Goal: Task Accomplishment & Management: Complete application form

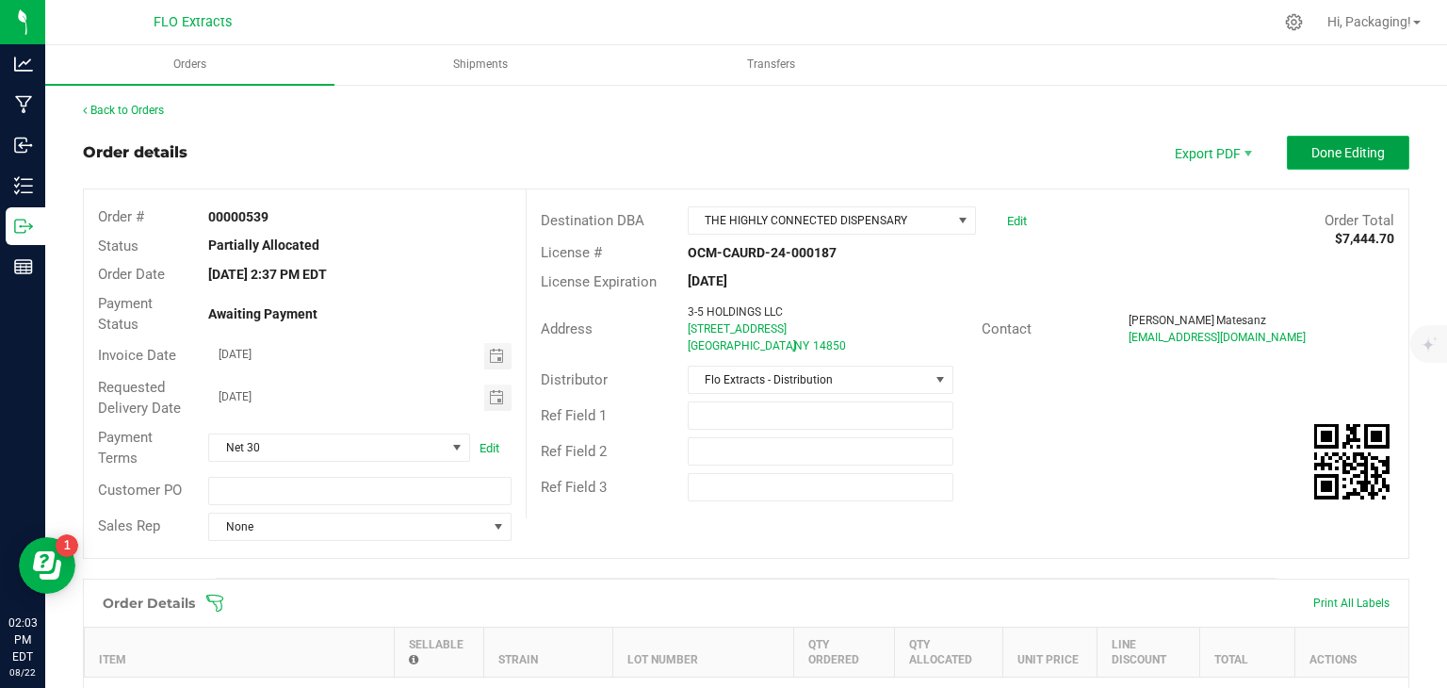
click at [1318, 158] on span "Done Editing" at bounding box center [1347, 152] width 73 height 15
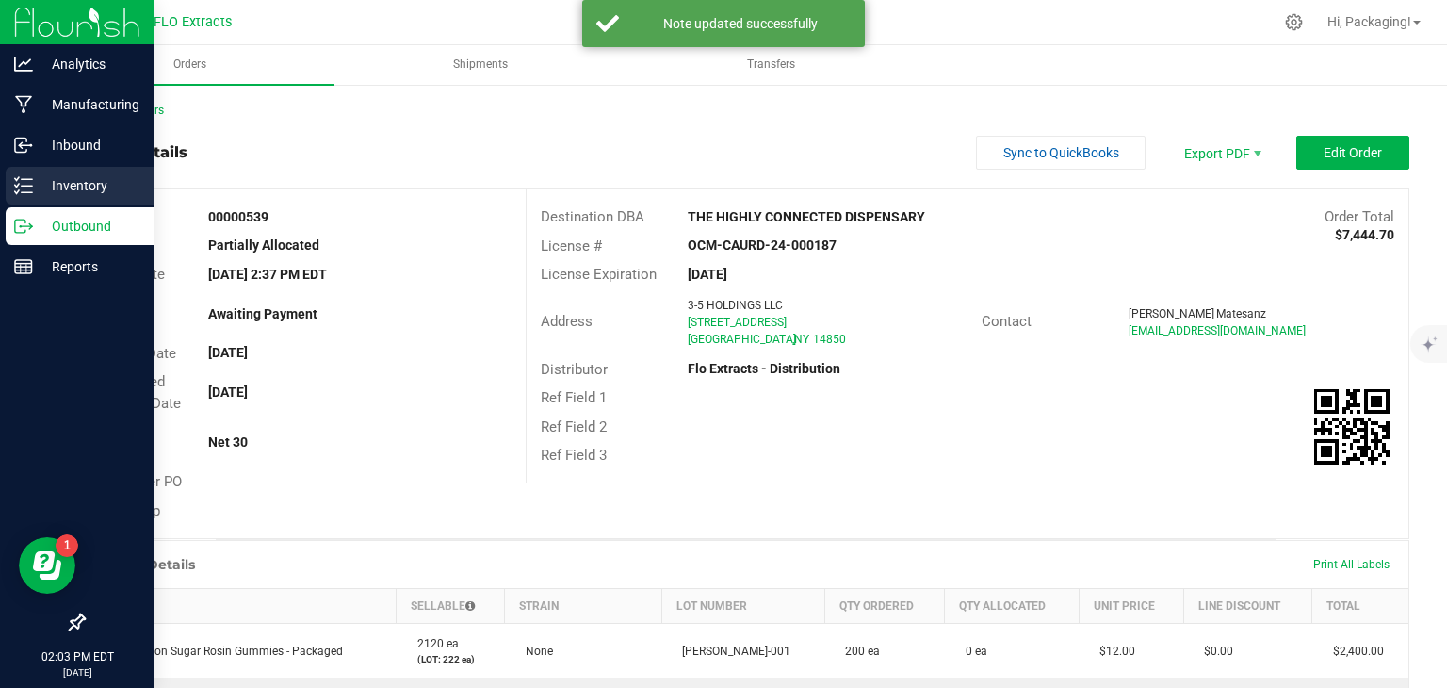
click at [98, 181] on p "Inventory" at bounding box center [89, 185] width 113 height 23
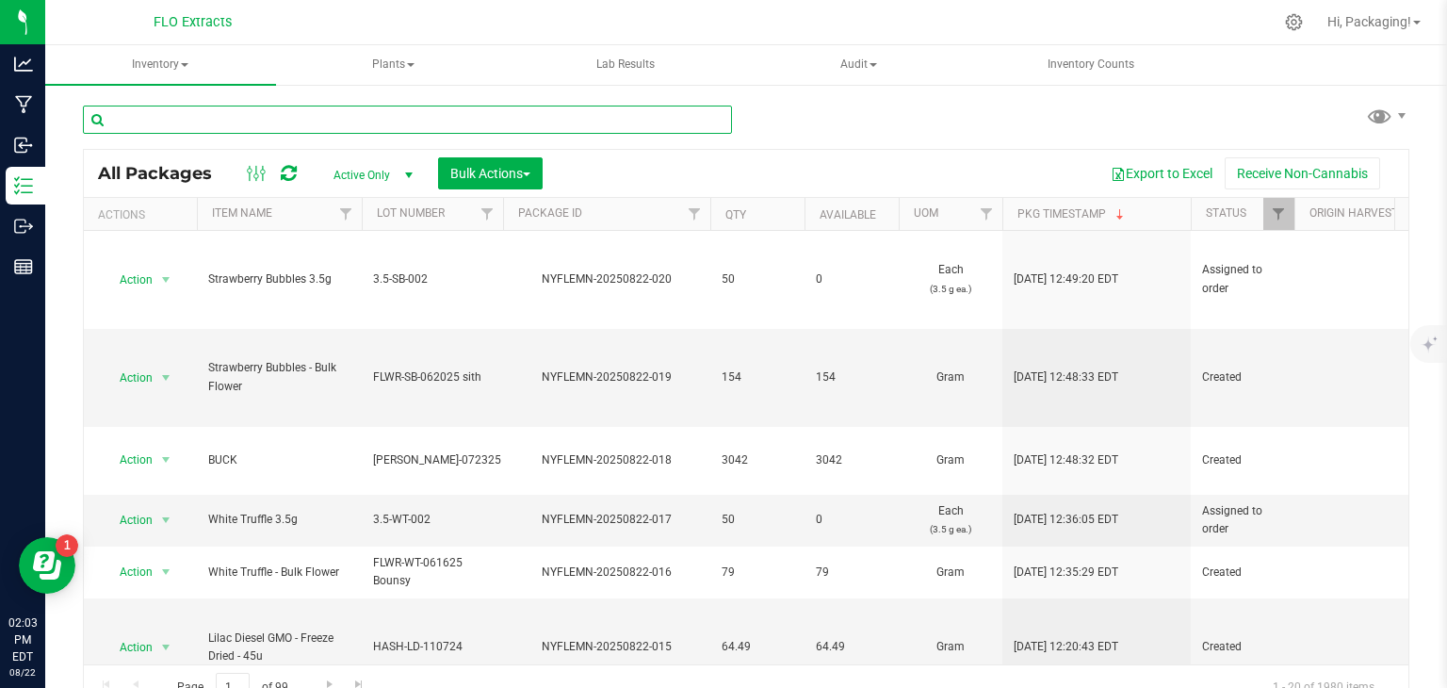
click at [343, 118] on input "text" at bounding box center [407, 119] width 649 height 28
type input "nyflemn-20250820-011"
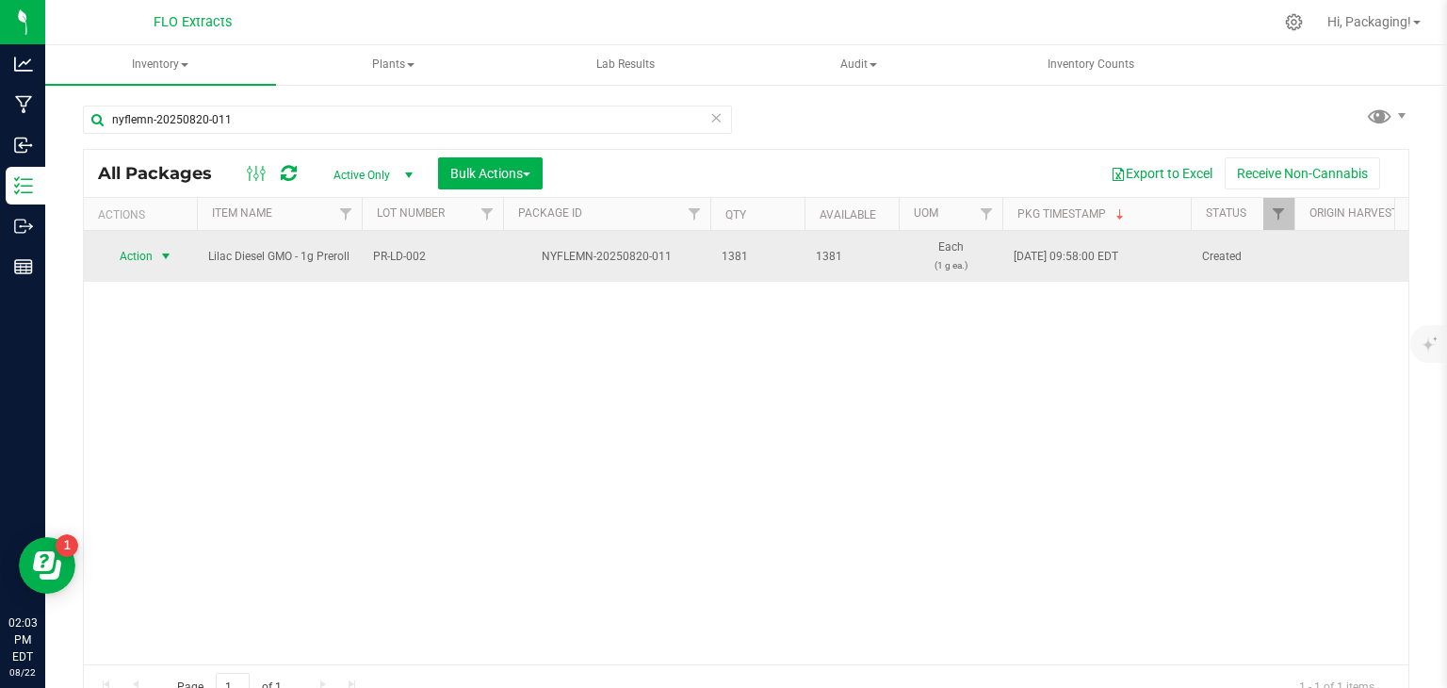
click at [163, 253] on span "select" at bounding box center [165, 256] width 15 height 15
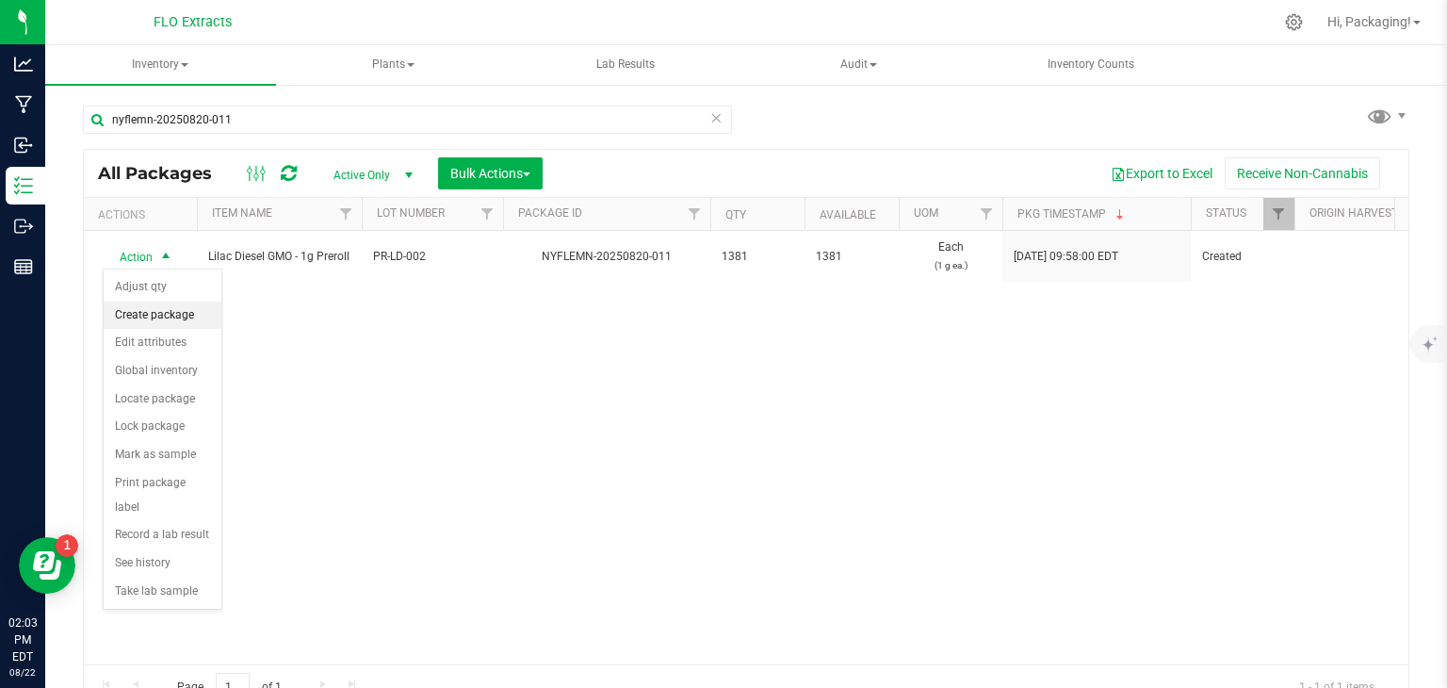
click at [137, 317] on li "Create package" at bounding box center [163, 315] width 118 height 28
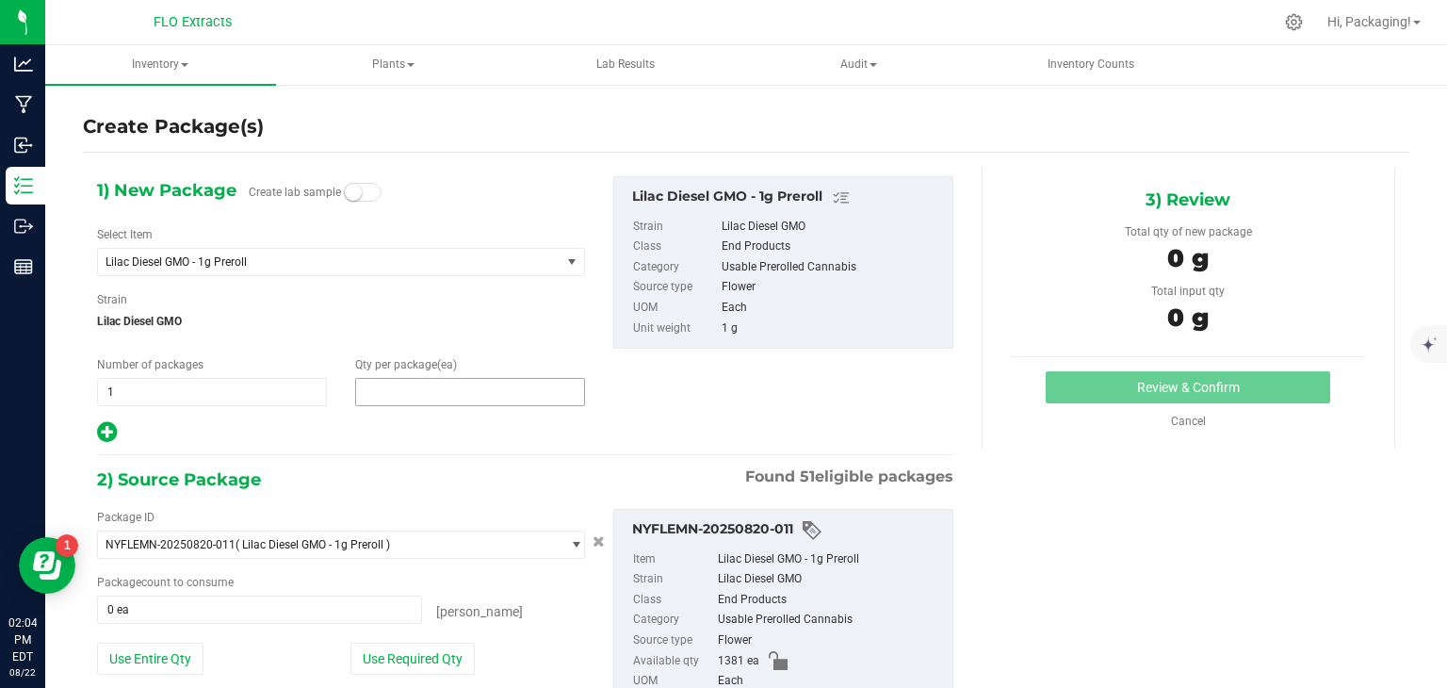
click at [452, 389] on span at bounding box center [470, 392] width 230 height 28
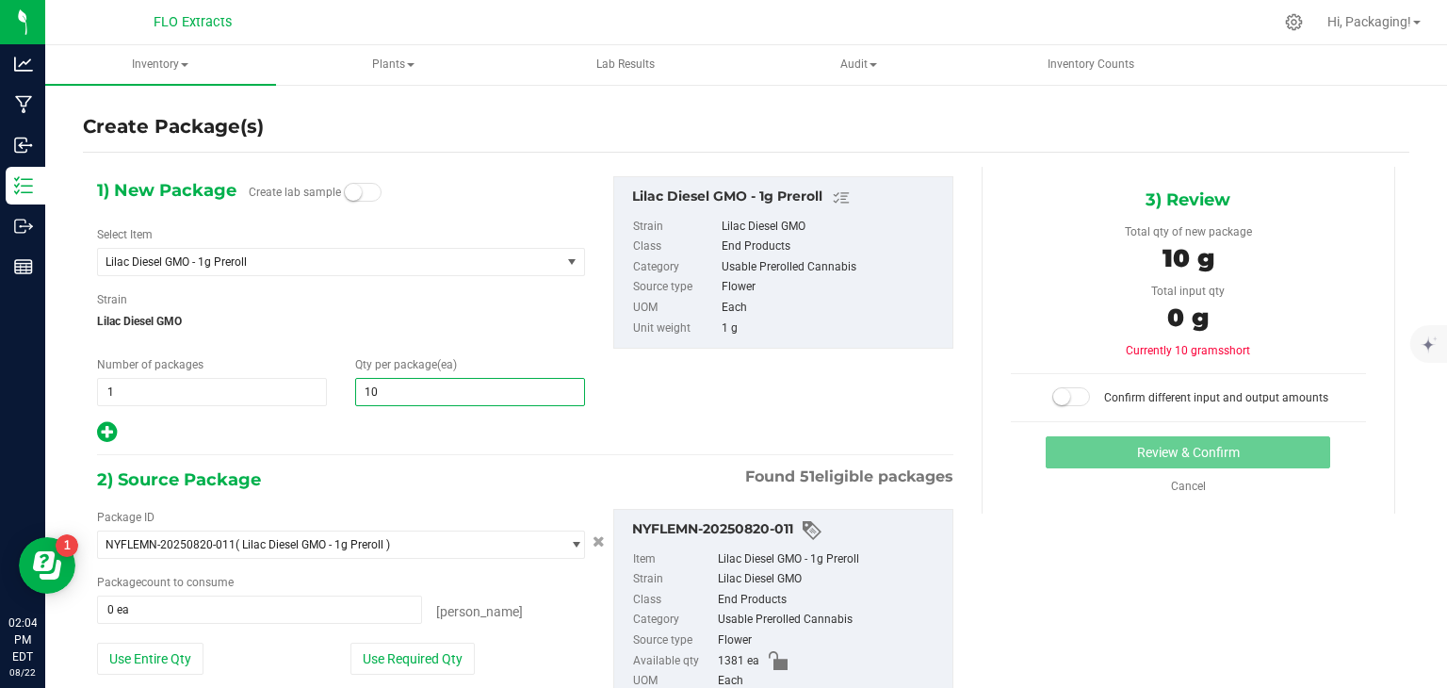
type input "100"
click at [279, 393] on span "1 1" at bounding box center [212, 392] width 230 height 28
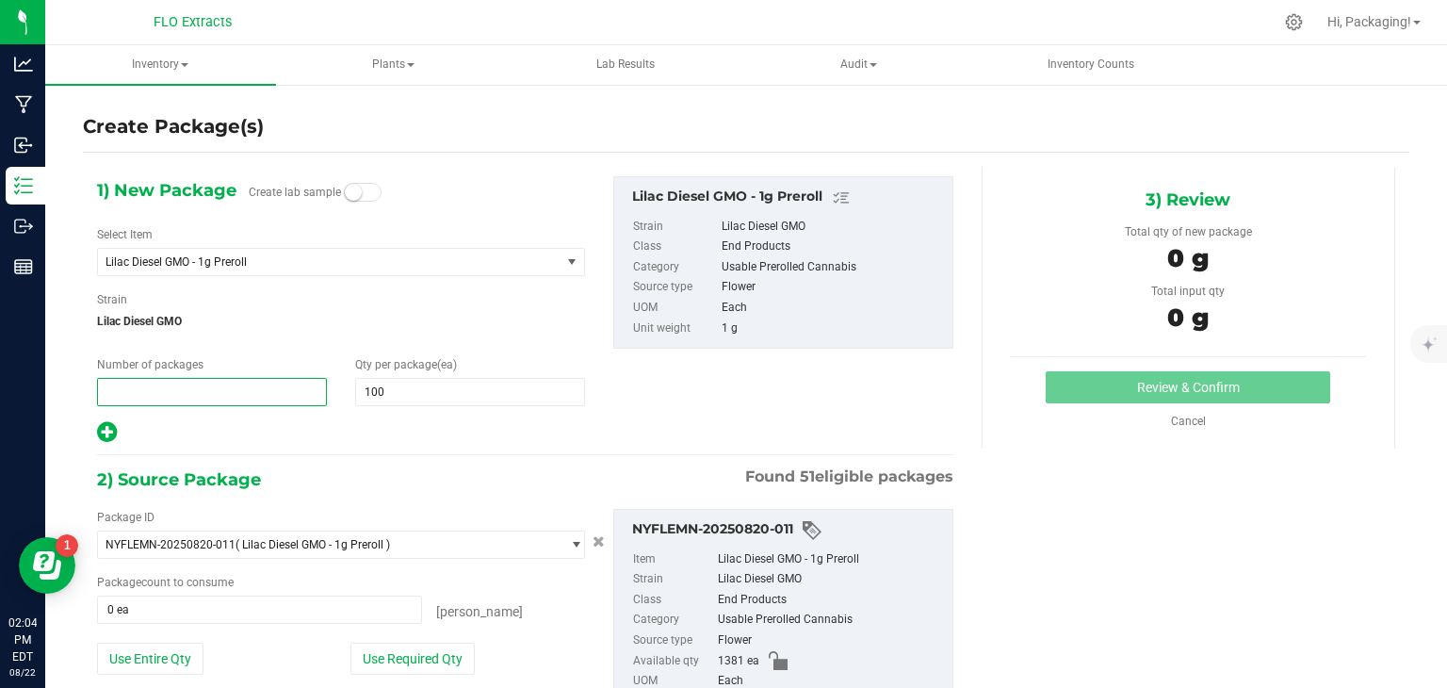
type input "3"
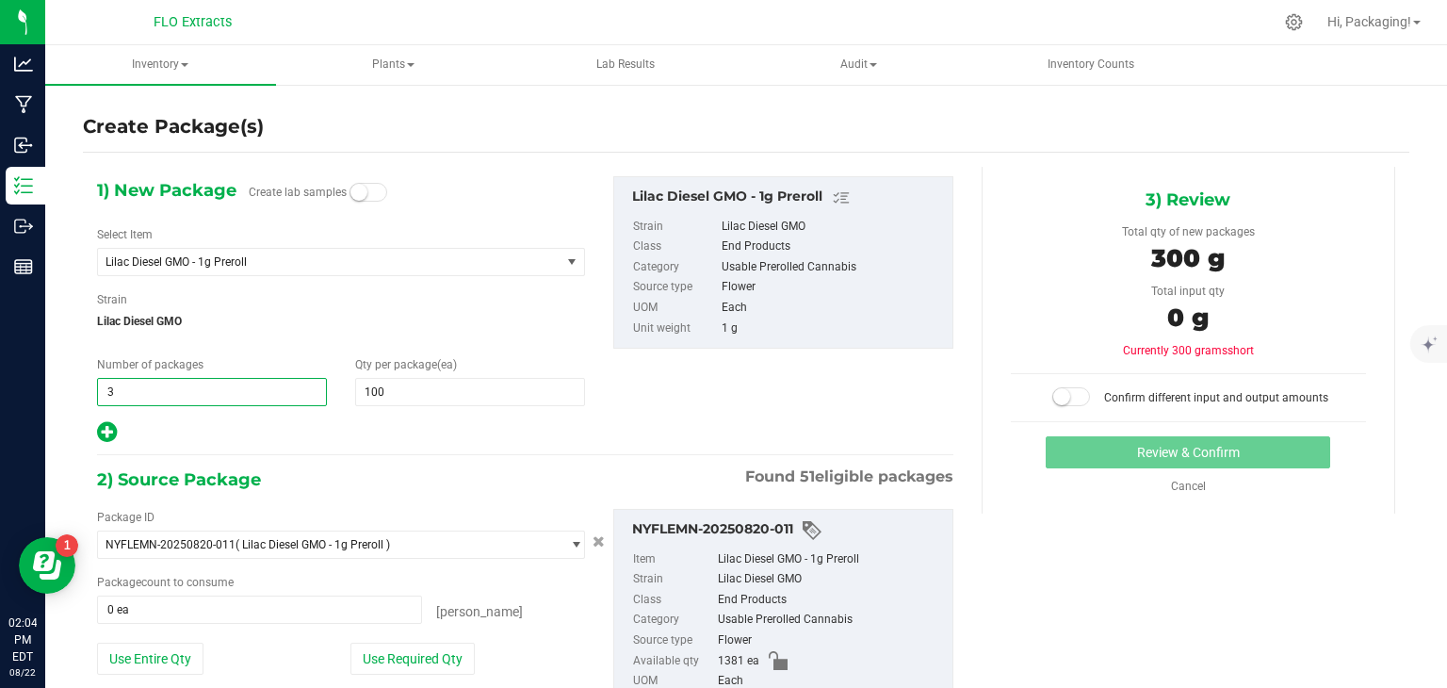
type input "3"
click at [287, 413] on div "1) New Package Create lab samples Select Item Lilac Diesel GMO - 1g Preroll App…" at bounding box center [341, 310] width 516 height 268
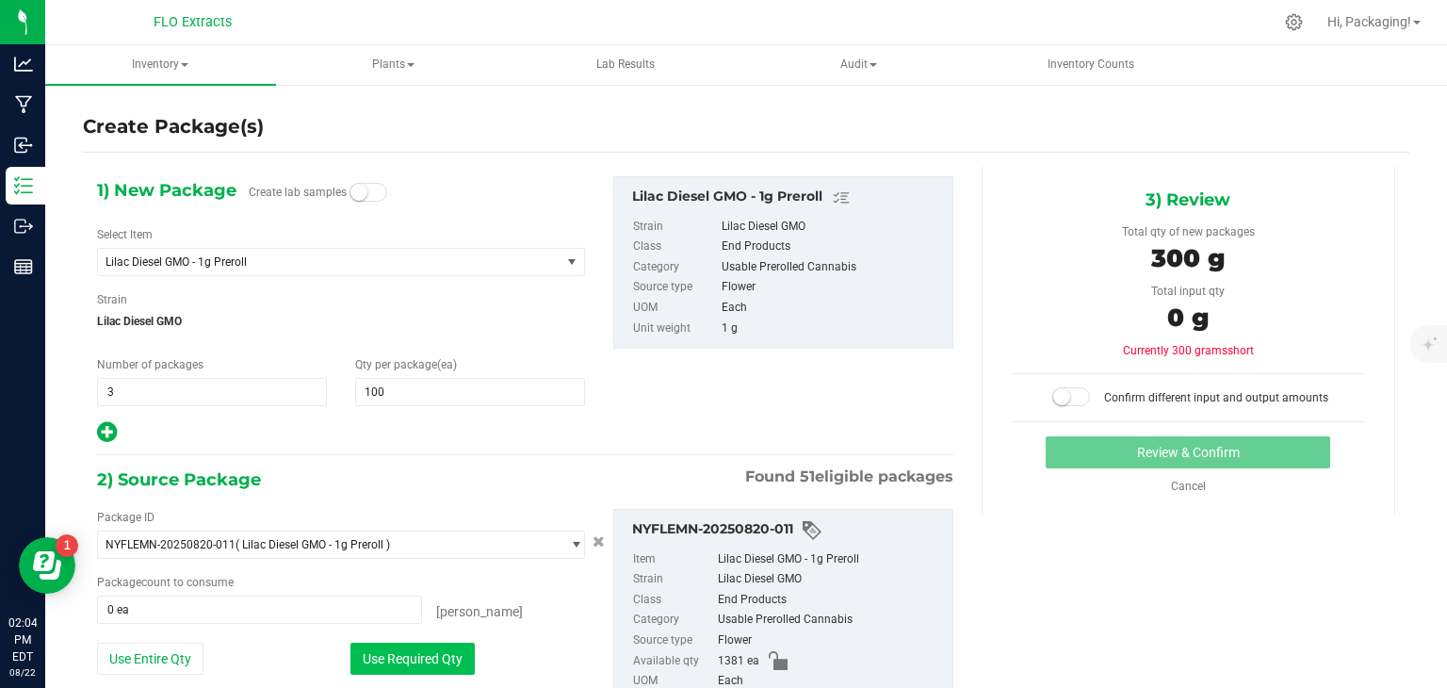
click at [419, 666] on button "Use Required Qty" at bounding box center [412, 658] width 124 height 32
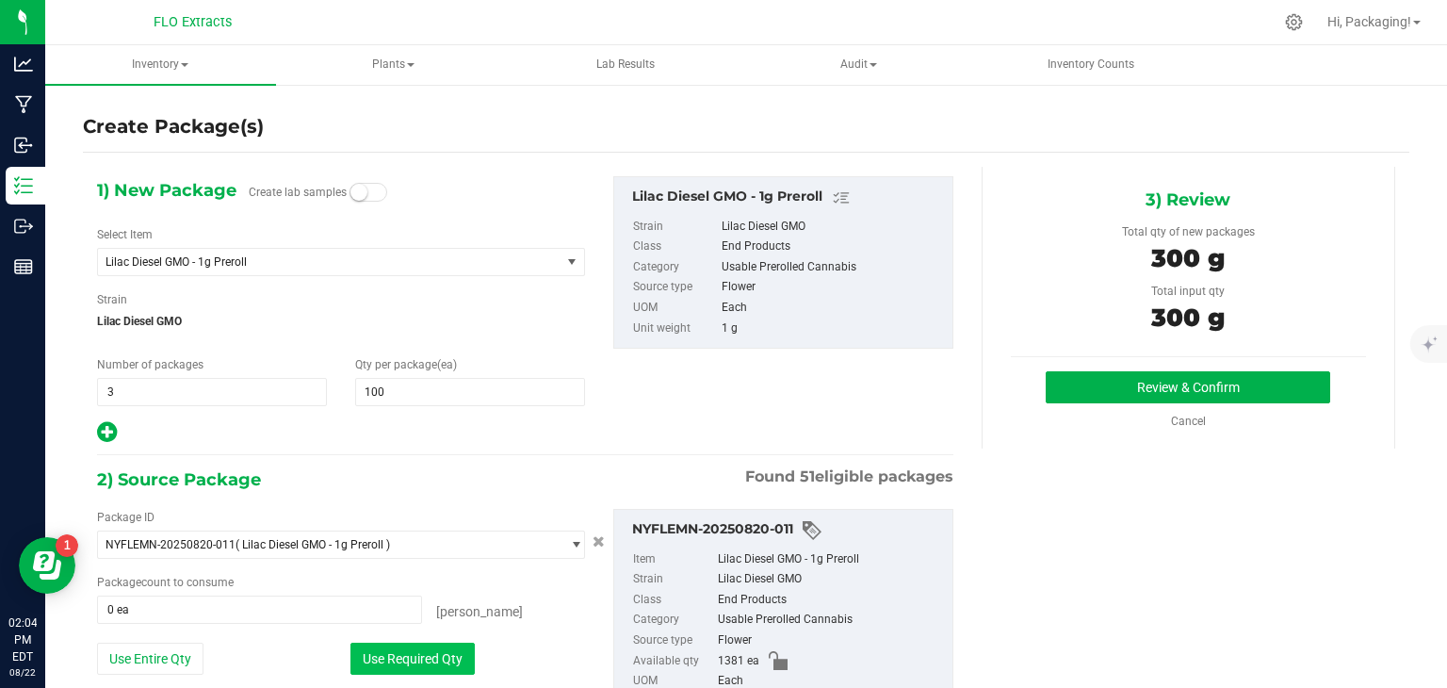
type input "300 ea"
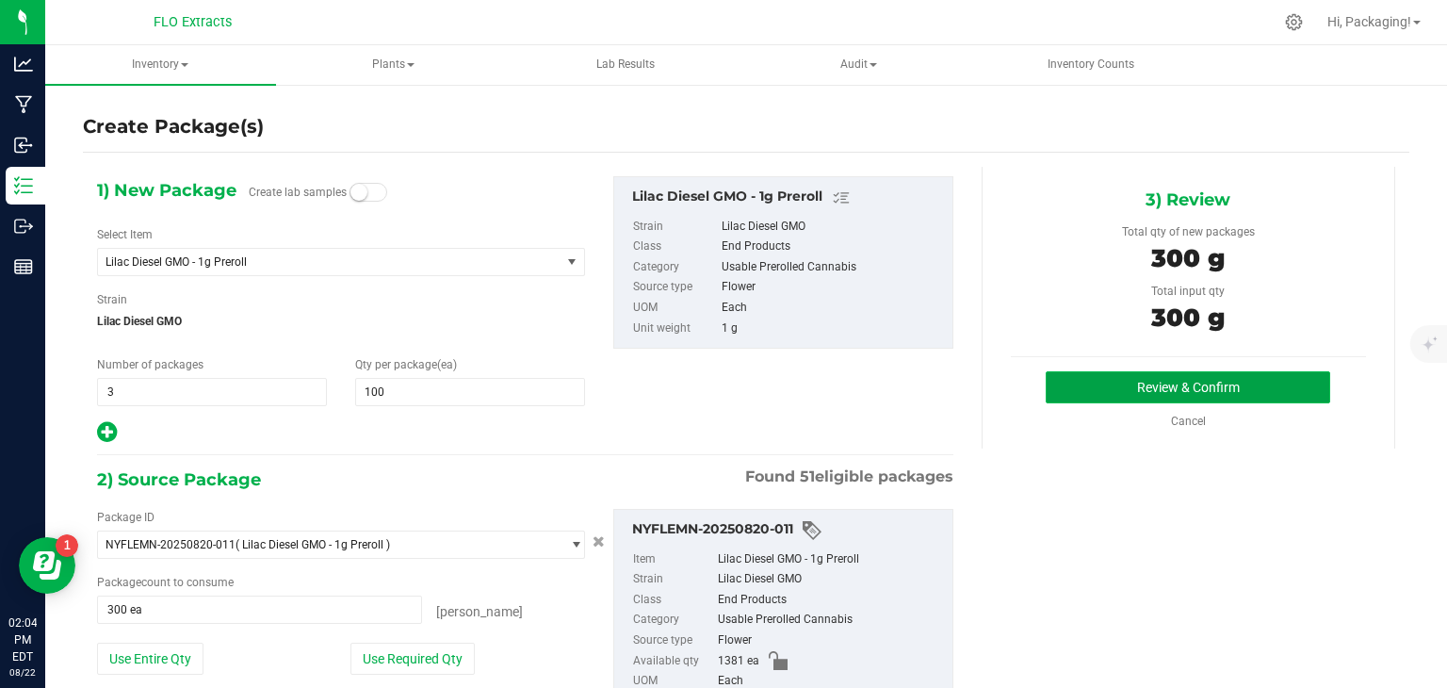
click at [1134, 375] on button "Review & Confirm" at bounding box center [1187, 387] width 284 height 32
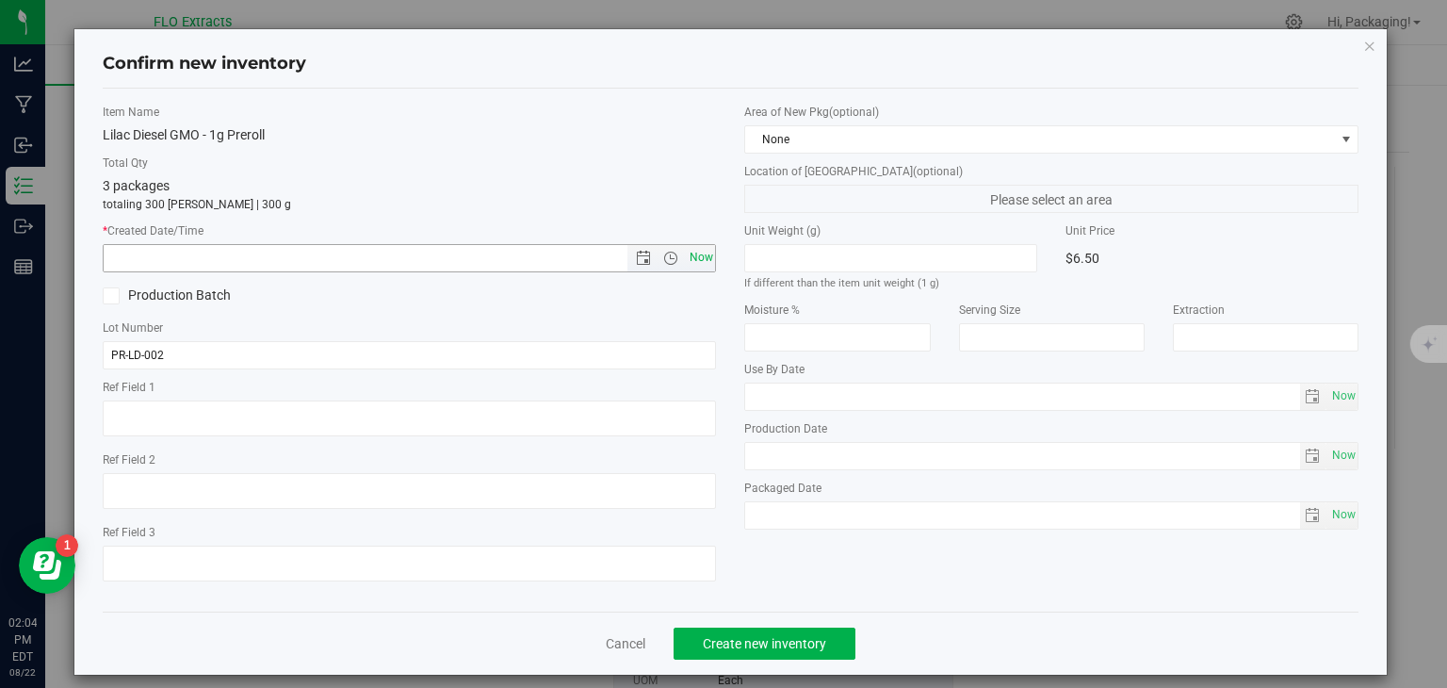
click at [691, 252] on span "Now" at bounding box center [701, 257] width 32 height 27
type input "[DATE] 2:04 PM"
click at [764, 632] on button "Create new inventory" at bounding box center [764, 643] width 182 height 32
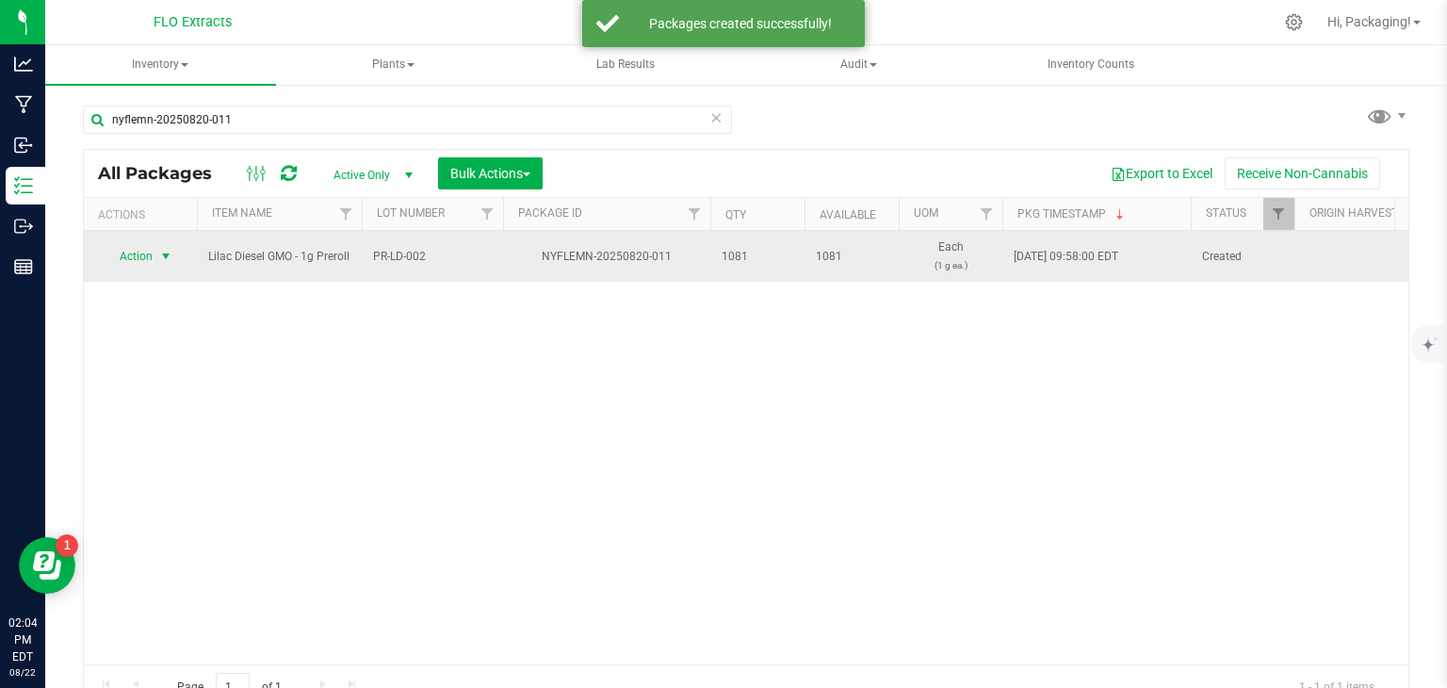
click at [158, 257] on span "select" at bounding box center [165, 256] width 15 height 15
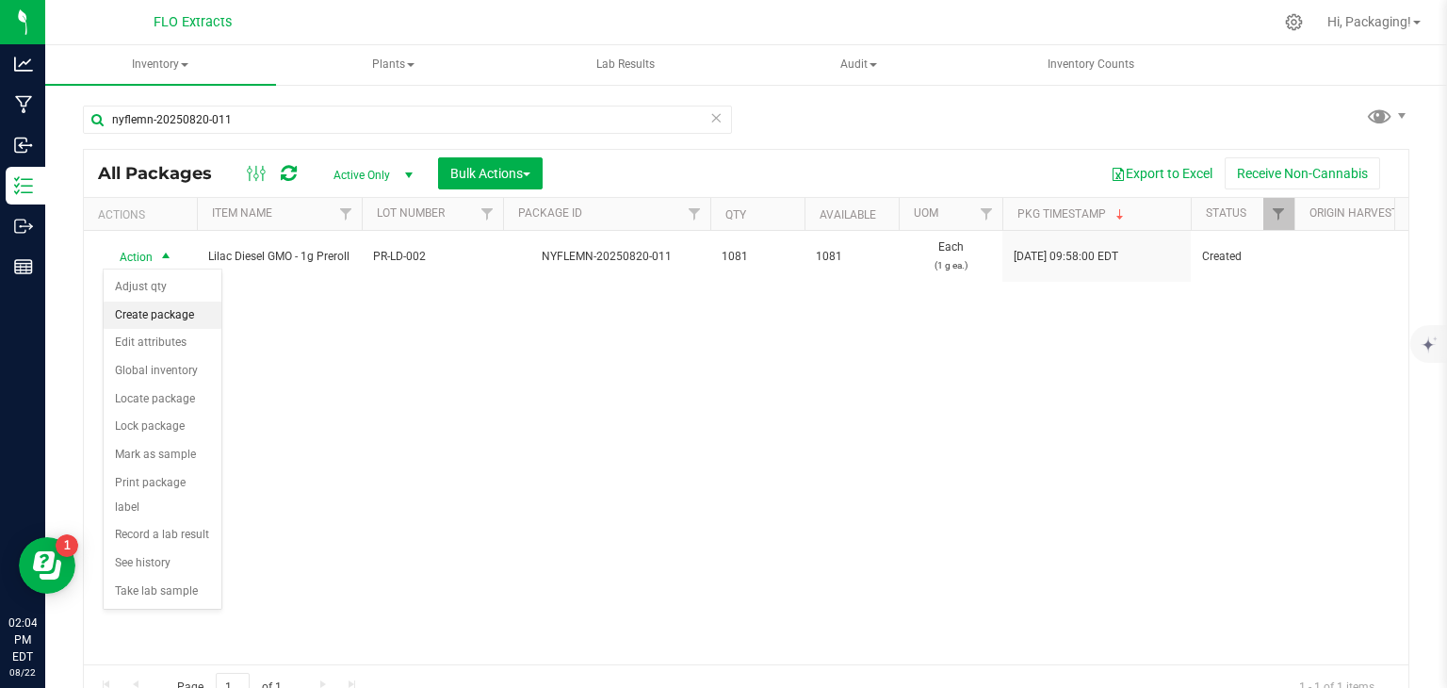
click at [146, 317] on li "Create package" at bounding box center [163, 315] width 118 height 28
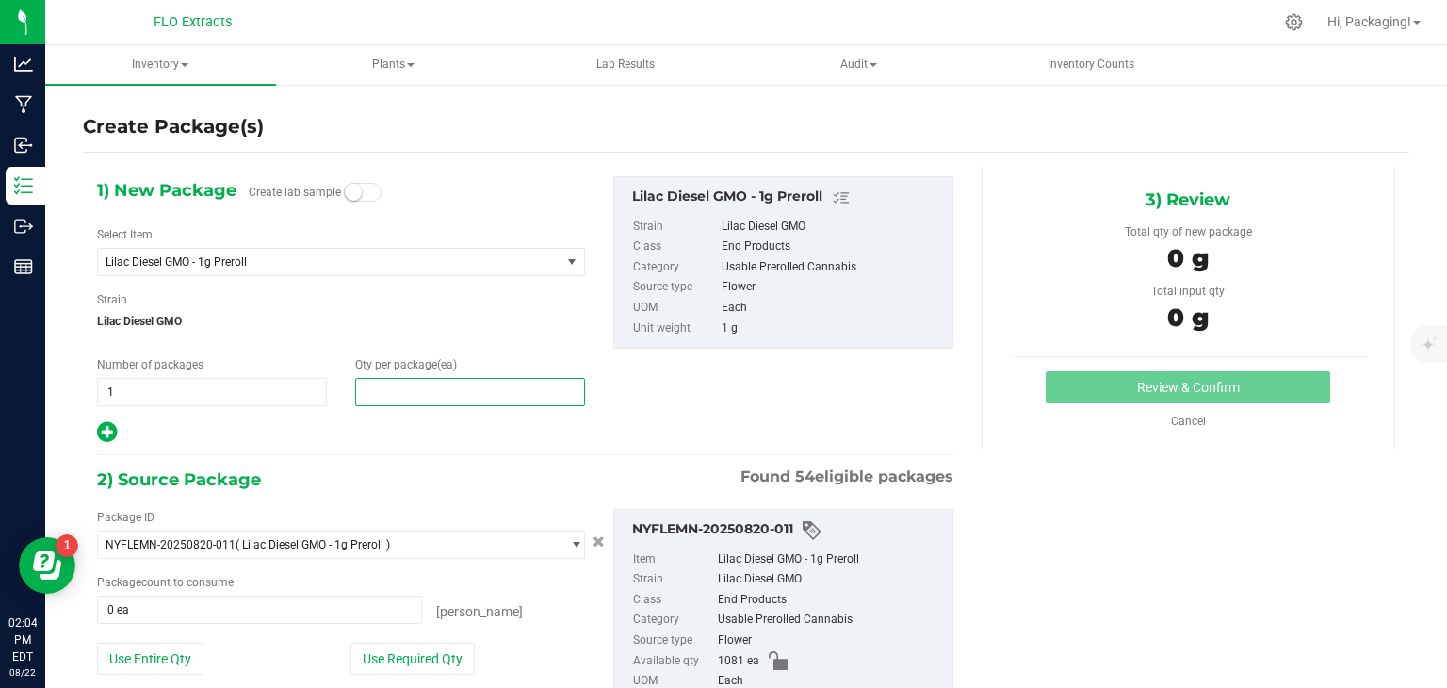
click at [405, 393] on span at bounding box center [470, 392] width 230 height 28
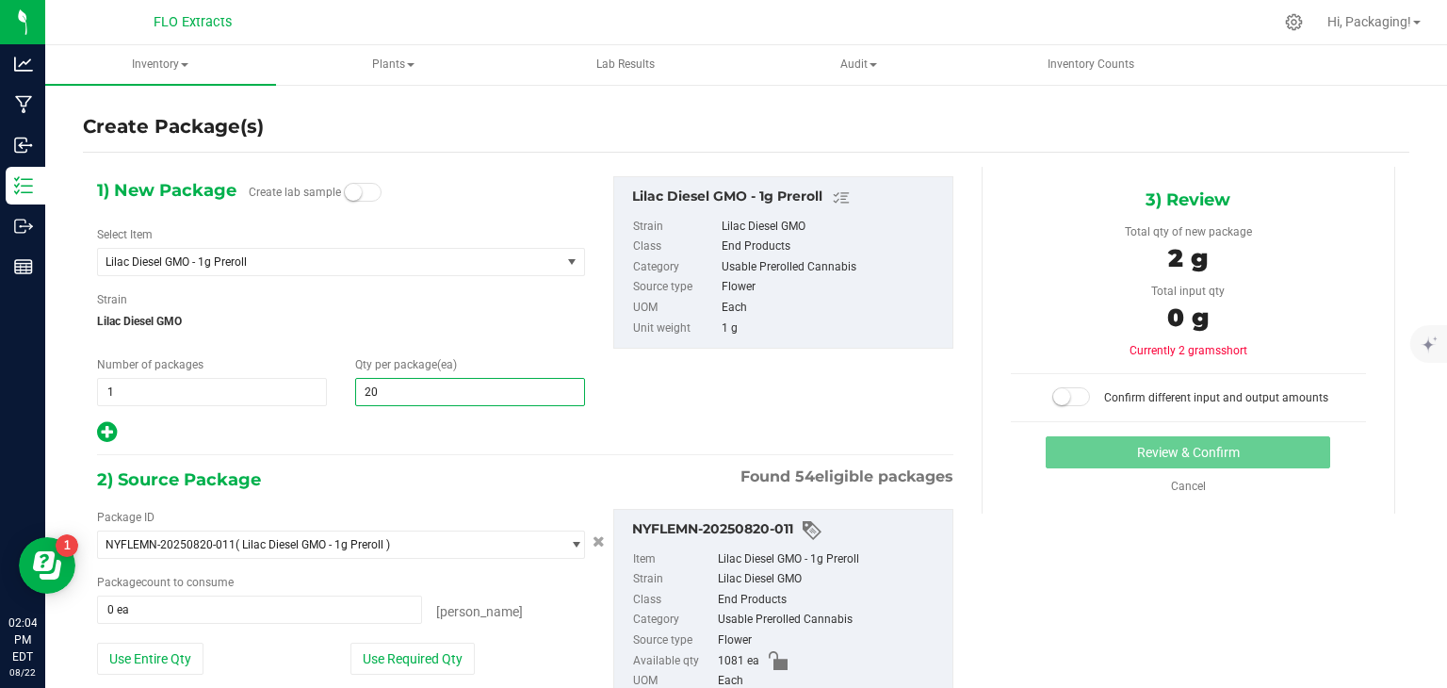
type input "200"
click at [363, 423] on div at bounding box center [341, 432] width 488 height 24
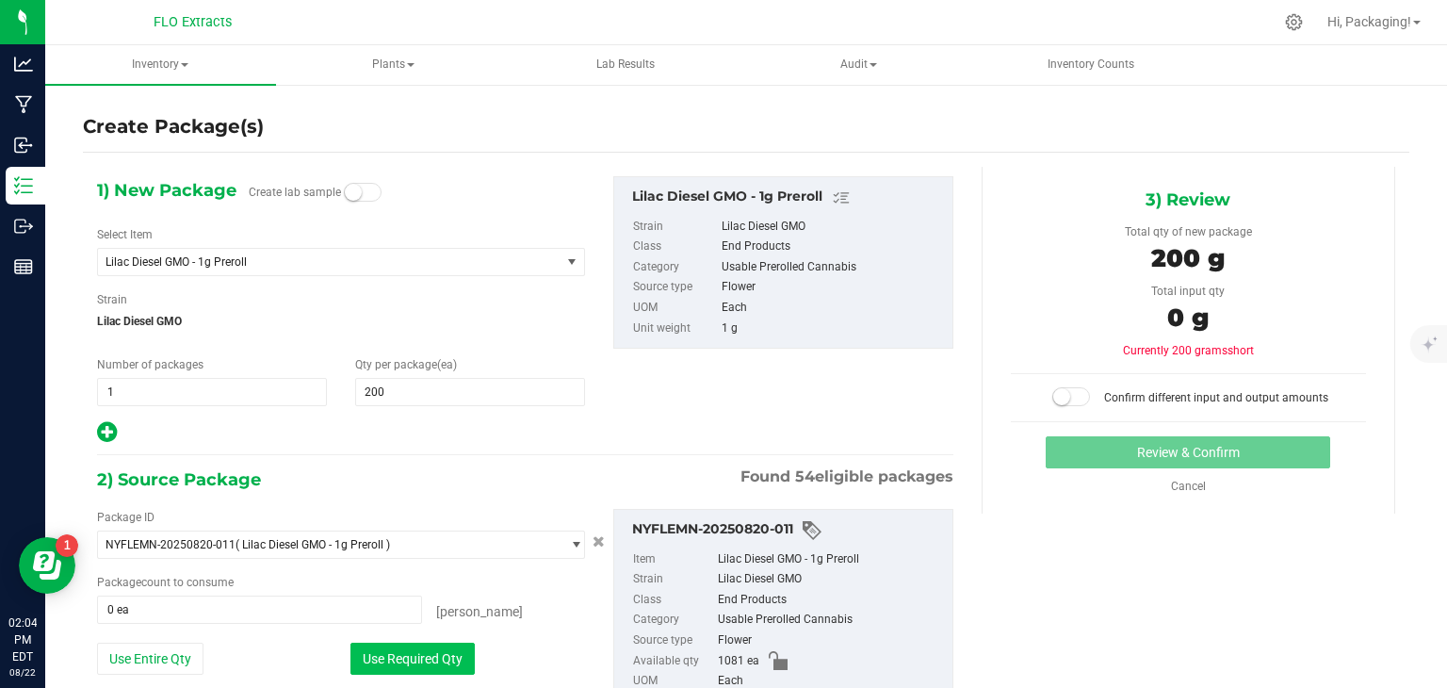
click at [398, 666] on button "Use Required Qty" at bounding box center [412, 658] width 124 height 32
type input "200 ea"
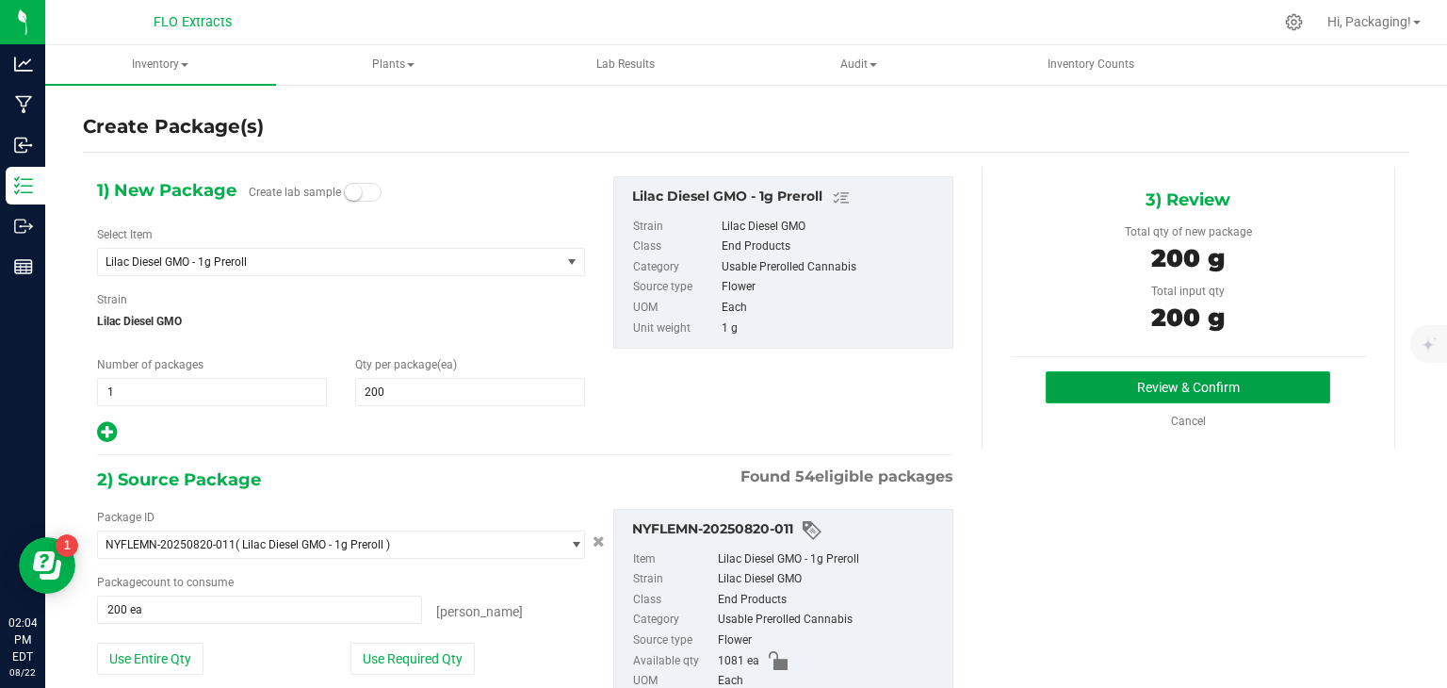
click at [1126, 393] on button "Review & Confirm" at bounding box center [1187, 387] width 284 height 32
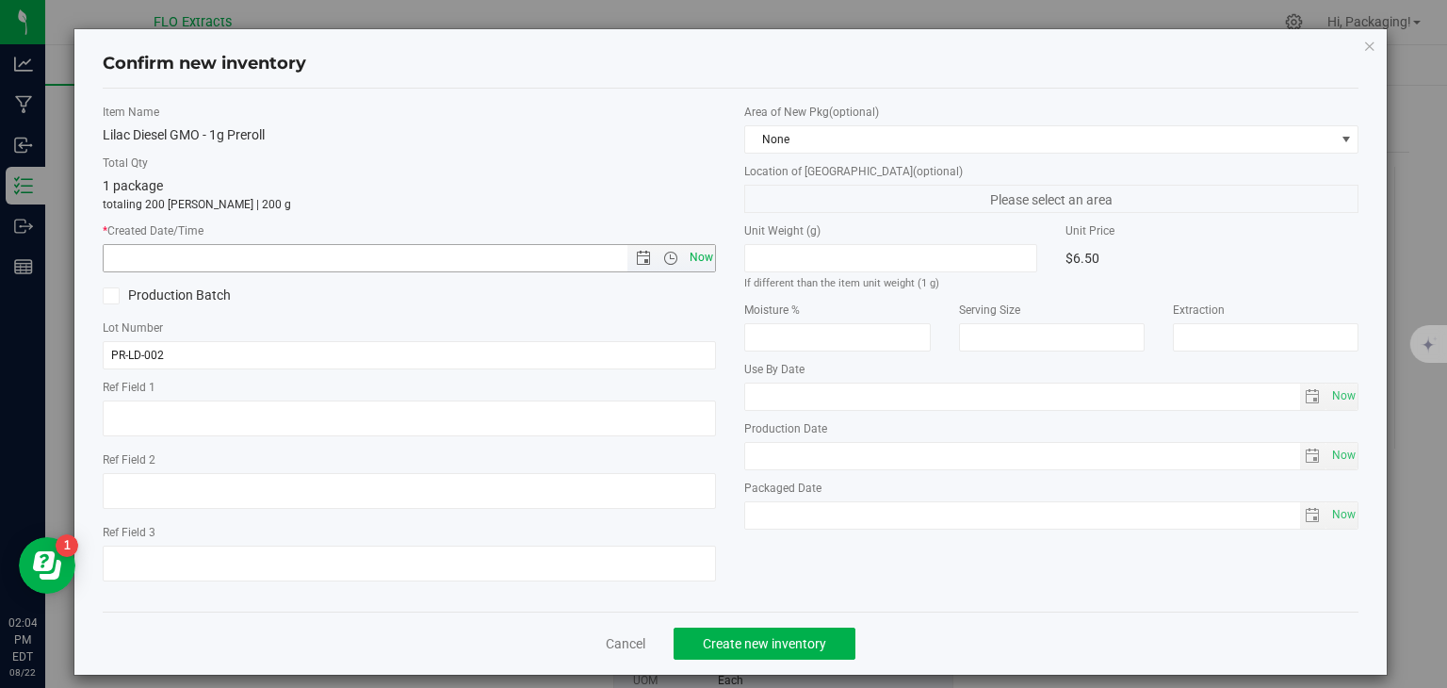
click at [695, 261] on span "Now" at bounding box center [701, 257] width 32 height 27
type input "[DATE] 2:04 PM"
click at [705, 643] on span "Create new inventory" at bounding box center [764, 643] width 123 height 15
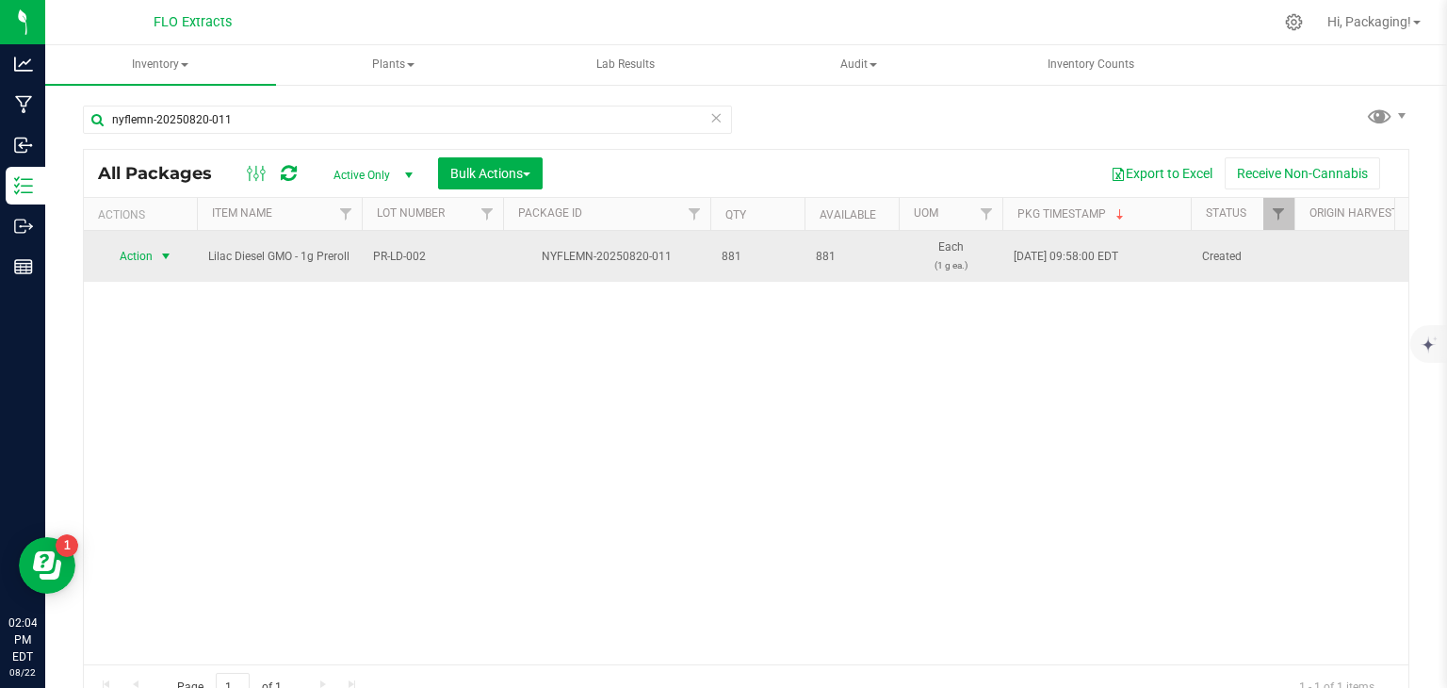
click at [166, 249] on span "select" at bounding box center [165, 256] width 15 height 15
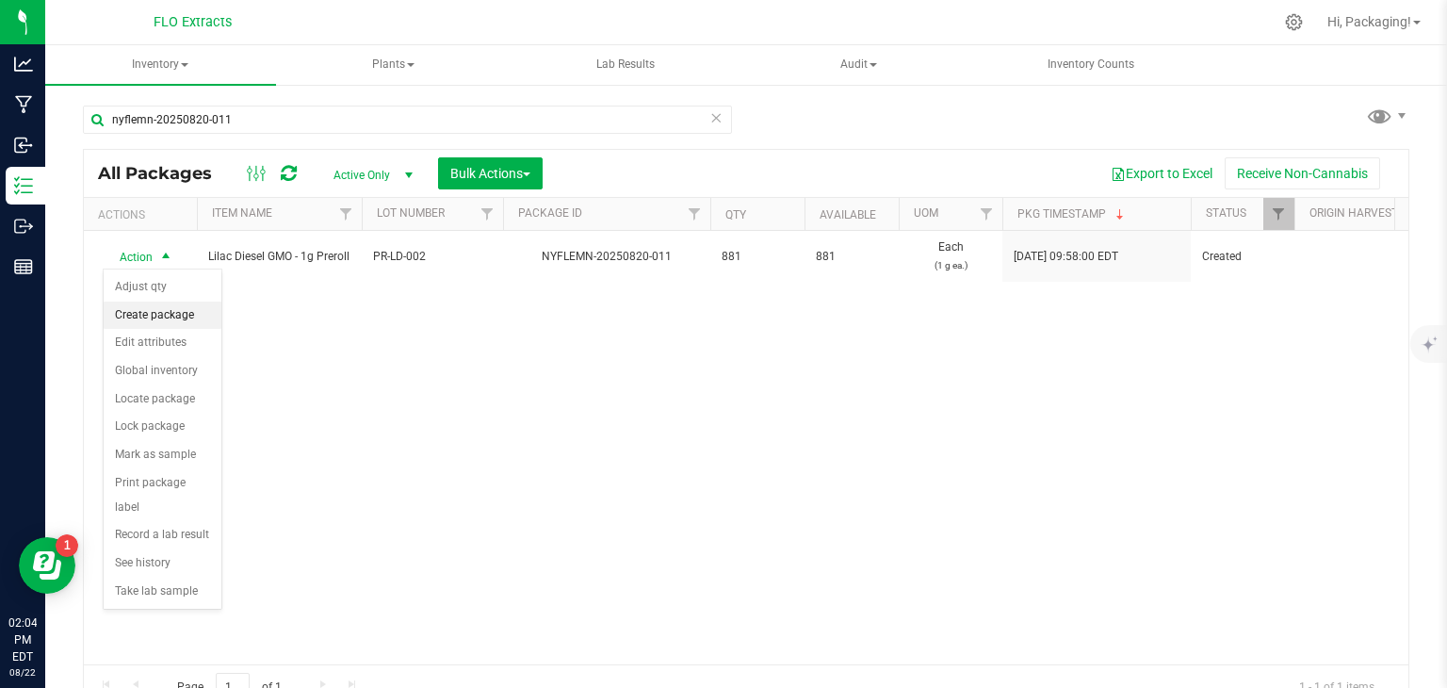
click at [154, 313] on li "Create package" at bounding box center [163, 315] width 118 height 28
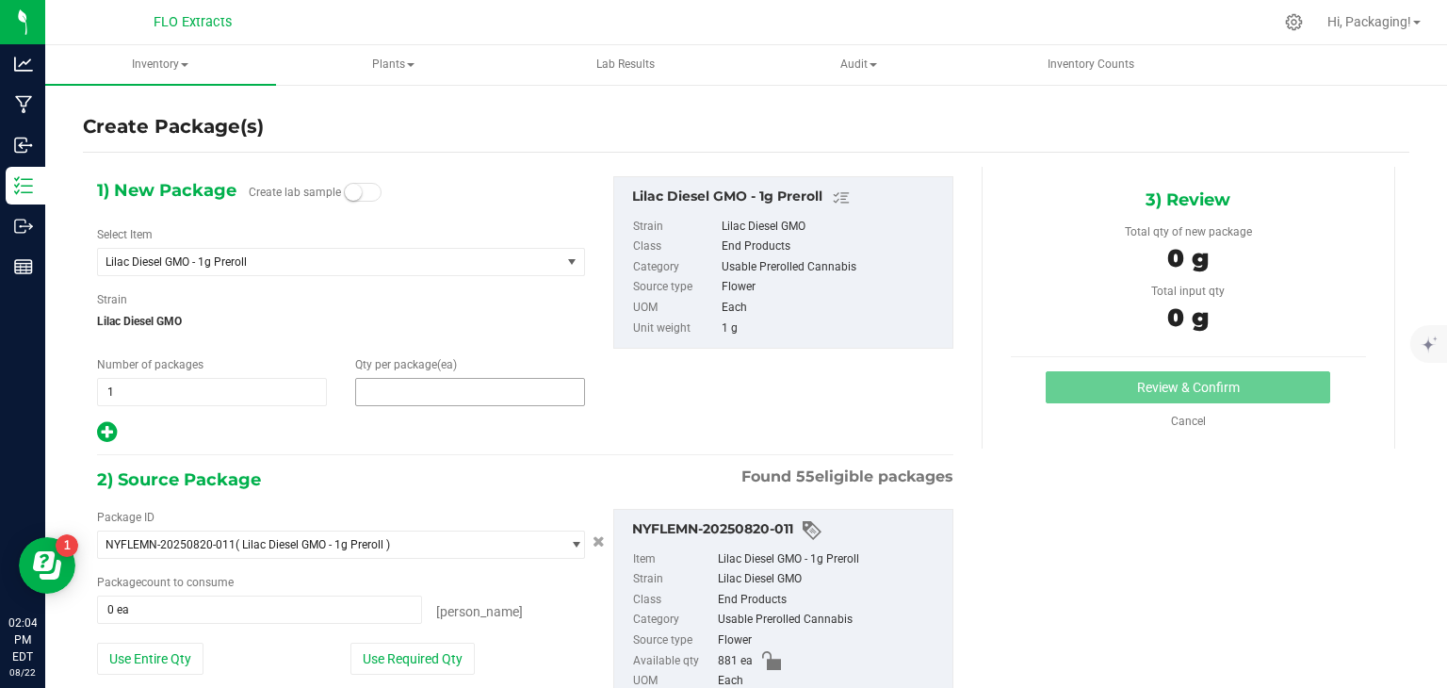
click at [516, 395] on span at bounding box center [470, 392] width 230 height 28
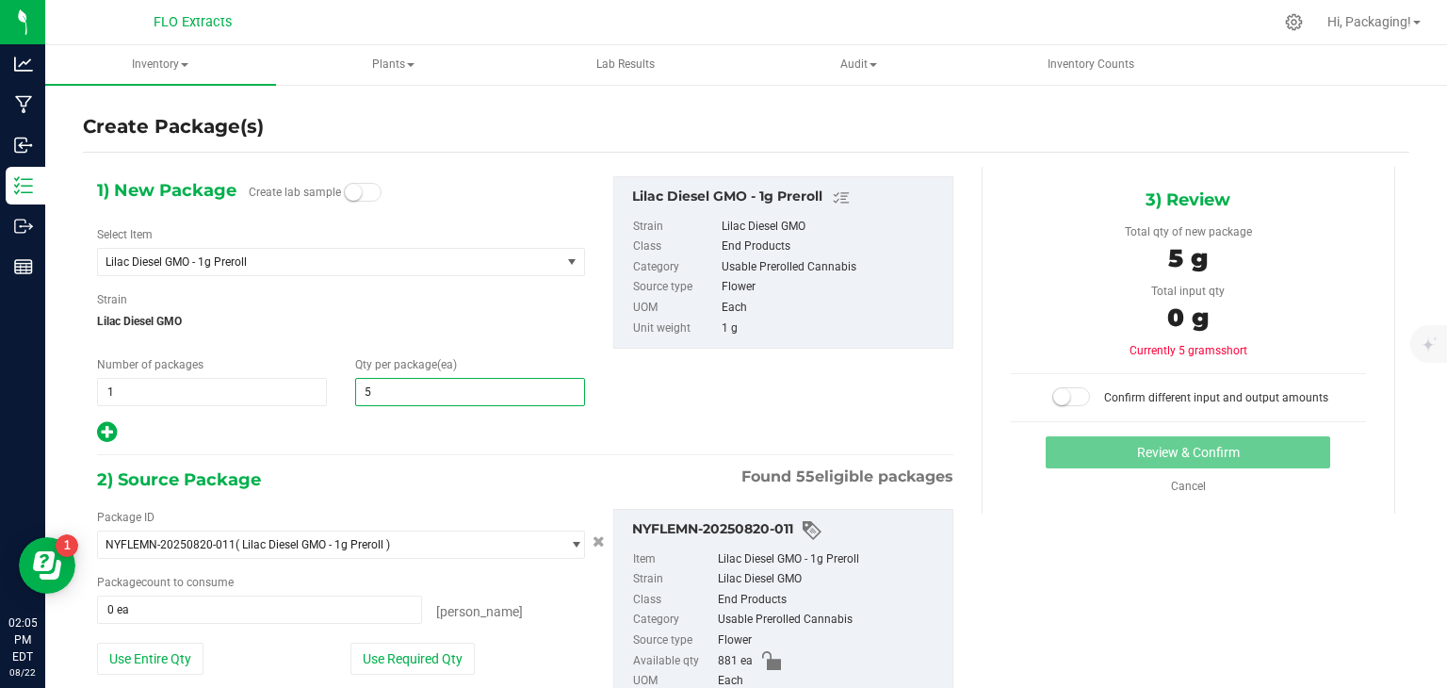
type input "50"
click at [350, 465] on div "2) Source Package Found 55 eligible packages" at bounding box center [525, 479] width 856 height 28
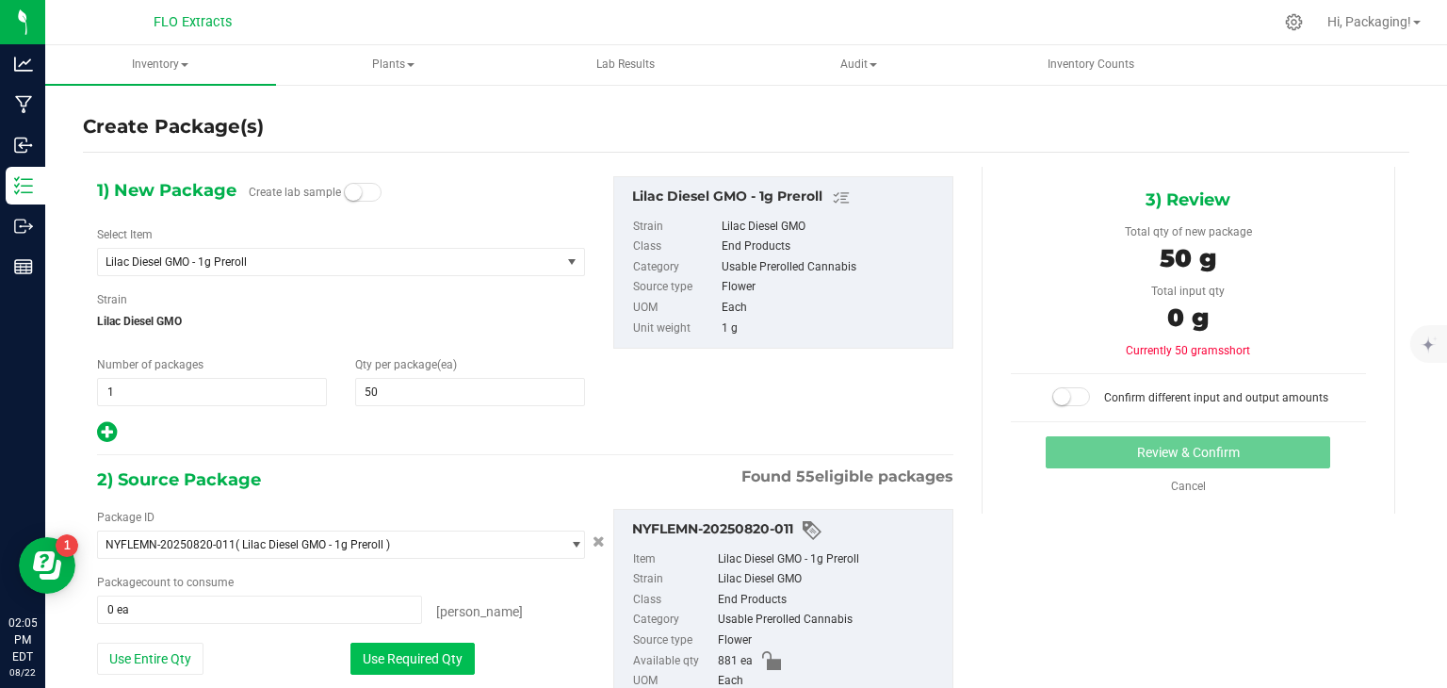
click at [408, 659] on button "Use Required Qty" at bounding box center [412, 658] width 124 height 32
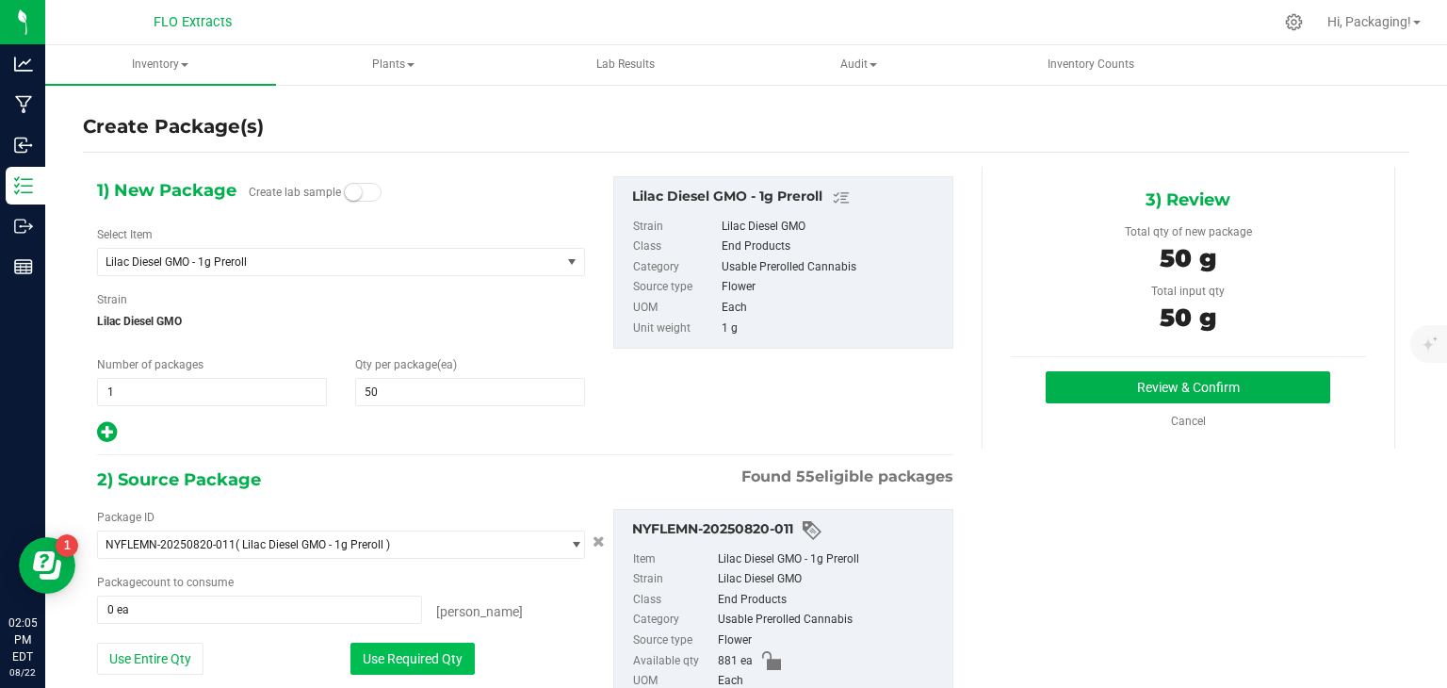
type input "50 ea"
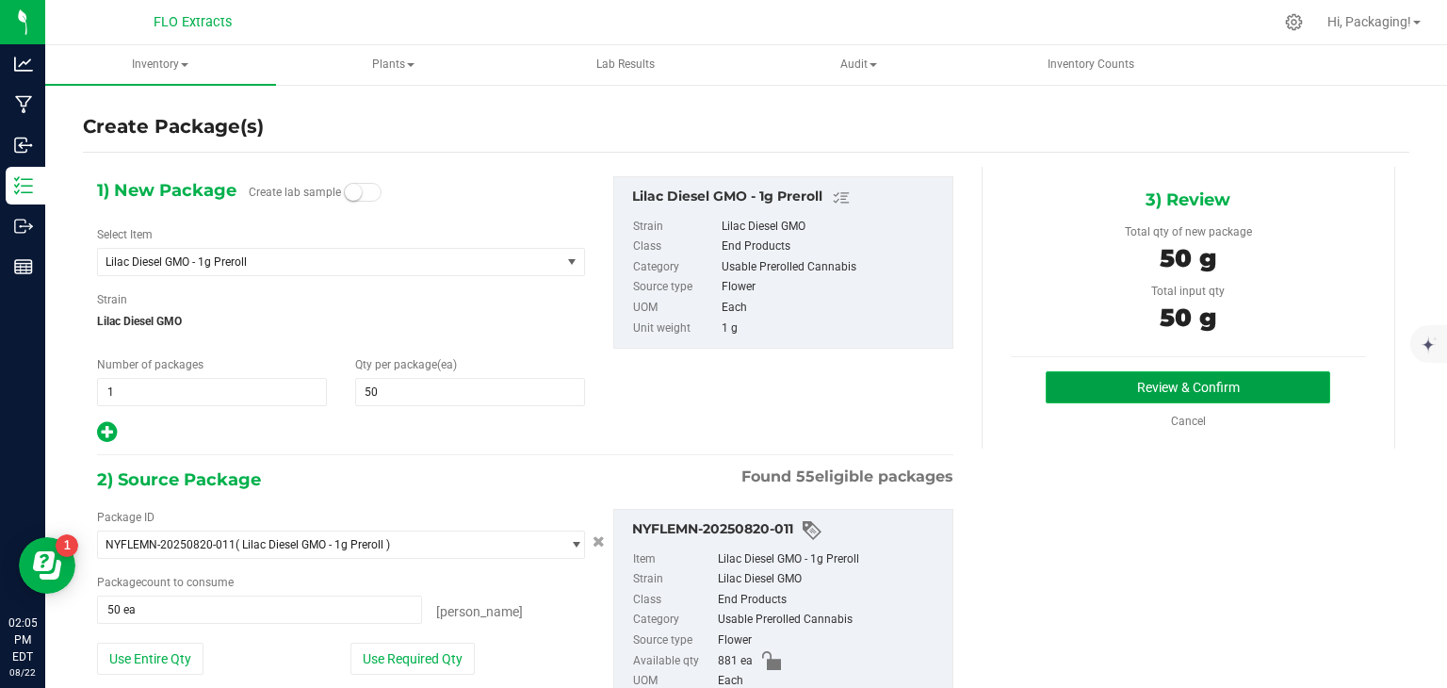
click at [1174, 384] on button "Review & Confirm" at bounding box center [1187, 387] width 284 height 32
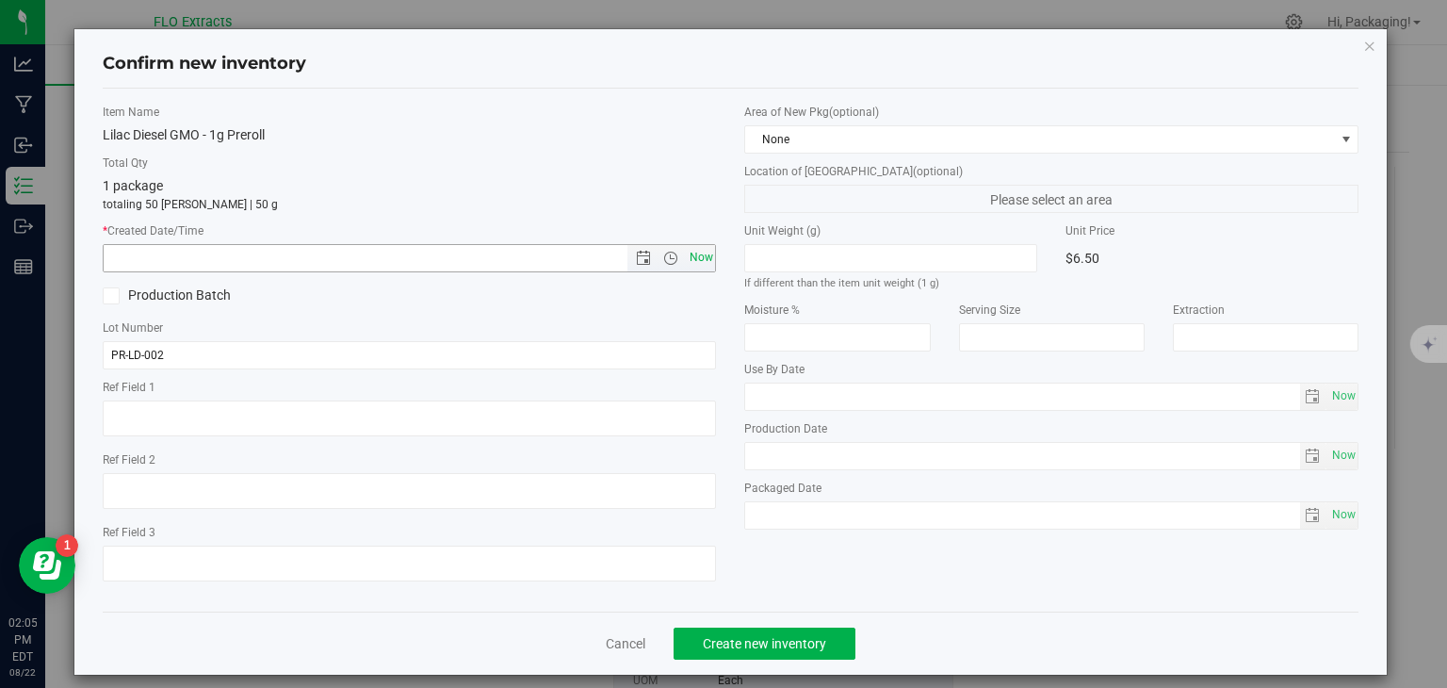
click at [697, 248] on span "Now" at bounding box center [701, 257] width 32 height 27
type input "[DATE] 2:05 PM"
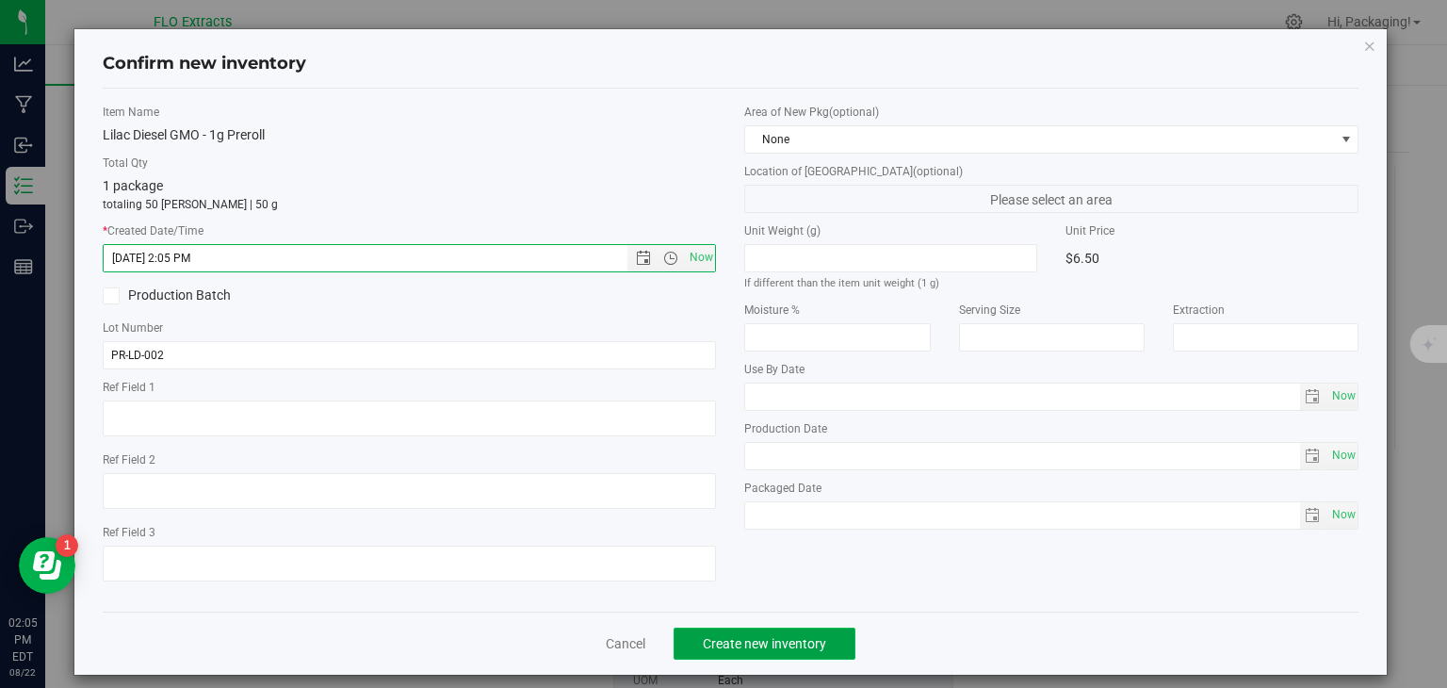
click at [722, 649] on span "Create new inventory" at bounding box center [764, 643] width 123 height 15
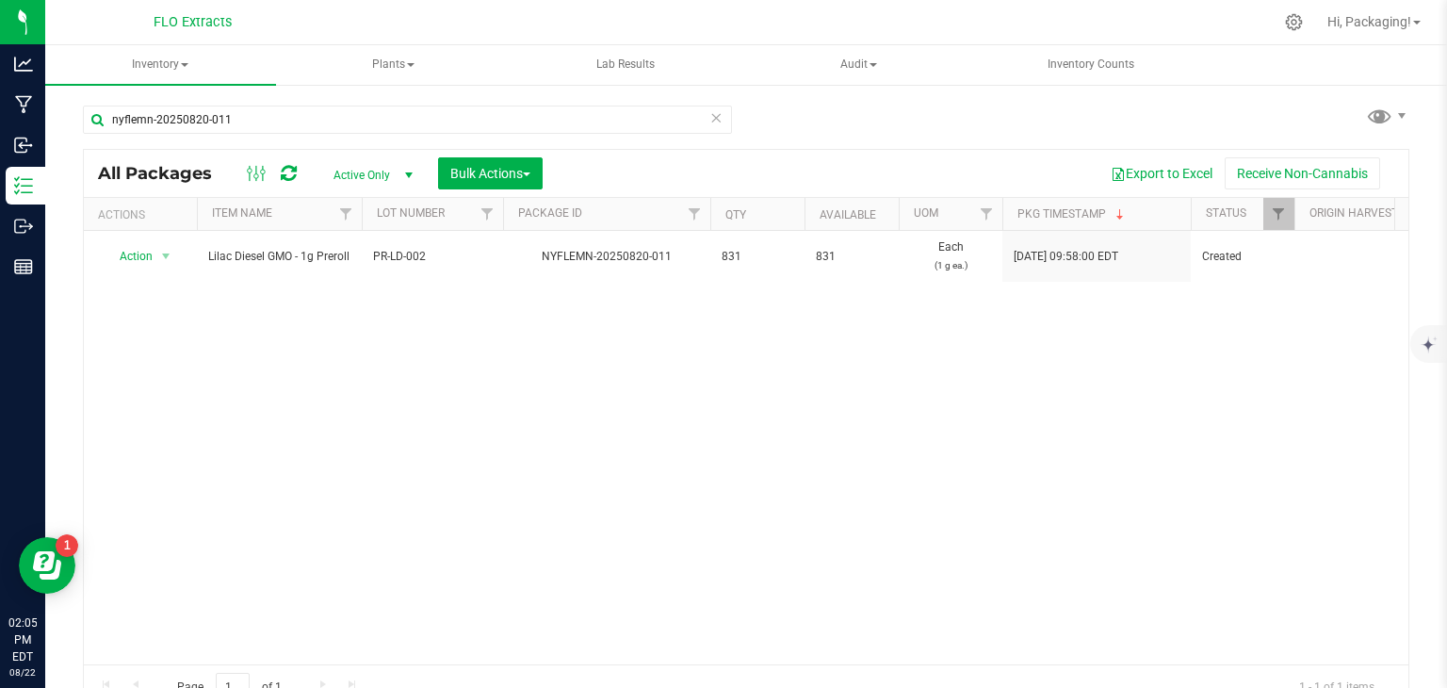
click at [709, 125] on icon at bounding box center [715, 116] width 13 height 23
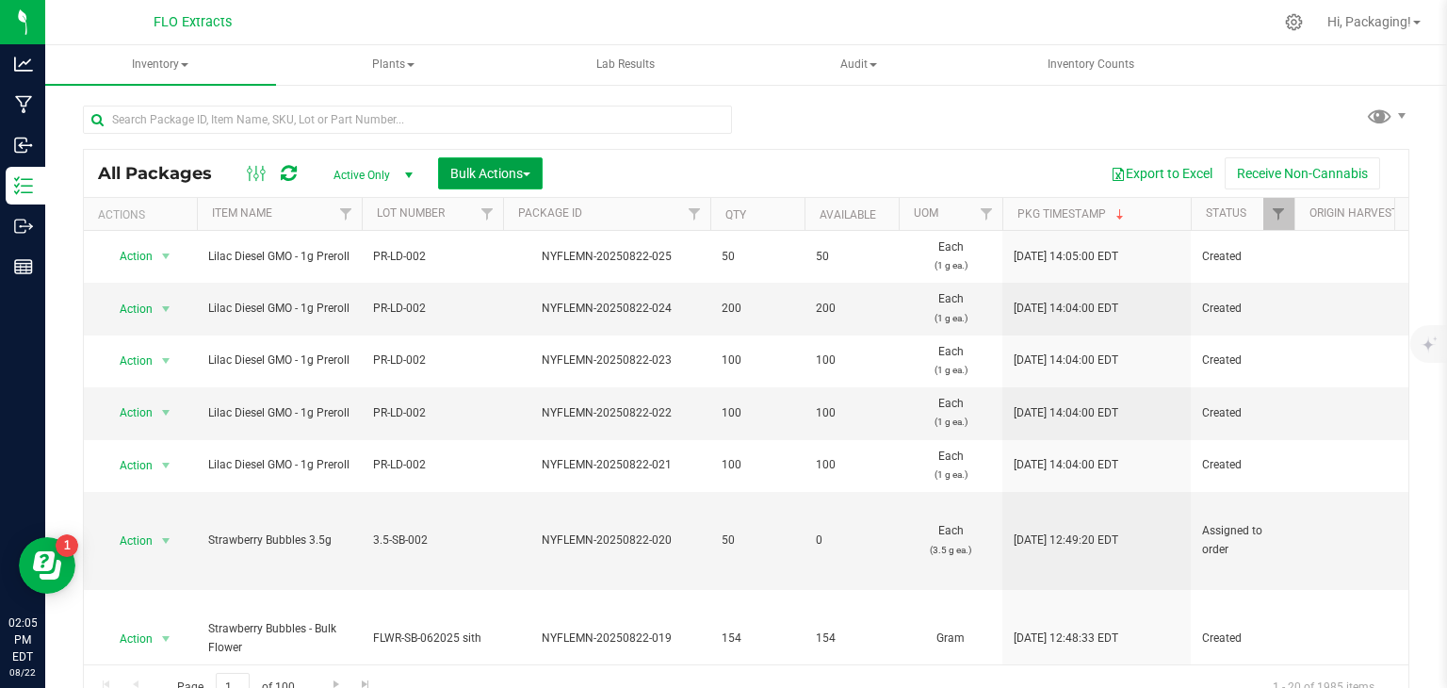
click at [529, 172] on span "button" at bounding box center [527, 174] width 8 height 4
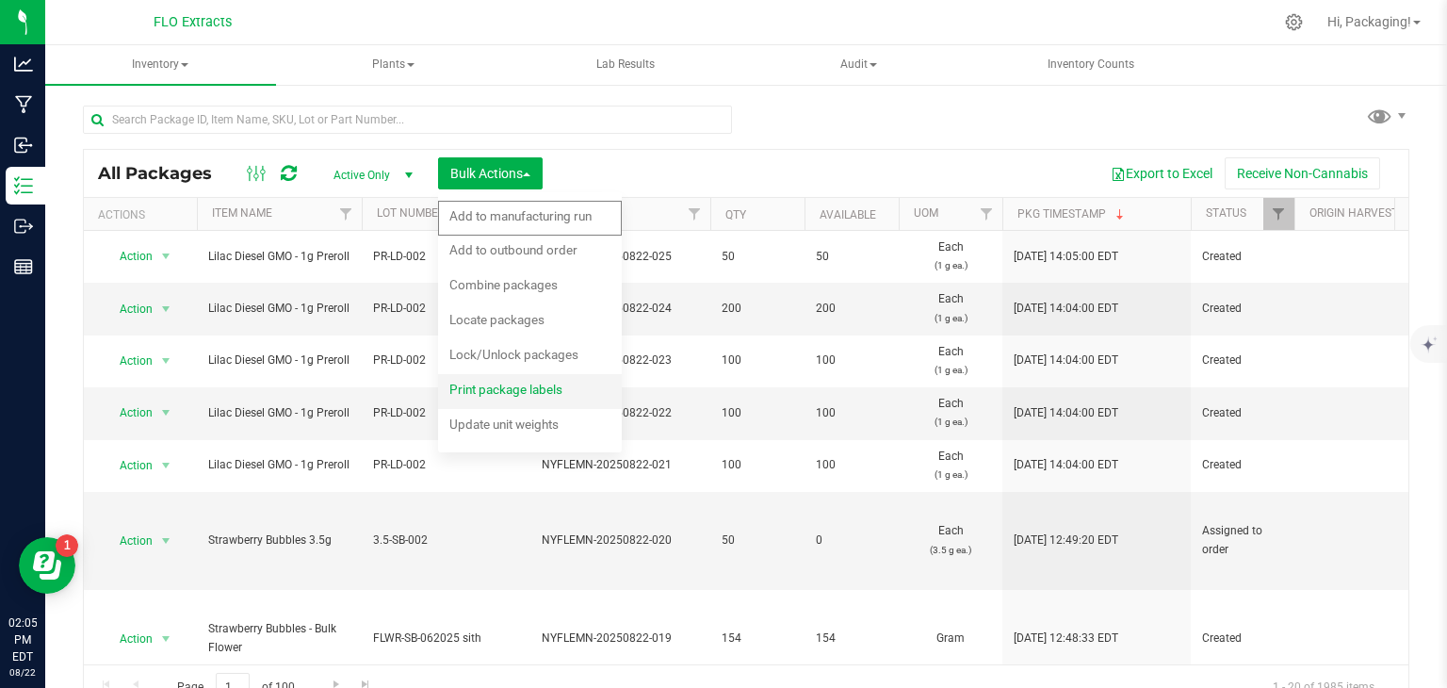
click at [518, 398] on div "Print package labels" at bounding box center [518, 392] width 138 height 30
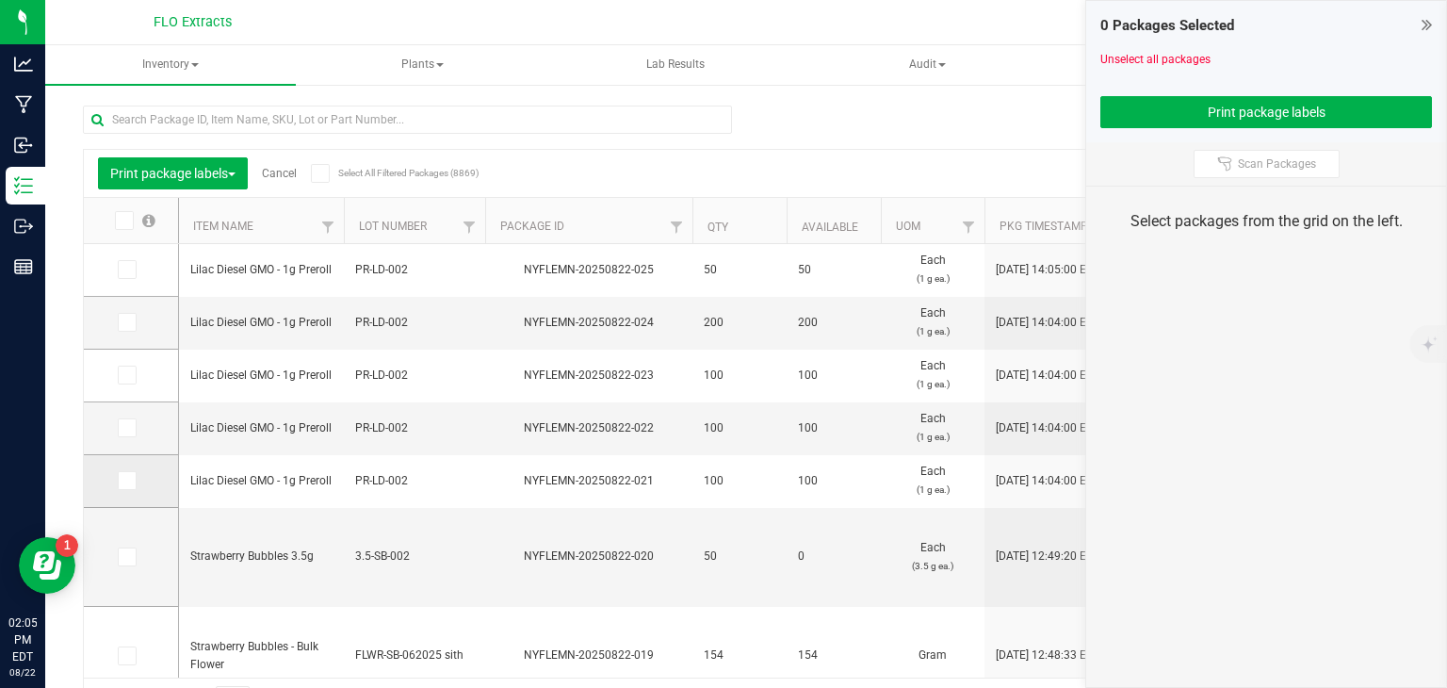
click at [130, 487] on span at bounding box center [127, 480] width 19 height 19
click at [0, 0] on input "checkbox" at bounding box center [0, 0] width 0 height 0
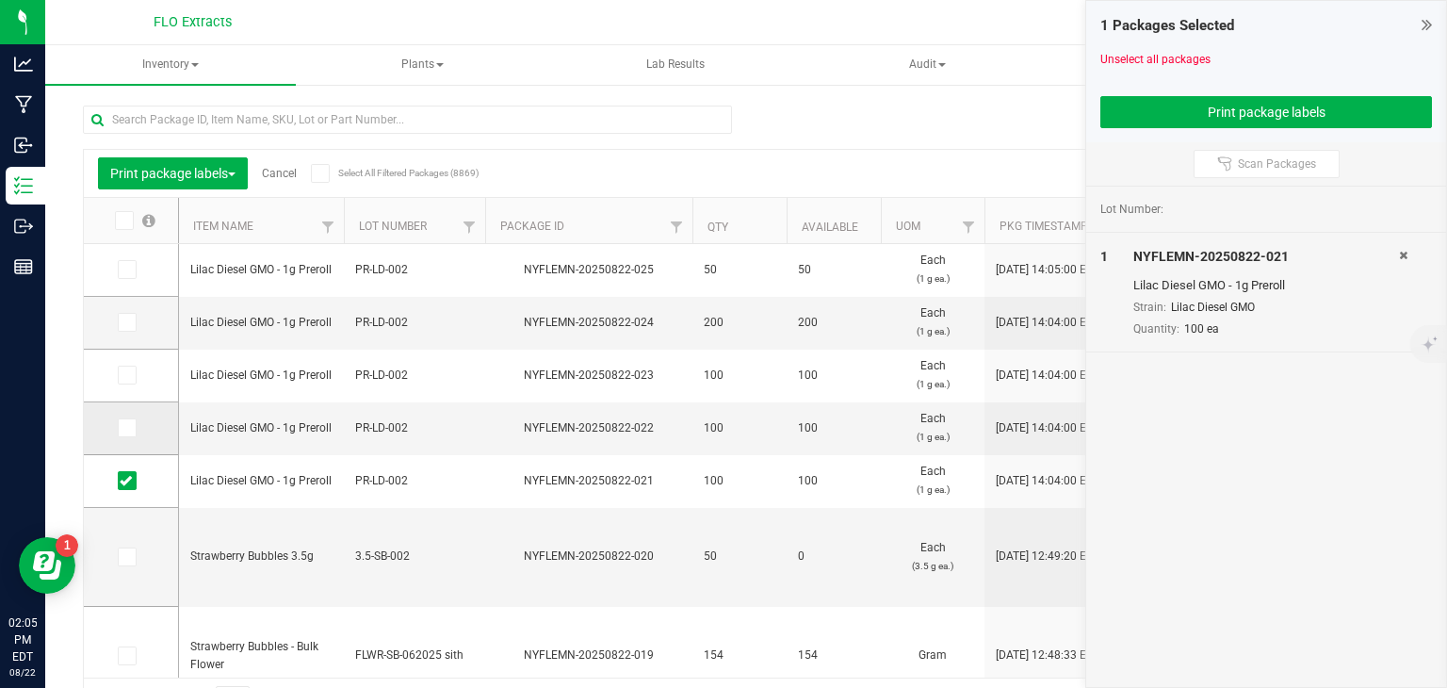
click at [124, 434] on span at bounding box center [127, 427] width 19 height 19
click at [0, 0] on input "checkbox" at bounding box center [0, 0] width 0 height 0
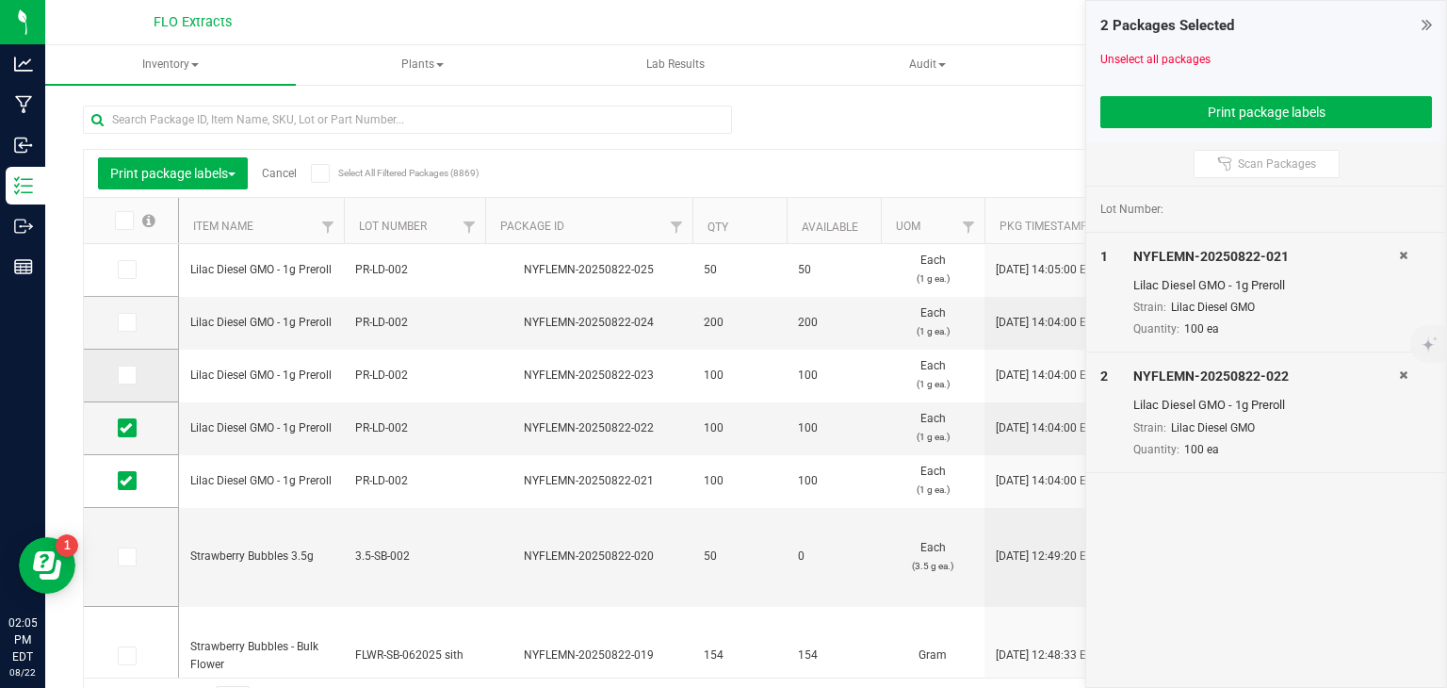
click at [124, 385] on td at bounding box center [131, 375] width 94 height 53
click at [124, 375] on icon at bounding box center [126, 375] width 12 height 0
click at [0, 0] on input "checkbox" at bounding box center [0, 0] width 0 height 0
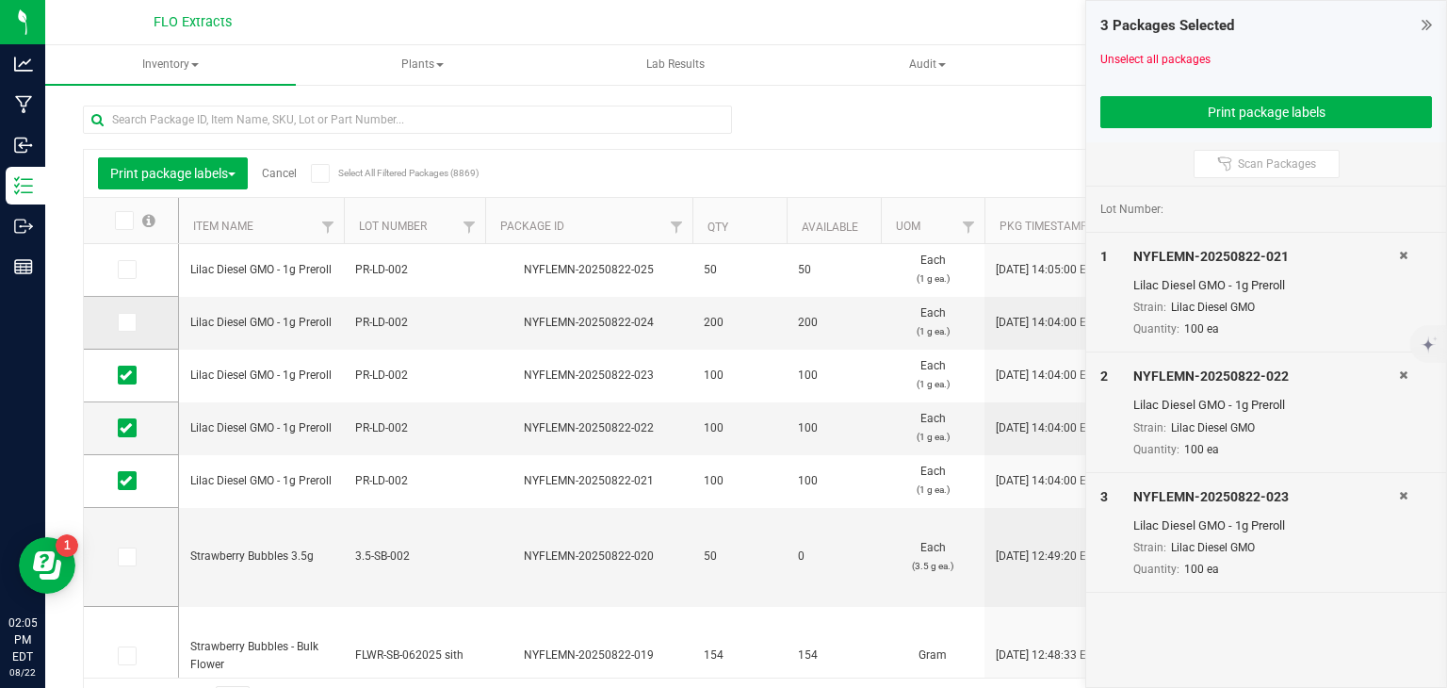
click at [126, 322] on icon at bounding box center [126, 322] width 12 height 0
click at [0, 0] on input "checkbox" at bounding box center [0, 0] width 0 height 0
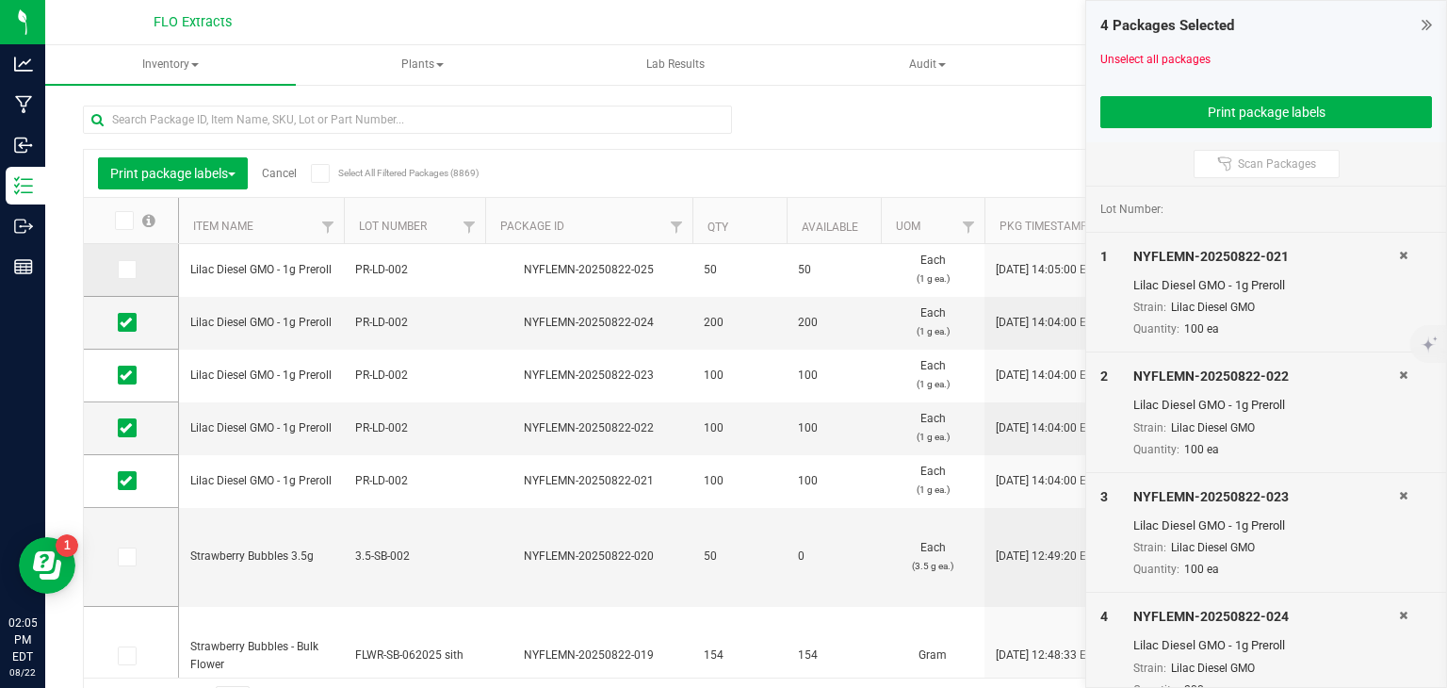
click at [127, 269] on icon at bounding box center [126, 269] width 12 height 0
click at [0, 0] on input "checkbox" at bounding box center [0, 0] width 0 height 0
click at [158, 179] on span "Print package labels" at bounding box center [172, 173] width 125 height 15
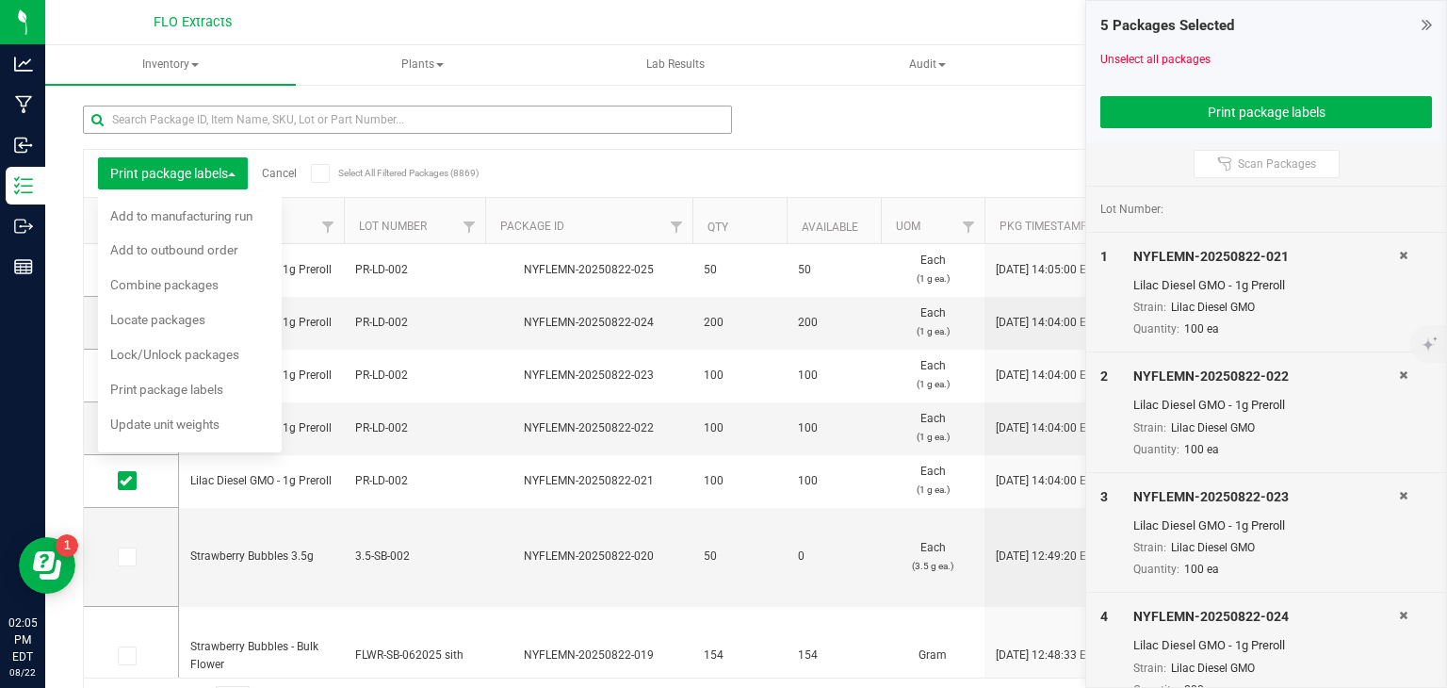
drag, startPoint x: 145, startPoint y: 154, endPoint x: 475, endPoint y: 122, distance: 331.3
click at [475, 122] on div "Print package labels Cancel Select All Filtered Packages (8869) Add to manufact…" at bounding box center [746, 406] width 1326 height 636
click at [187, 398] on div "Print package labels" at bounding box center [179, 392] width 138 height 30
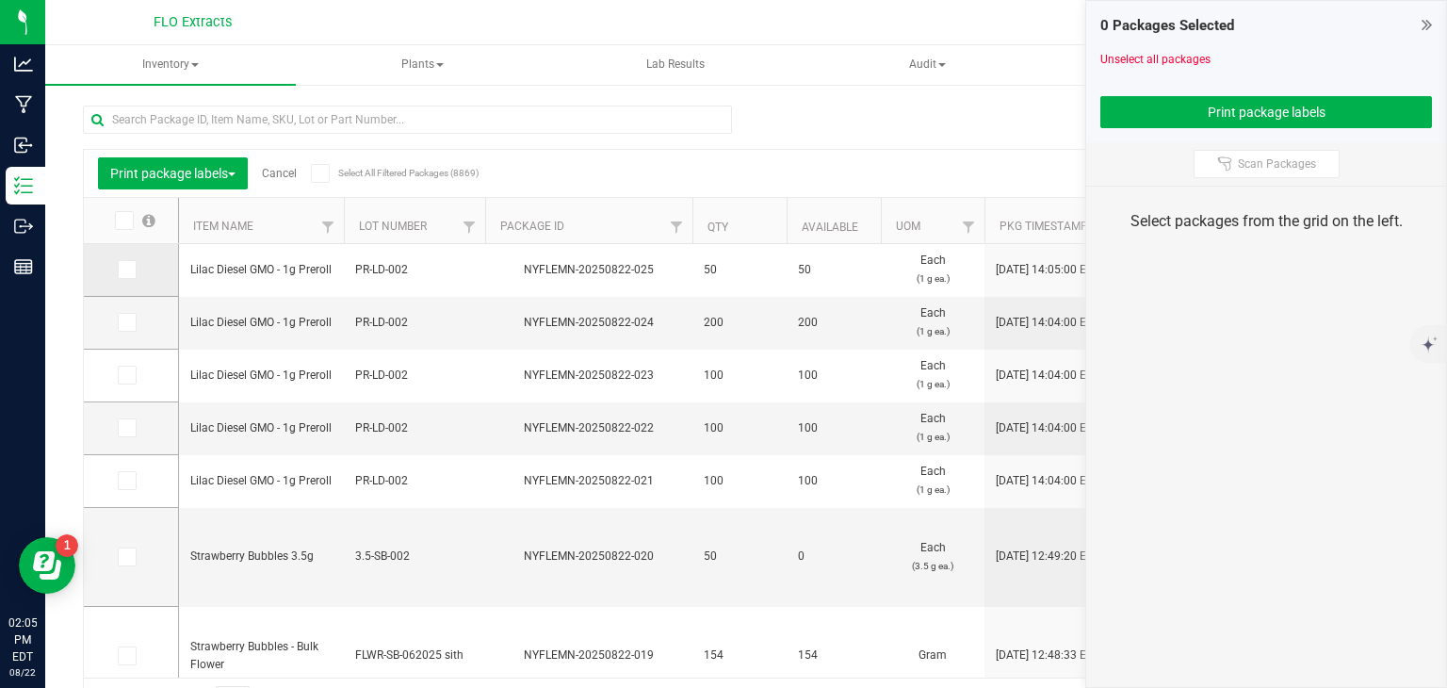
click at [125, 269] on icon at bounding box center [126, 269] width 12 height 0
click at [0, 0] on input "checkbox" at bounding box center [0, 0] width 0 height 0
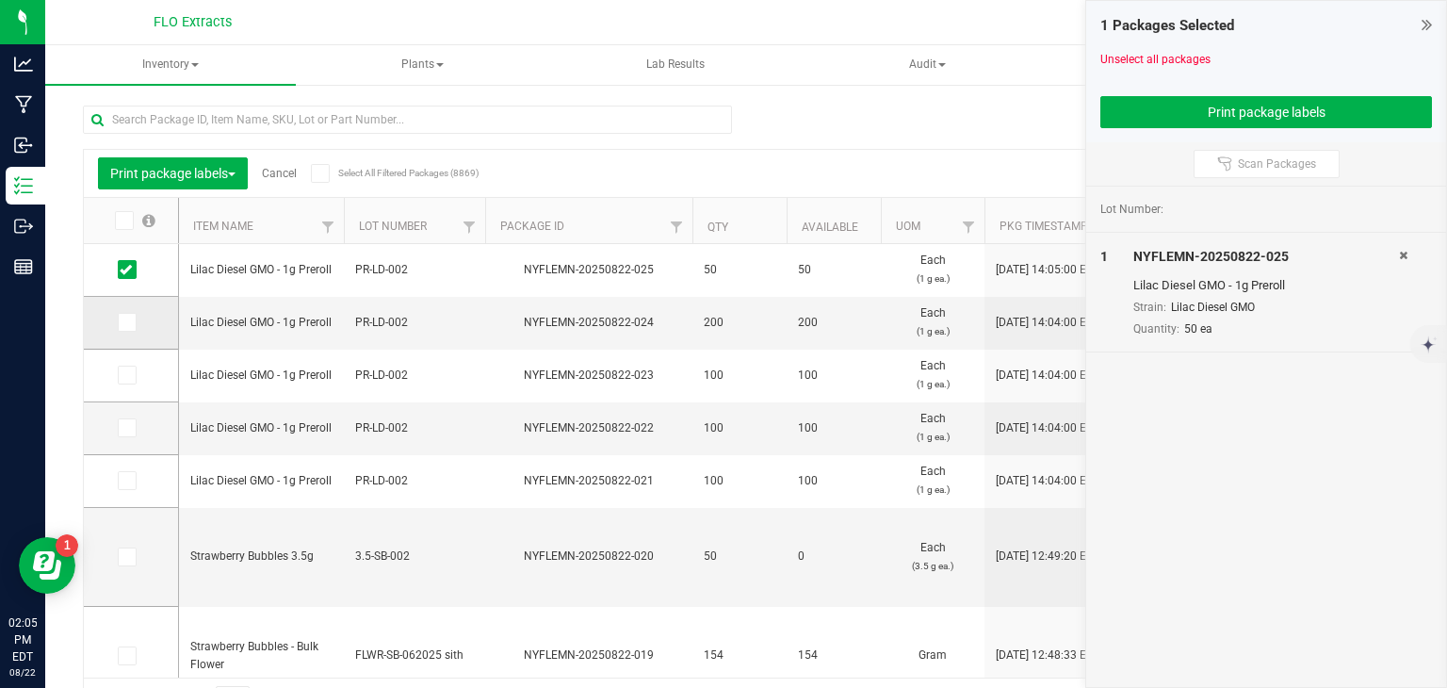
click at [118, 313] on label at bounding box center [131, 322] width 27 height 19
click at [0, 0] on input "checkbox" at bounding box center [0, 0] width 0 height 0
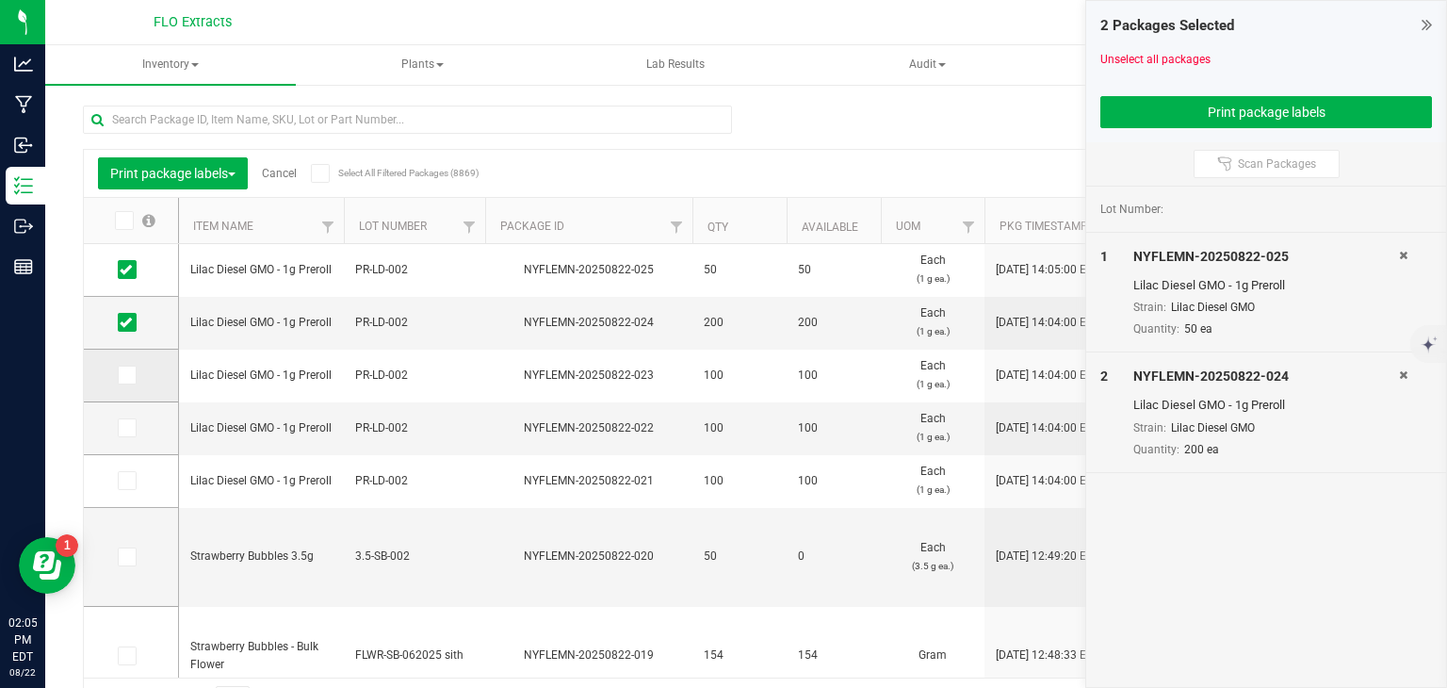
click at [119, 381] on span at bounding box center [127, 374] width 19 height 19
click at [0, 0] on input "checkbox" at bounding box center [0, 0] width 0 height 0
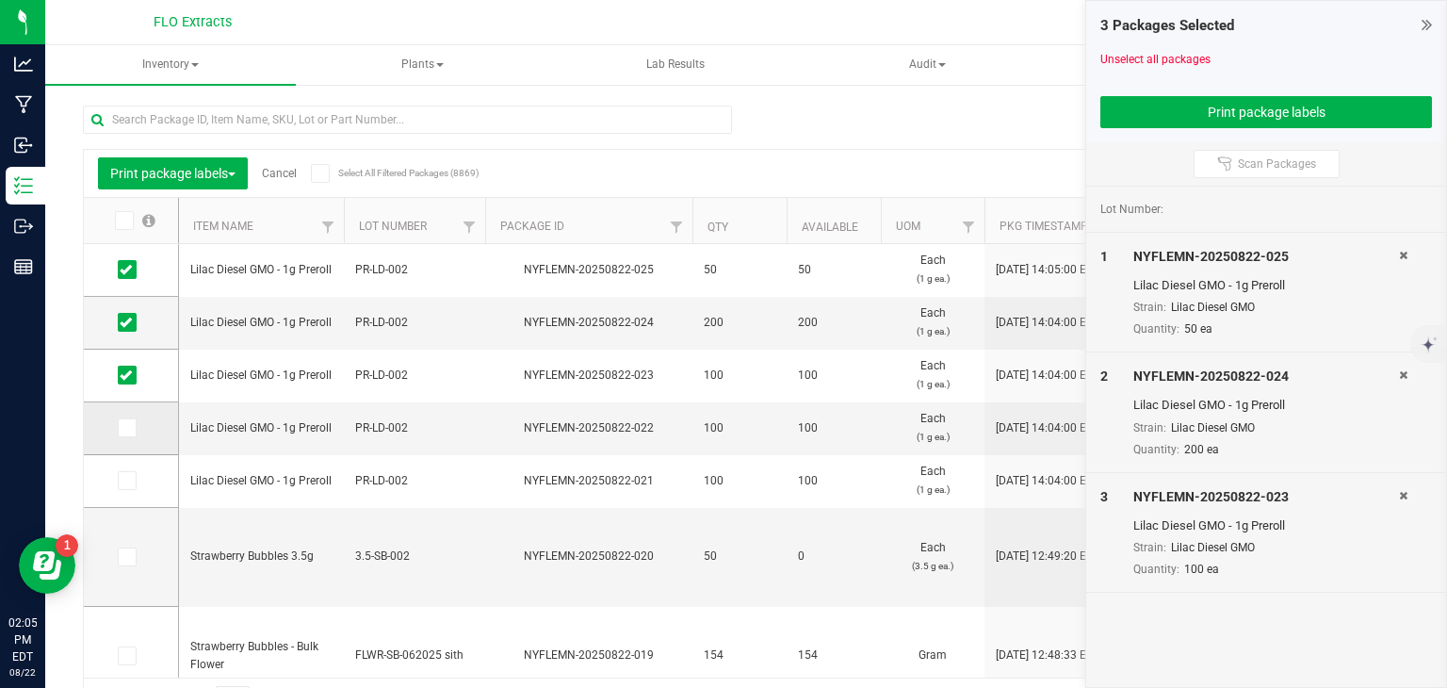
click at [128, 428] on icon at bounding box center [126, 428] width 12 height 0
click at [0, 0] on input "checkbox" at bounding box center [0, 0] width 0 height 0
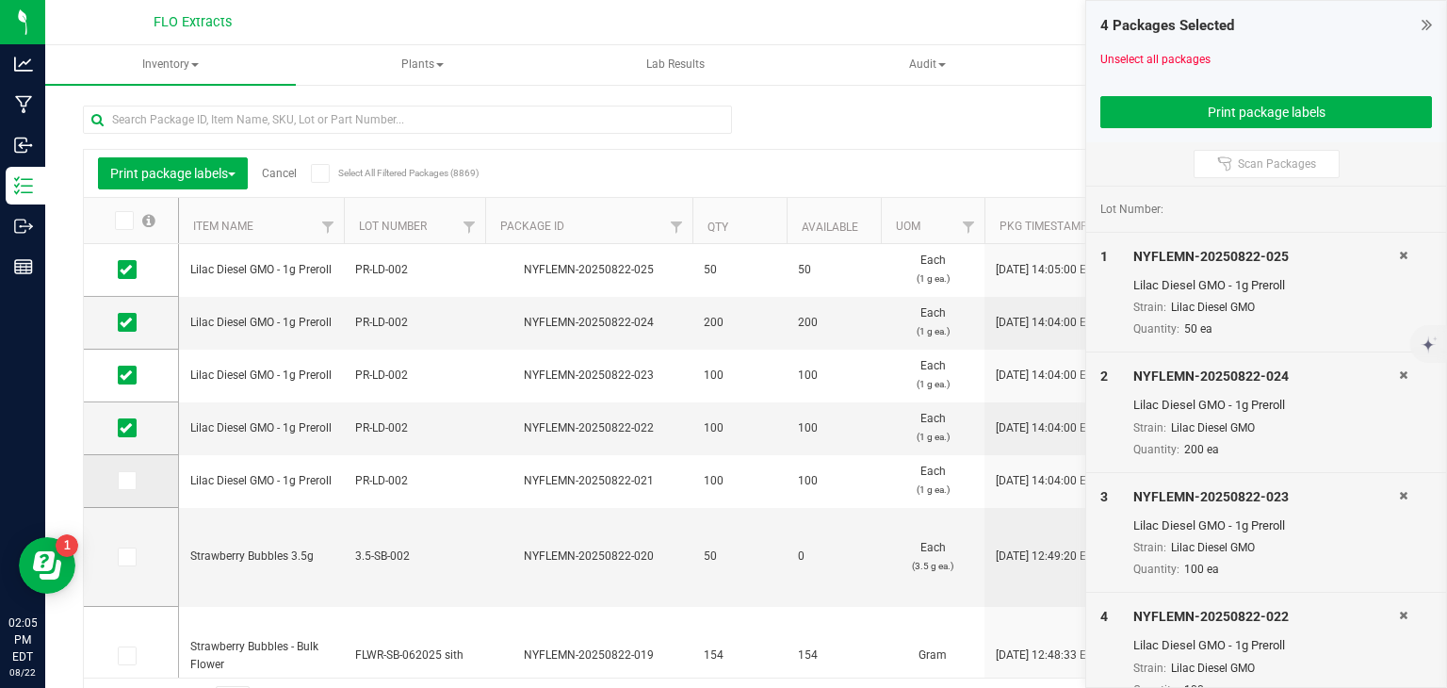
click at [124, 480] on icon at bounding box center [126, 480] width 12 height 0
click at [0, 0] on input "checkbox" at bounding box center [0, 0] width 0 height 0
click at [1240, 118] on button "Print package labels" at bounding box center [1266, 112] width 332 height 32
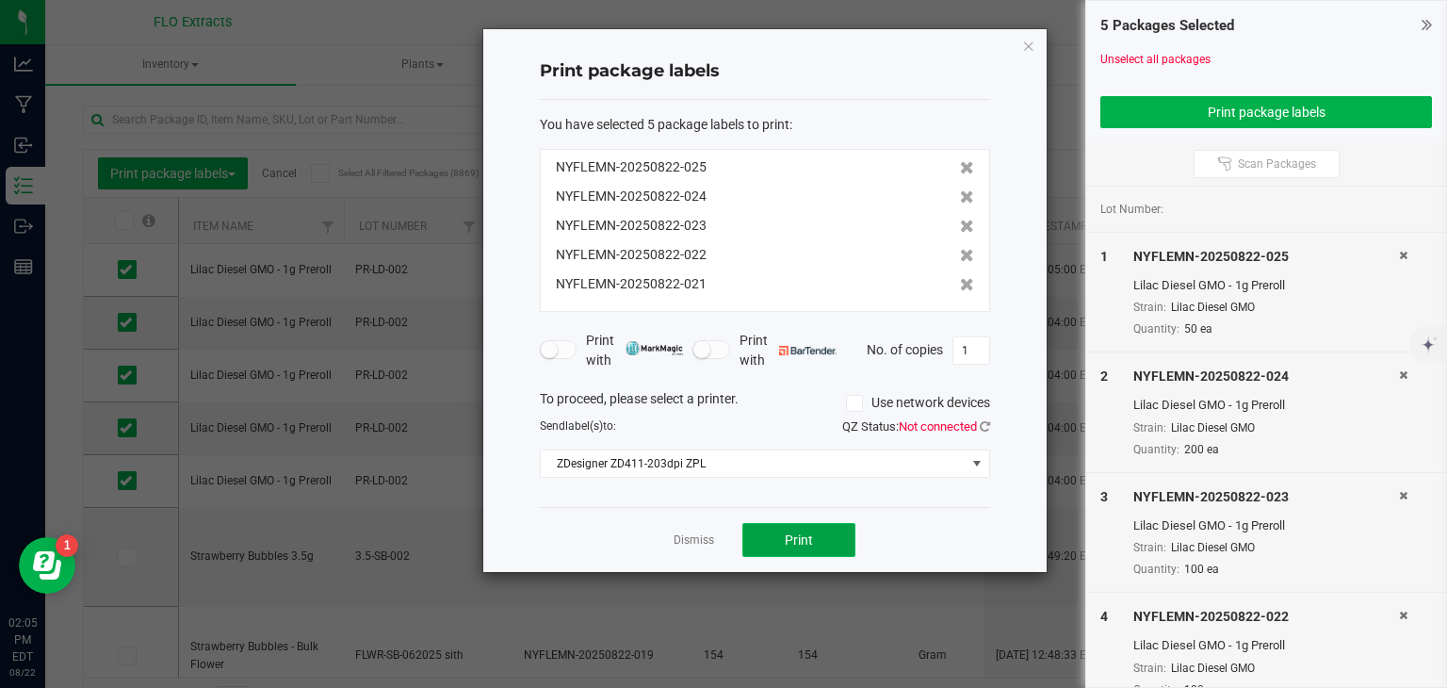
click at [770, 530] on button "Print" at bounding box center [798, 540] width 113 height 34
click at [1033, 42] on icon "button" at bounding box center [1028, 45] width 13 height 23
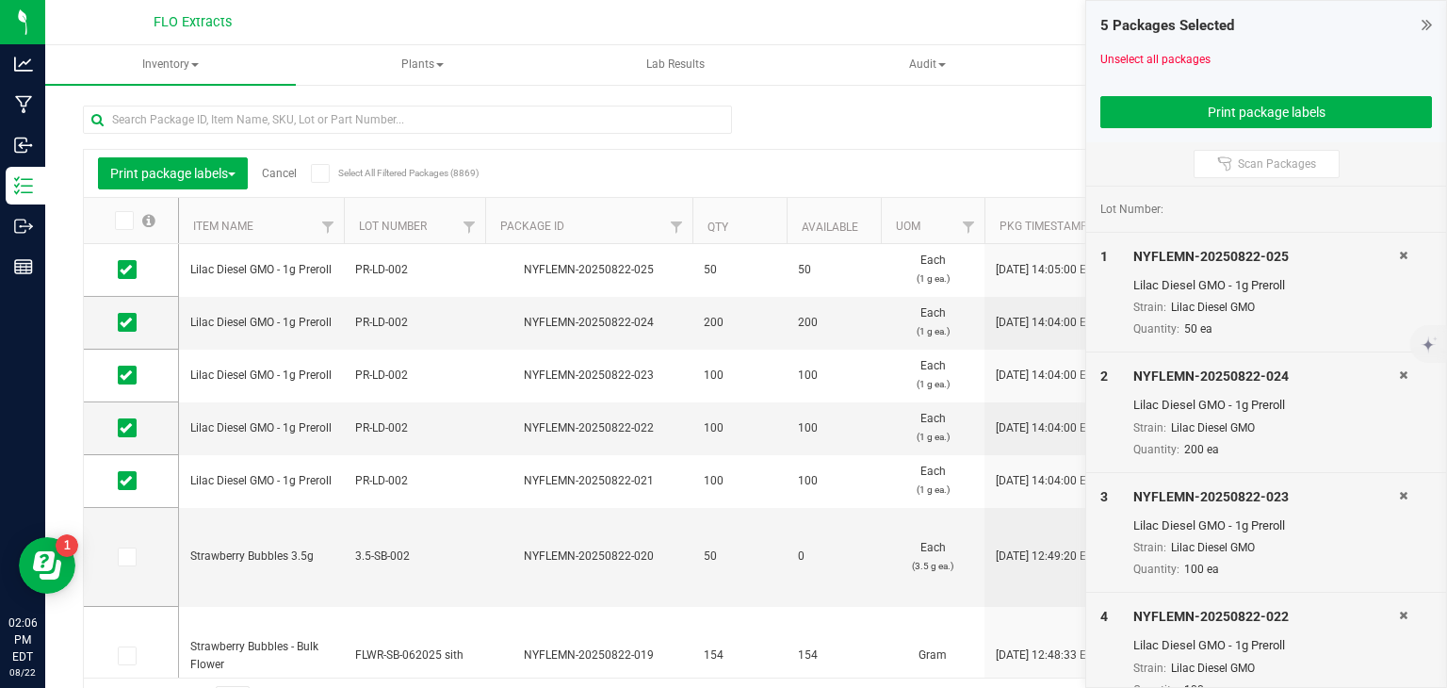
click at [1421, 23] on icon at bounding box center [1426, 24] width 10 height 19
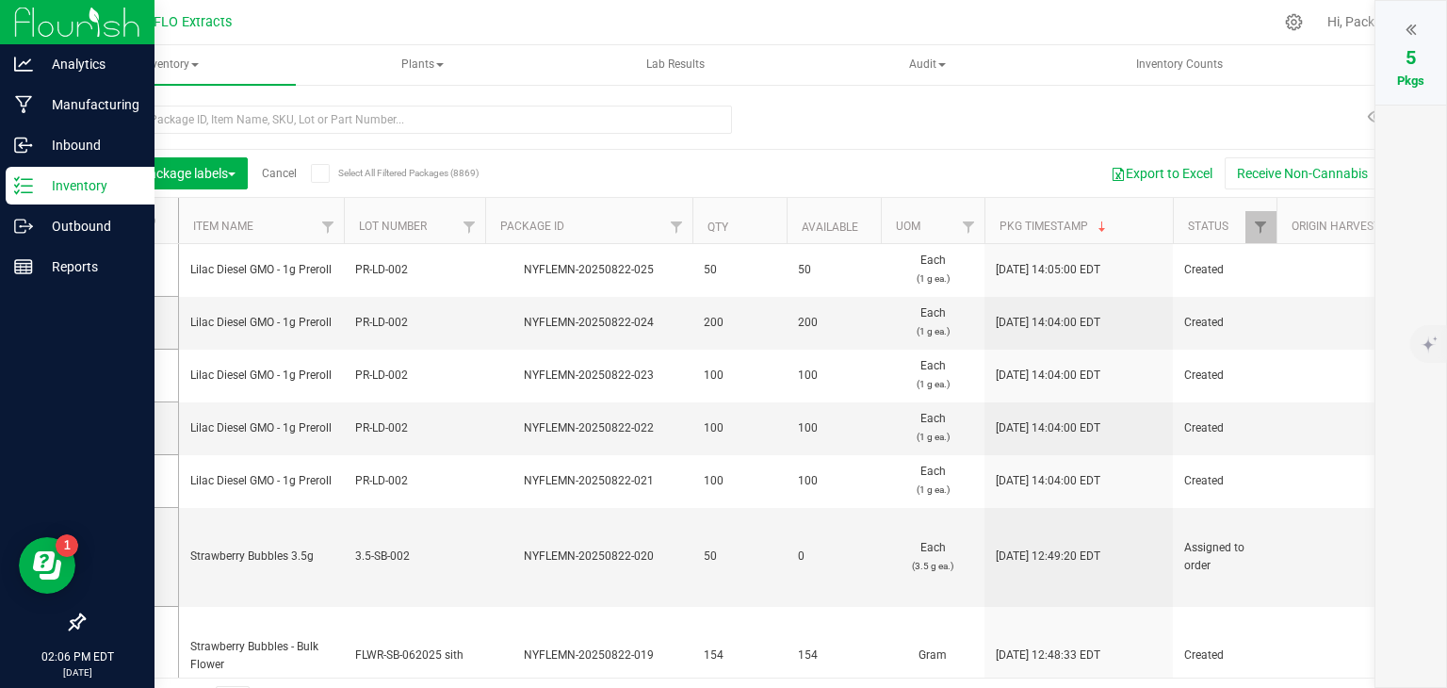
click at [48, 192] on p "Inventory" at bounding box center [89, 185] width 113 height 23
click at [68, 175] on p "Inventory" at bounding box center [89, 185] width 113 height 23
click at [64, 220] on p "Outbound" at bounding box center [89, 226] width 113 height 23
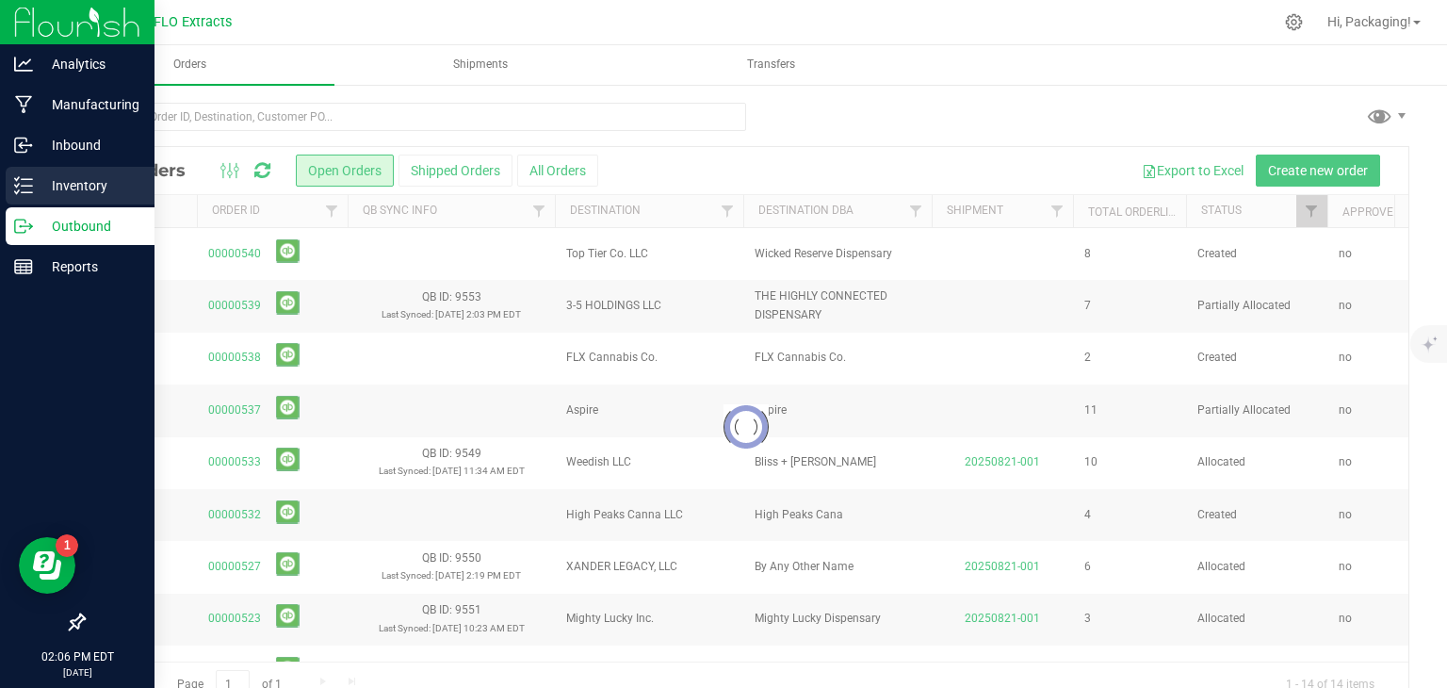
click at [92, 176] on p "Inventory" at bounding box center [89, 185] width 113 height 23
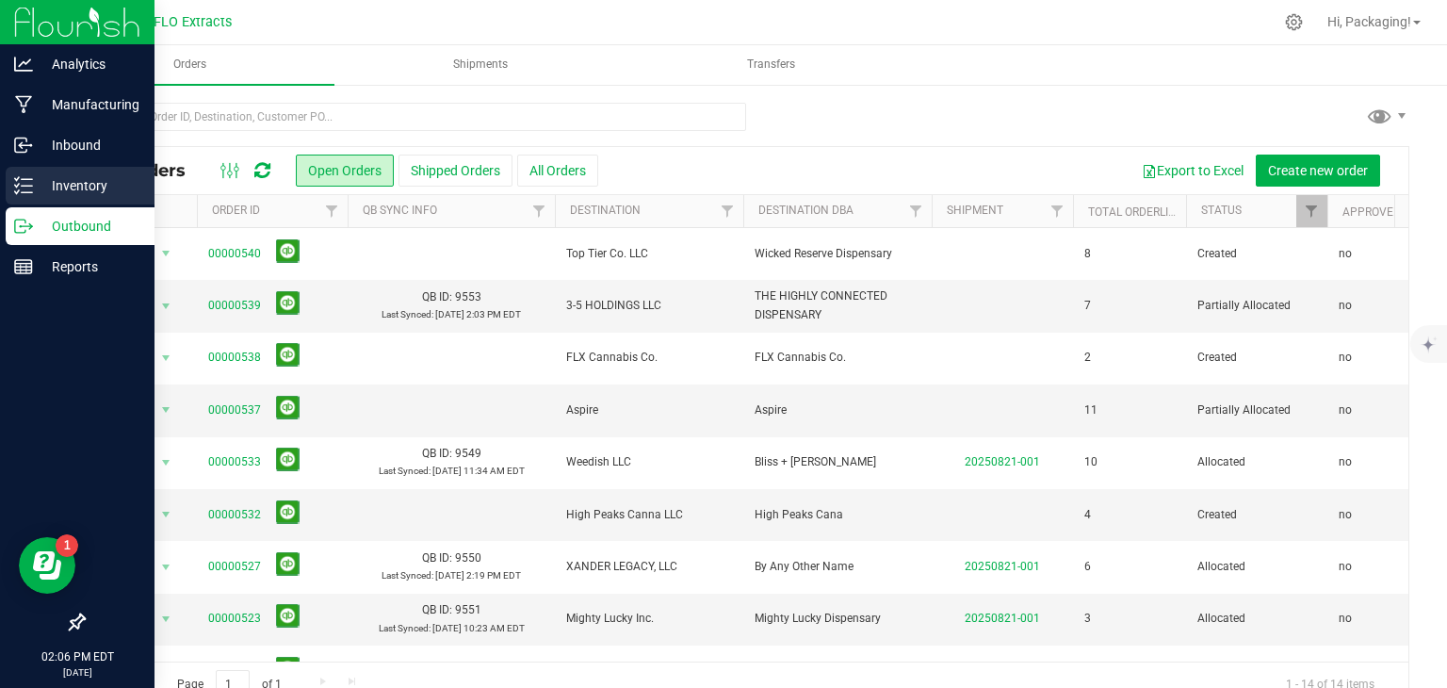
click at [79, 193] on p "Inventory" at bounding box center [89, 185] width 113 height 23
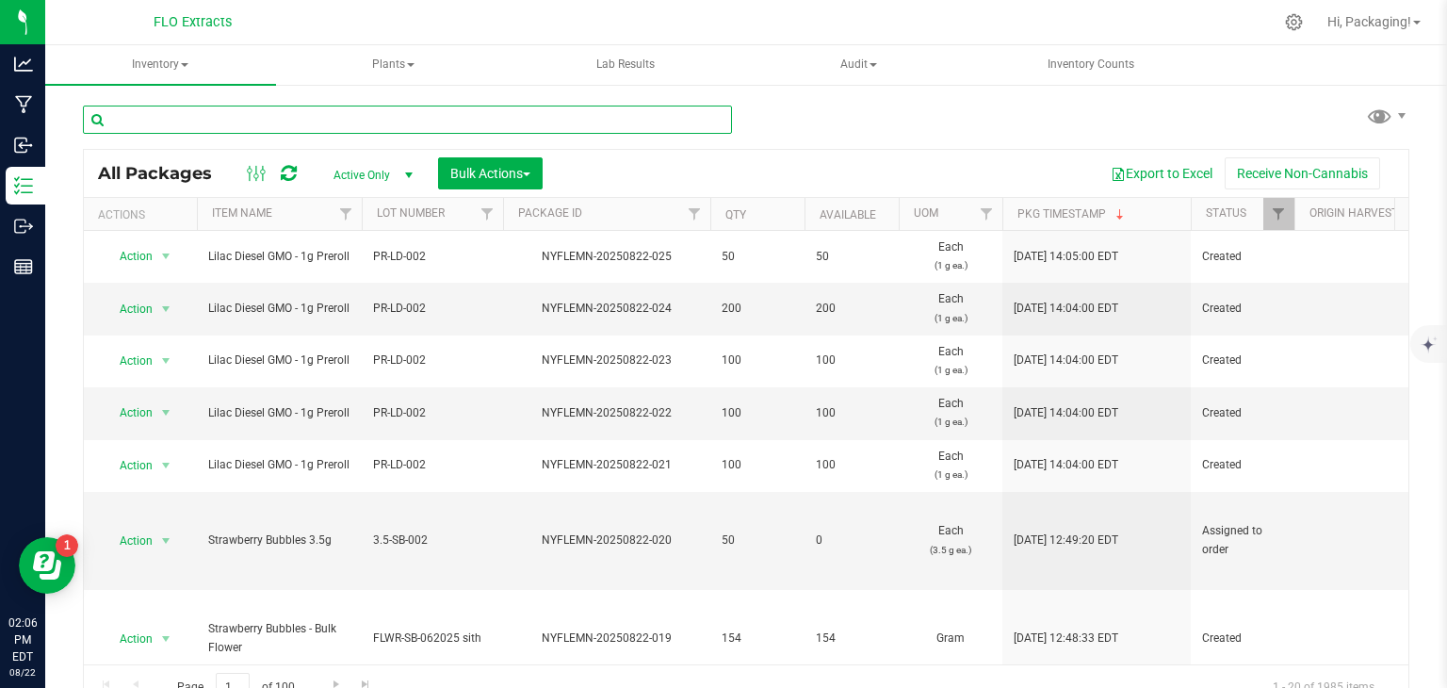
click at [277, 110] on input "text" at bounding box center [407, 119] width 649 height 28
type input "nyflemn-20250820-011"
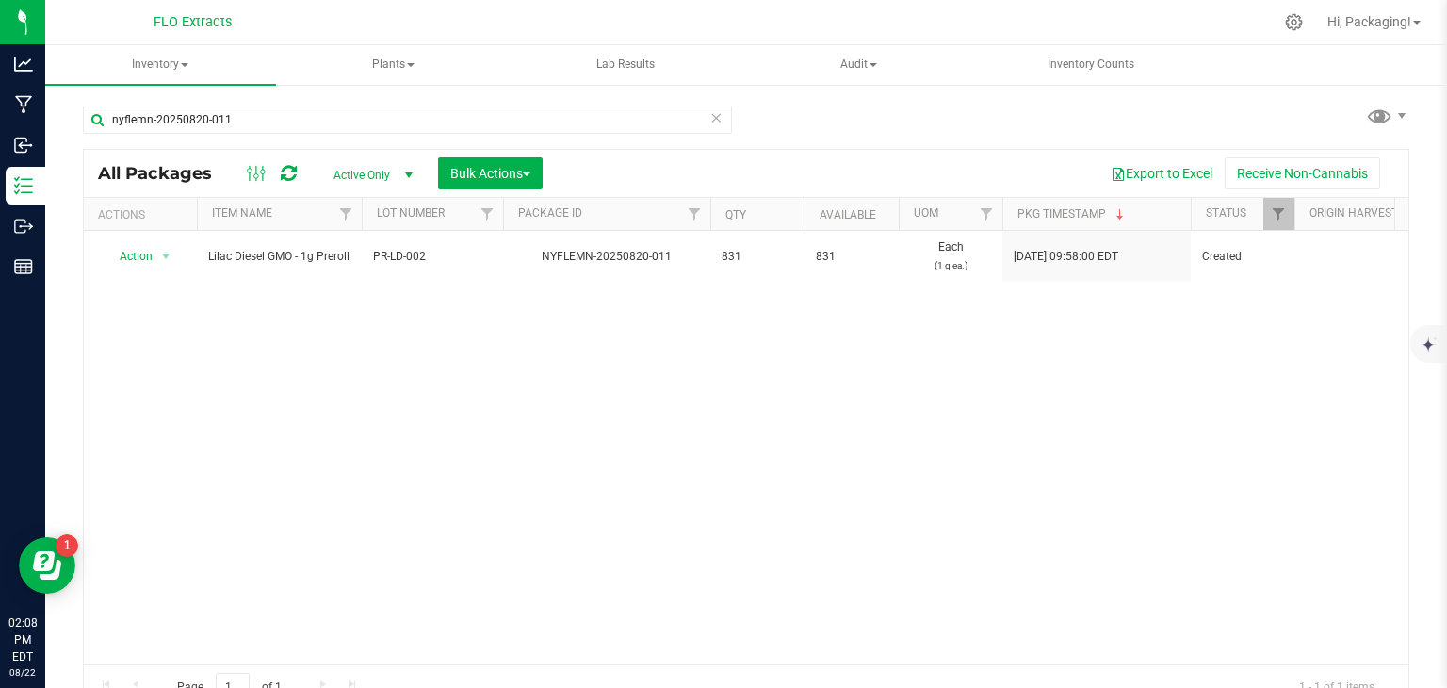
click at [709, 120] on icon at bounding box center [715, 116] width 13 height 23
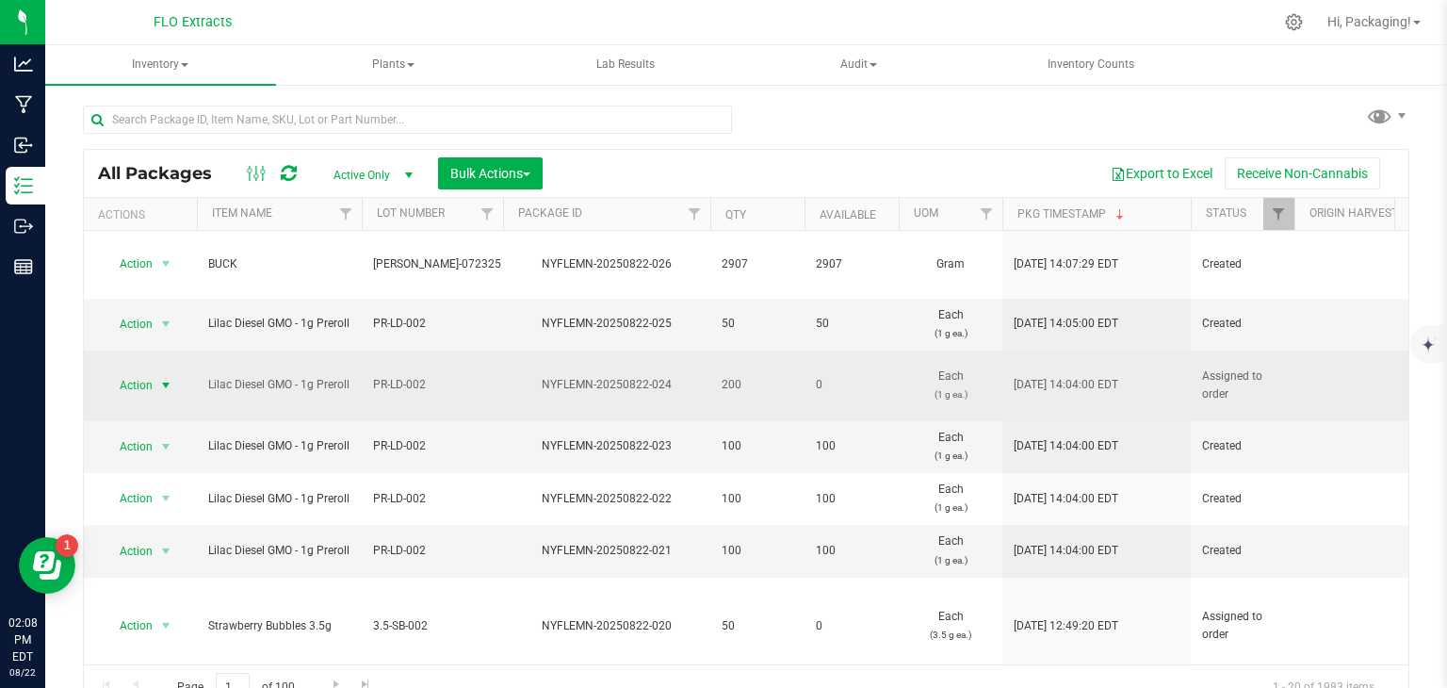
click at [170, 378] on span "select" at bounding box center [165, 385] width 15 height 15
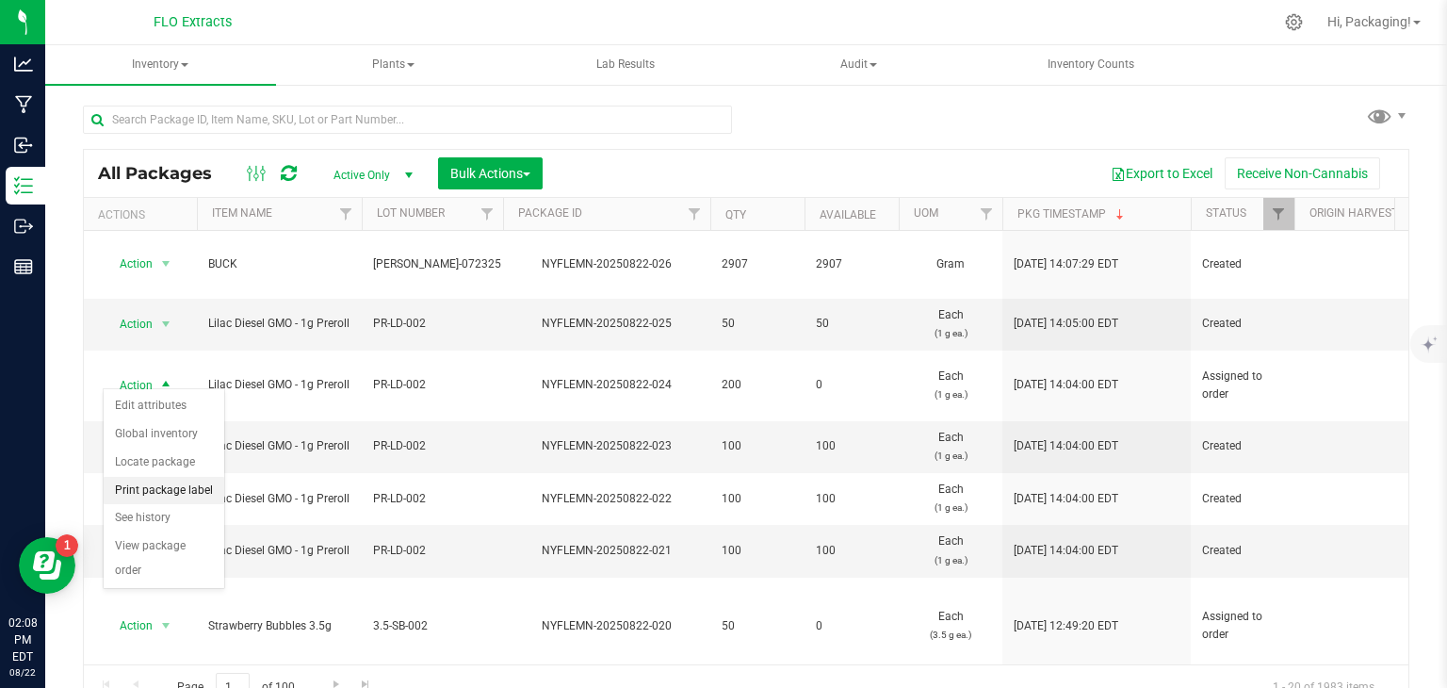
click at [151, 486] on li "Print package label" at bounding box center [164, 491] width 121 height 28
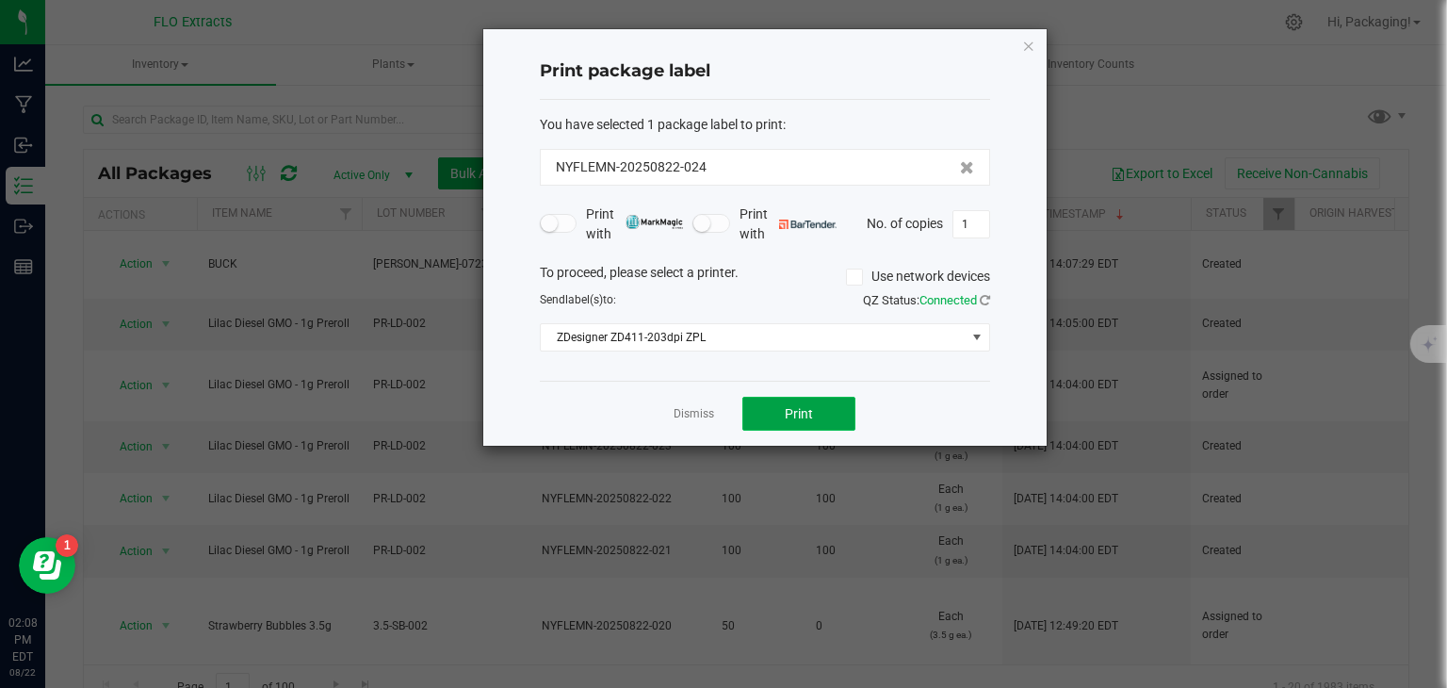
click at [792, 406] on span "Print" at bounding box center [799, 413] width 28 height 15
click at [693, 412] on link "Dismiss" at bounding box center [693, 414] width 41 height 16
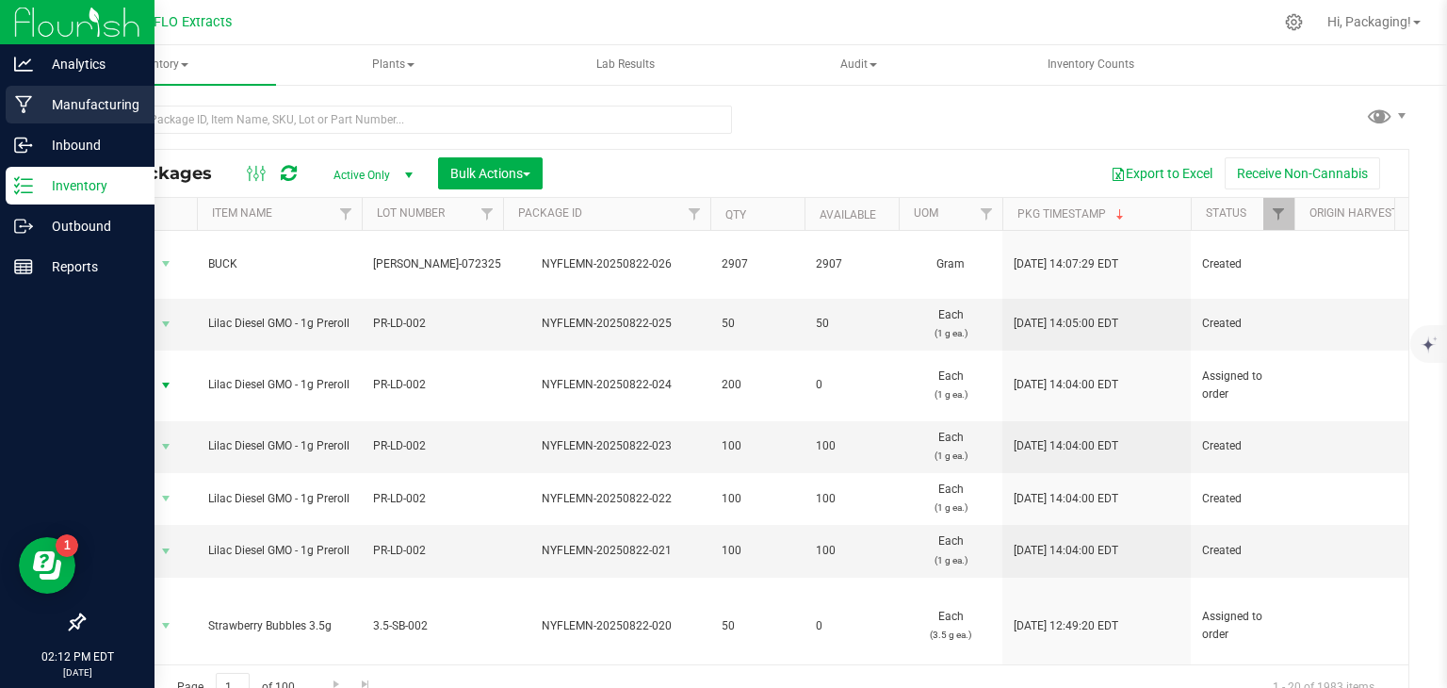
click at [88, 103] on p "Manufacturing" at bounding box center [89, 104] width 113 height 23
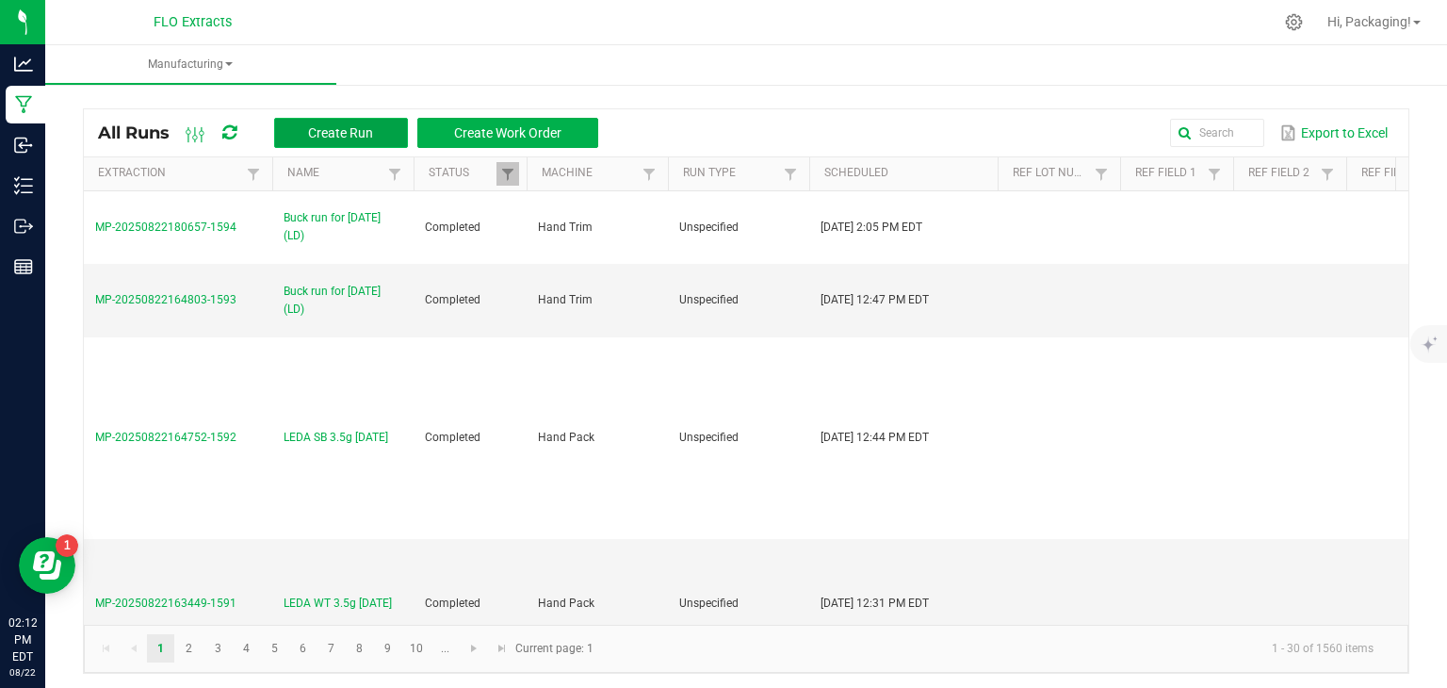
click at [317, 131] on span "Create Run" at bounding box center [340, 132] width 65 height 15
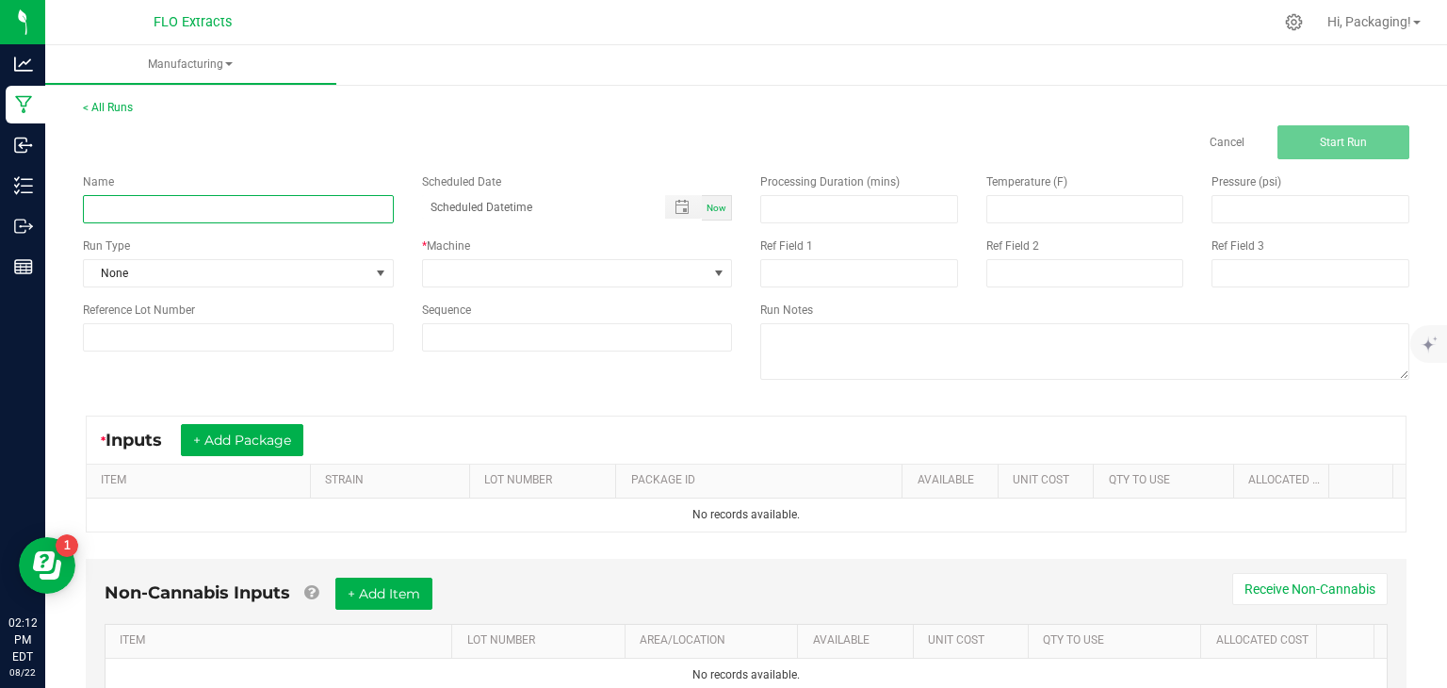
click at [151, 207] on input at bounding box center [238, 209] width 311 height 28
type input "[PERSON_NAME] PM 3.5g [DATE]"
click at [702, 202] on div "Now" at bounding box center [717, 207] width 30 height 25
type input "[DATE] 2:13 PM"
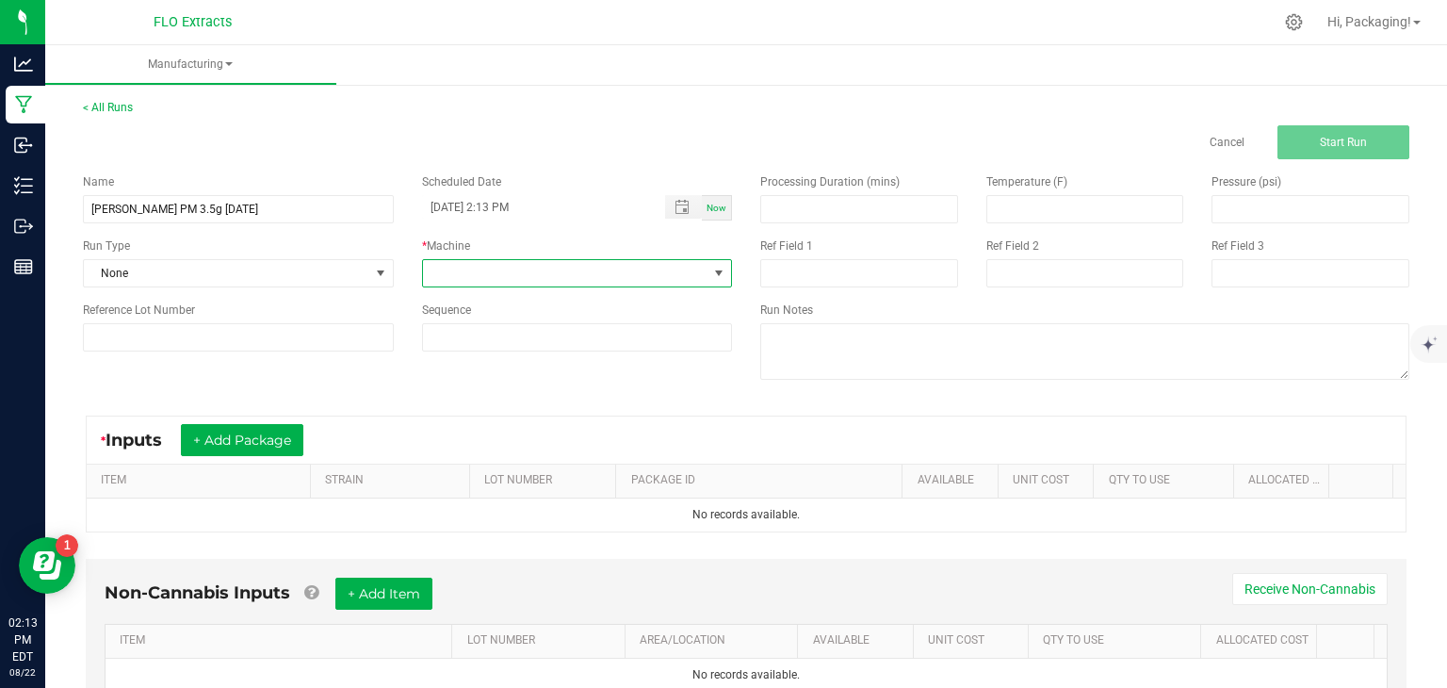
click at [714, 270] on span at bounding box center [718, 273] width 15 height 15
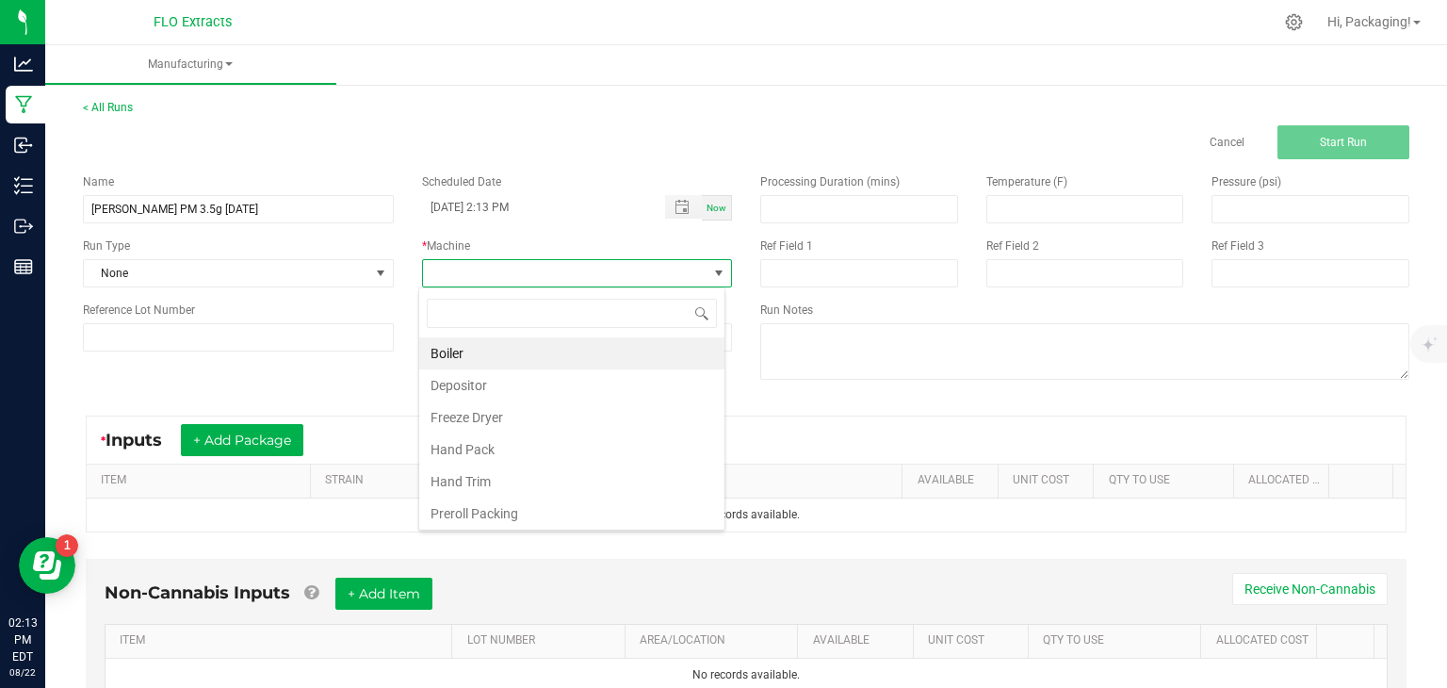
scroll to position [27, 306]
click at [539, 446] on li "Hand Pack" at bounding box center [571, 449] width 305 height 32
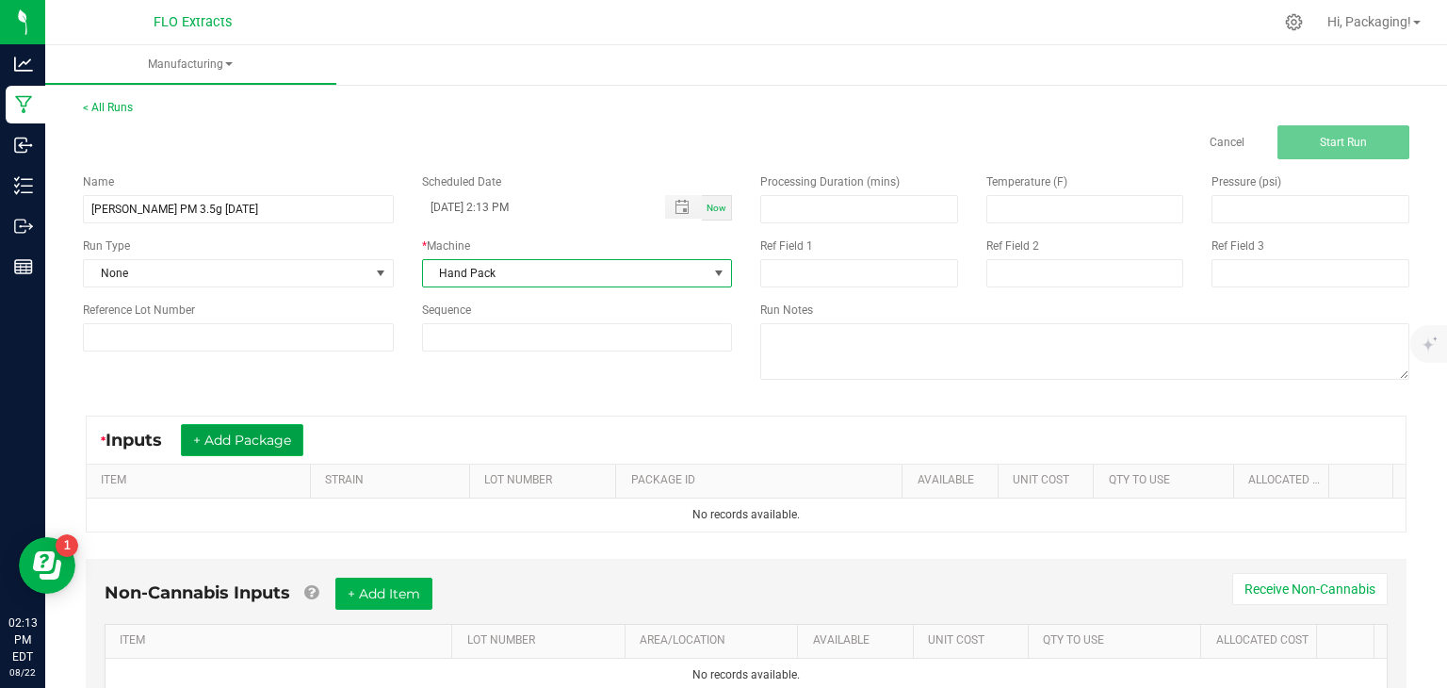
click at [282, 436] on button "+ Add Package" at bounding box center [242, 440] width 122 height 32
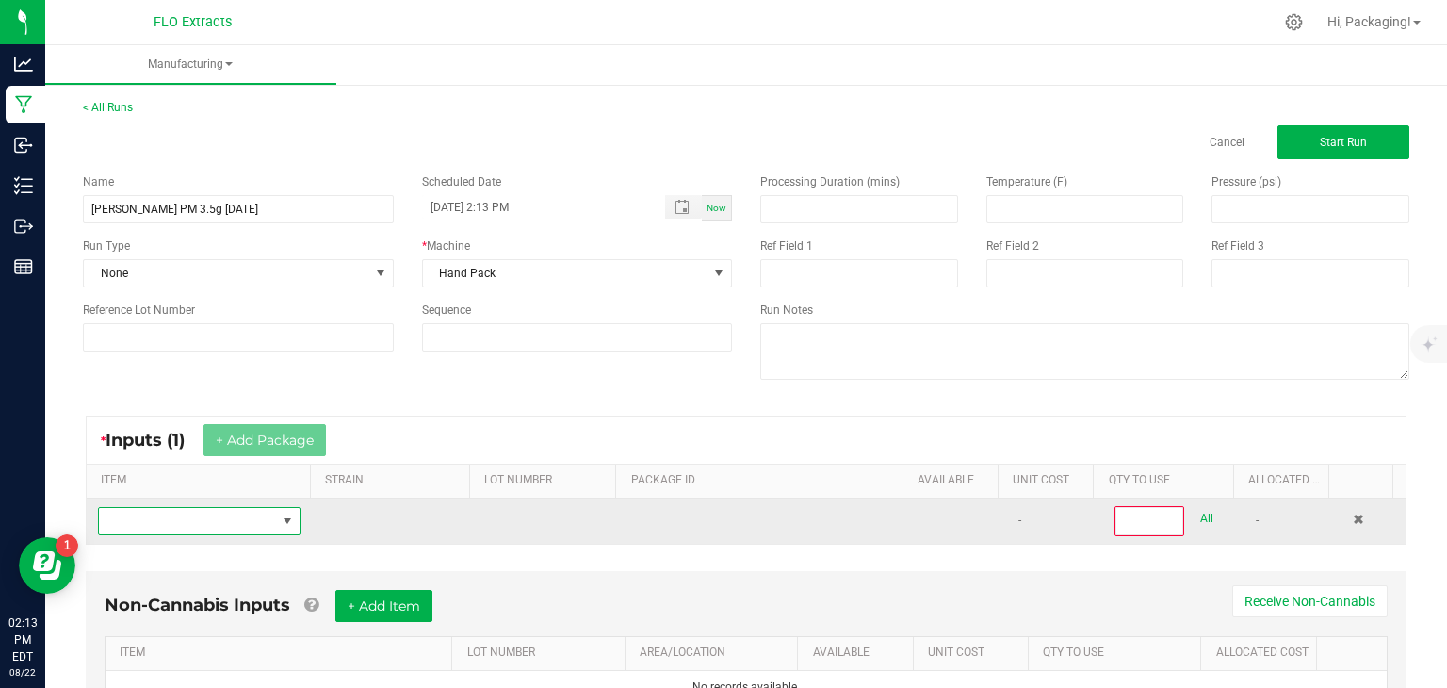
click at [206, 525] on span "NO DATA FOUND" at bounding box center [187, 521] width 177 height 26
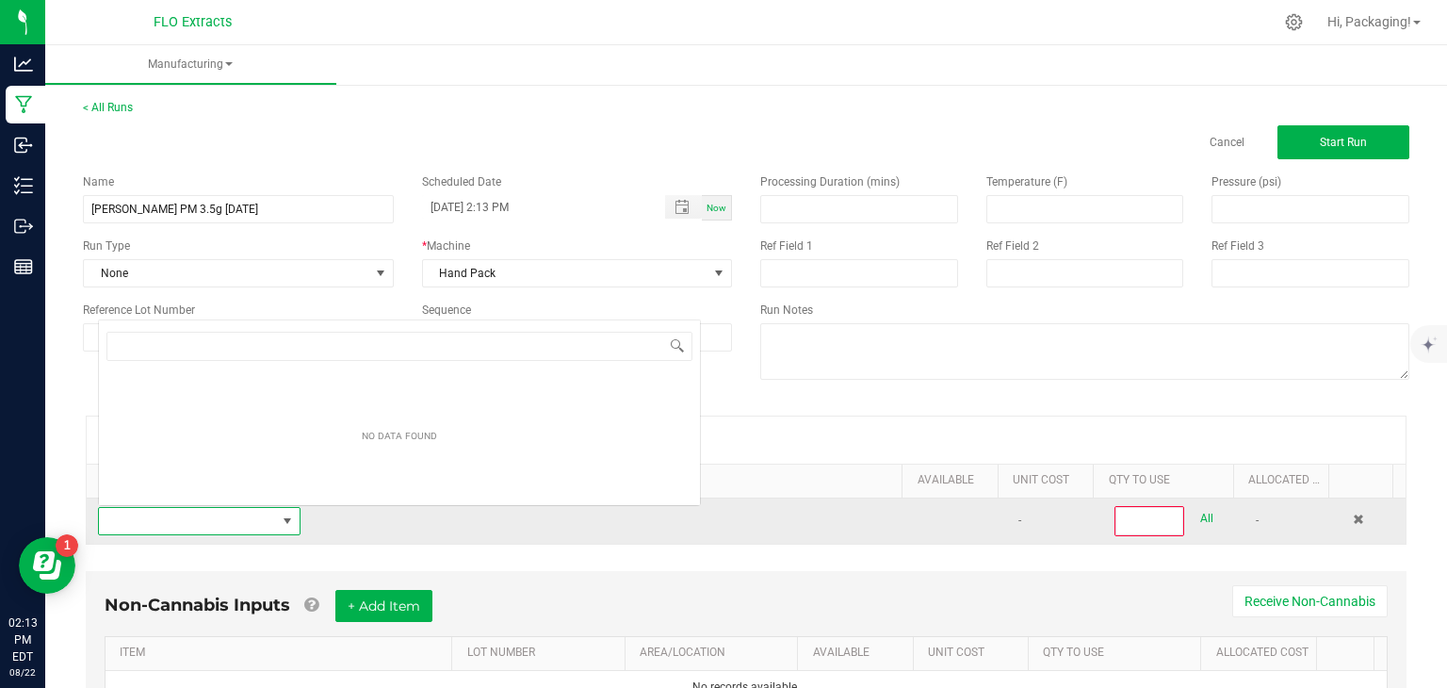
scroll to position [27, 195]
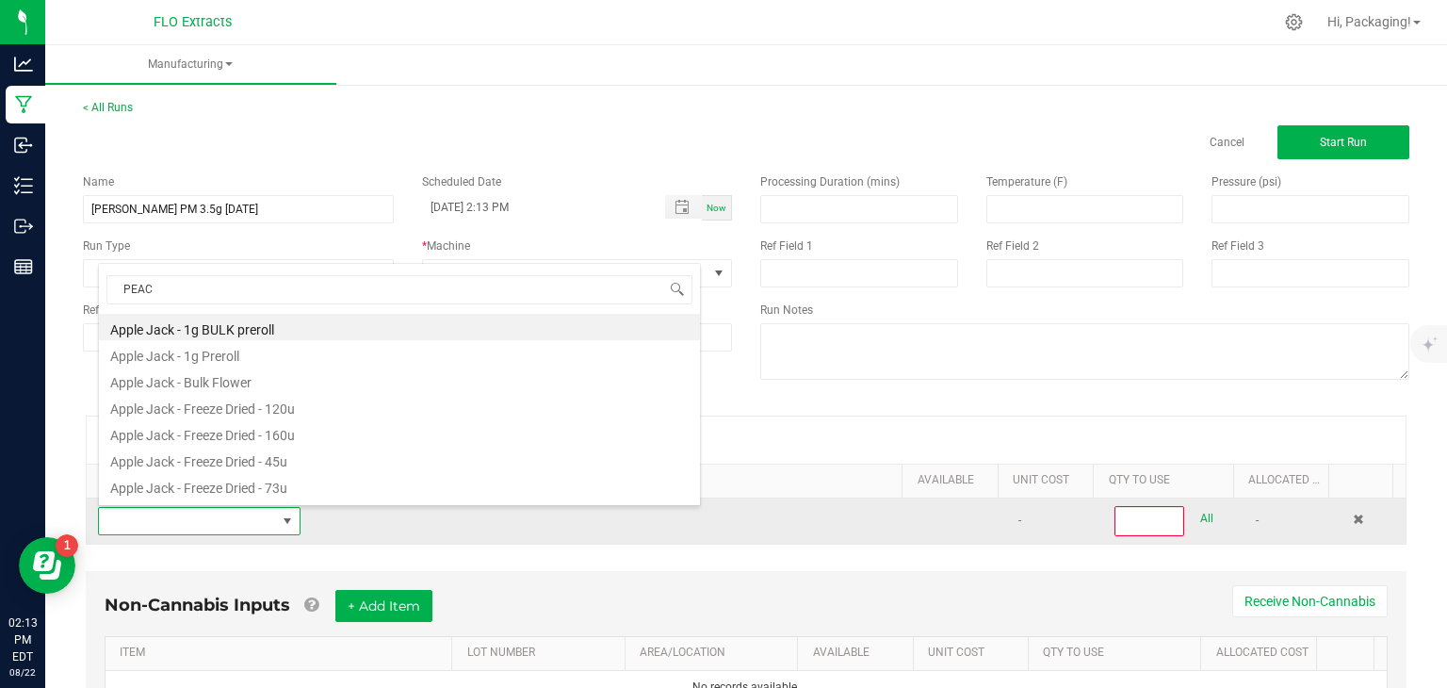
type input "PEACH"
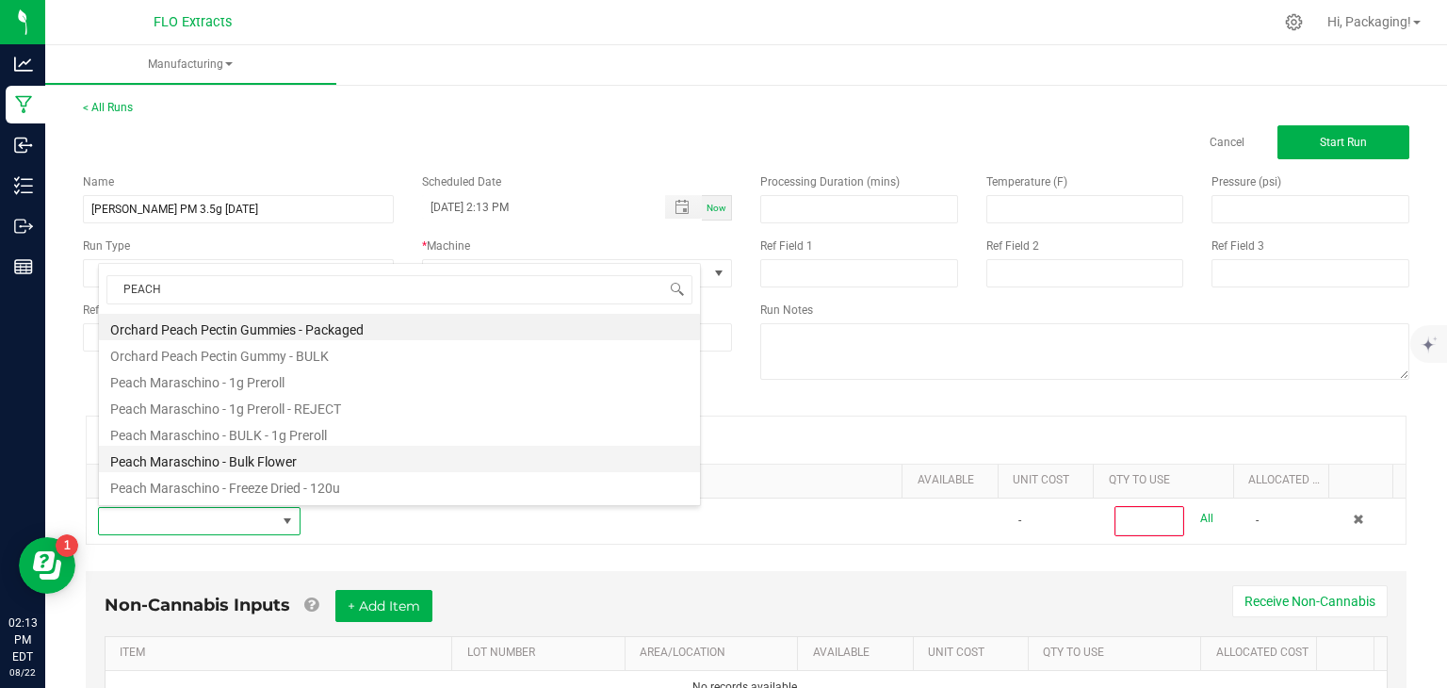
click at [219, 453] on li "Peach Maraschino - Bulk Flower" at bounding box center [399, 459] width 601 height 26
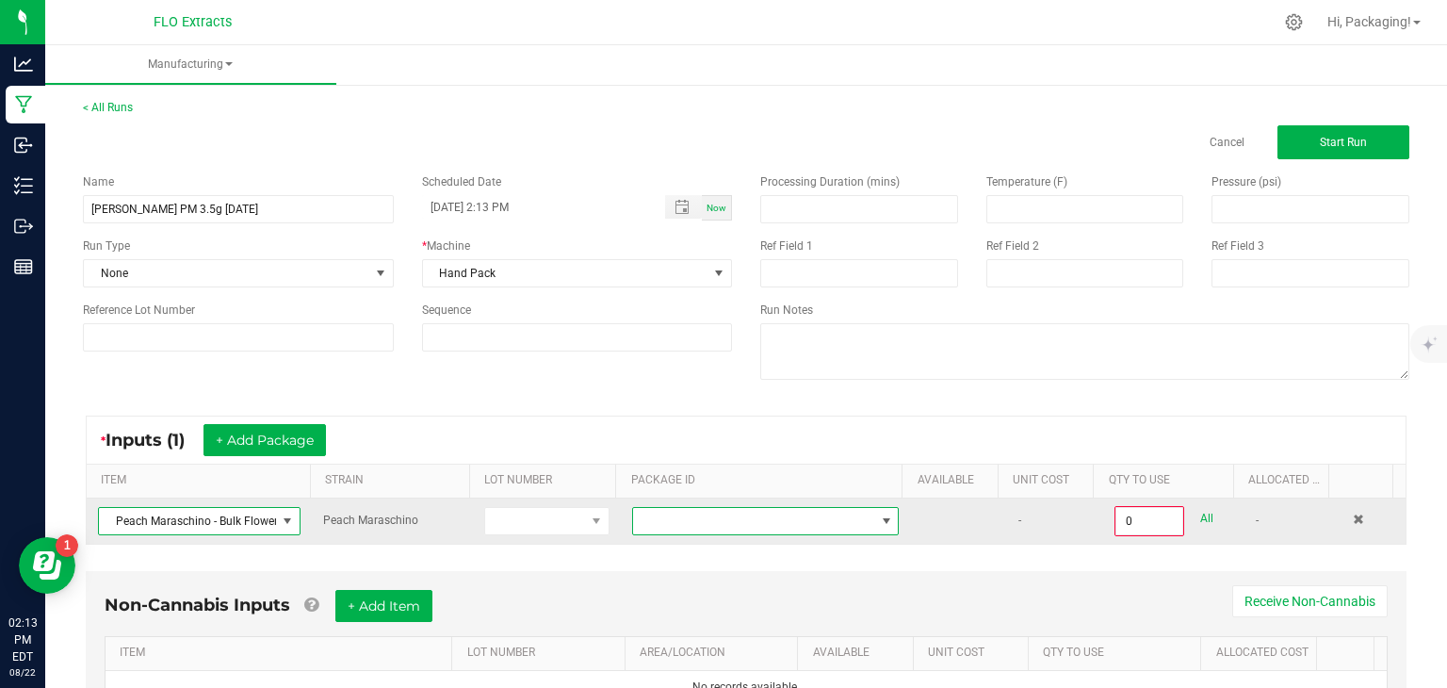
click at [879, 521] on span at bounding box center [886, 520] width 15 height 15
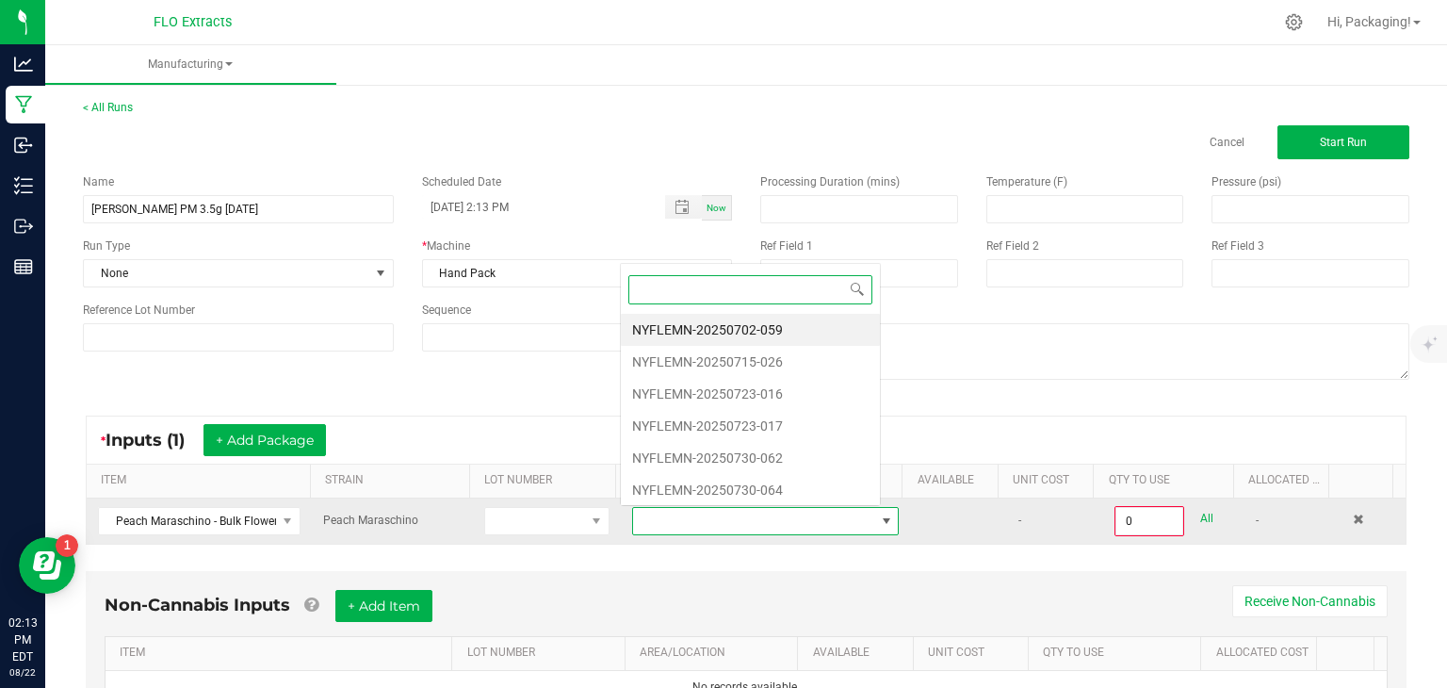
scroll to position [27, 256]
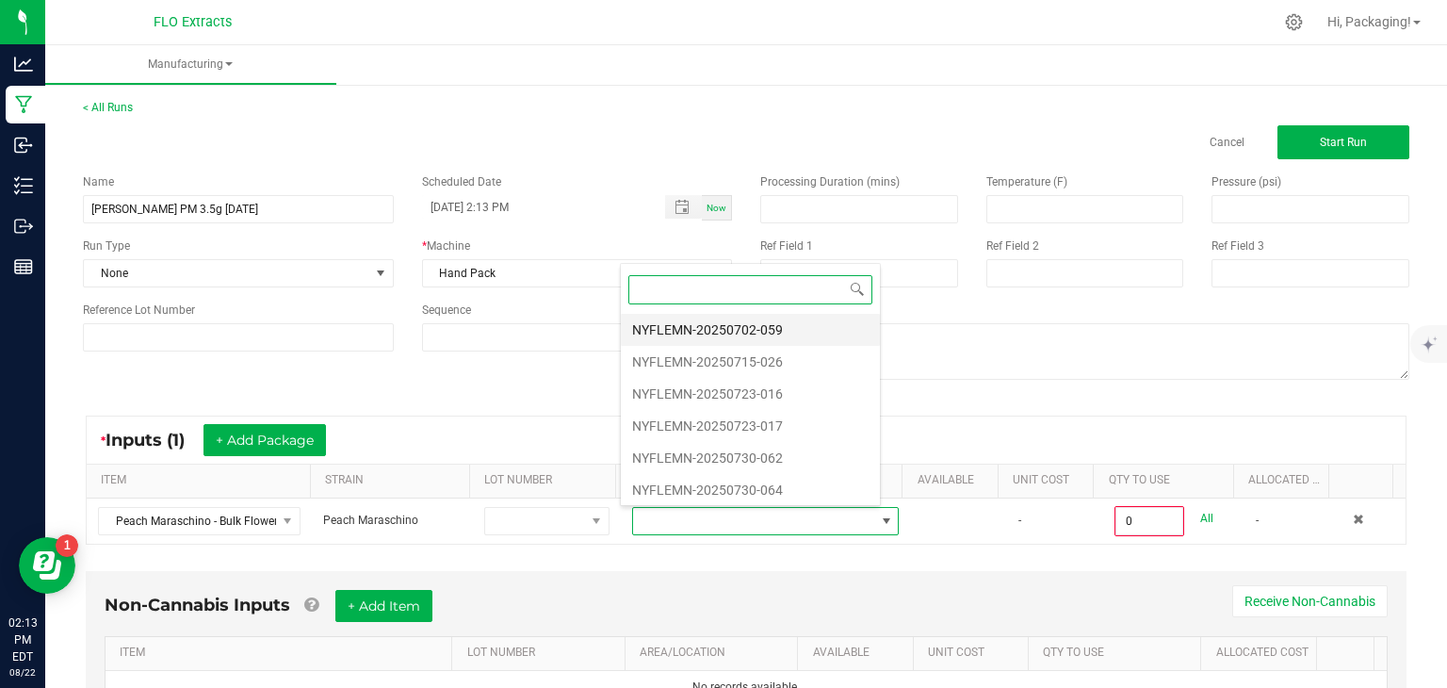
click at [792, 321] on li "NYFLEMN-20250702-059" at bounding box center [750, 330] width 259 height 32
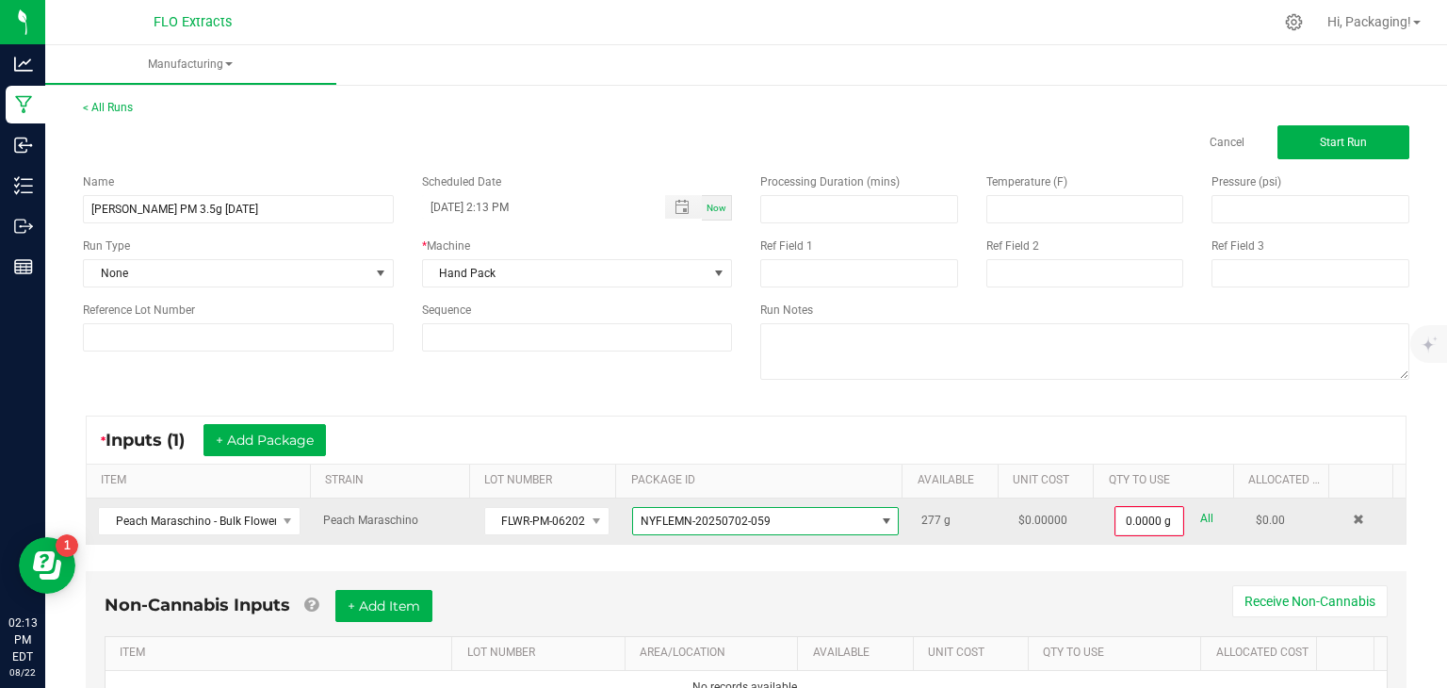
click at [1200, 520] on link "All" at bounding box center [1206, 518] width 13 height 25
type input "277.0000 g"
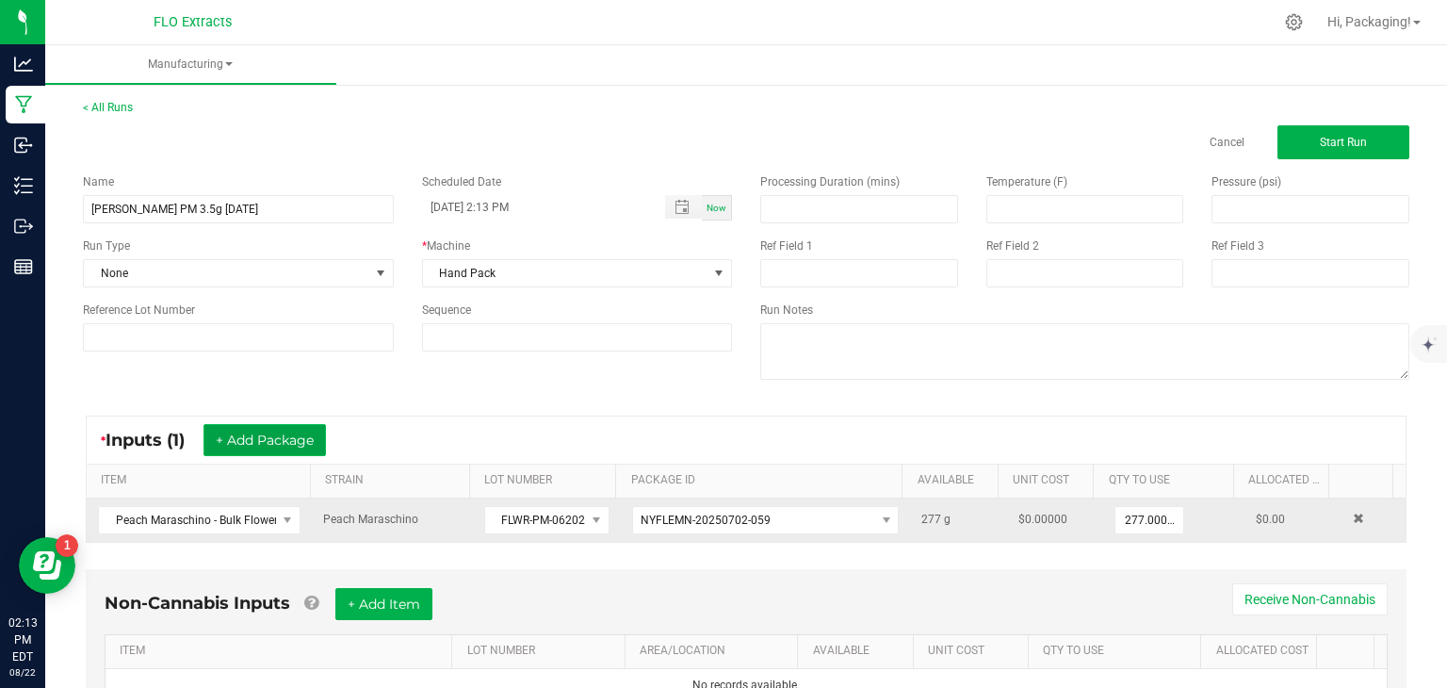
click at [301, 434] on button "+ Add Package" at bounding box center [264, 440] width 122 height 32
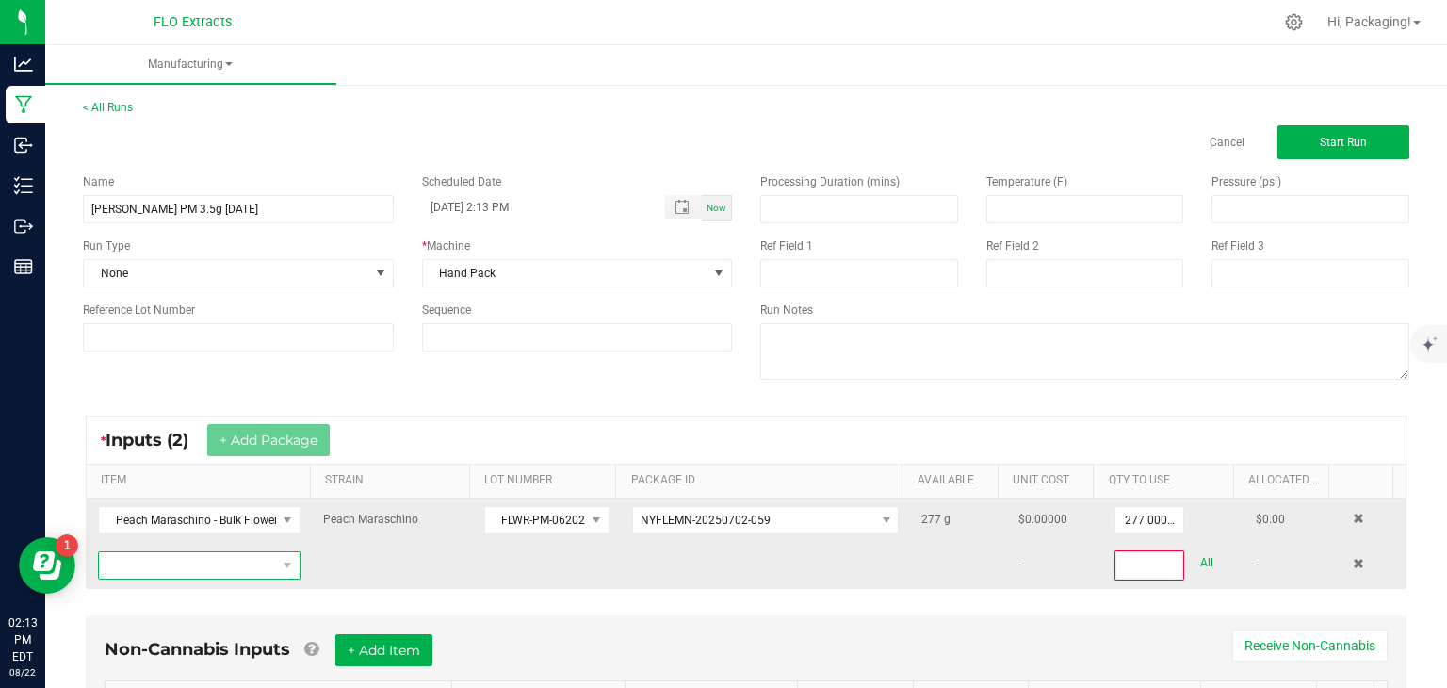
click at [176, 567] on span "NO DATA FOUND" at bounding box center [187, 565] width 177 height 26
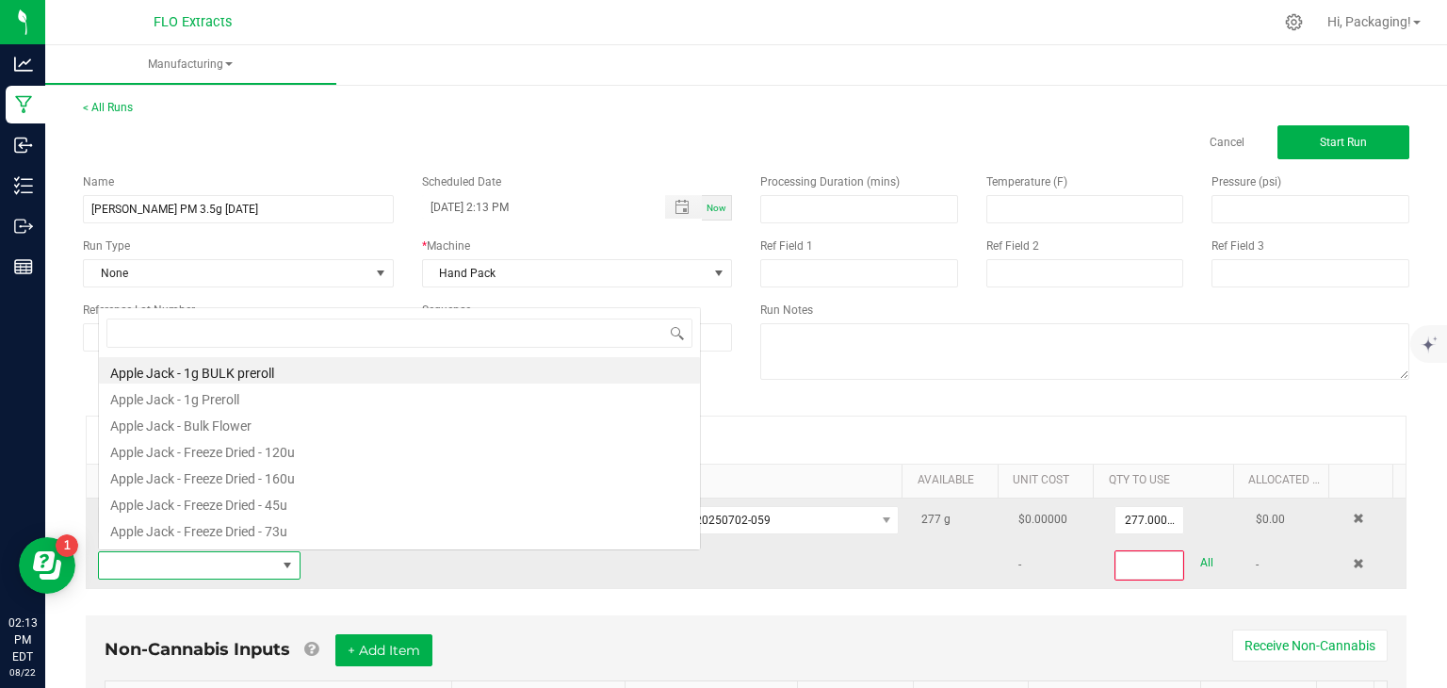
scroll to position [27, 195]
type input "PEACH"
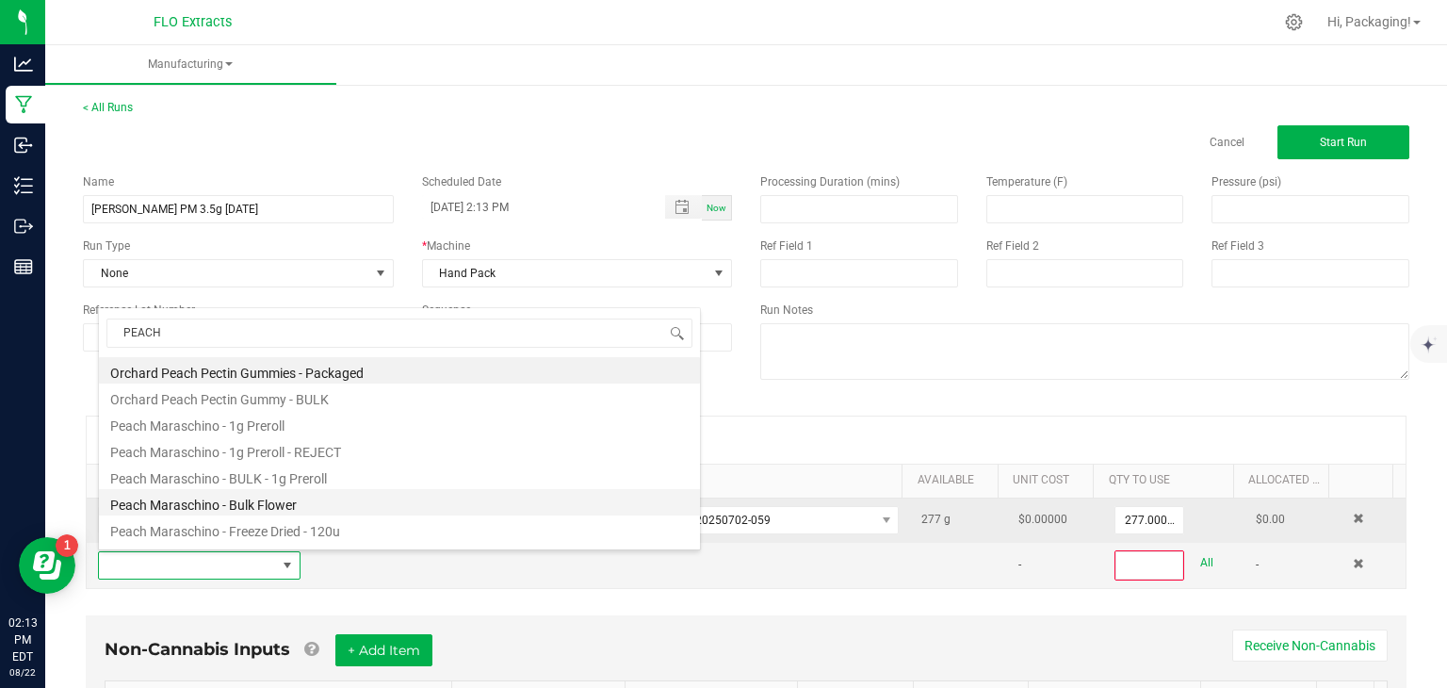
click at [182, 506] on li "Peach Maraschino - Bulk Flower" at bounding box center [399, 502] width 601 height 26
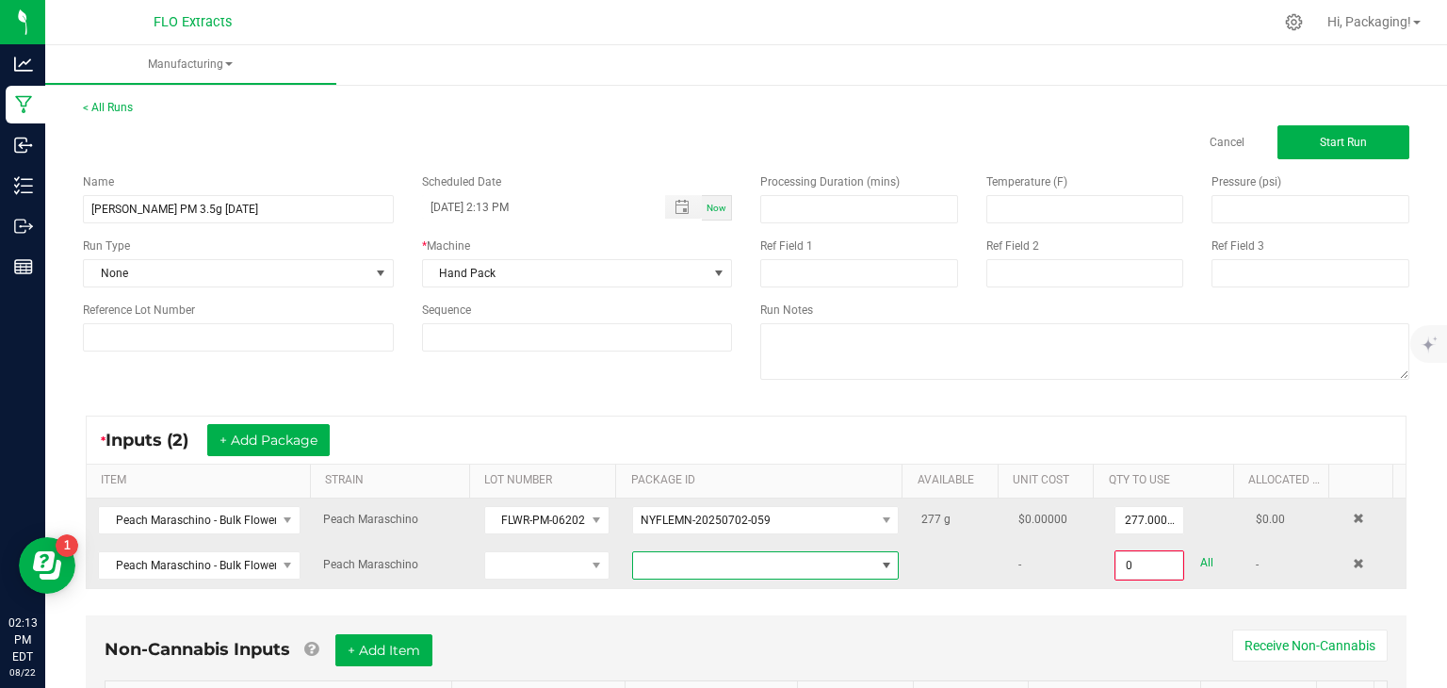
click at [879, 559] on span at bounding box center [886, 565] width 15 height 15
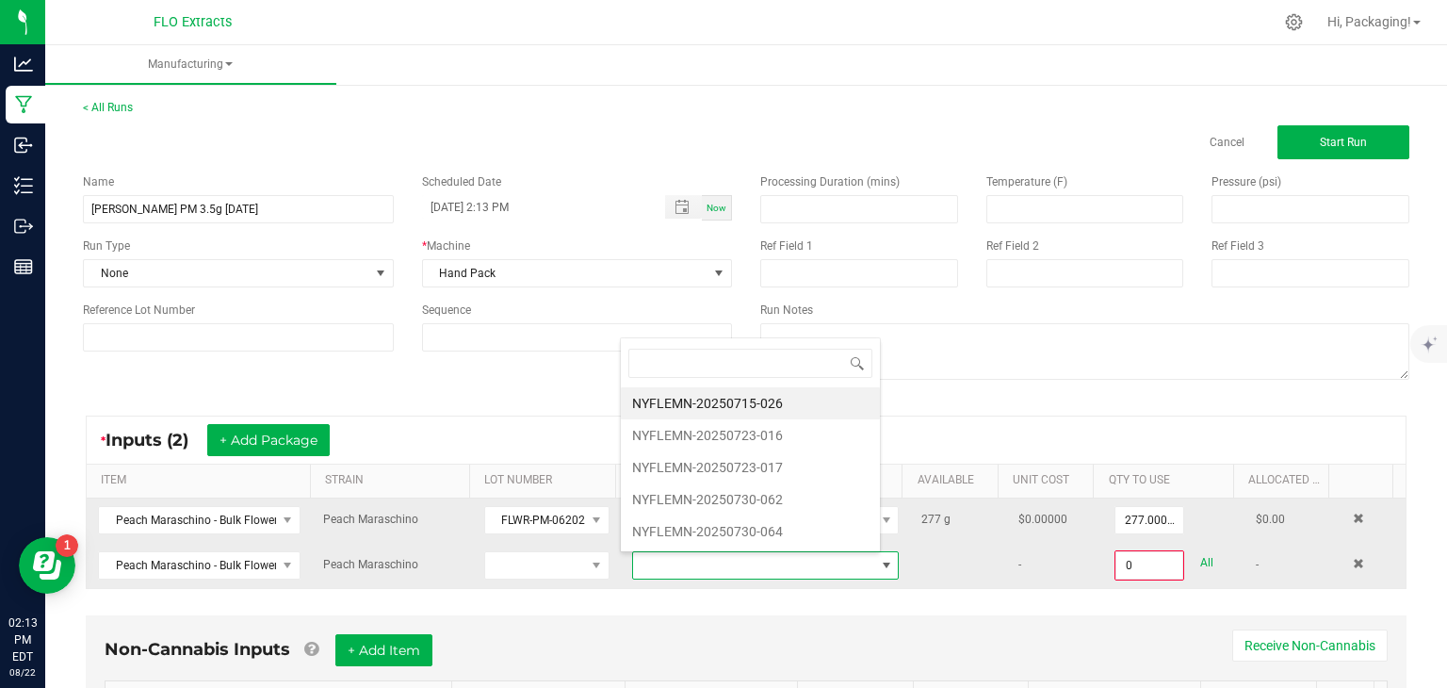
scroll to position [27, 256]
click at [790, 430] on li "NYFLEMN-20250723-016" at bounding box center [750, 435] width 259 height 32
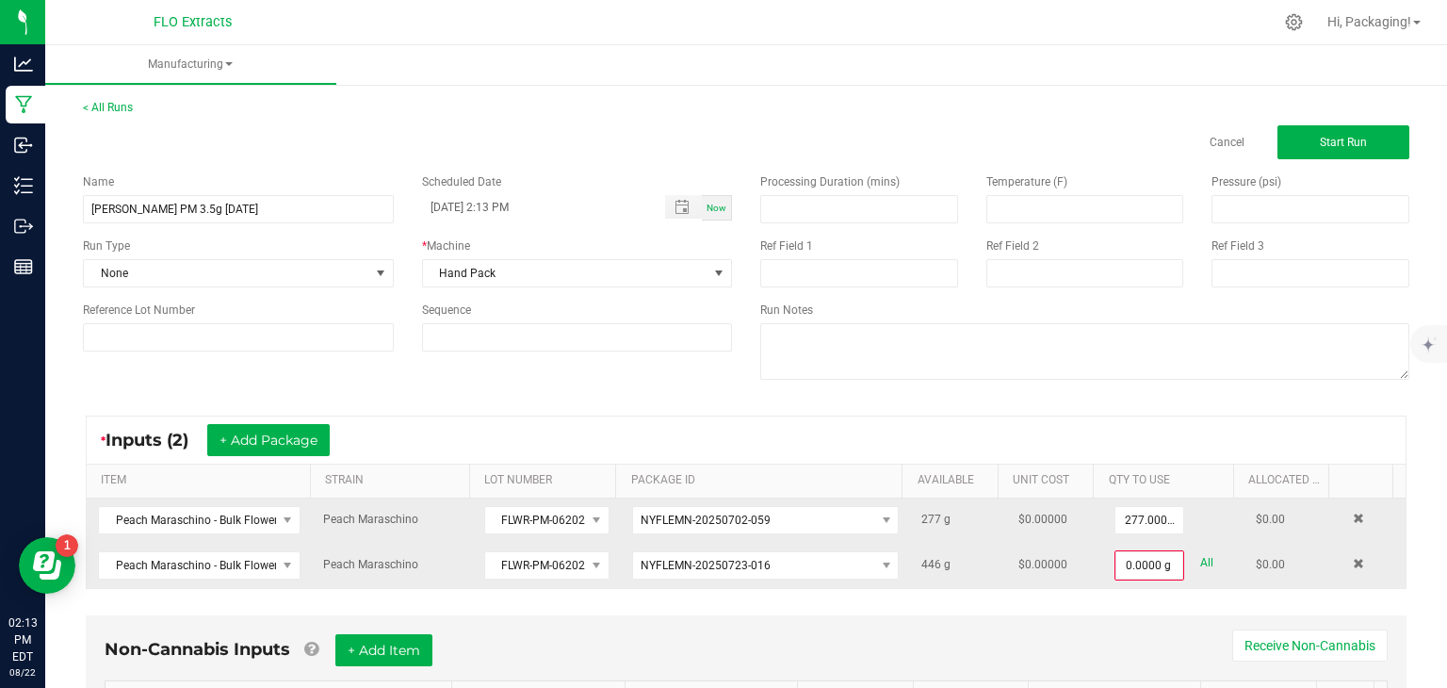
click at [1200, 563] on link "All" at bounding box center [1206, 562] width 13 height 25
type input "446.0000 g"
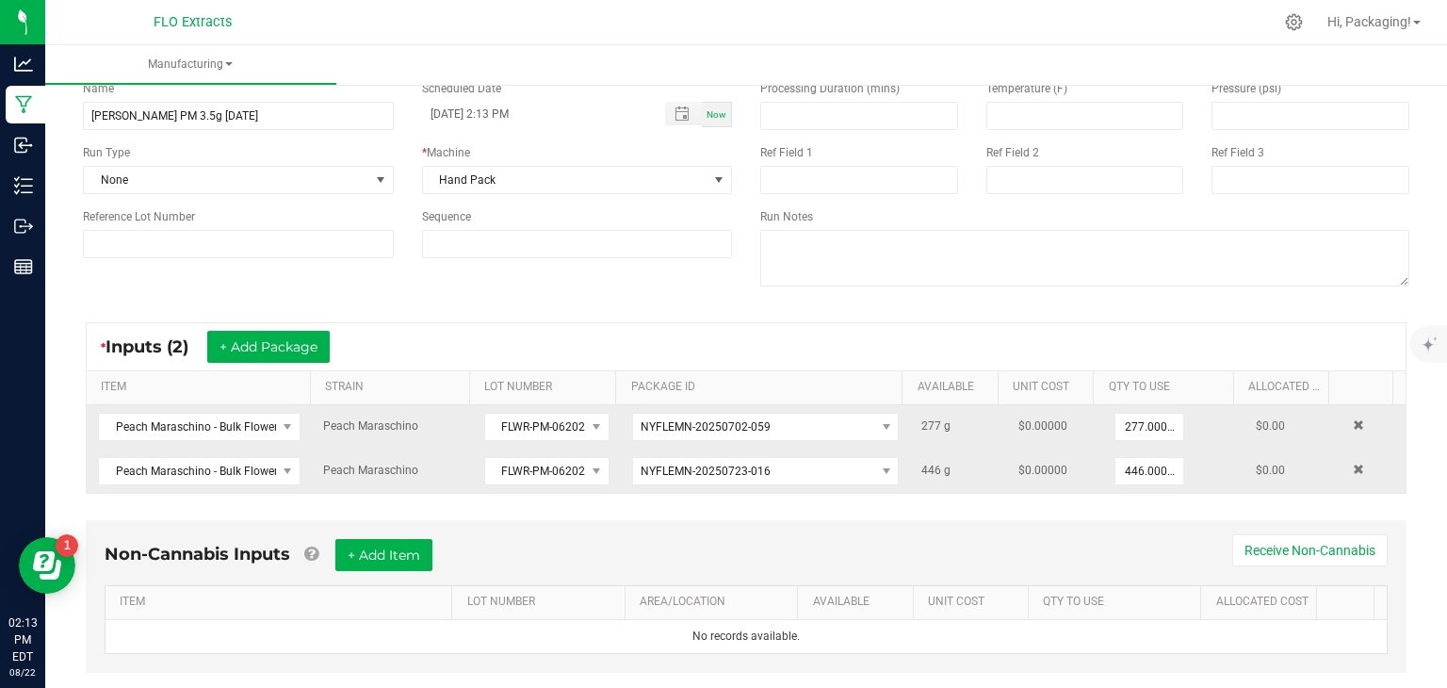
scroll to position [129, 0]
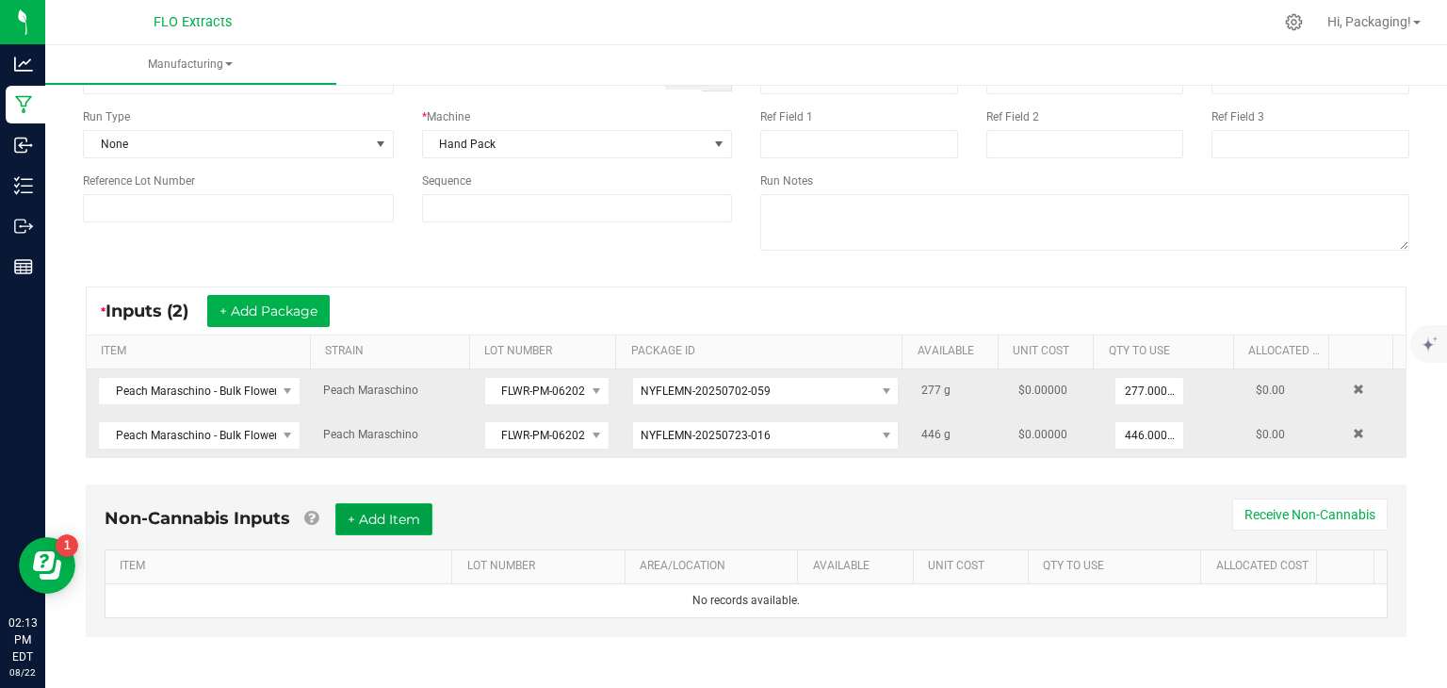
click at [404, 517] on button "+ Add Item" at bounding box center [383, 519] width 97 height 32
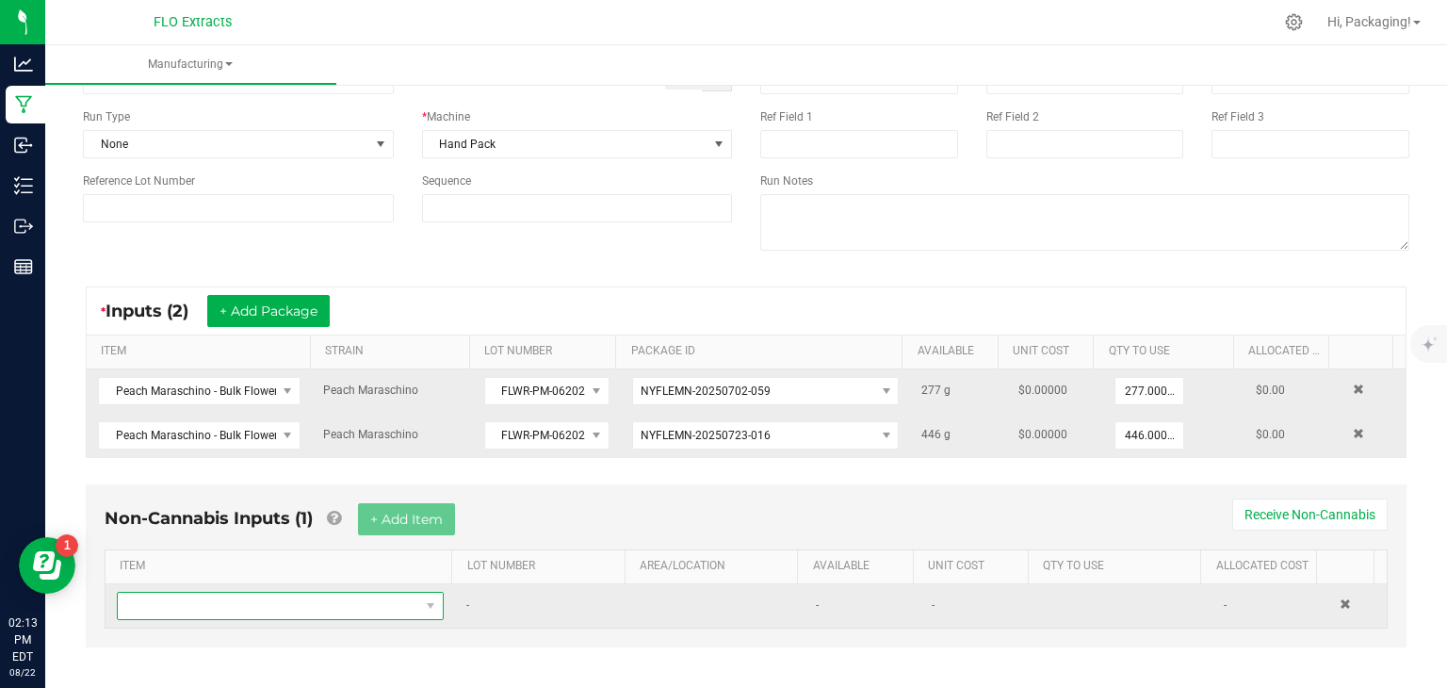
click at [316, 596] on span "NO DATA FOUND" at bounding box center [268, 605] width 301 height 26
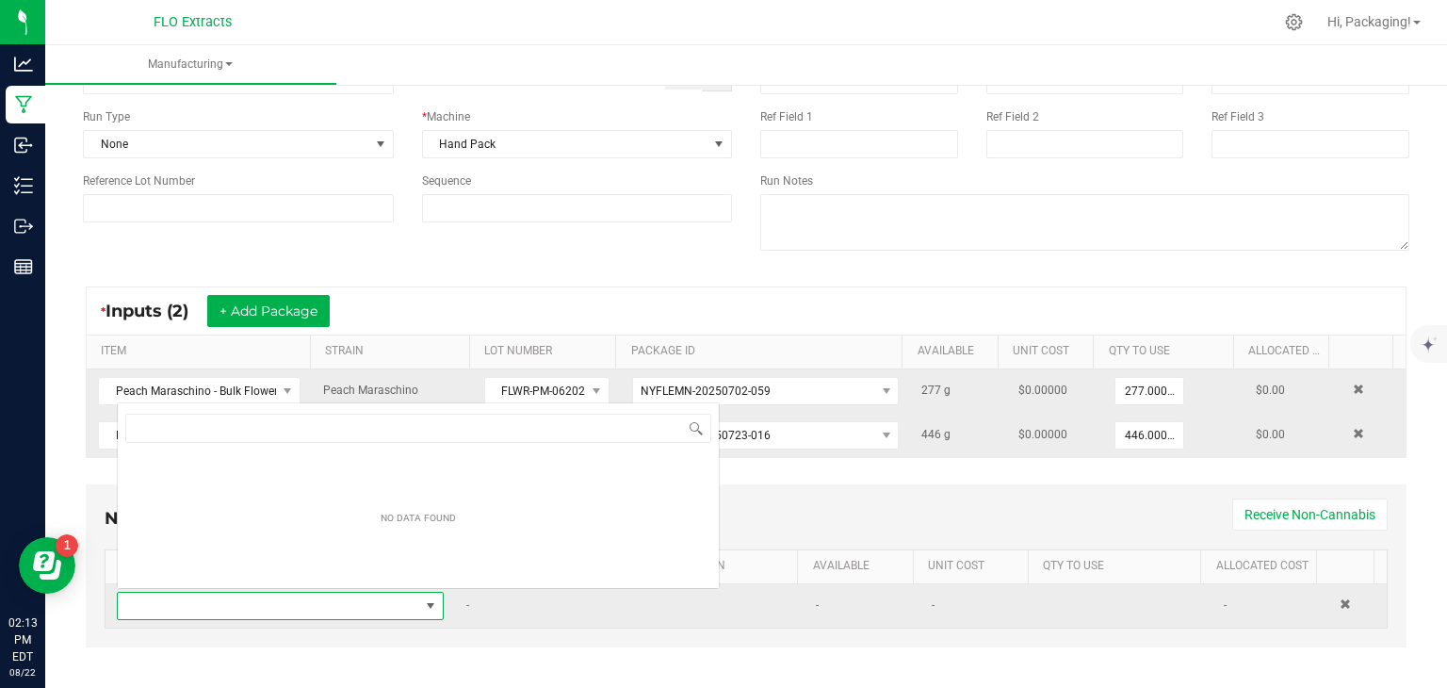
scroll to position [27, 315]
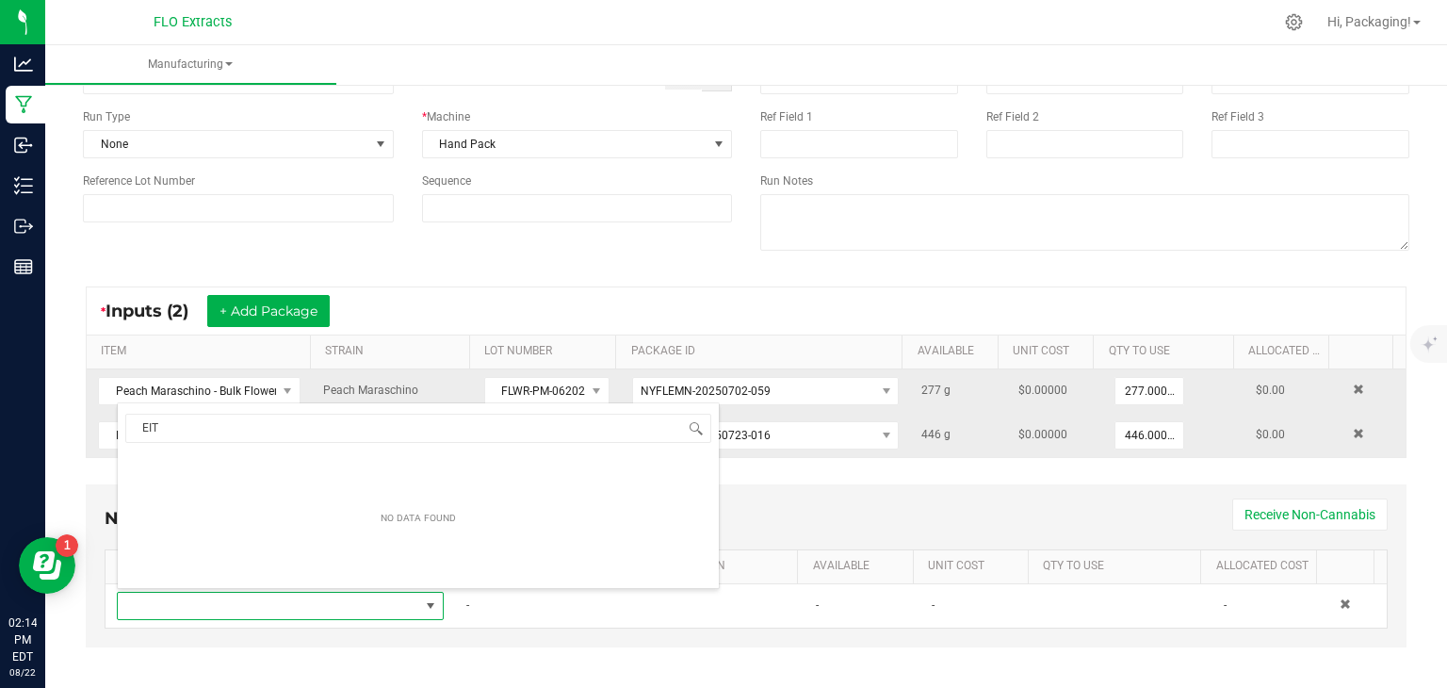
type input "EI"
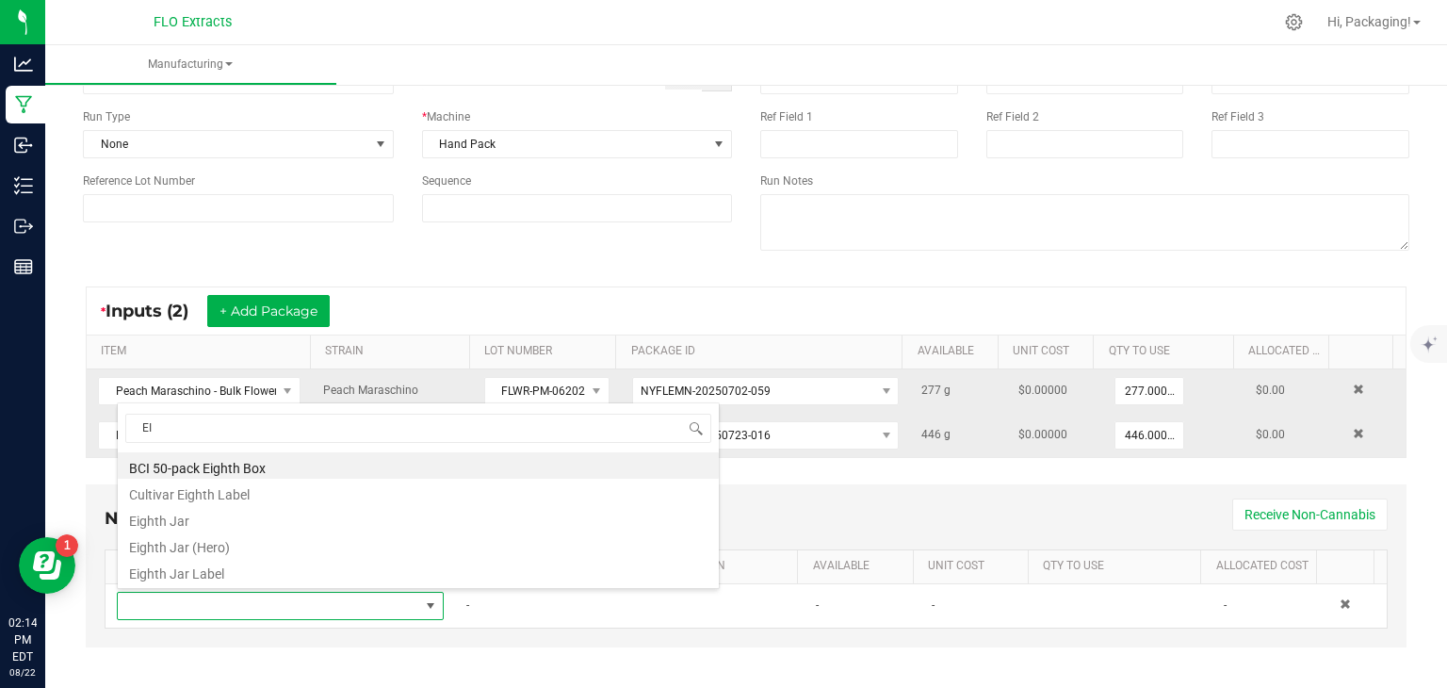
click at [229, 527] on li "Eighth Jar" at bounding box center [418, 518] width 601 height 26
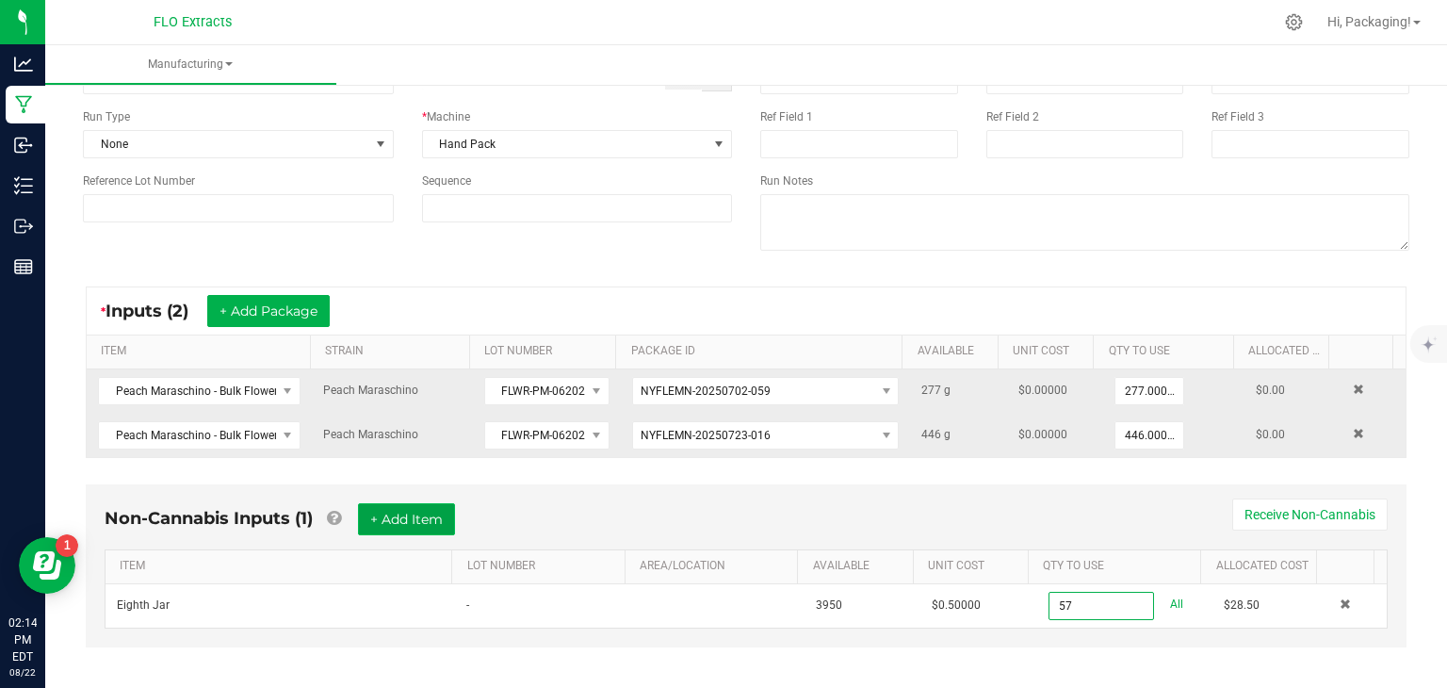
type input "57 ea"
click at [403, 521] on button "+ Add Item" at bounding box center [406, 519] width 97 height 32
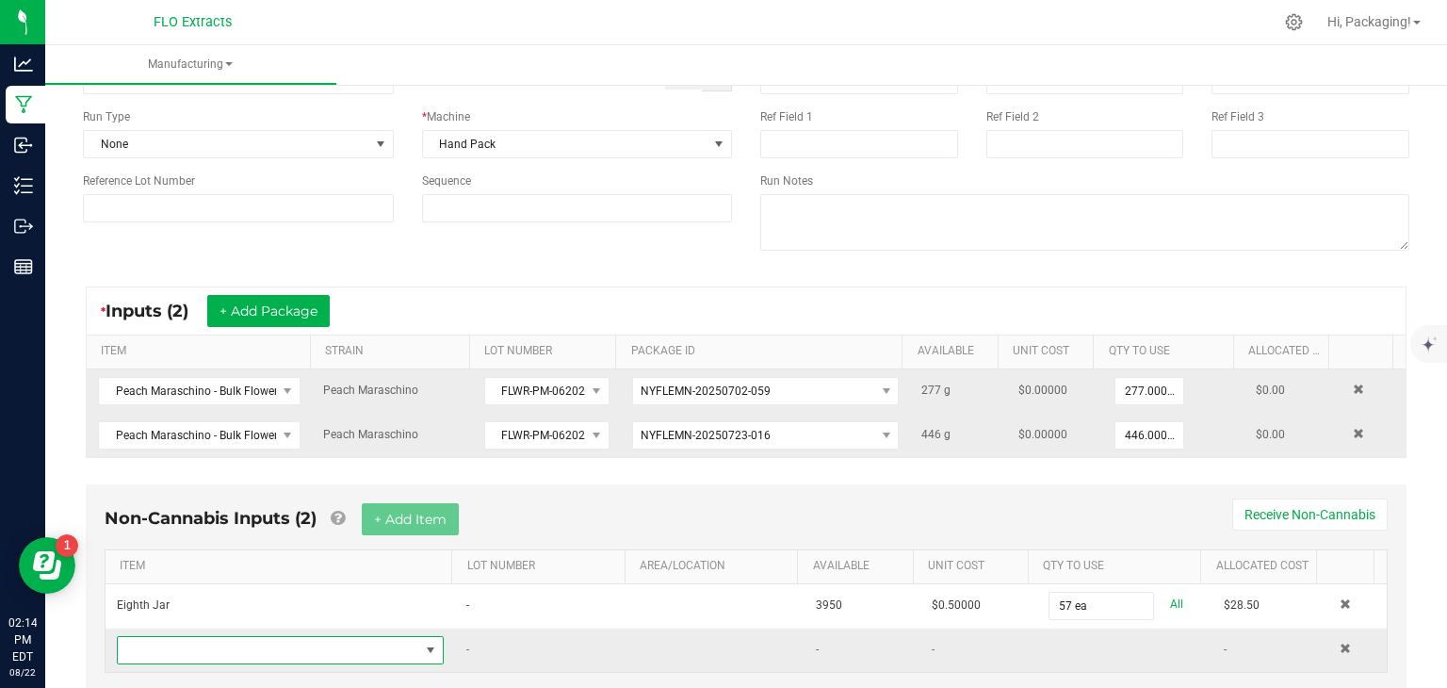
click at [423, 648] on span "NO DATA FOUND" at bounding box center [430, 649] width 15 height 15
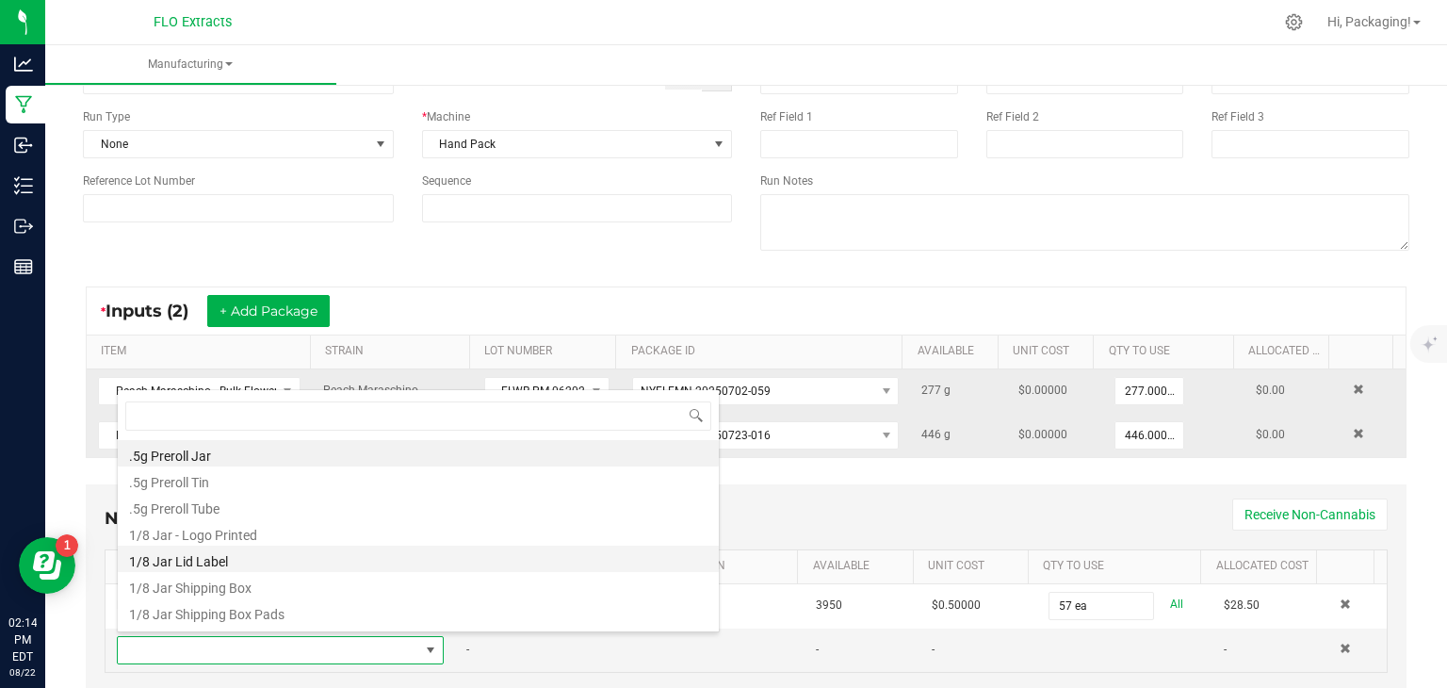
click at [368, 560] on li "1/8 Jar Lid Label" at bounding box center [418, 558] width 601 height 26
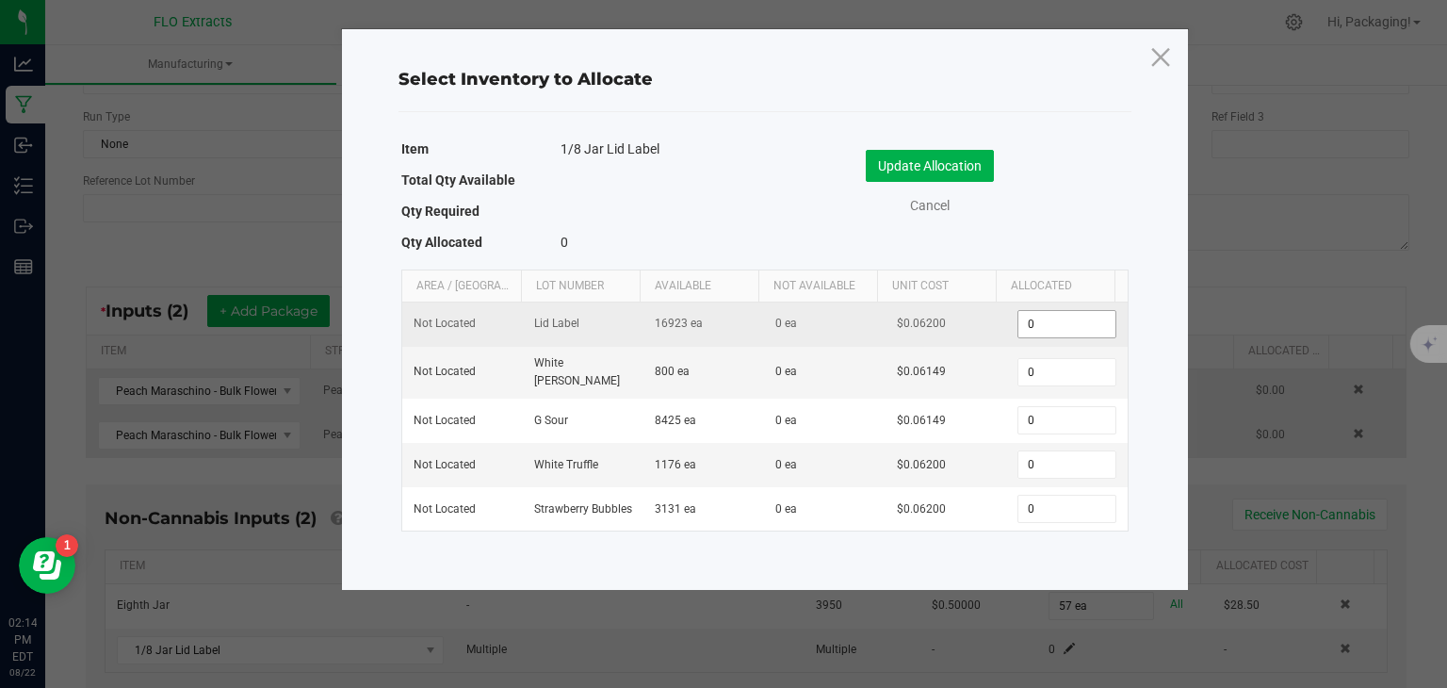
click at [1039, 319] on input "0" at bounding box center [1066, 324] width 96 height 26
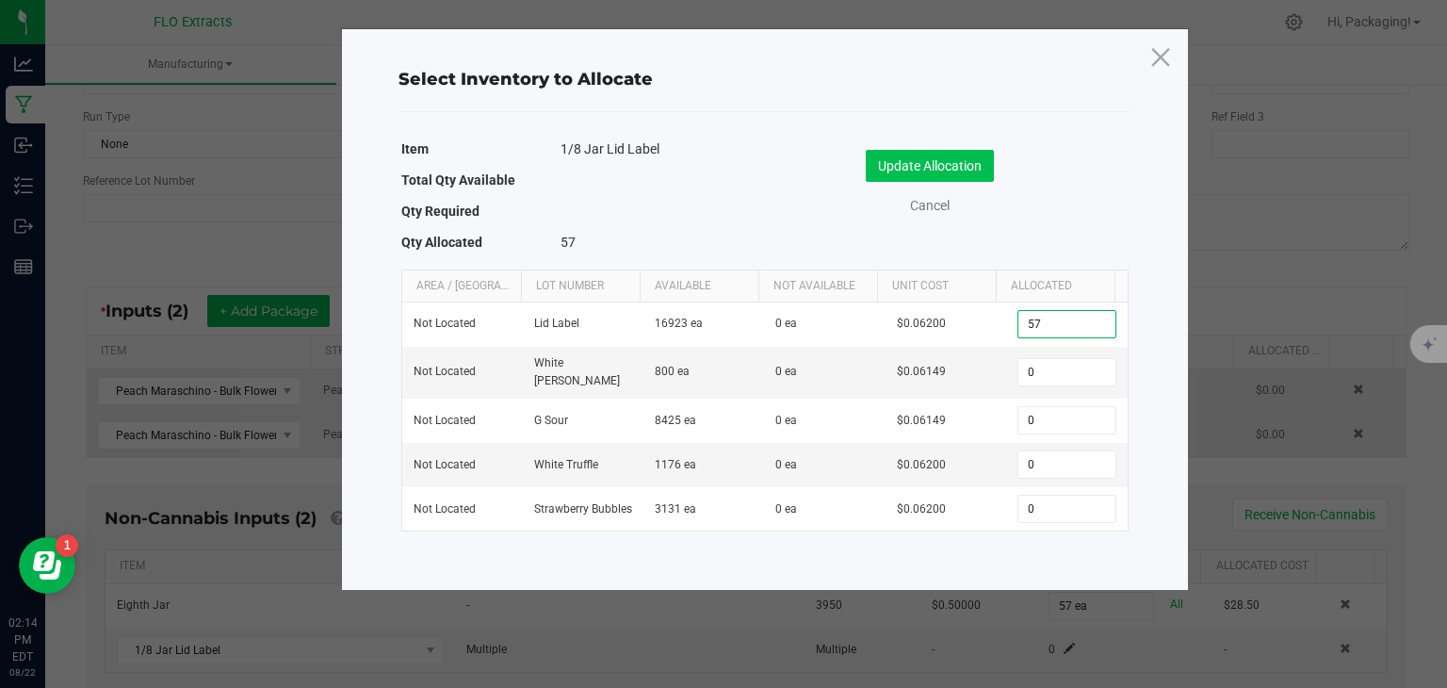
type input "57"
click at [964, 170] on button "Update Allocation" at bounding box center [930, 166] width 128 height 32
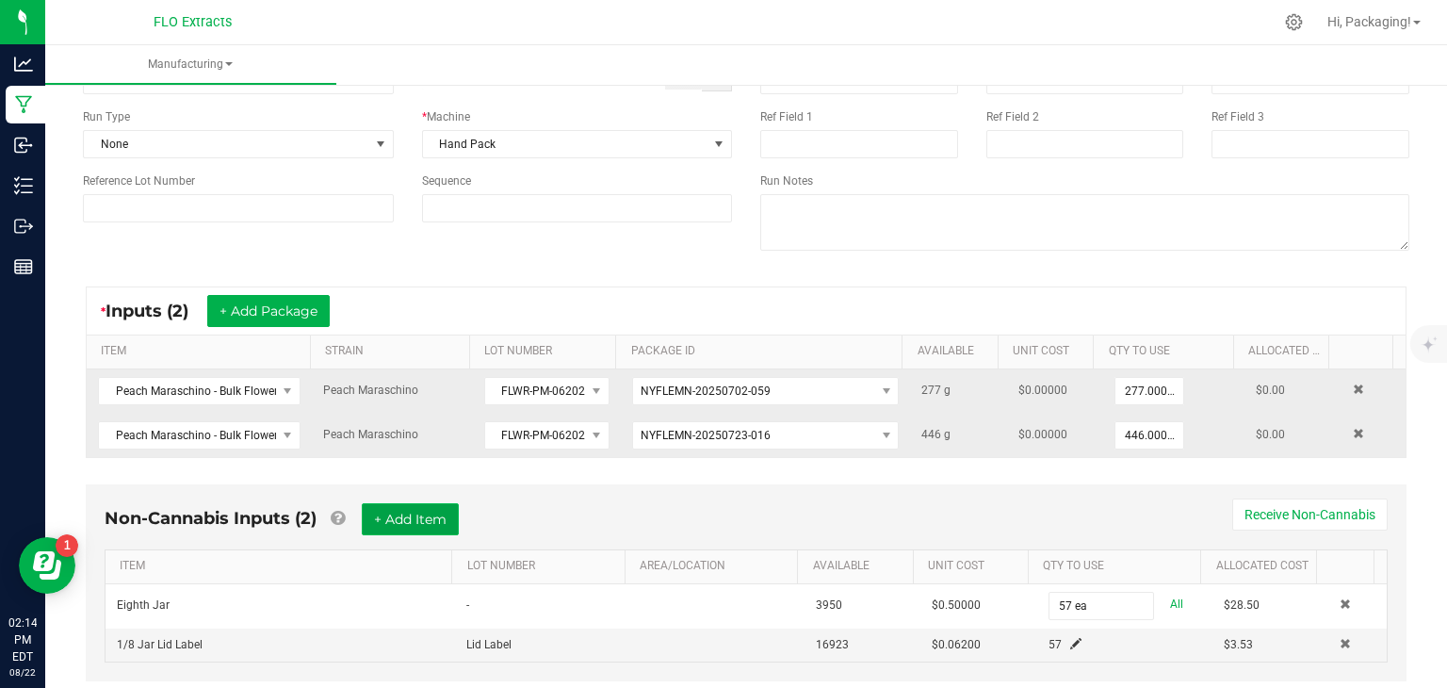
click at [426, 513] on button "+ Add Item" at bounding box center [410, 519] width 97 height 32
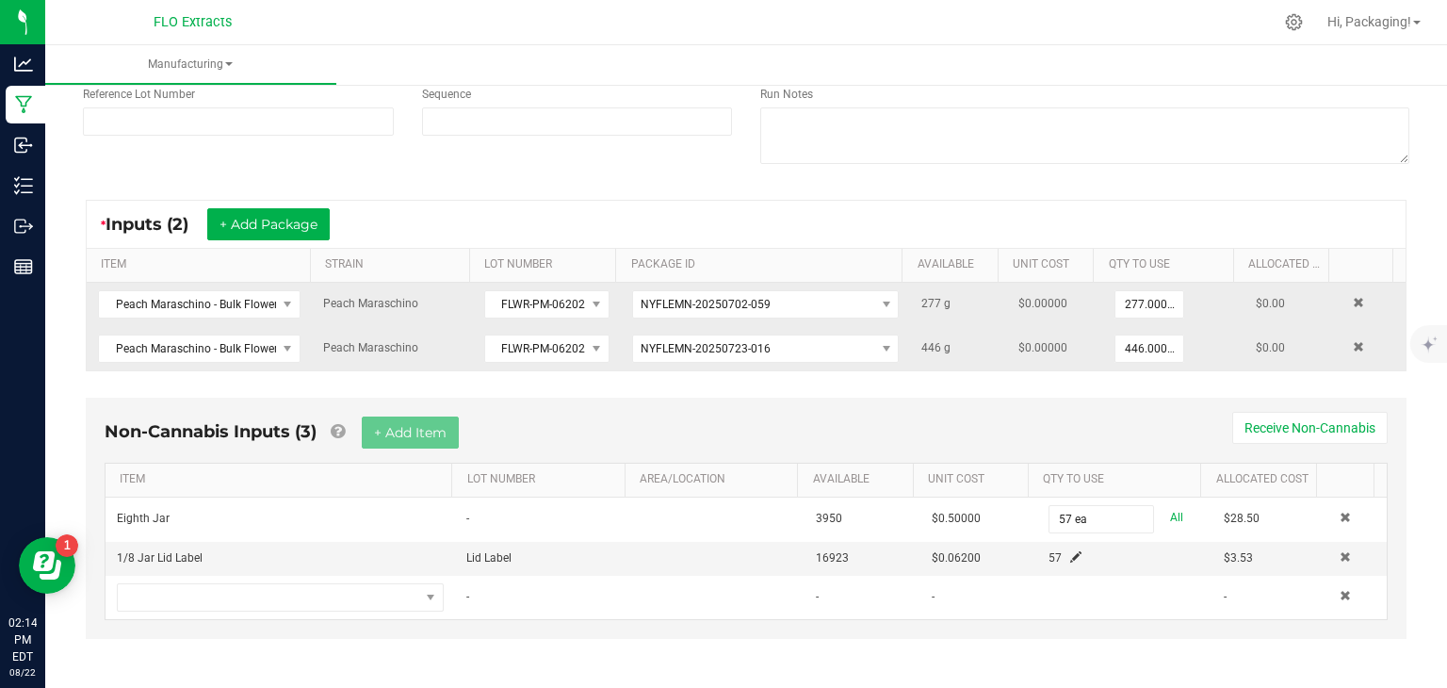
scroll to position [217, 0]
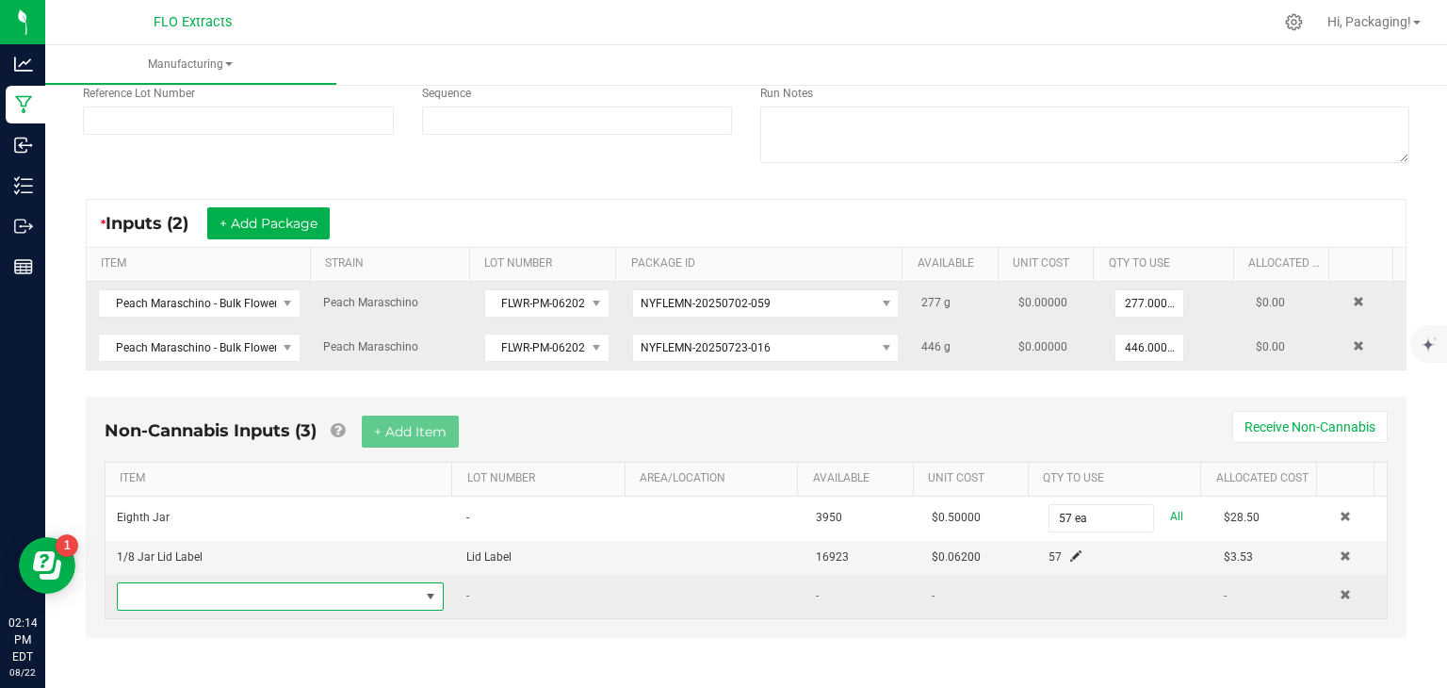
click at [428, 589] on span "NO DATA FOUND" at bounding box center [430, 596] width 15 height 15
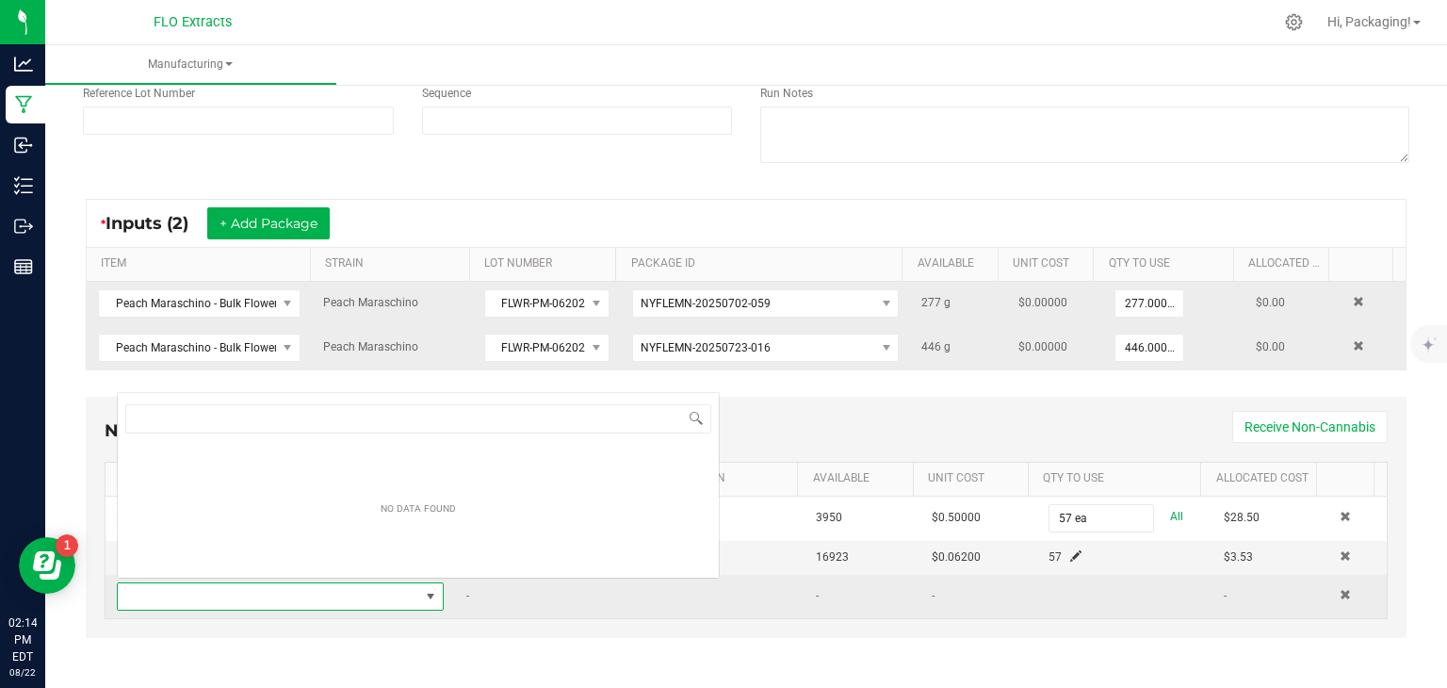
scroll to position [27, 315]
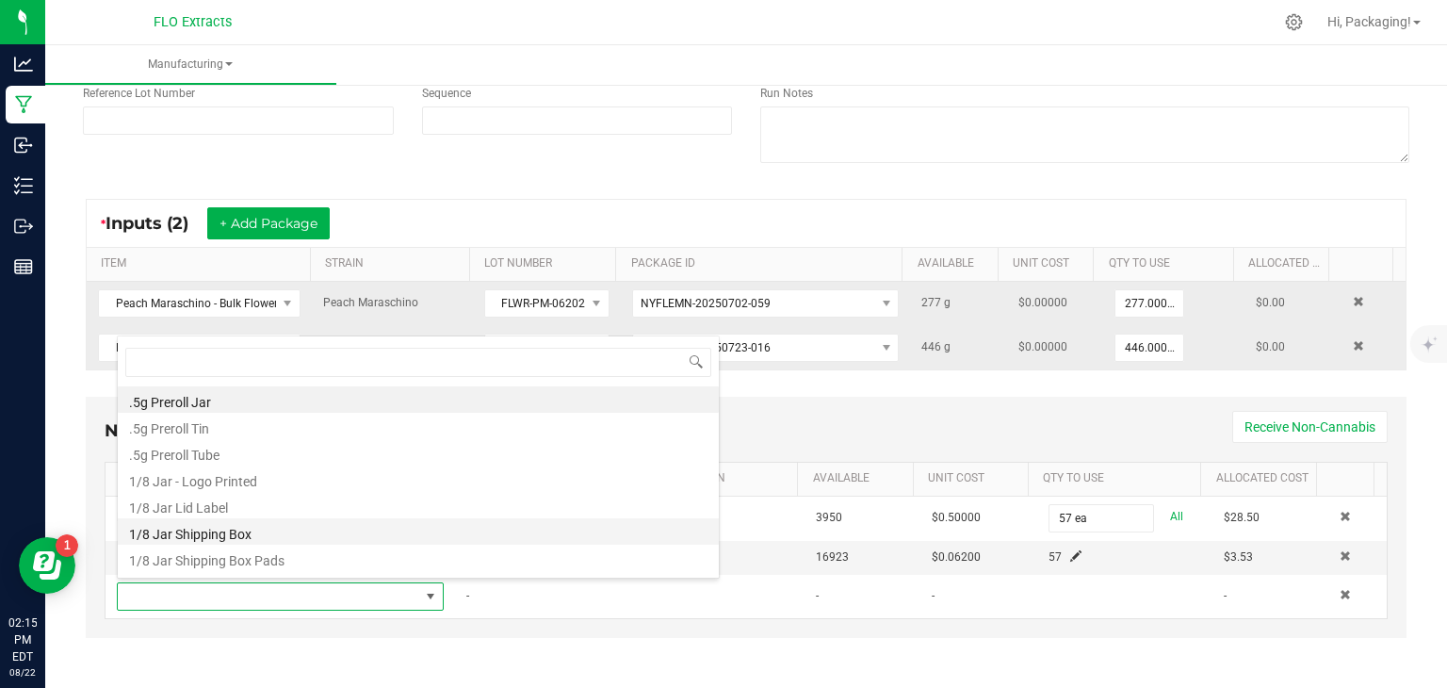
click at [309, 531] on li "1/8 Jar Shipping Box" at bounding box center [418, 531] width 601 height 26
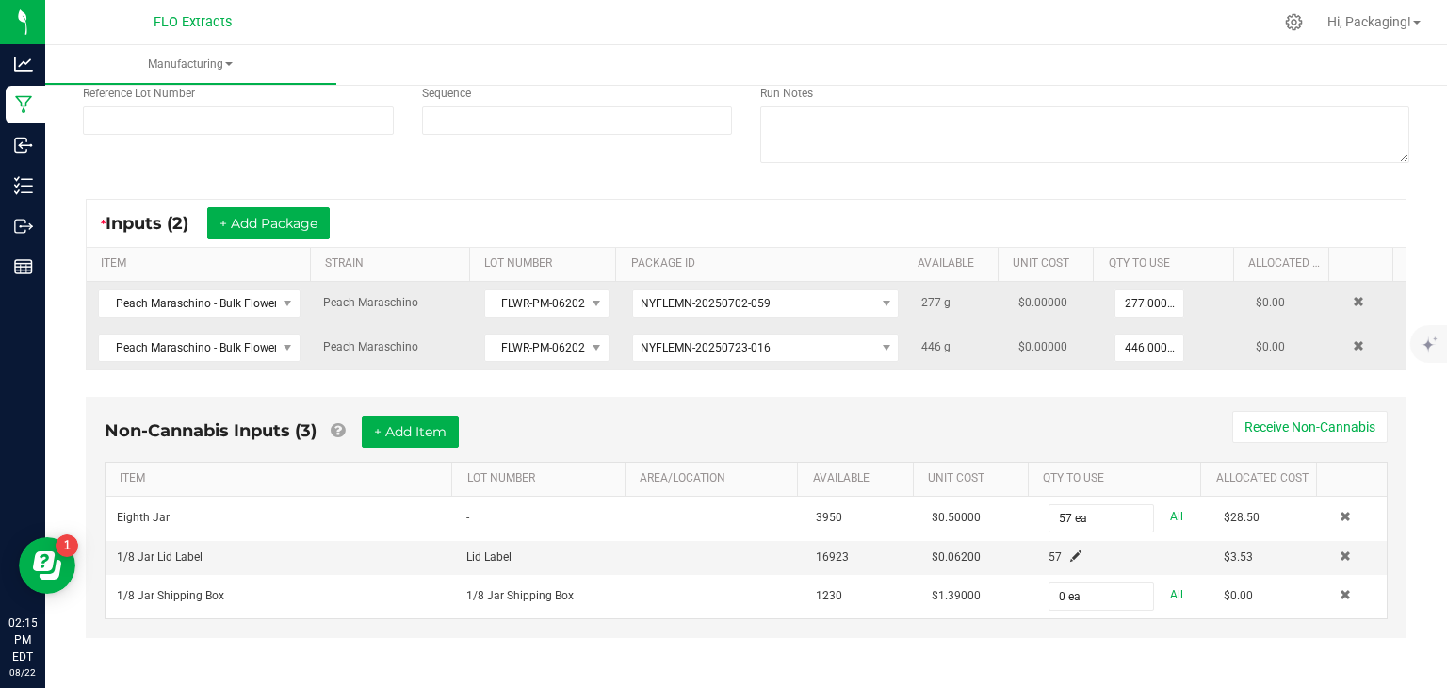
click at [728, 647] on div "Non-Cannabis Inputs (3) + Add Item Receive Non-Cannabis ITEM LOT NUMBER AREA/LO…" at bounding box center [746, 530] width 1354 height 286
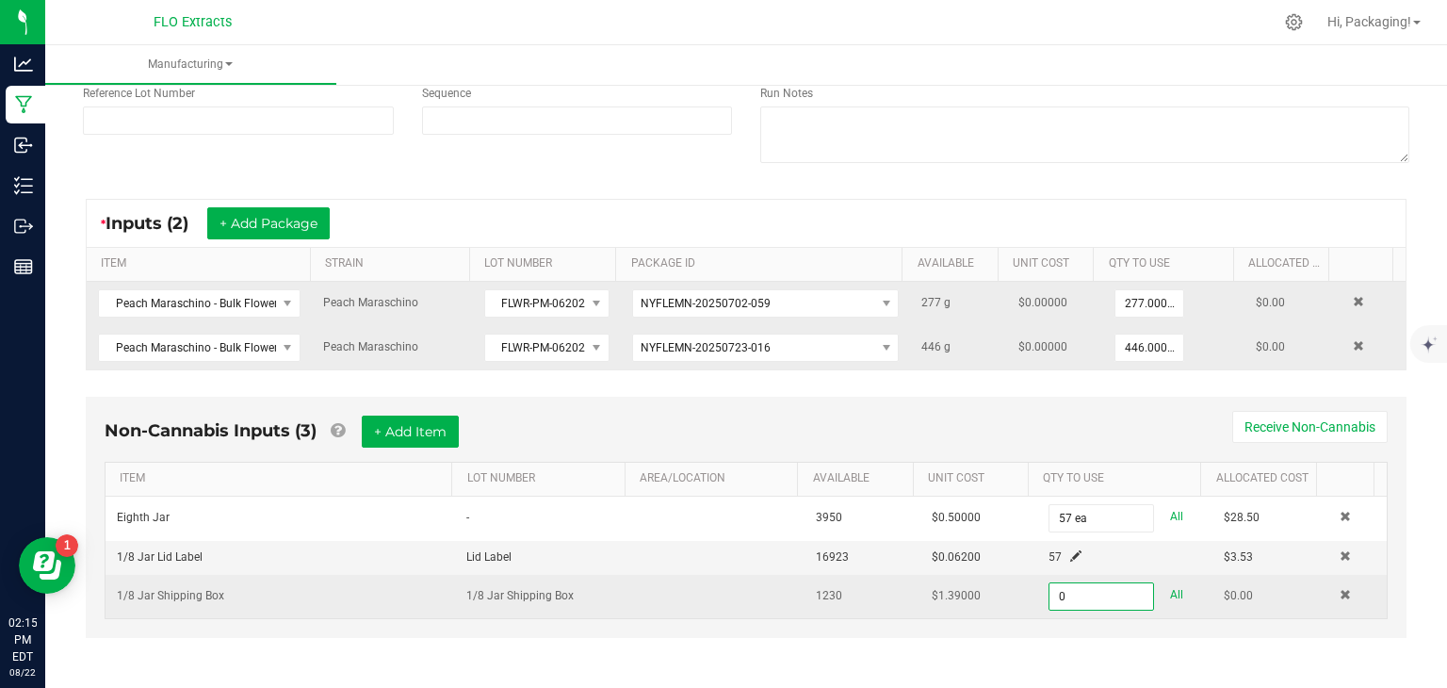
click at [1081, 598] on input "0" at bounding box center [1101, 596] width 104 height 26
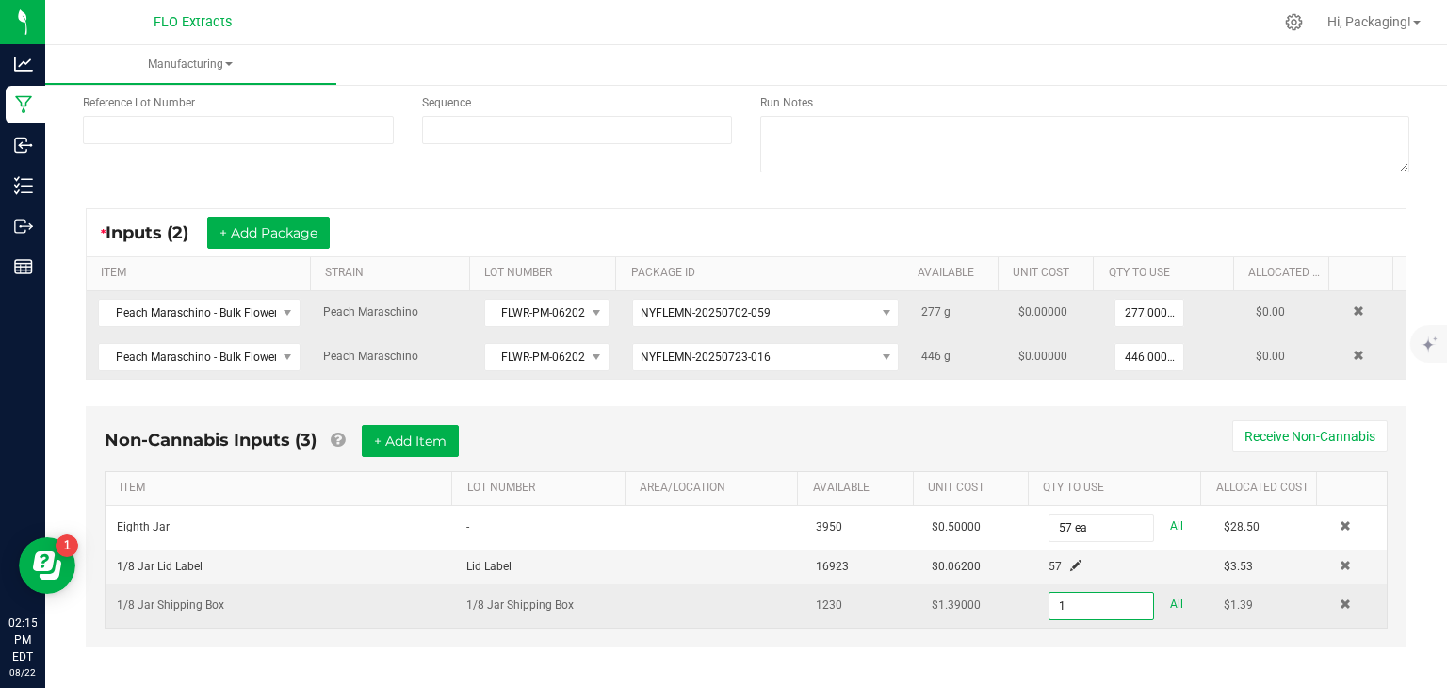
scroll to position [217, 0]
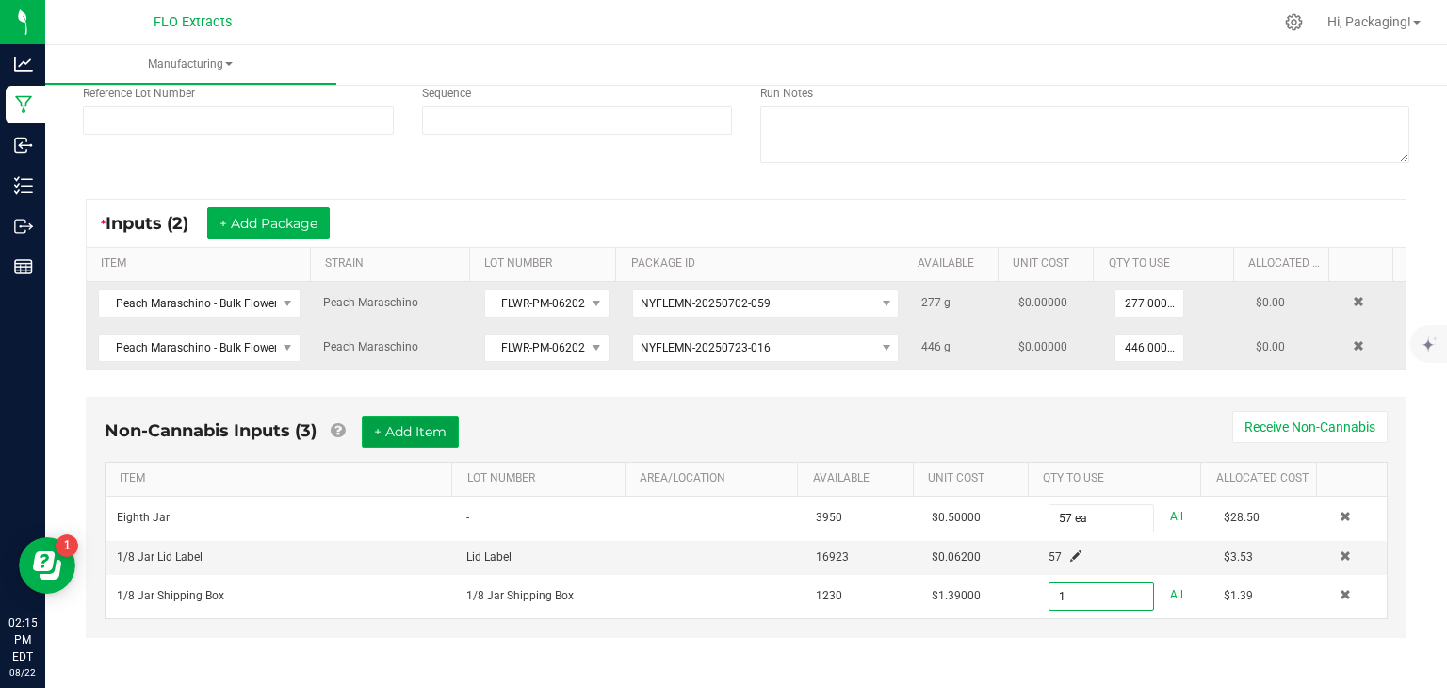
type input "1 ea"
click at [446, 417] on button "+ Add Item" at bounding box center [410, 431] width 97 height 32
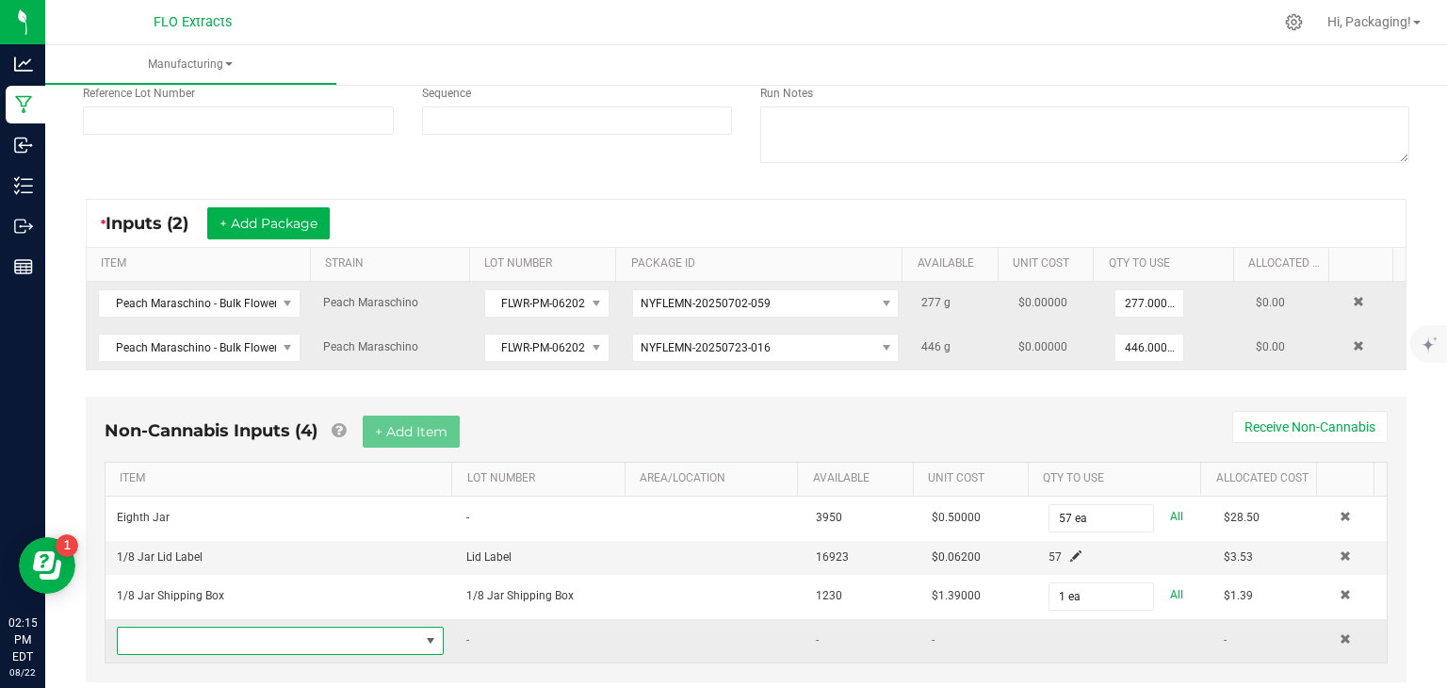
click at [423, 633] on span "NO DATA FOUND" at bounding box center [430, 640] width 15 height 15
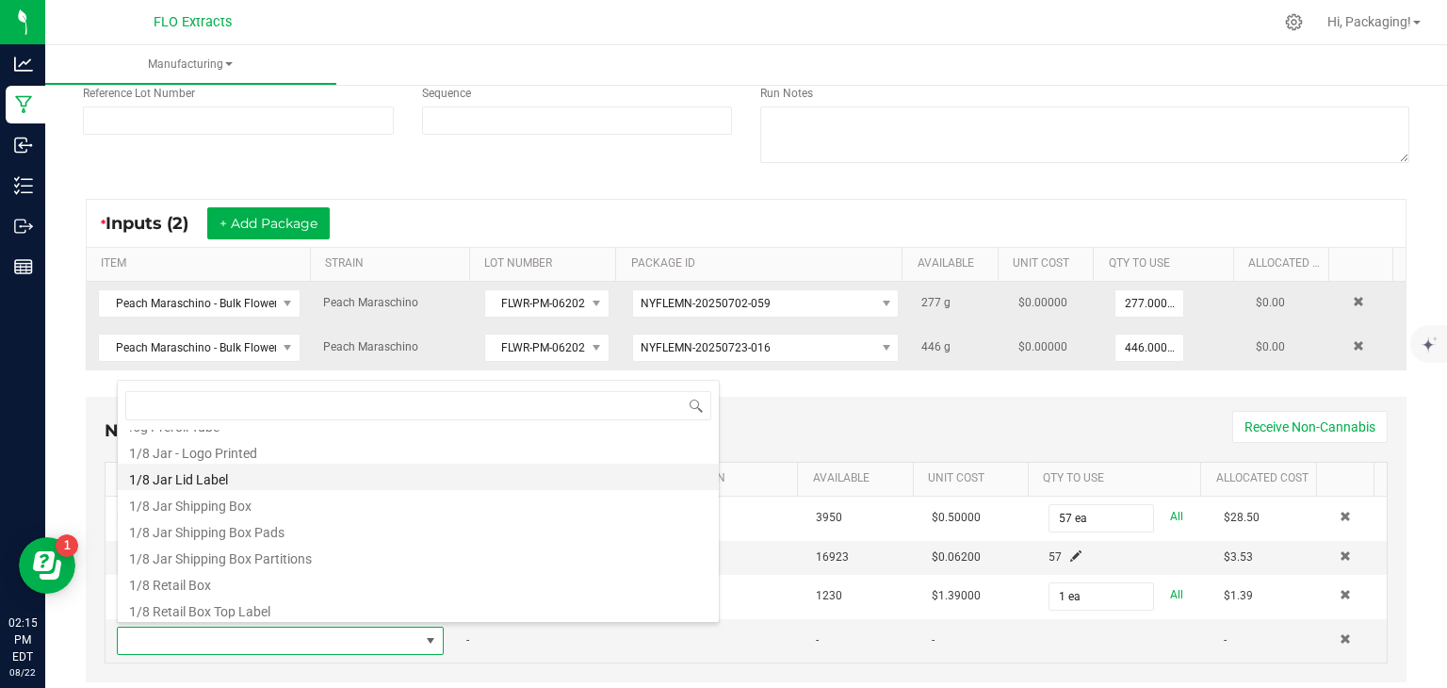
scroll to position [72, 0]
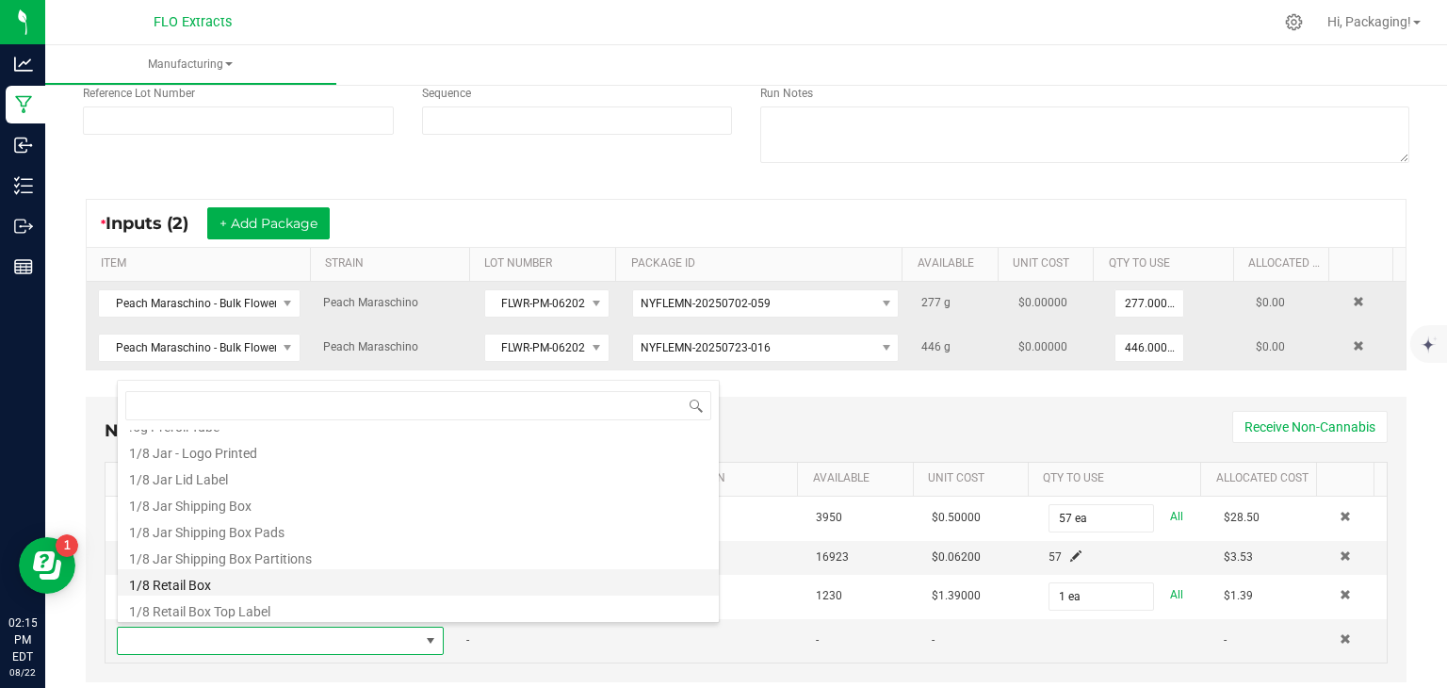
click at [351, 582] on li "1/8 Retail Box" at bounding box center [418, 582] width 601 height 26
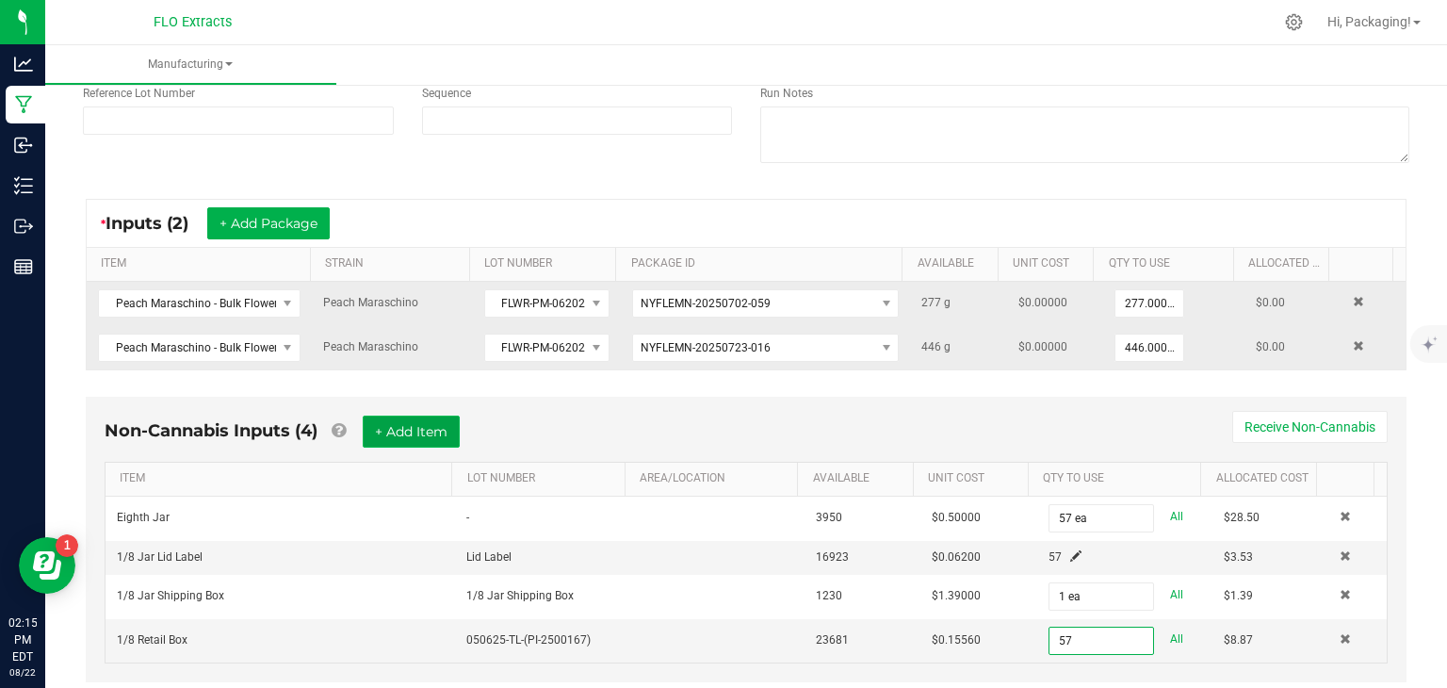
type input "57 ea"
click at [400, 426] on button "+ Add Item" at bounding box center [411, 431] width 97 height 32
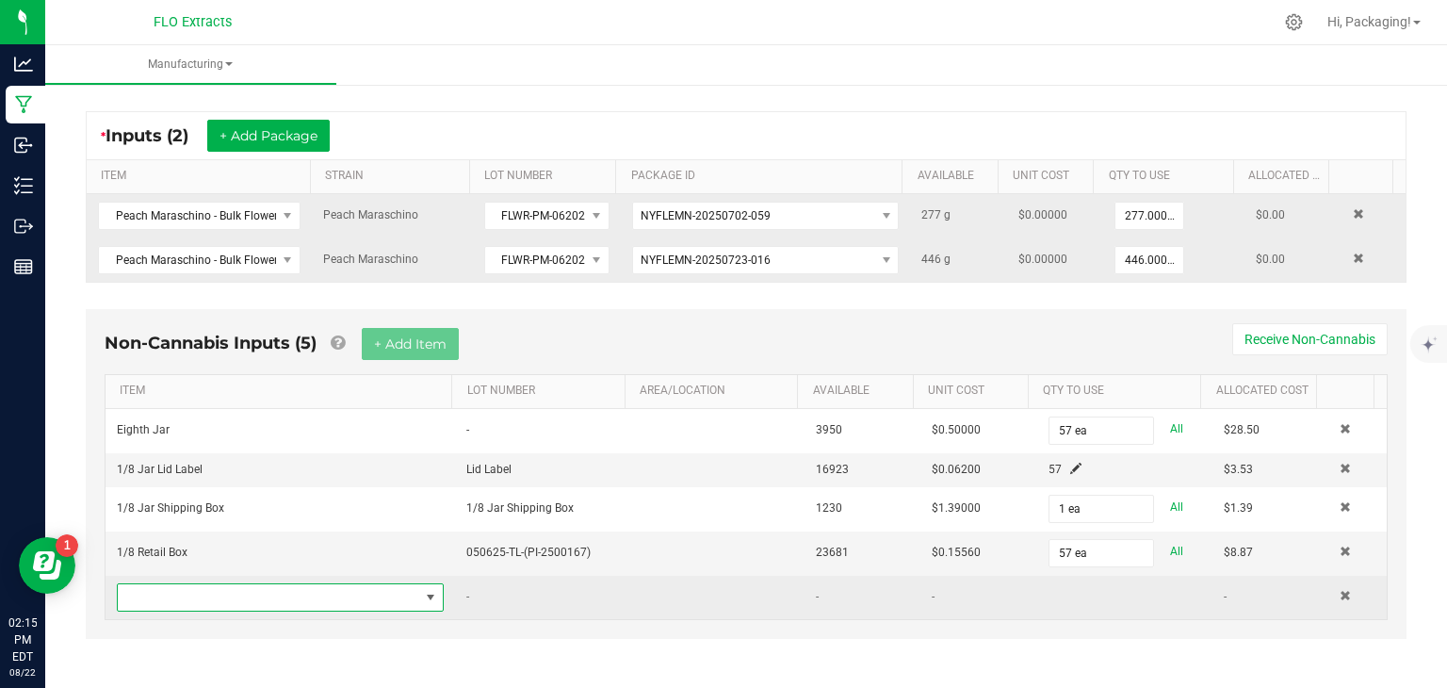
click at [423, 590] on span "NO DATA FOUND" at bounding box center [430, 597] width 15 height 15
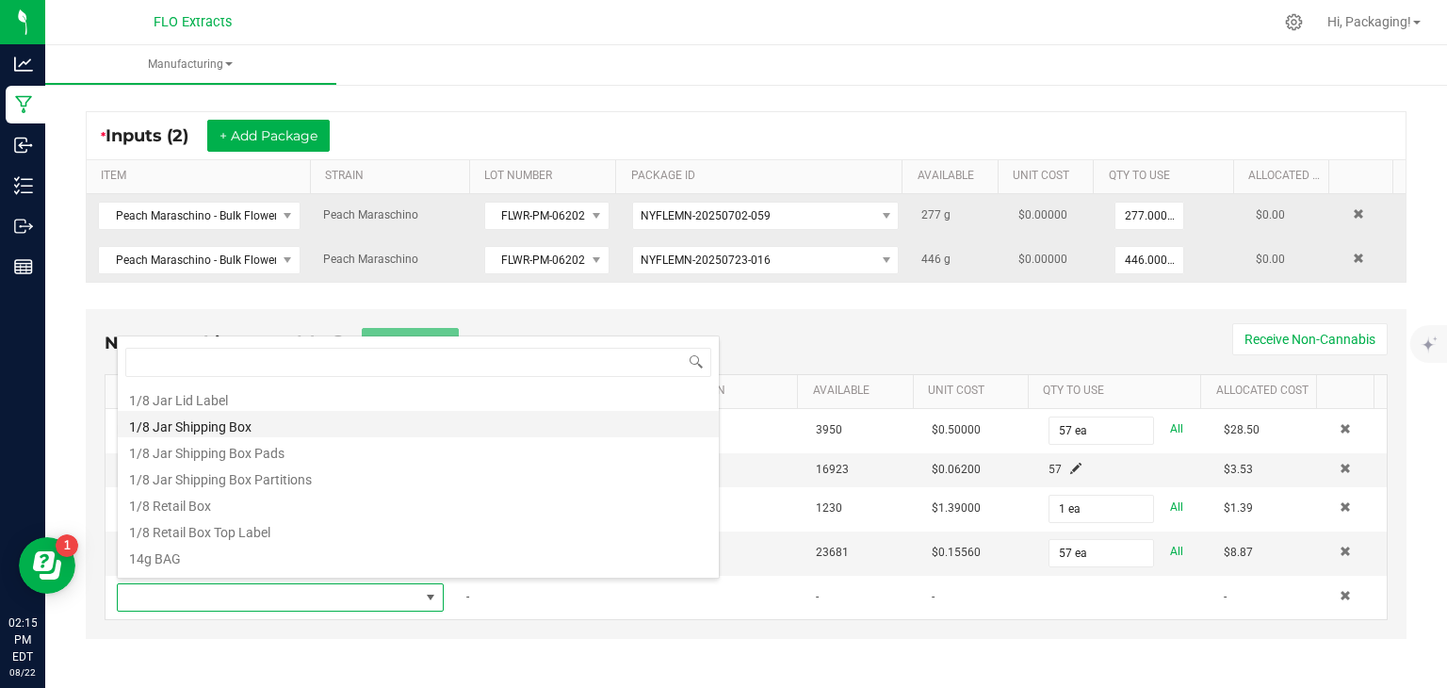
scroll to position [108, 0]
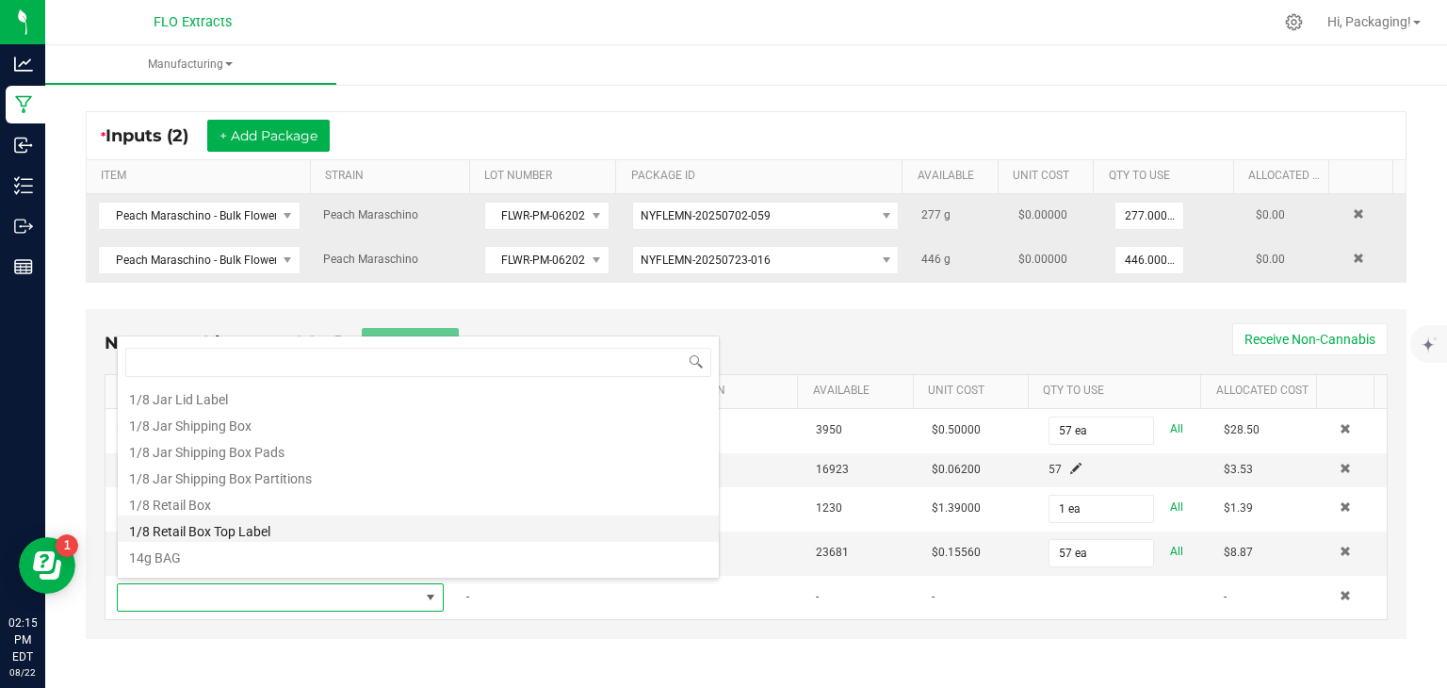
click at [366, 524] on li "1/8 Retail Box Top Label" at bounding box center [418, 528] width 601 height 26
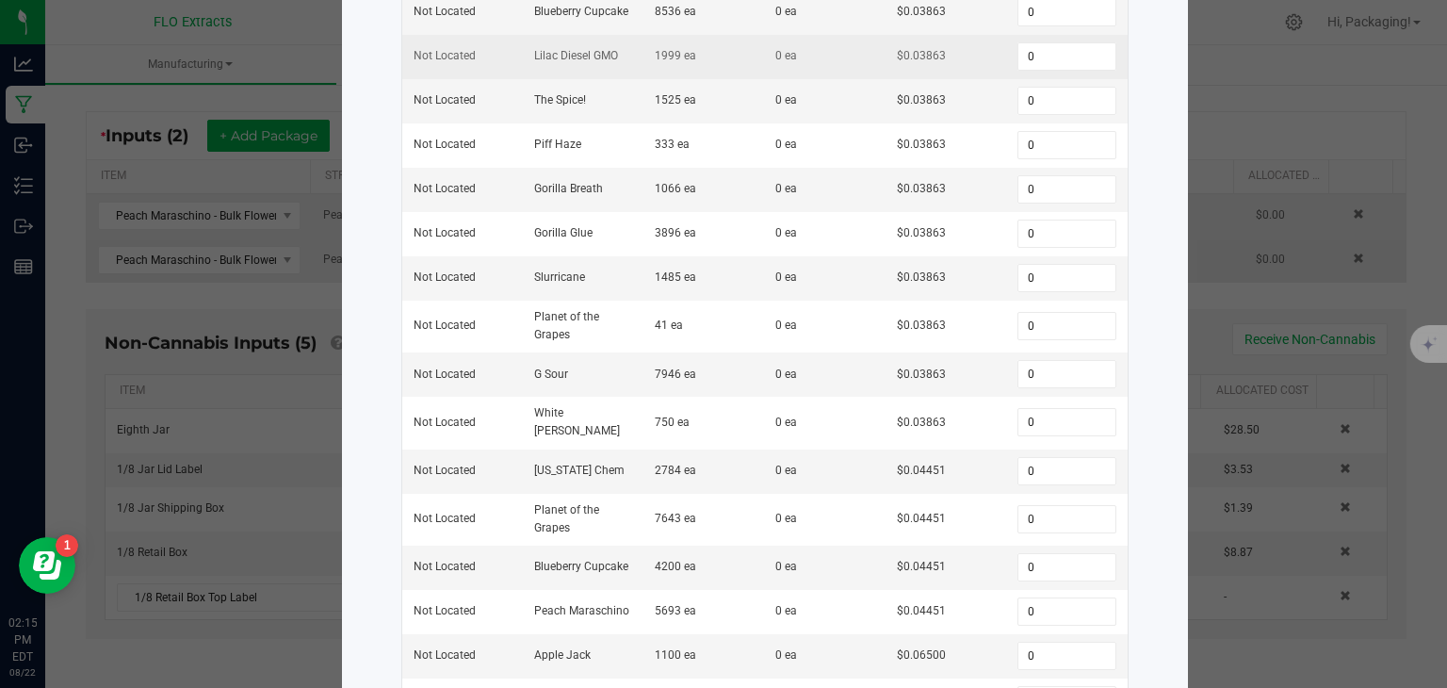
scroll to position [358, 0]
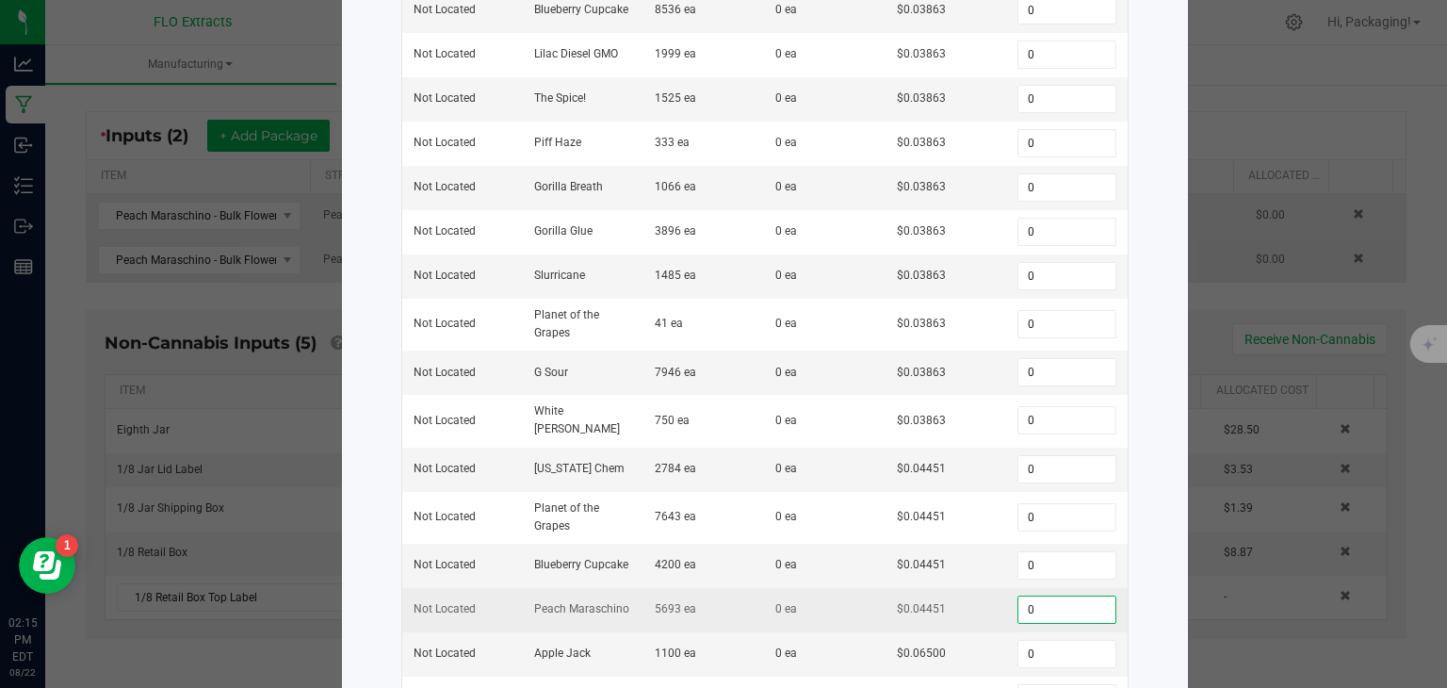
click at [1029, 596] on input "0" at bounding box center [1066, 609] width 96 height 26
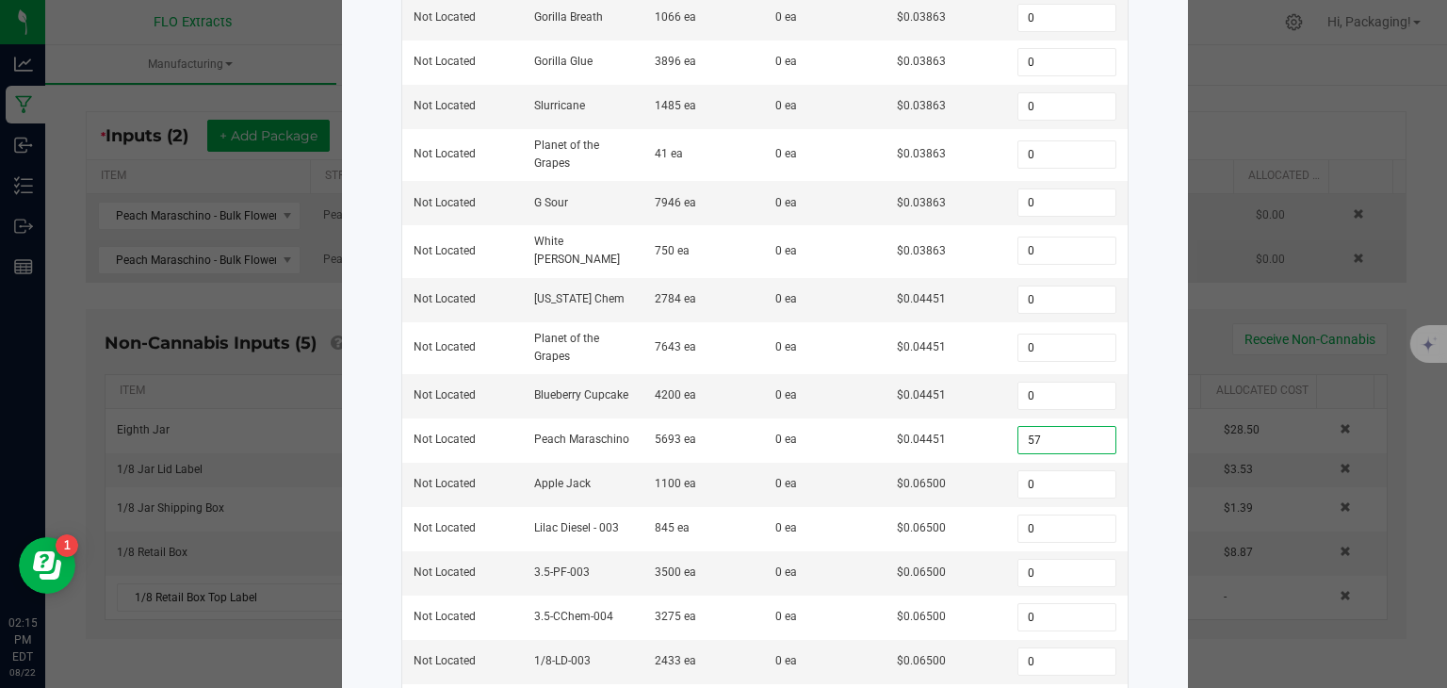
scroll to position [559, 0]
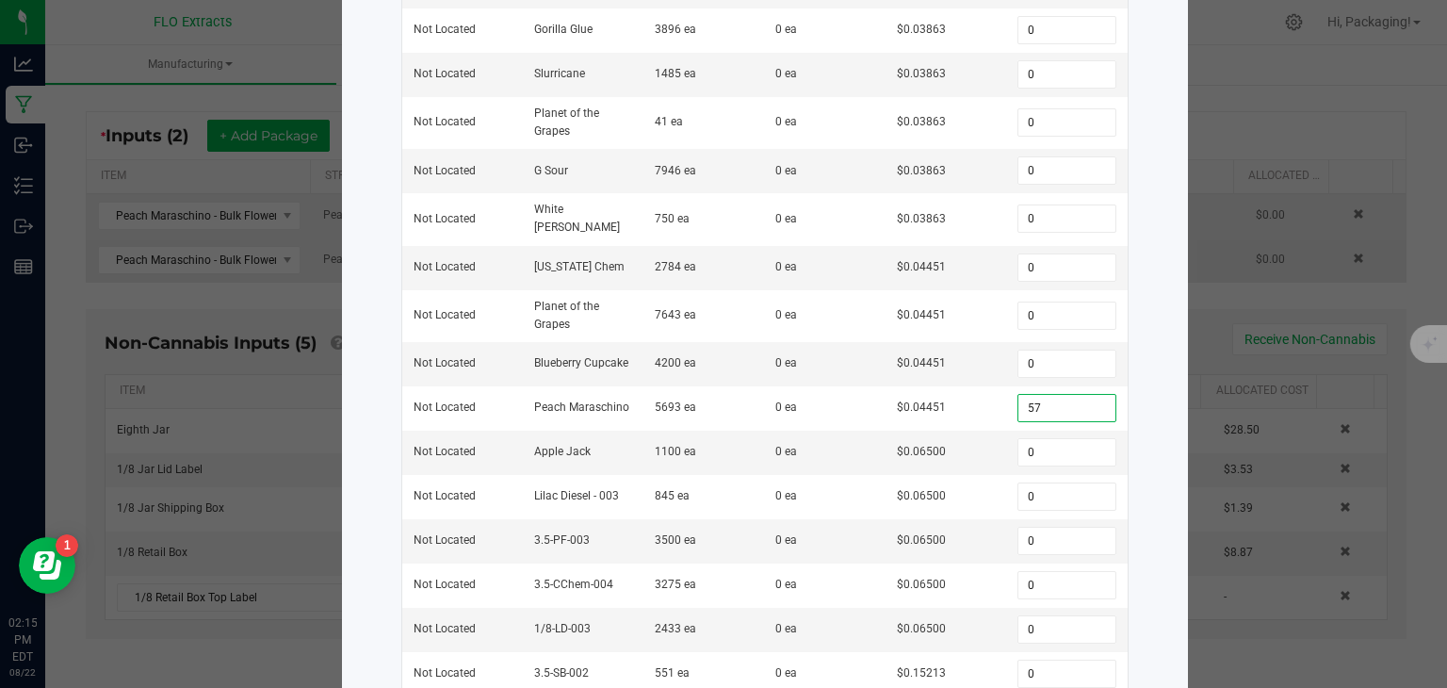
type input "57"
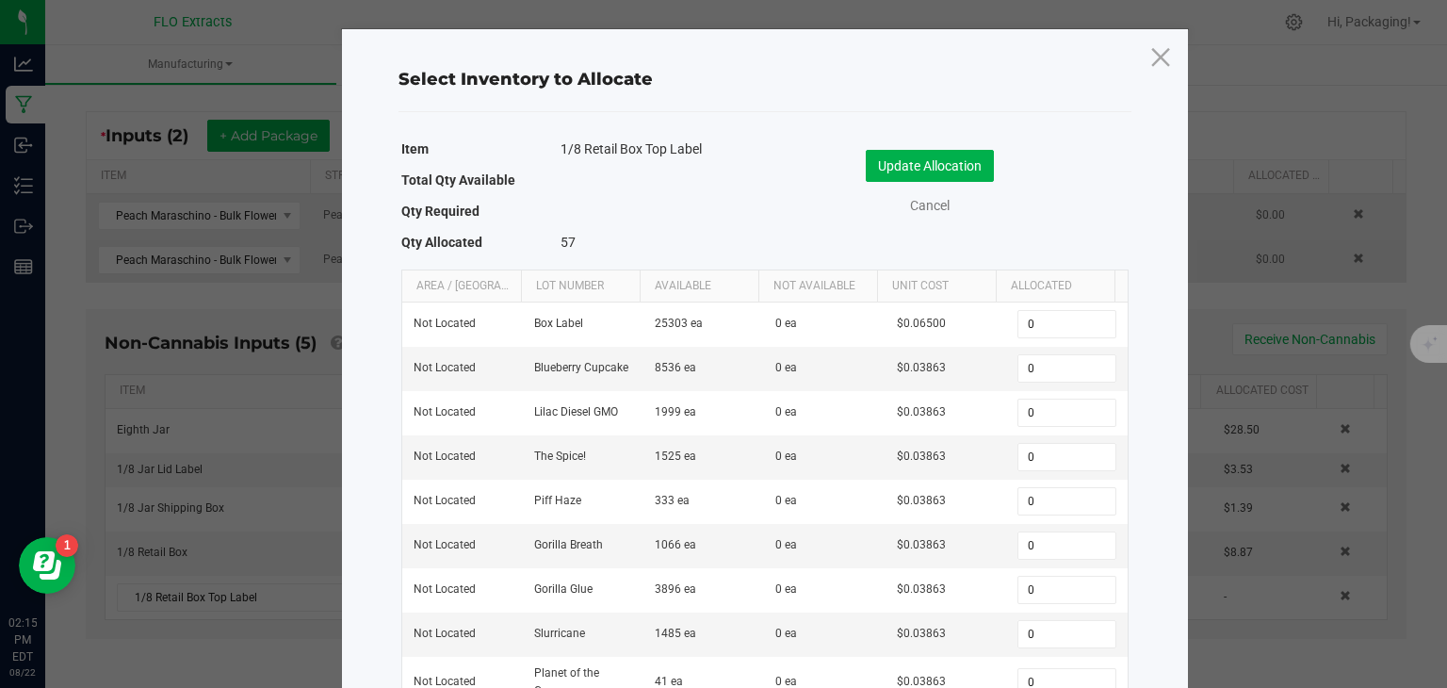
scroll to position [0, 0]
click at [917, 170] on button "Update Allocation" at bounding box center [930, 166] width 128 height 32
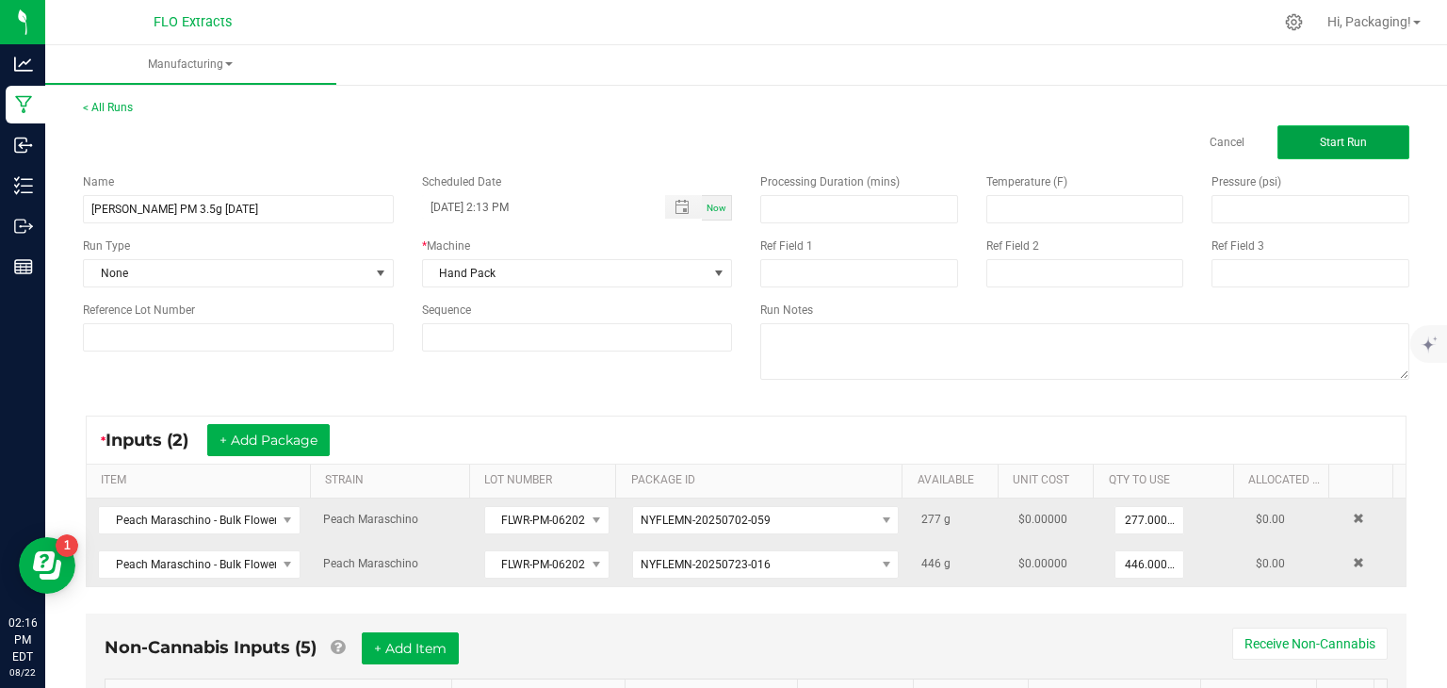
click at [1333, 143] on span "Start Run" at bounding box center [1343, 142] width 47 height 13
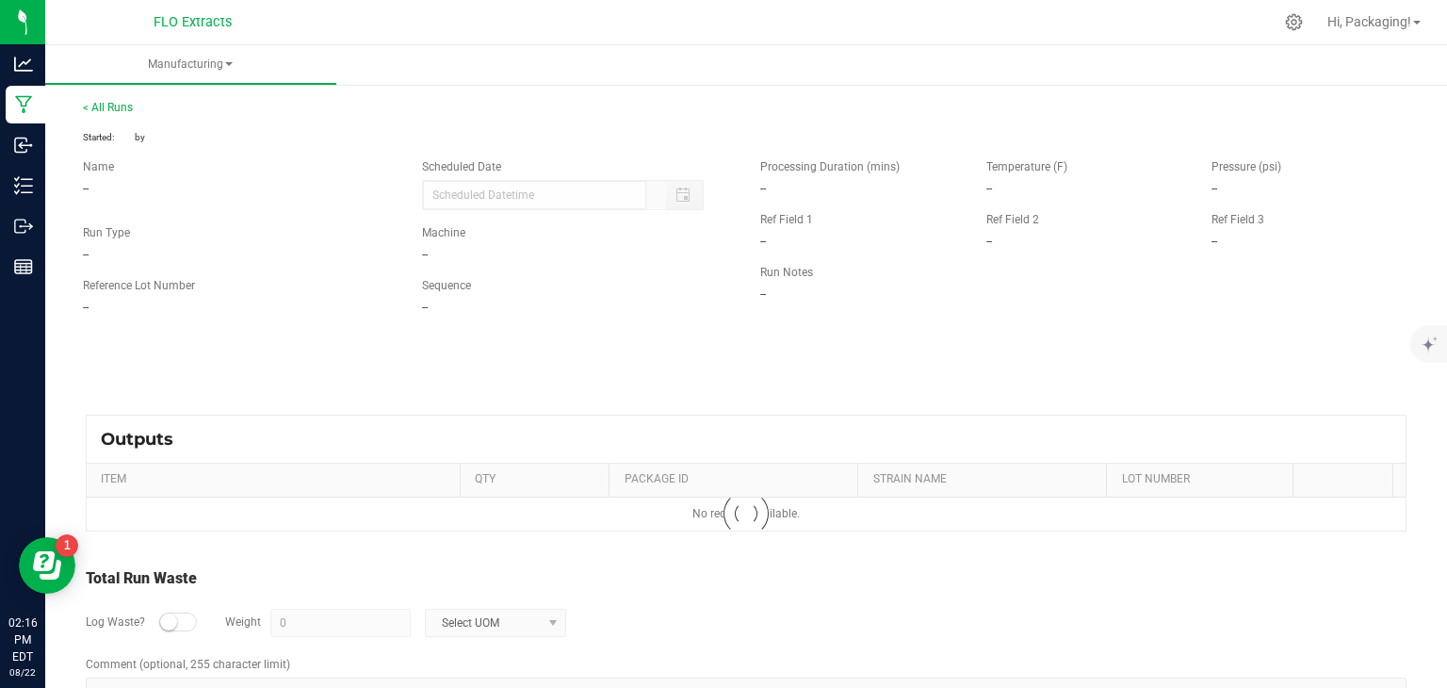
type input "[DATE] 2:13 PM"
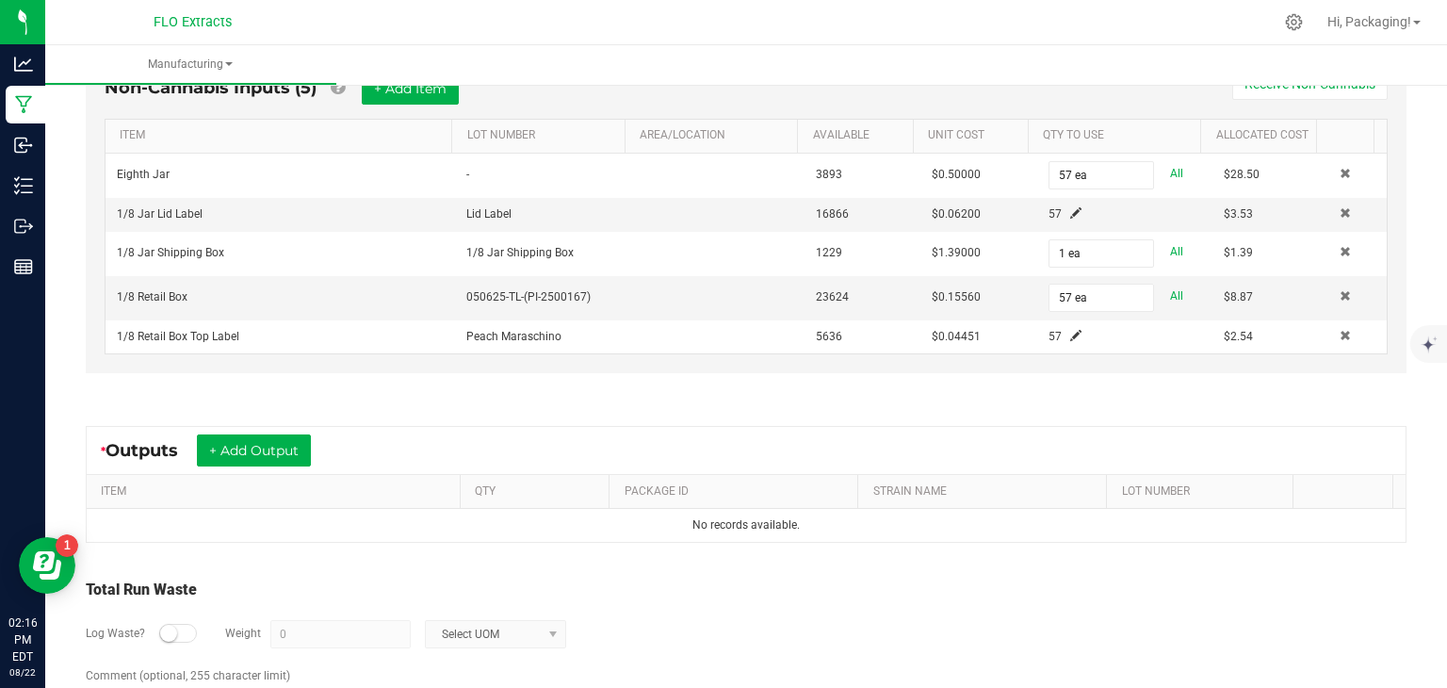
scroll to position [602, 0]
click at [266, 441] on button "+ Add Output" at bounding box center [254, 449] width 114 height 32
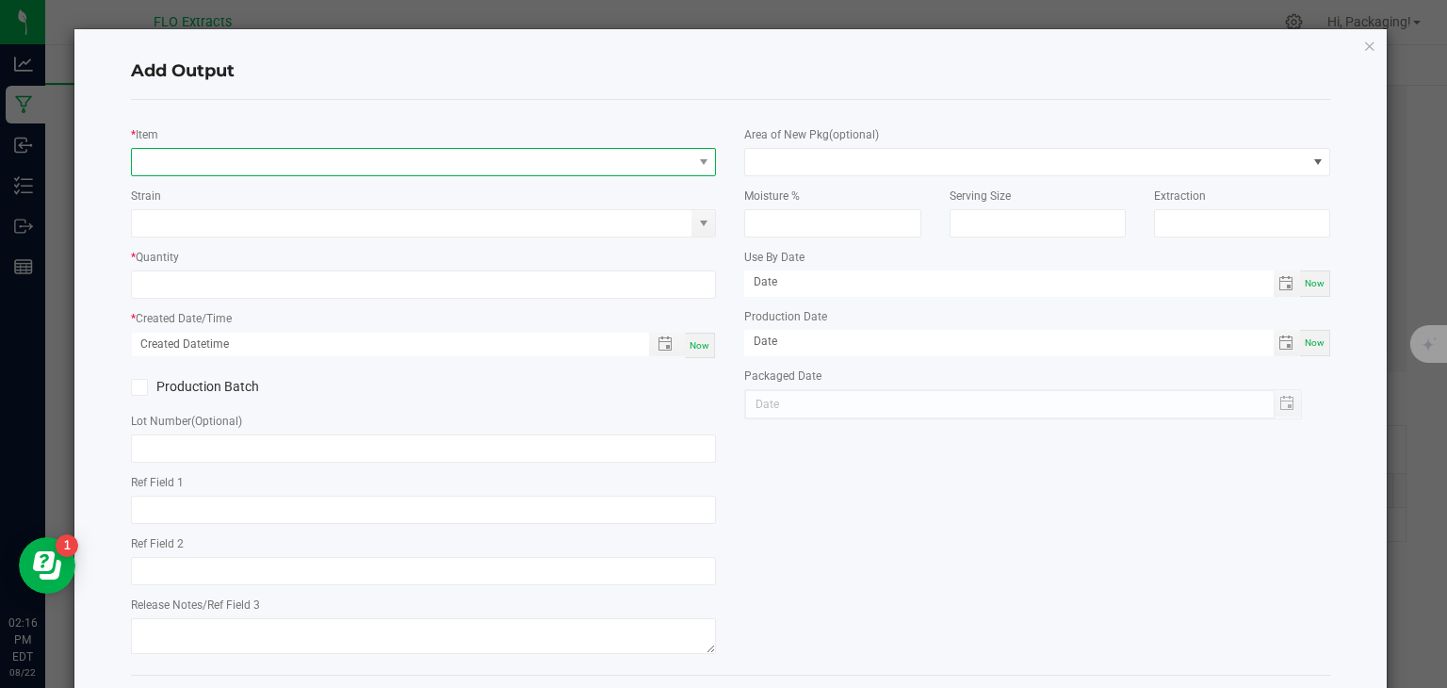
click at [207, 156] on span "NO DATA FOUND" at bounding box center [412, 162] width 560 height 26
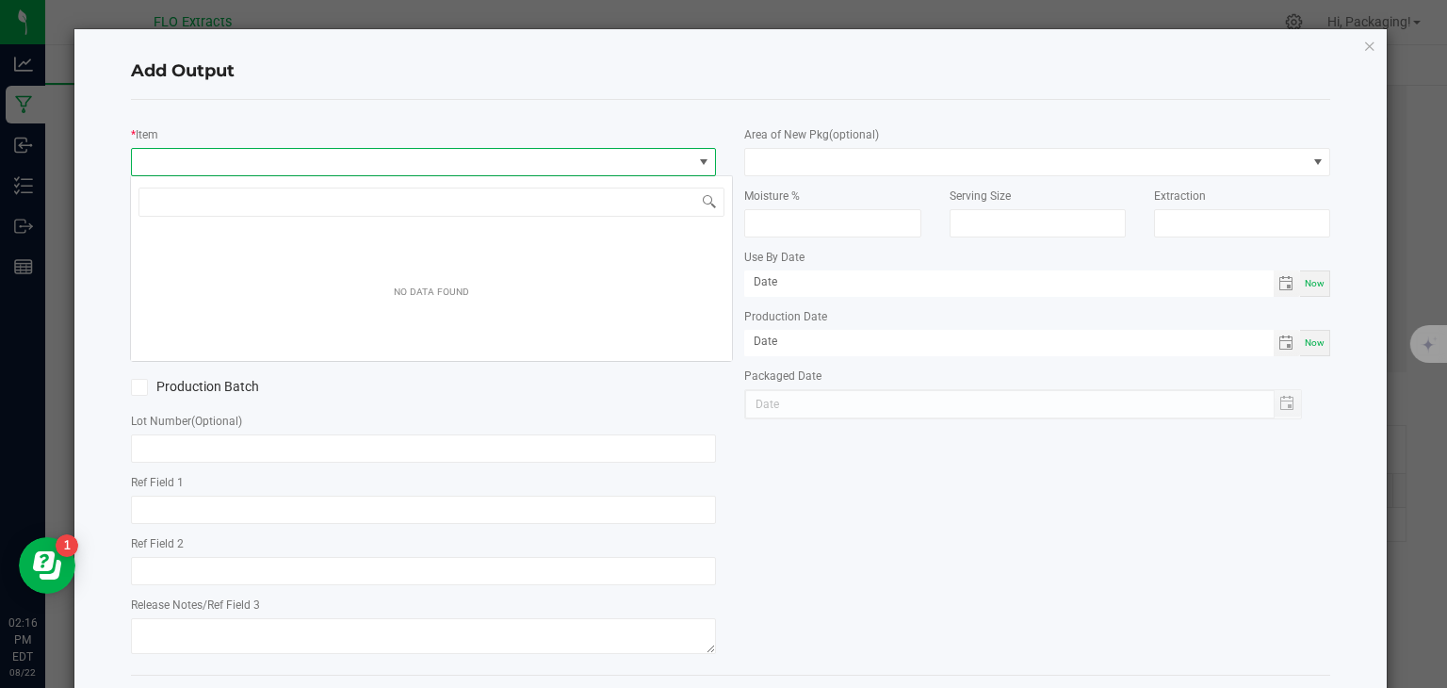
scroll to position [27, 579]
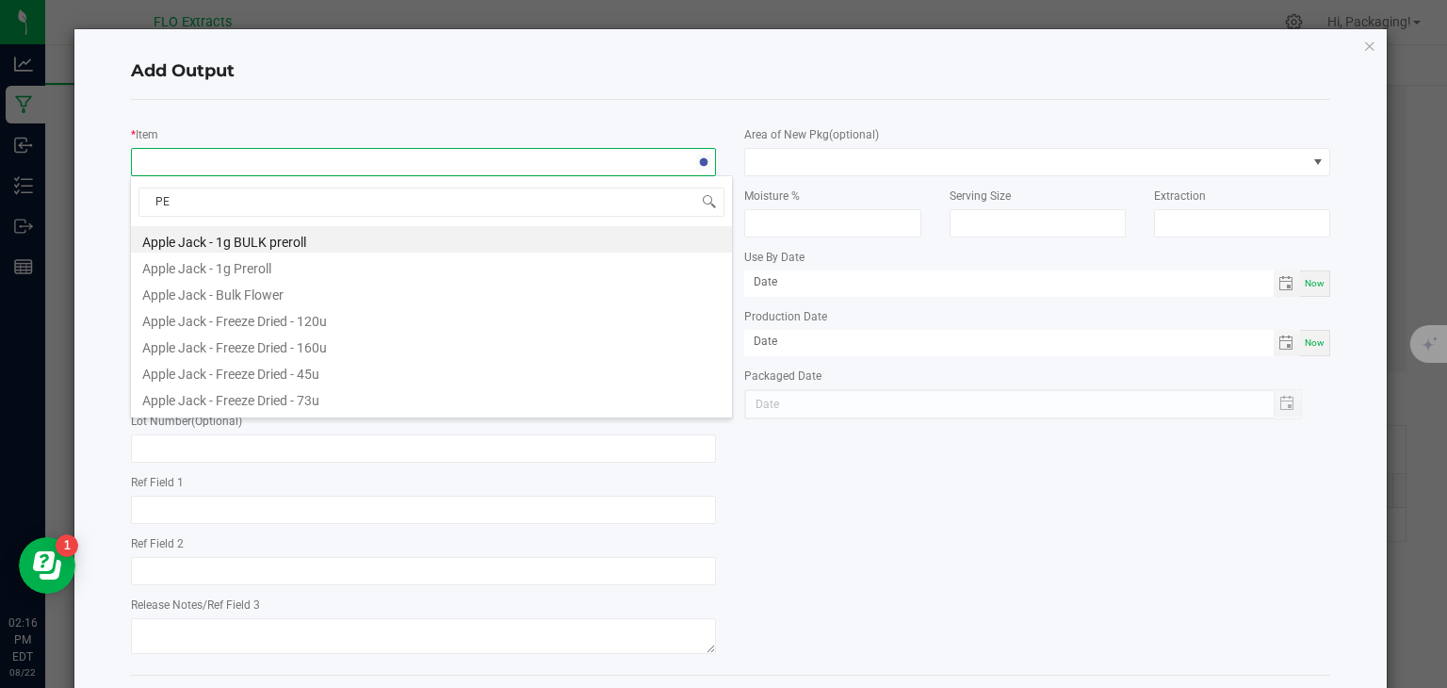
type input "PEA"
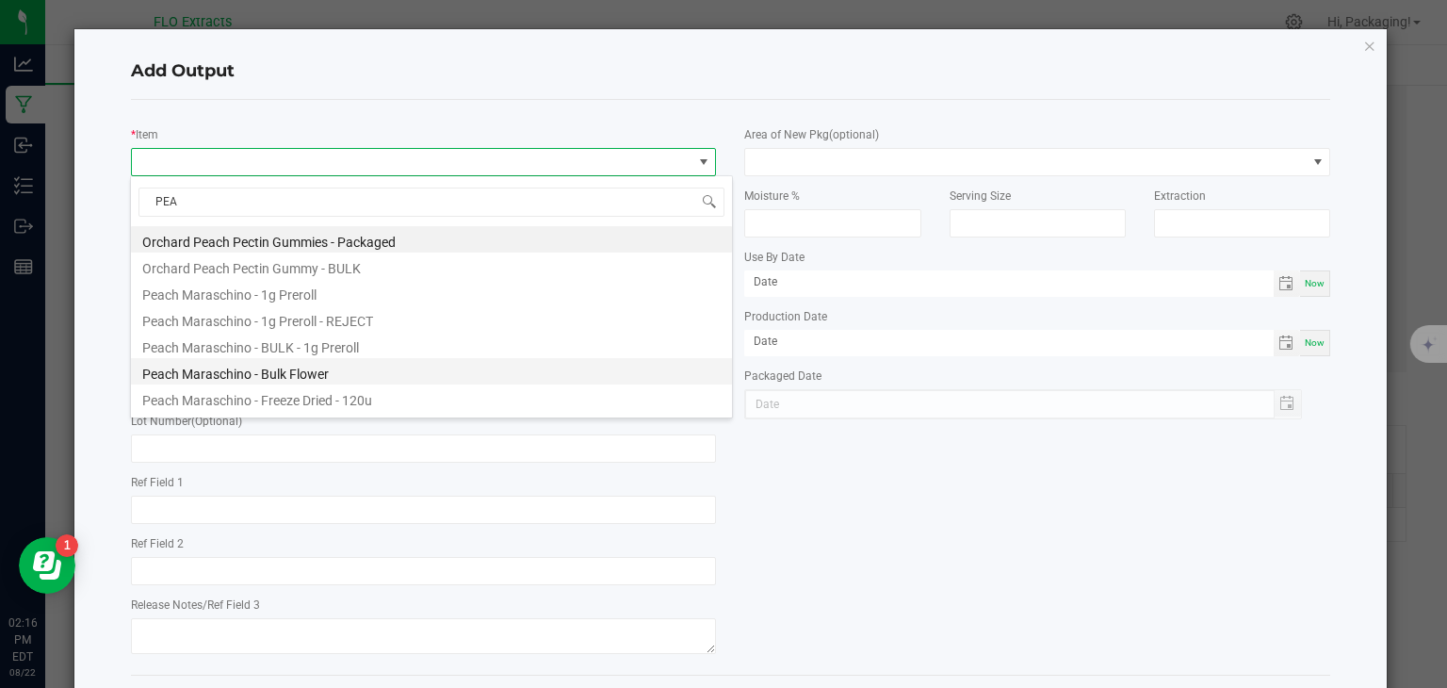
click at [251, 376] on li "Peach Maraschino - Bulk Flower" at bounding box center [431, 371] width 601 height 26
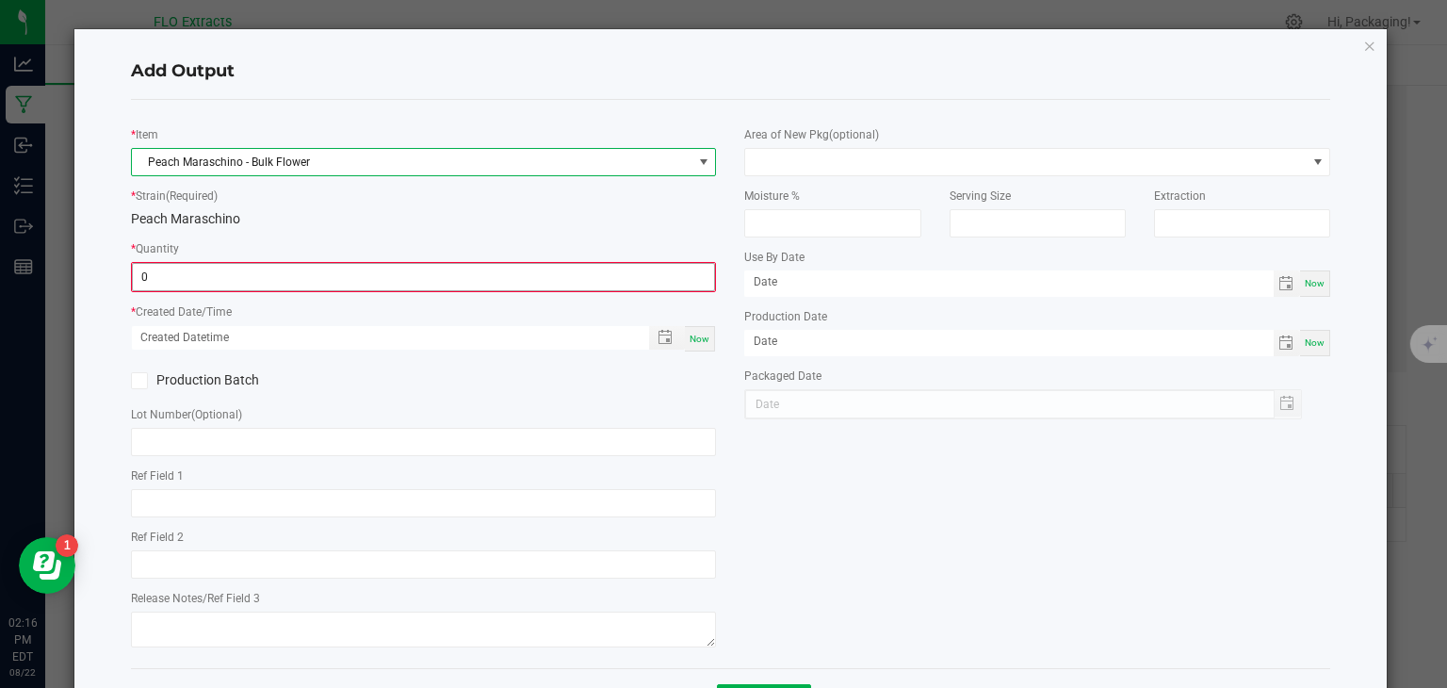
click at [205, 271] on input "0" at bounding box center [424, 277] width 582 height 26
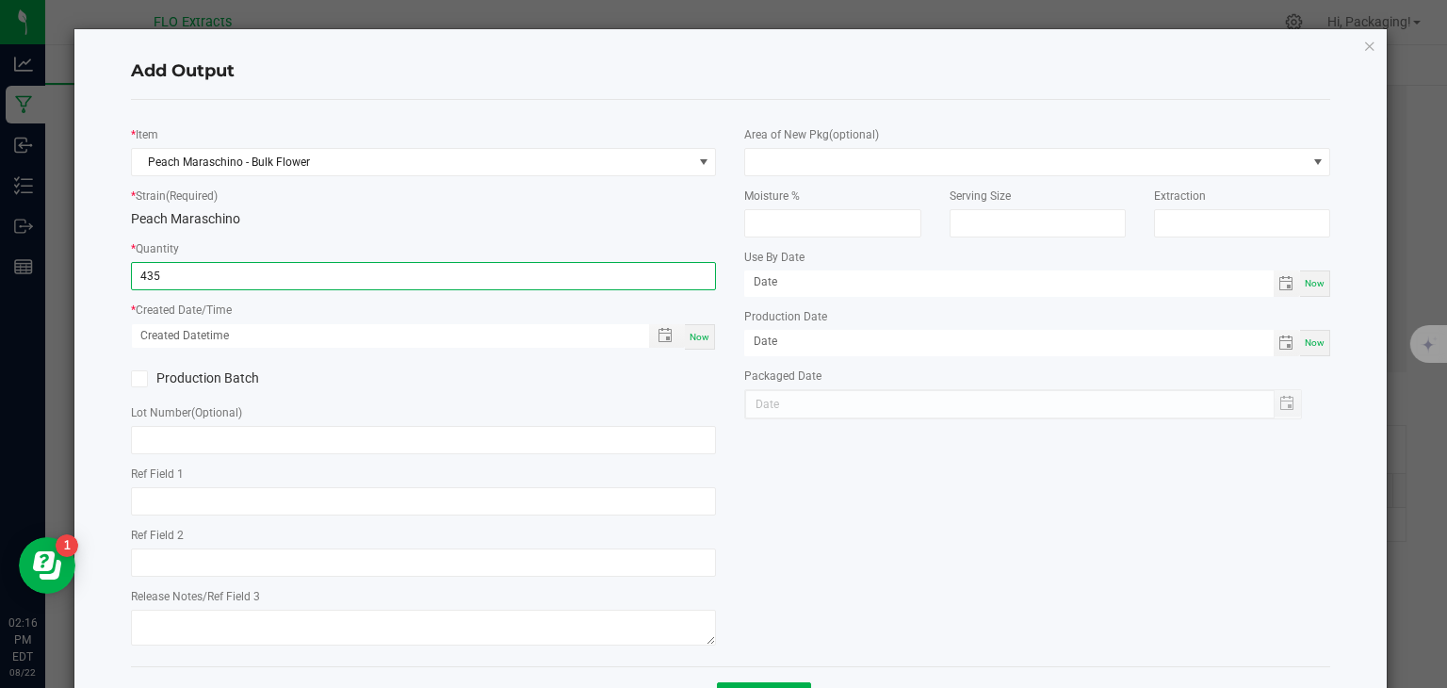
type input "435.0000 g"
click at [689, 342] on span "Now" at bounding box center [699, 337] width 20 height 10
type input "[DATE] 2:16 PM"
type input "[DATE]"
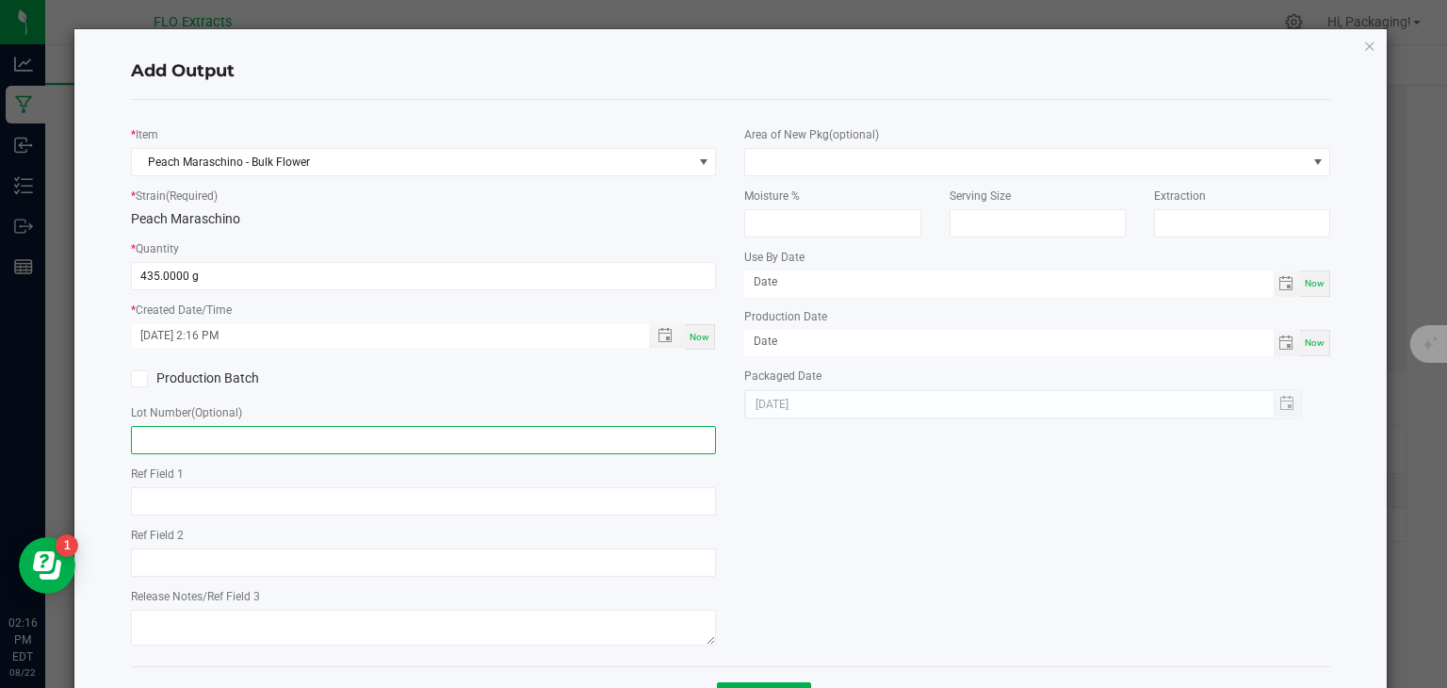
click at [230, 431] on input "text" at bounding box center [424, 440] width 586 height 28
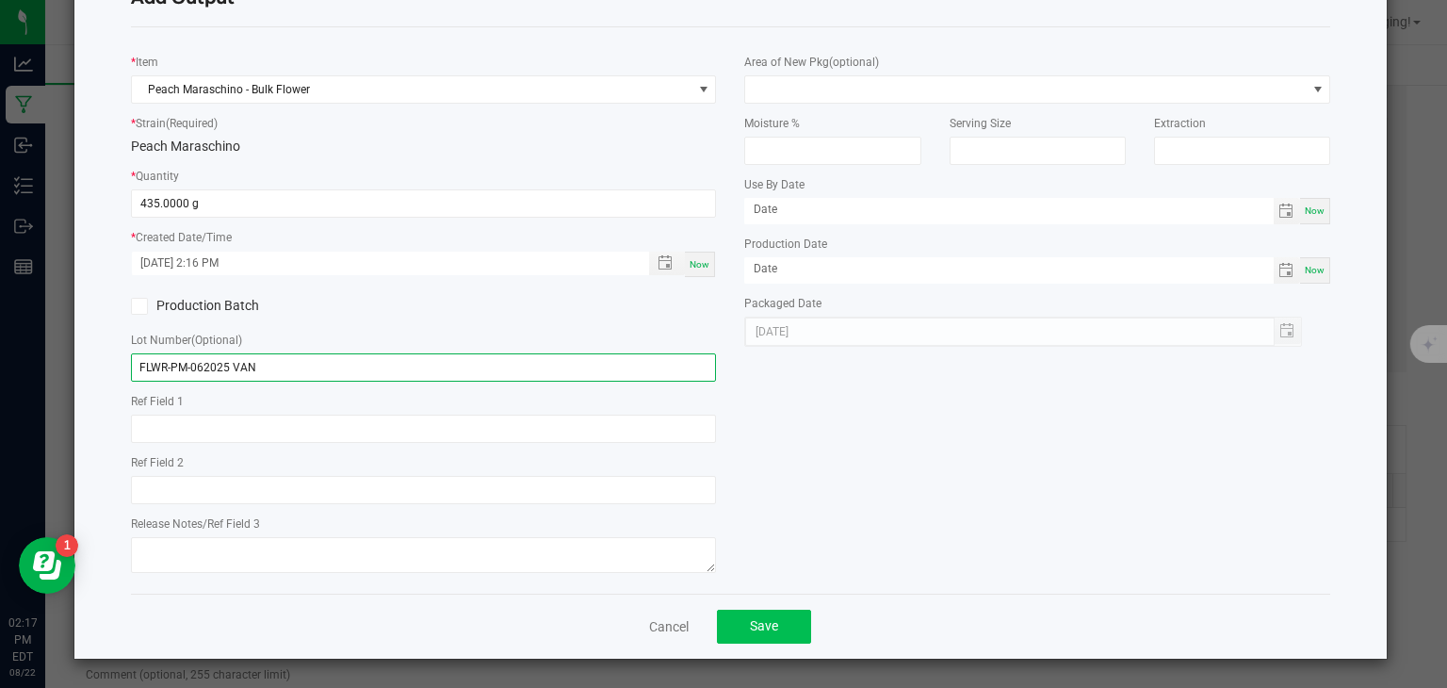
type input "FLWR-PM-062025 VAN"
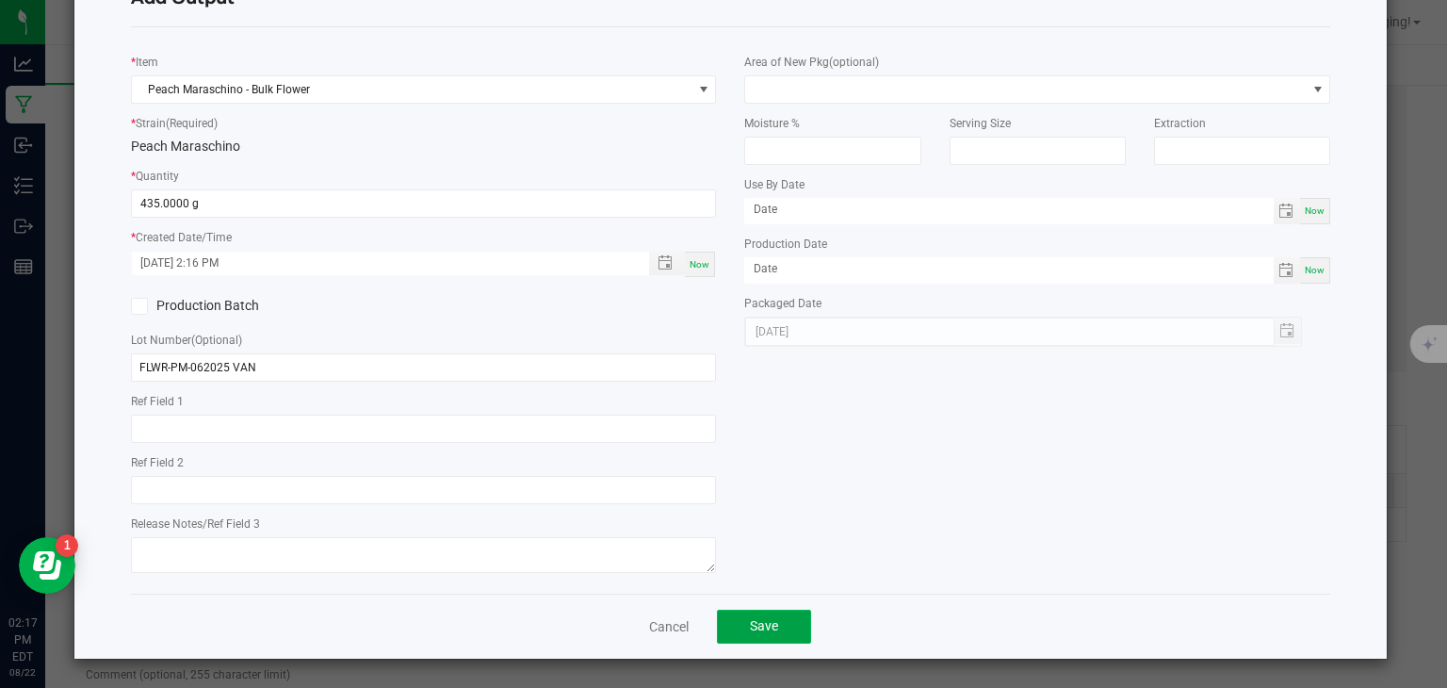
click at [770, 622] on span "Save" at bounding box center [764, 625] width 28 height 15
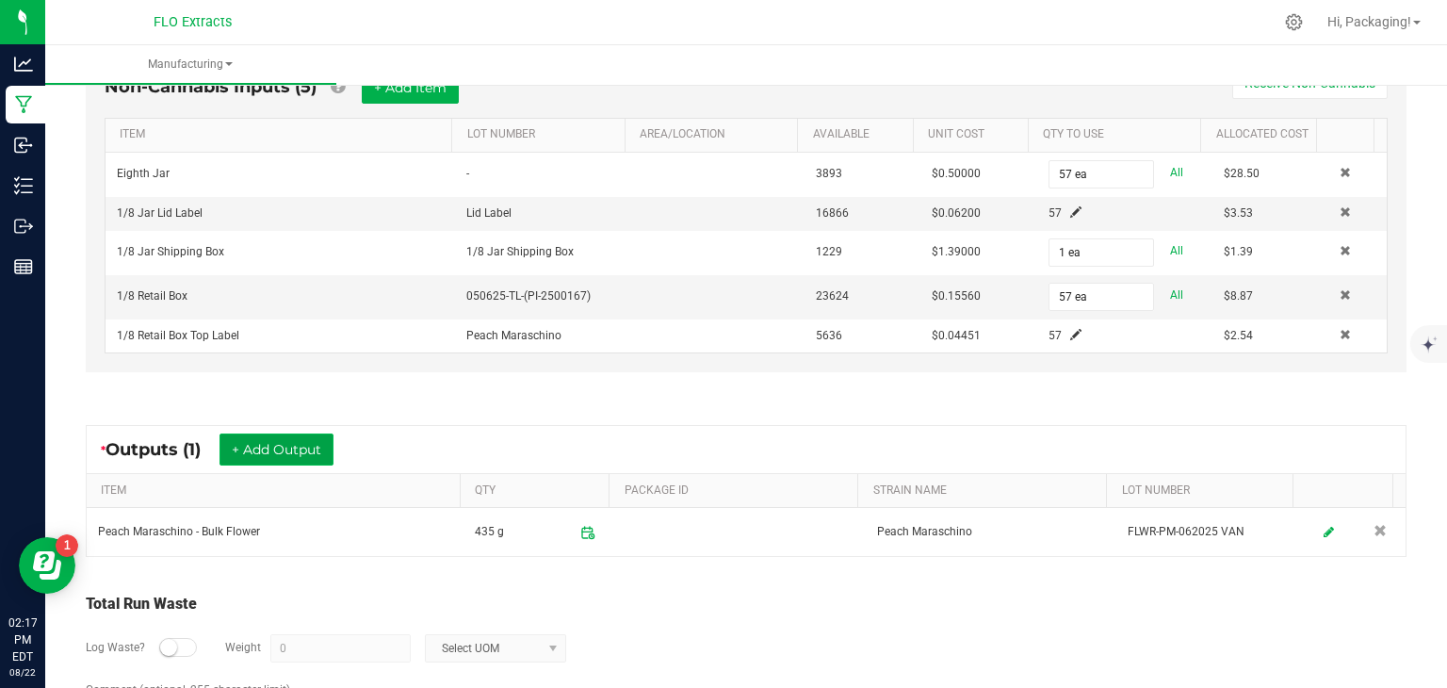
click at [281, 438] on button "+ Add Output" at bounding box center [276, 449] width 114 height 32
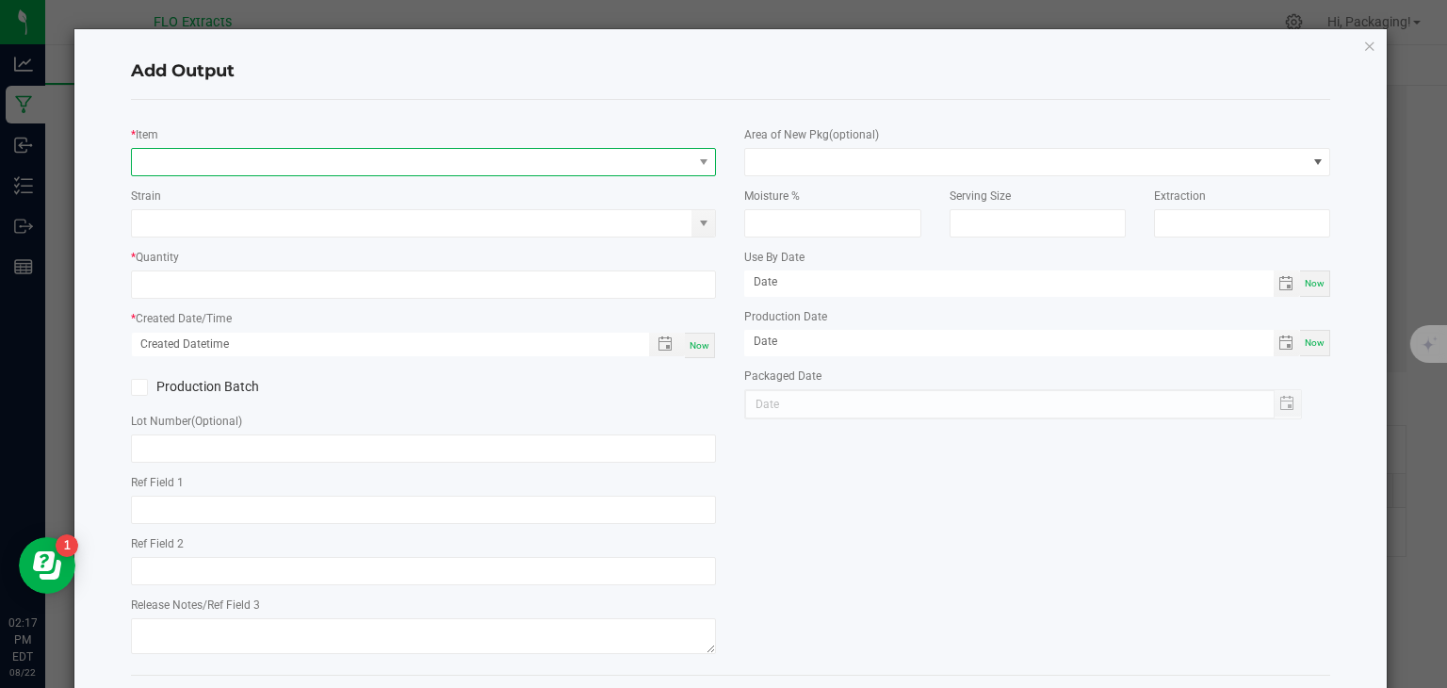
click at [161, 169] on span "NO DATA FOUND" at bounding box center [412, 162] width 560 height 26
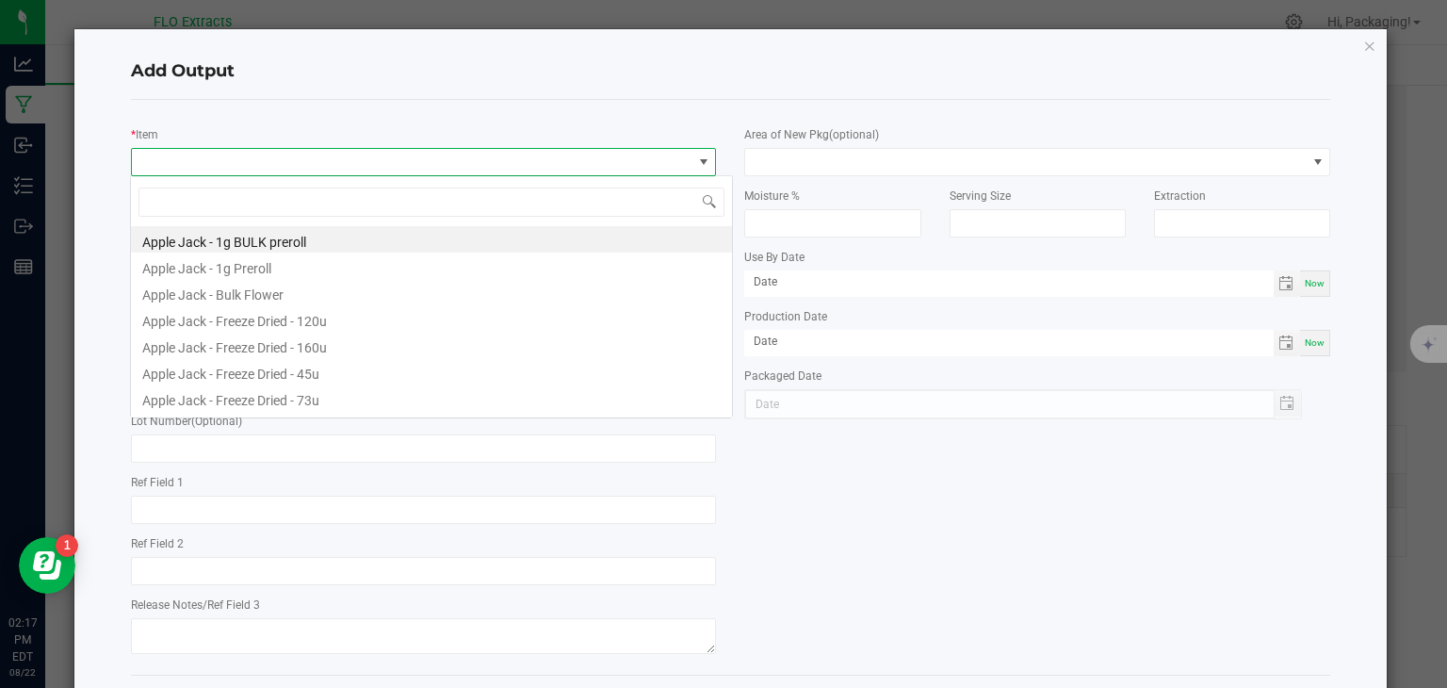
scroll to position [27, 579]
type input "PEACH"
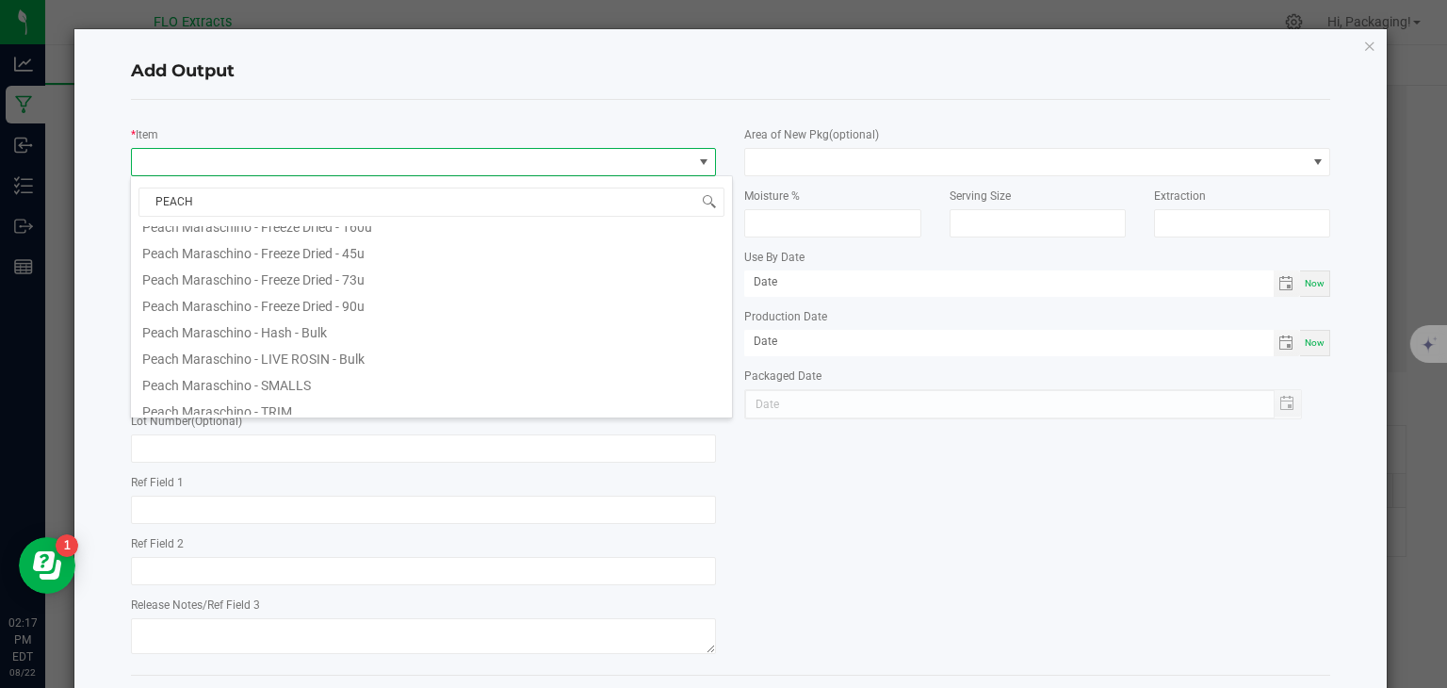
scroll to position [233, 0]
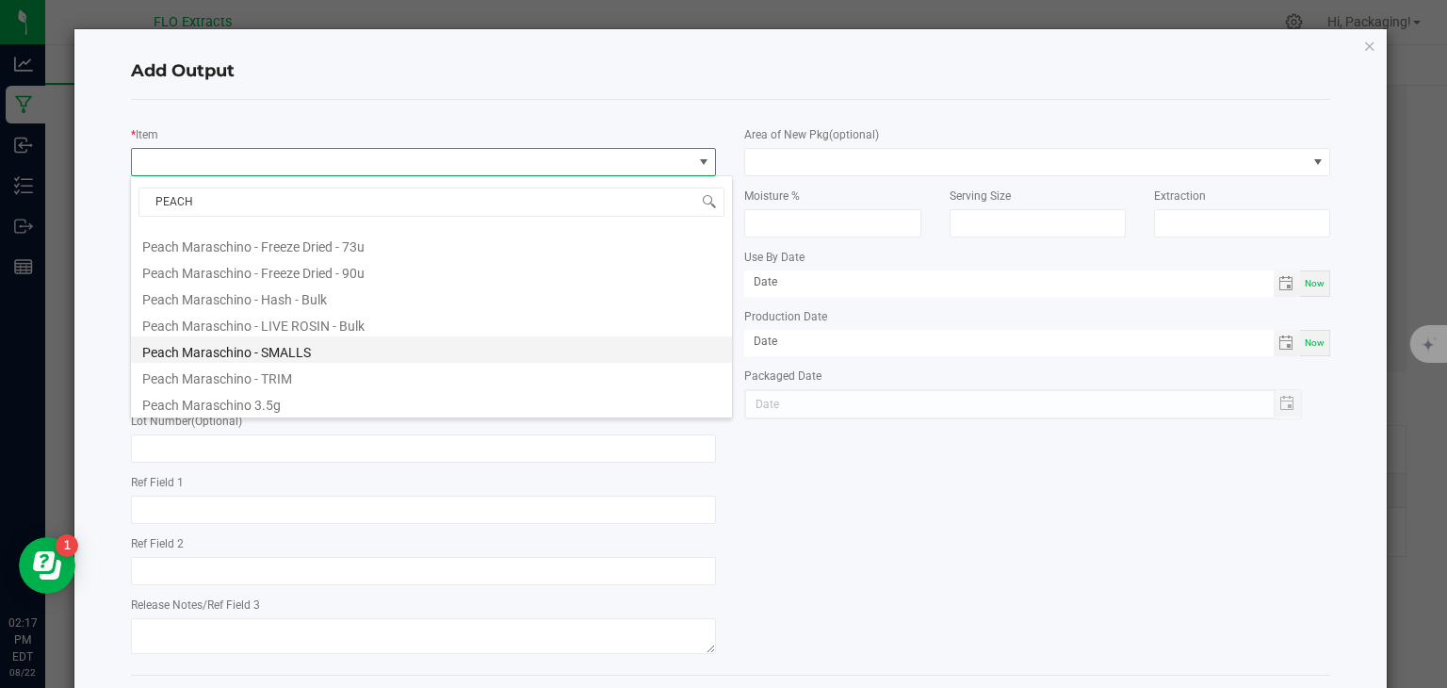
click at [286, 349] on li "Peach Maraschino - SMALLS" at bounding box center [431, 349] width 601 height 26
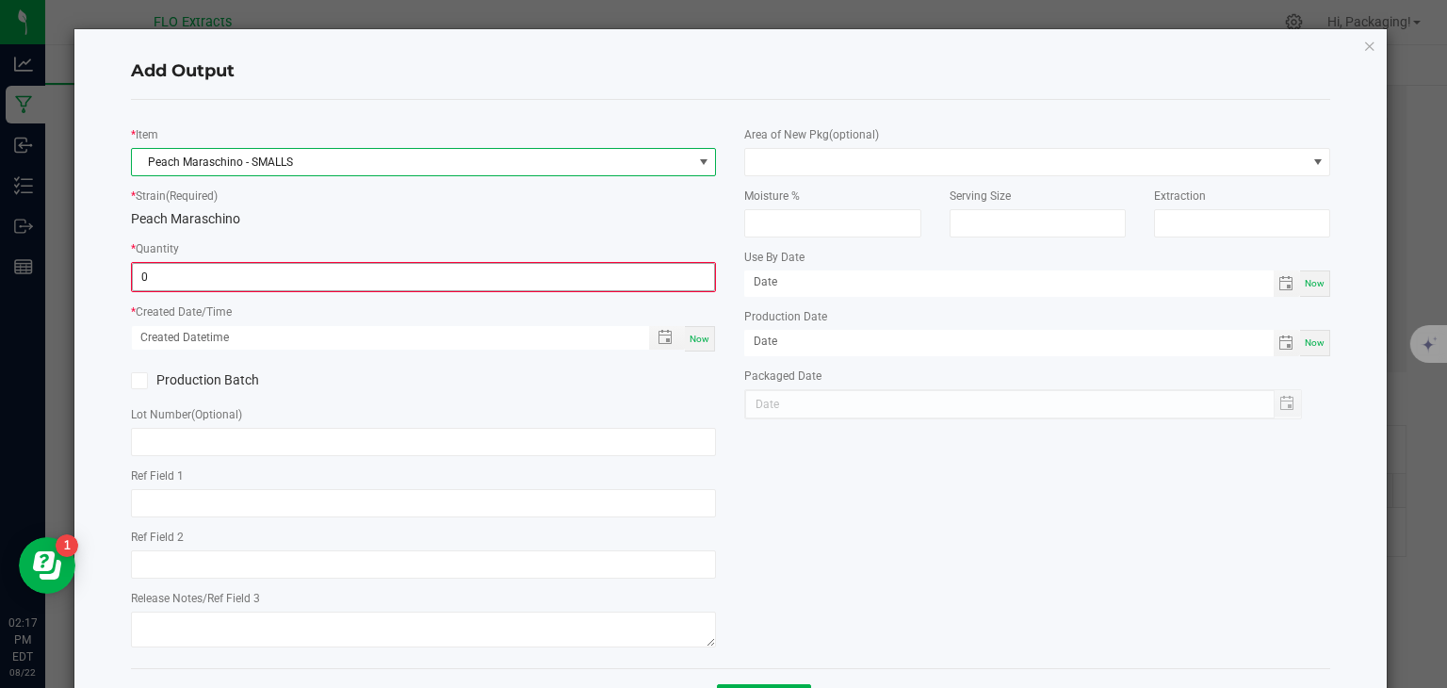
click at [239, 272] on input "0" at bounding box center [424, 277] width 582 height 26
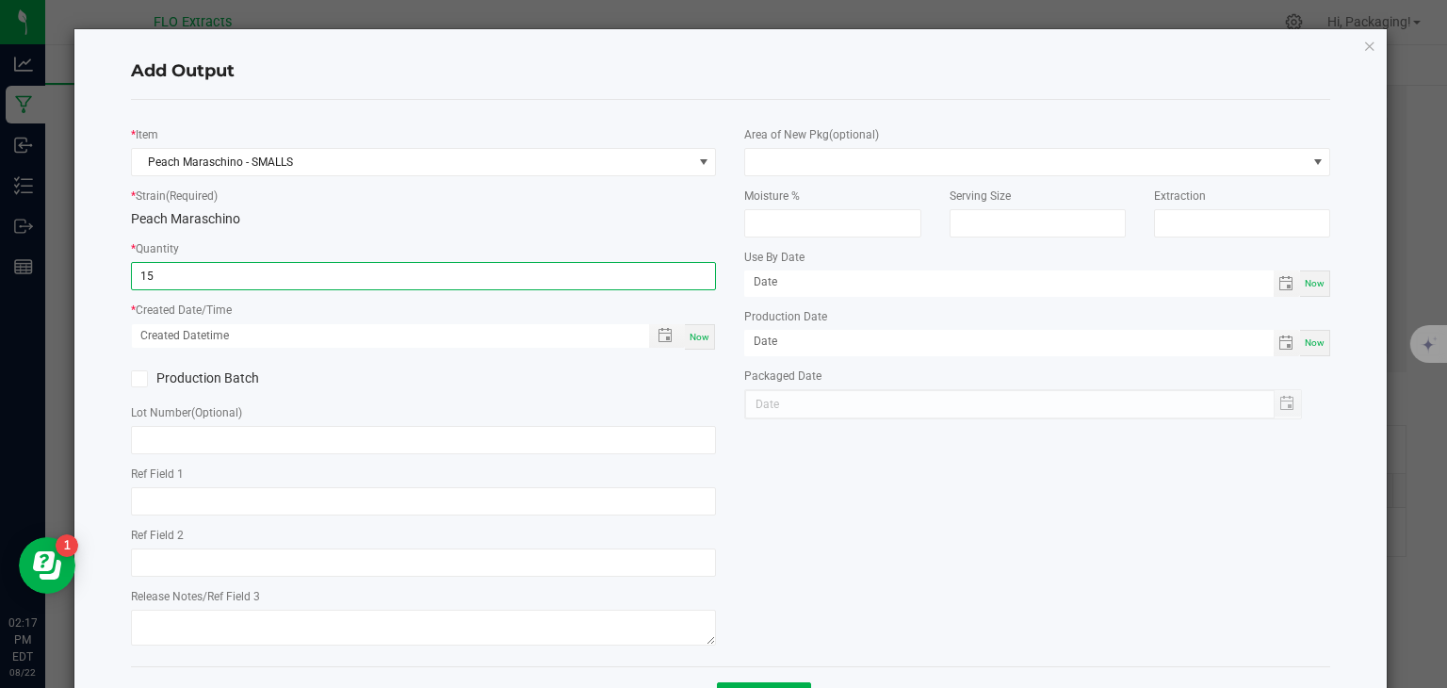
type input "15.0000 g"
click at [689, 343] on div "Now" at bounding box center [700, 336] width 30 height 25
type input "[DATE] 2:17 PM"
type input "[DATE]"
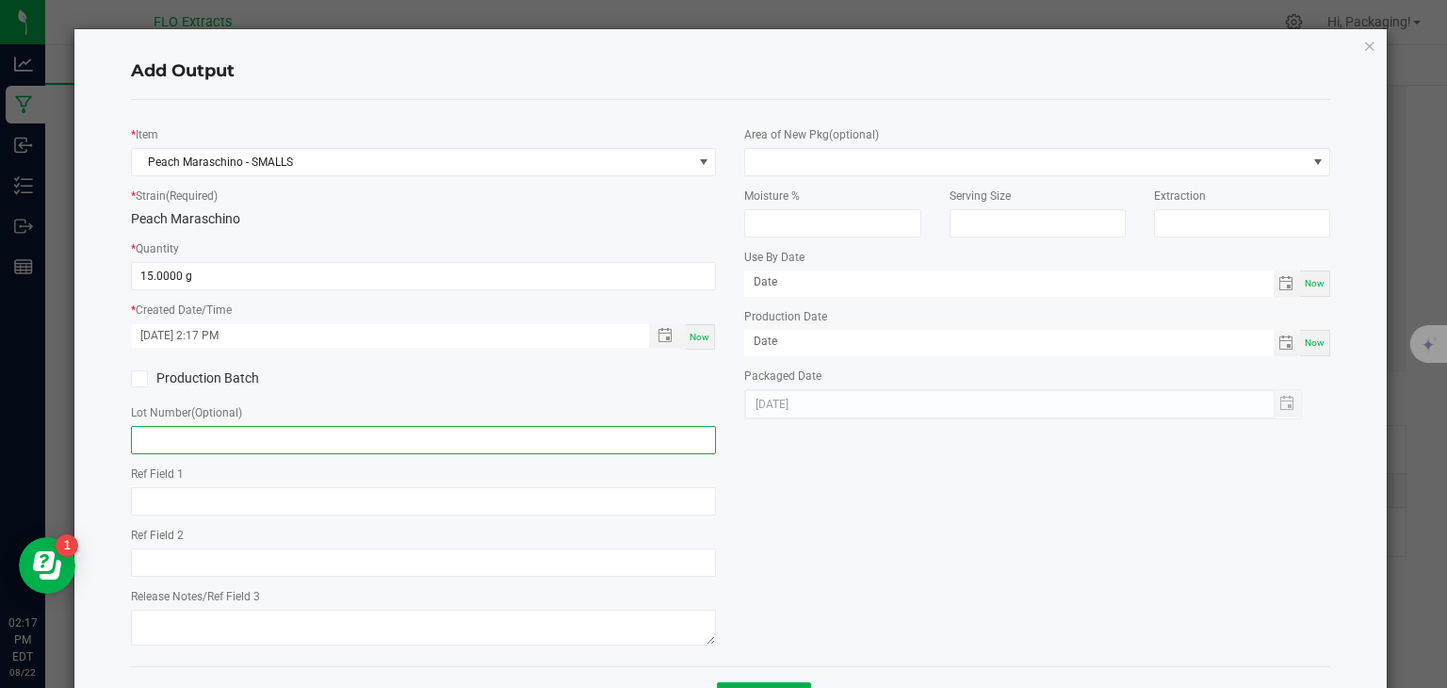
click at [252, 442] on input "text" at bounding box center [424, 440] width 586 height 28
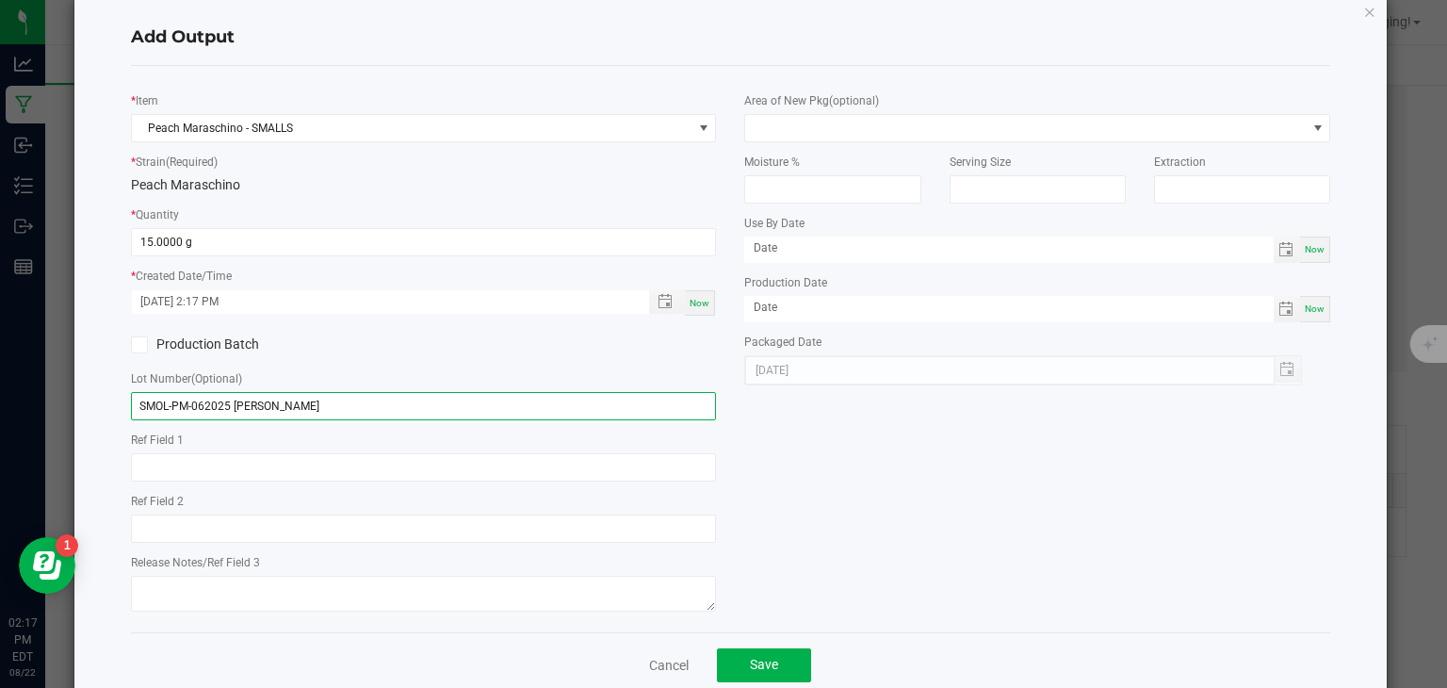
scroll to position [36, 0]
type input "SMOL-PM-062025 [PERSON_NAME]"
click at [763, 661] on span "Save" at bounding box center [764, 662] width 28 height 15
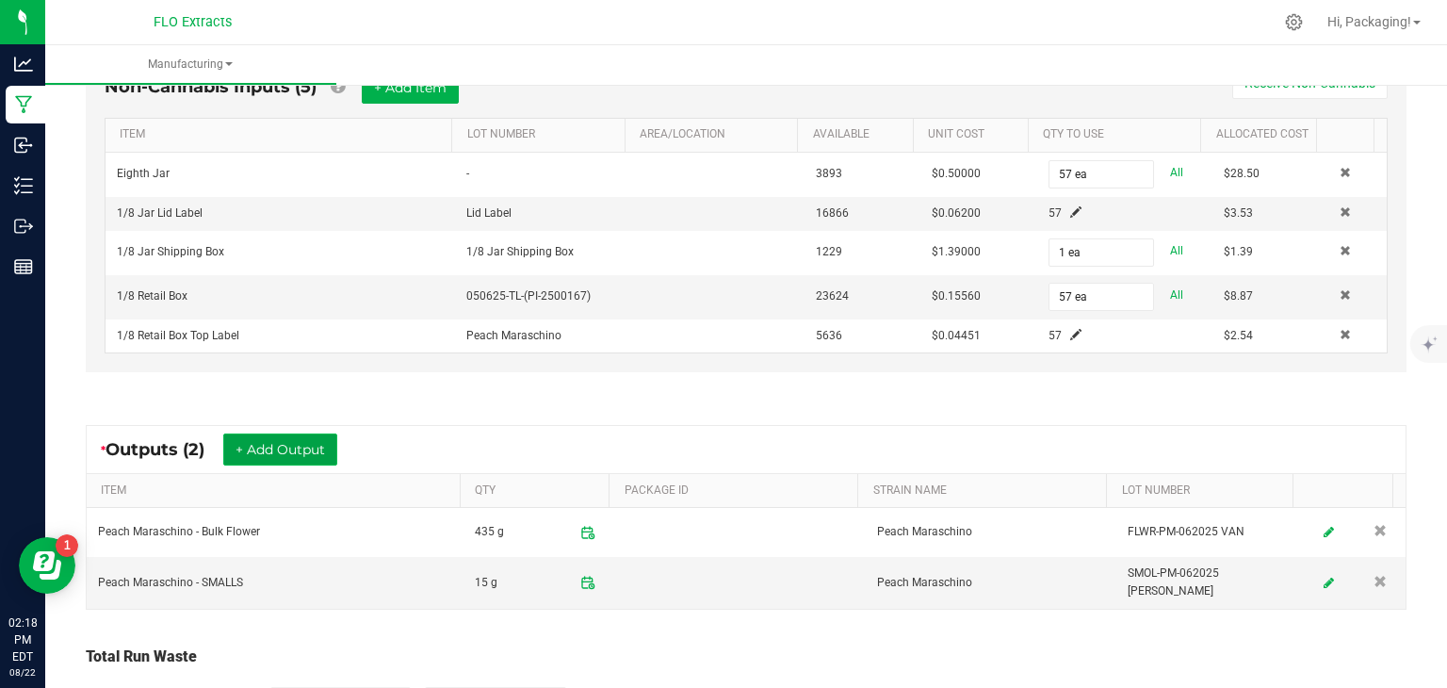
click at [285, 445] on button "+ Add Output" at bounding box center [280, 449] width 114 height 32
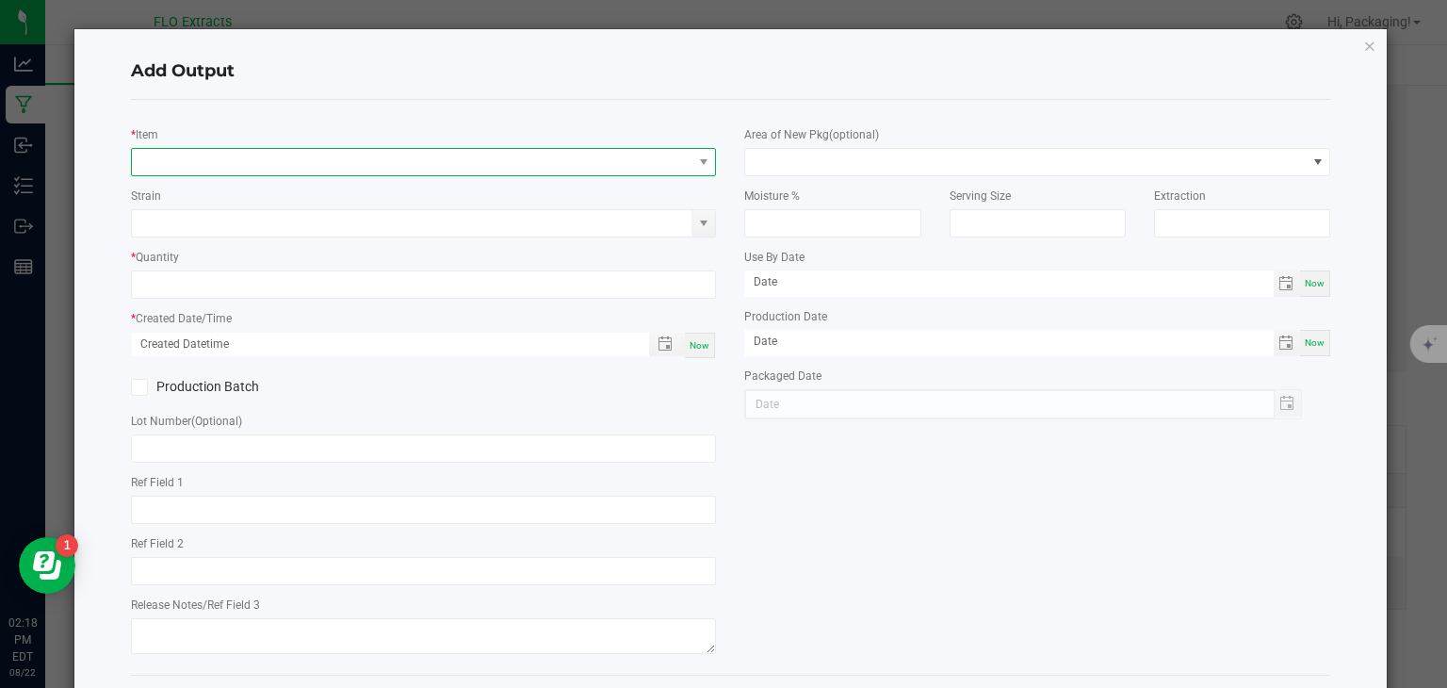
click at [183, 167] on span "NO DATA FOUND" at bounding box center [412, 162] width 560 height 26
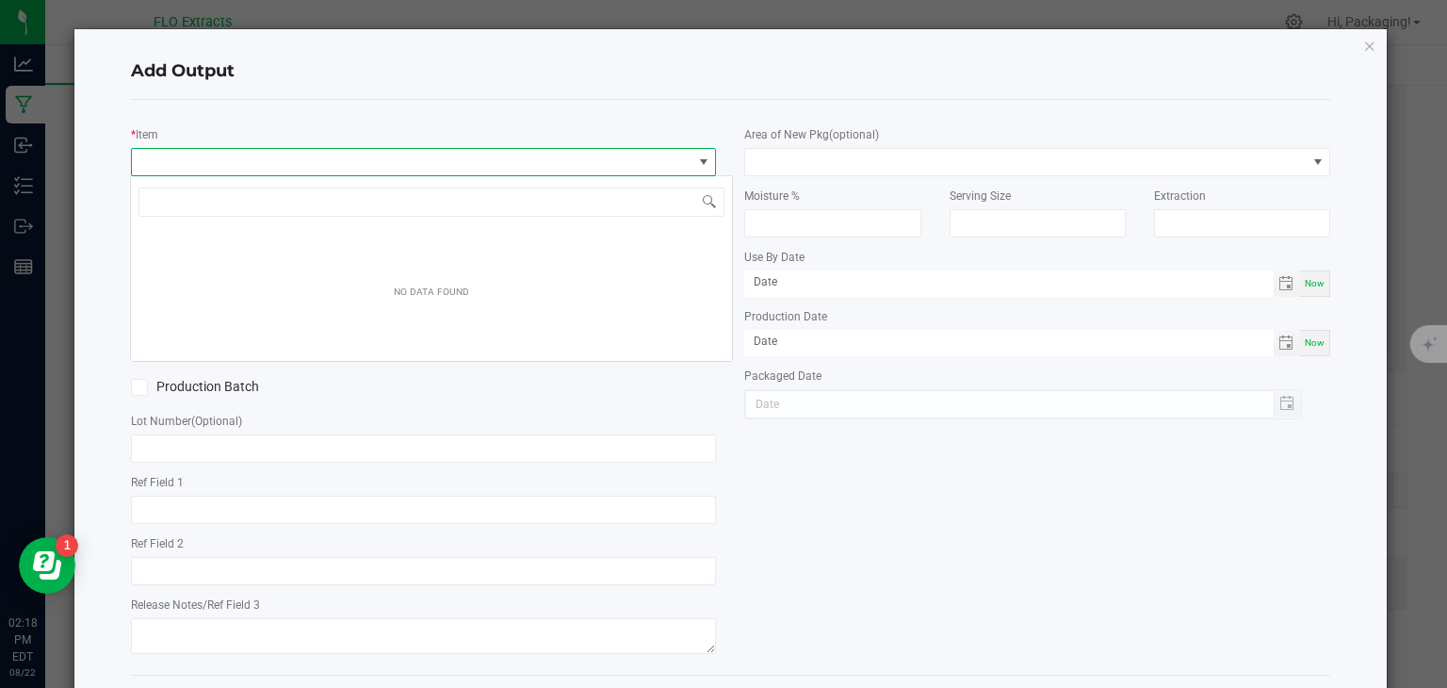
scroll to position [27, 579]
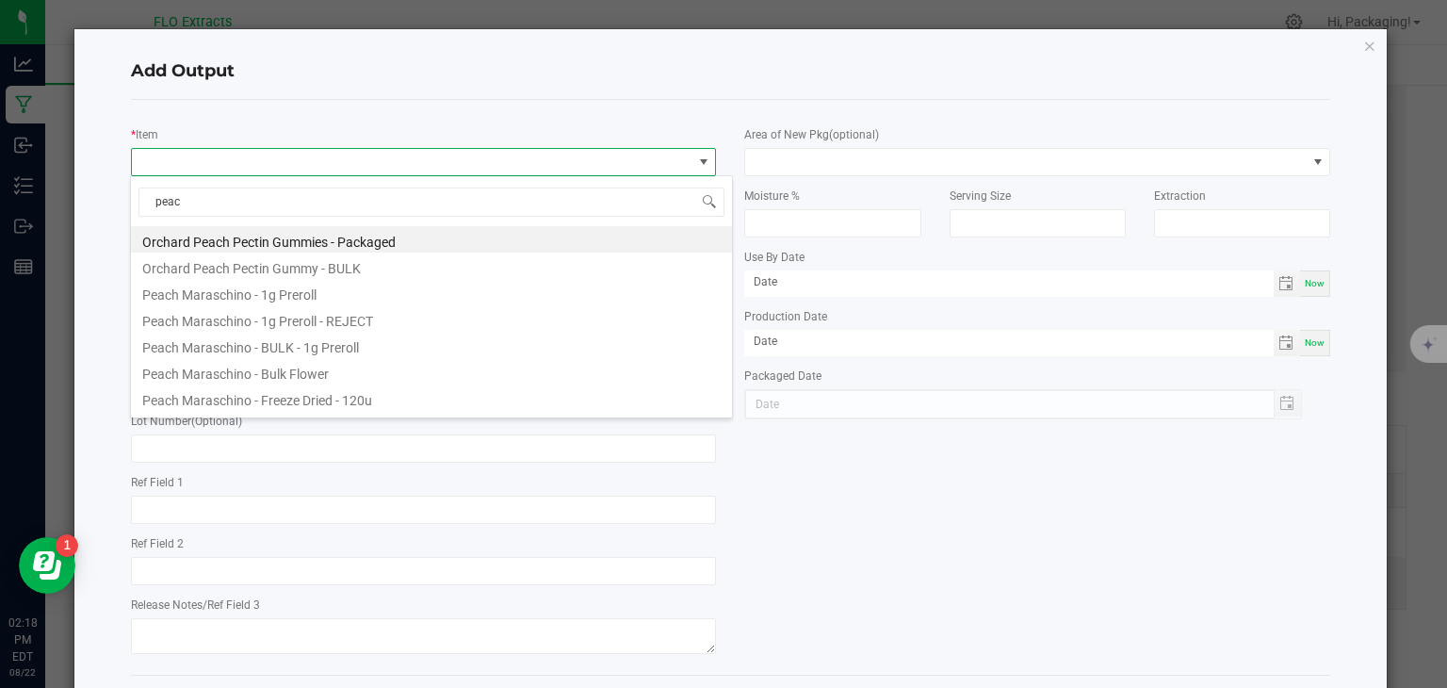
type input "peach"
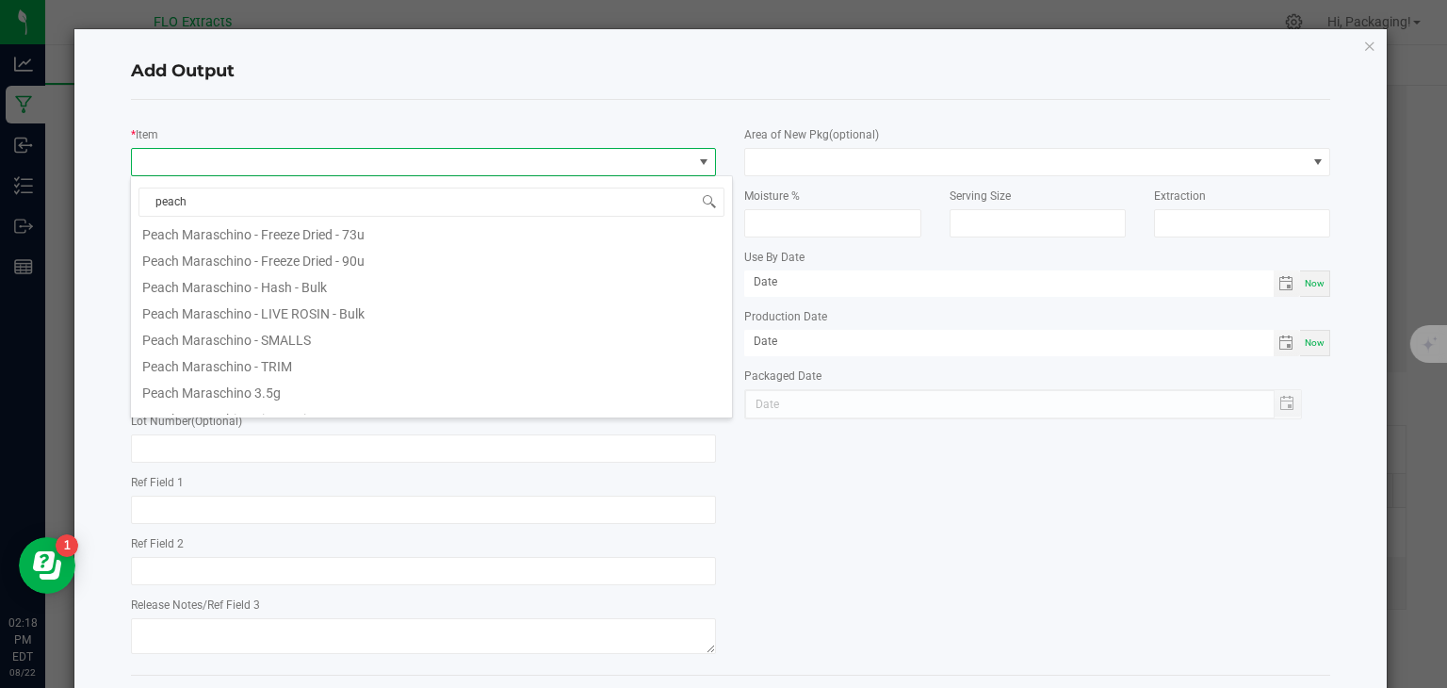
scroll to position [260, 0]
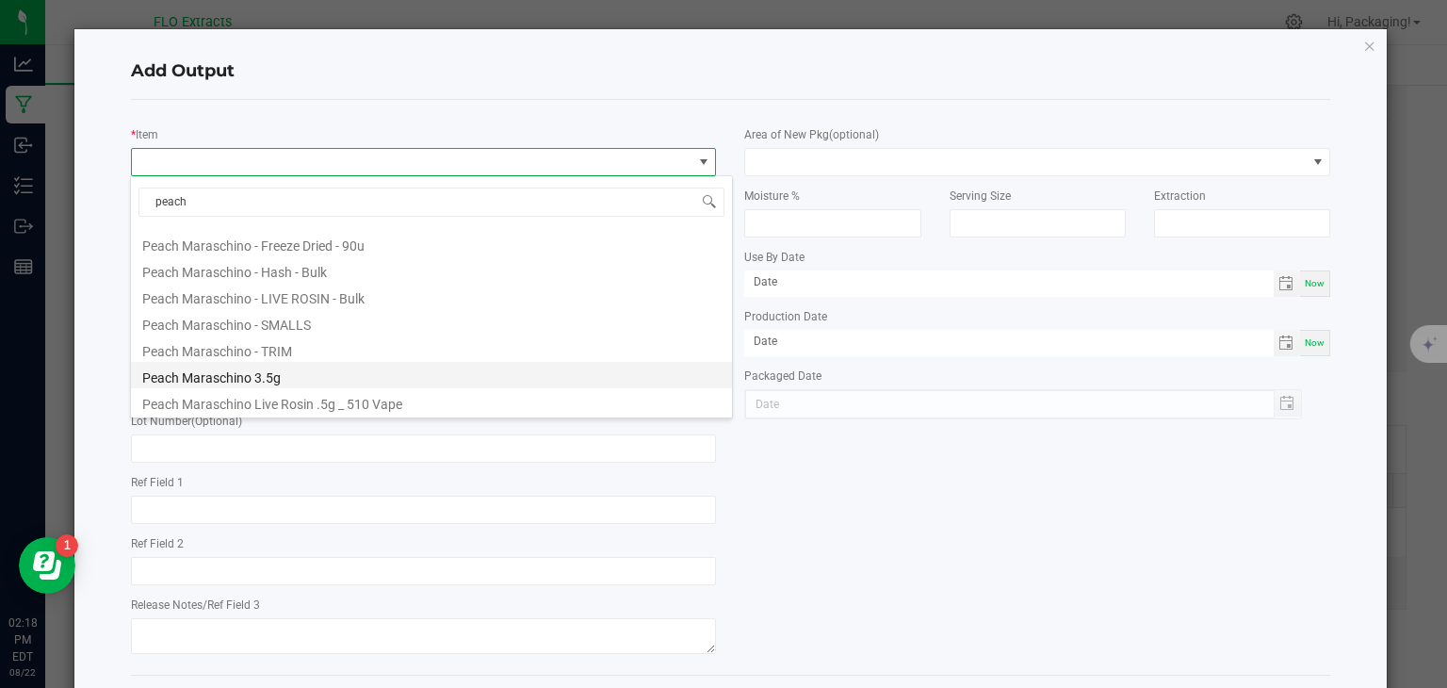
click at [284, 376] on li "Peach Maraschino 3.5g" at bounding box center [431, 375] width 601 height 26
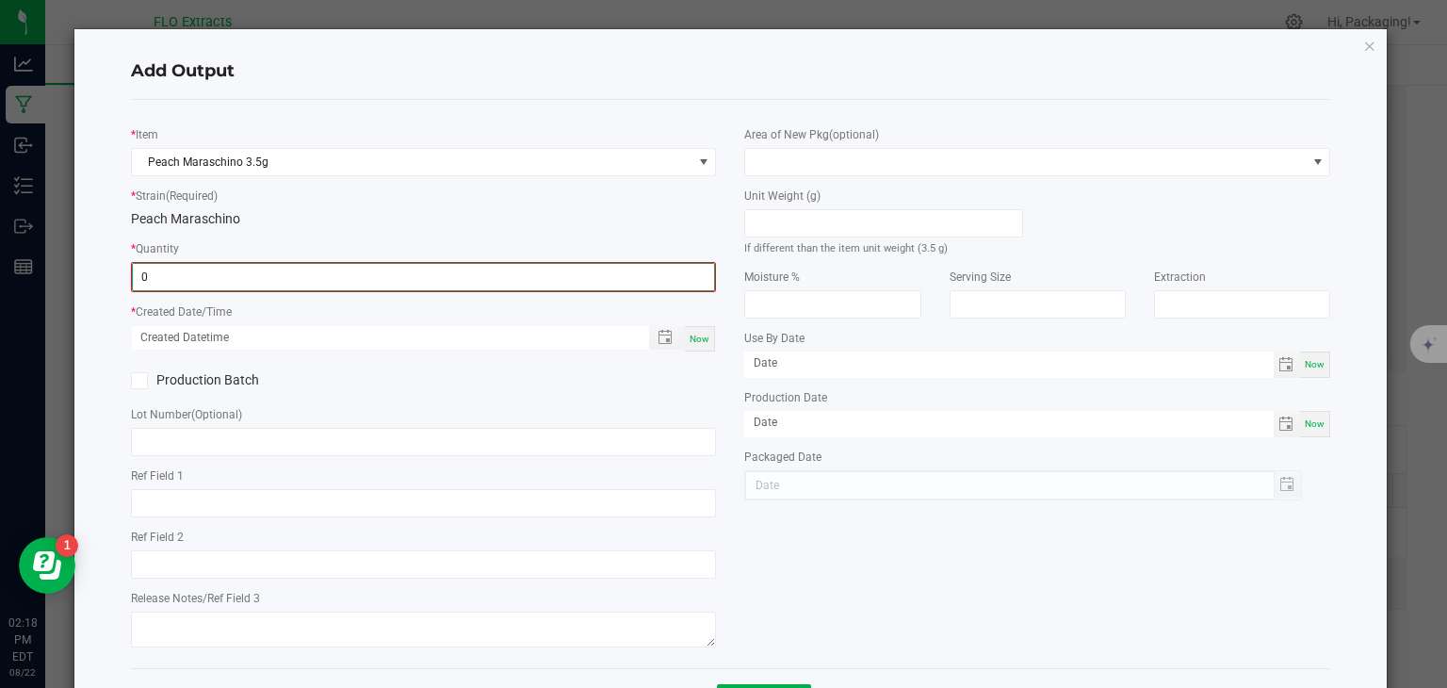
click at [206, 276] on input "0" at bounding box center [424, 277] width 582 height 26
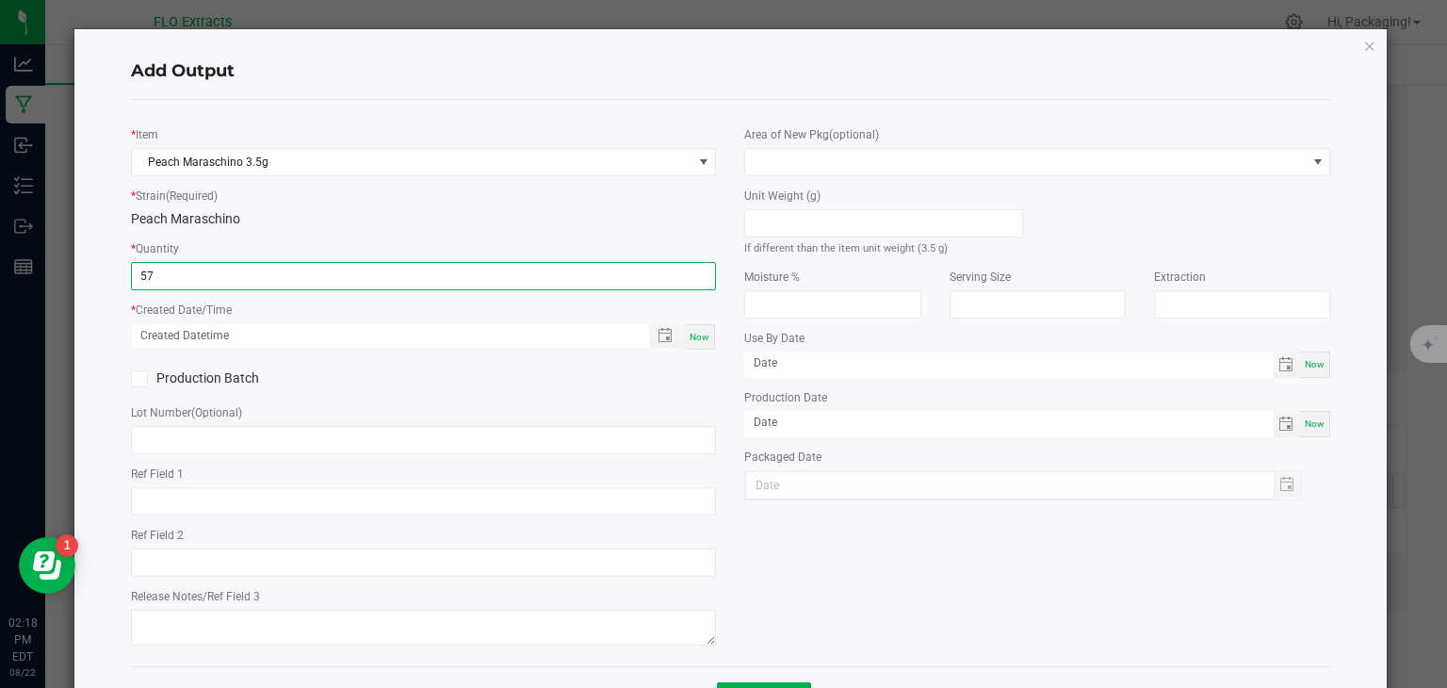
type input "57 ea"
click at [690, 329] on div "Now" at bounding box center [700, 336] width 30 height 25
type input "[DATE] 2:18 PM"
type input "[DATE]"
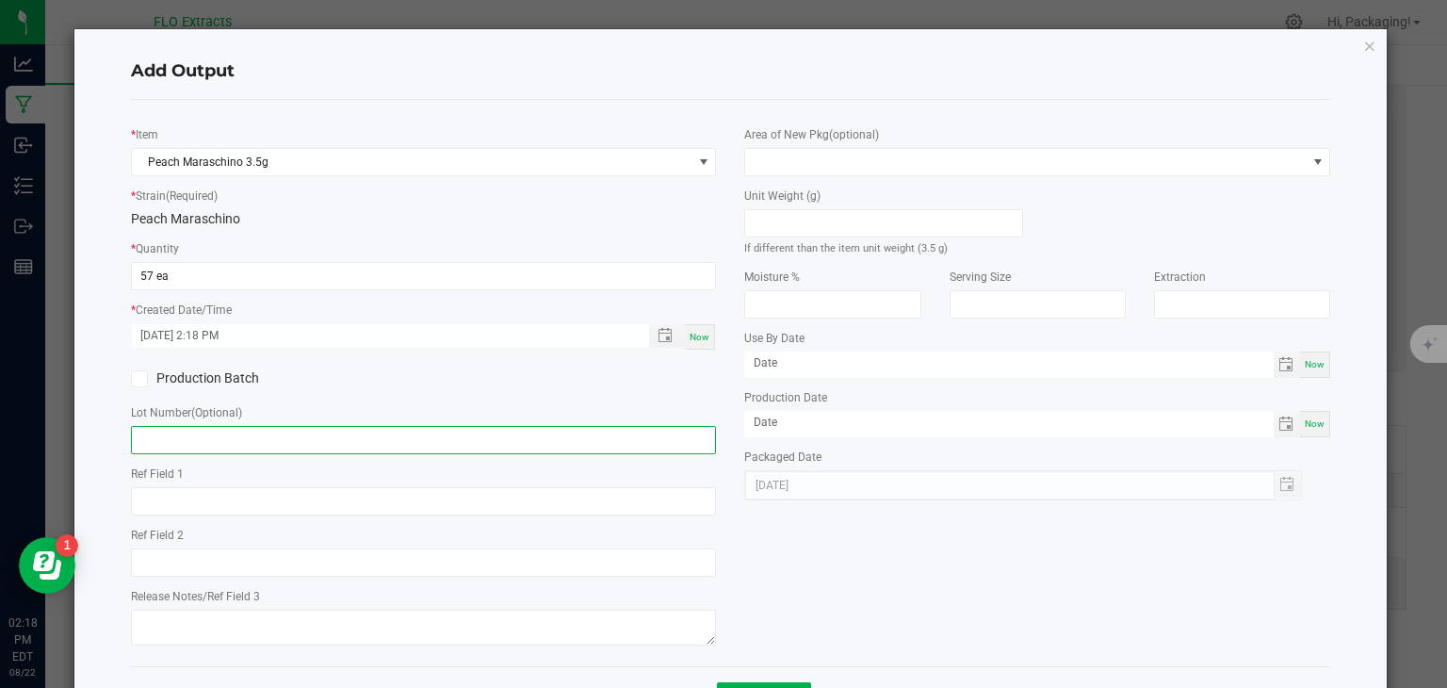
click at [282, 437] on input "text" at bounding box center [424, 440] width 586 height 28
type input "3.5-PM-004"
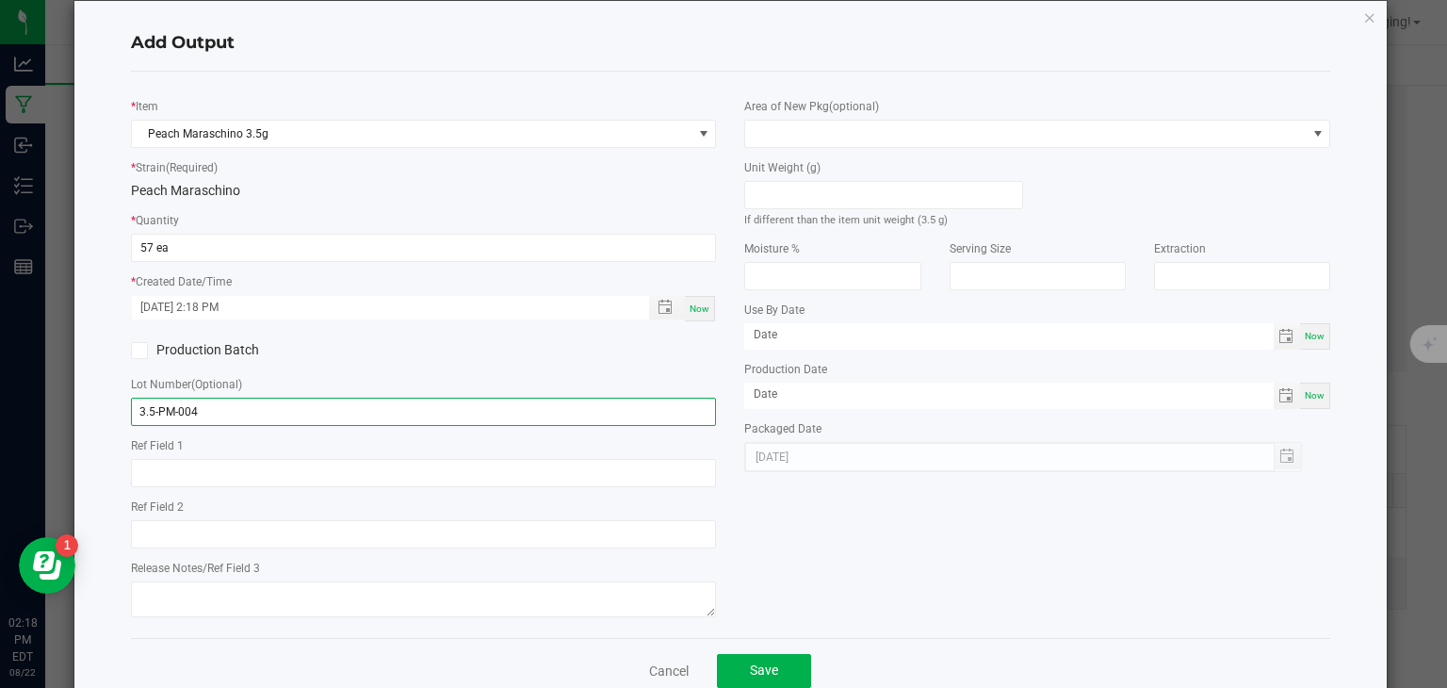
scroll to position [55, 0]
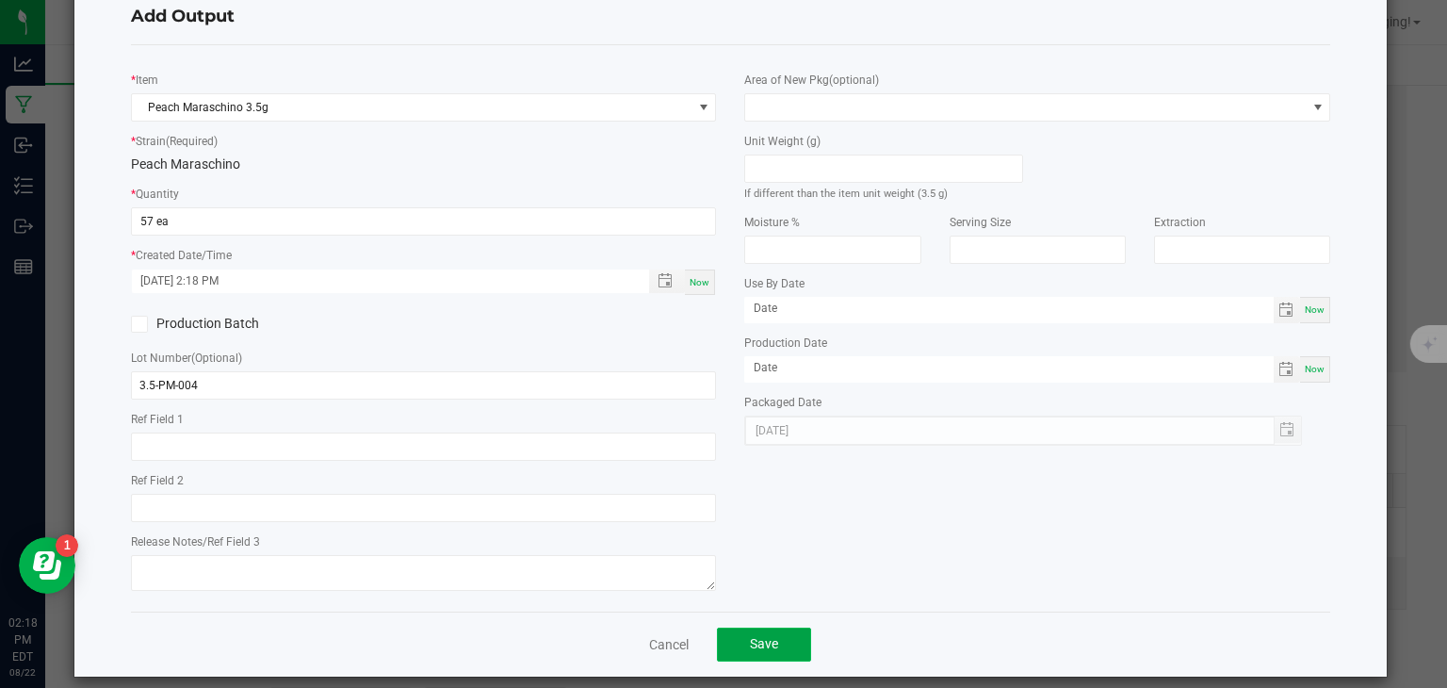
click at [773, 639] on button "Save" at bounding box center [764, 644] width 94 height 34
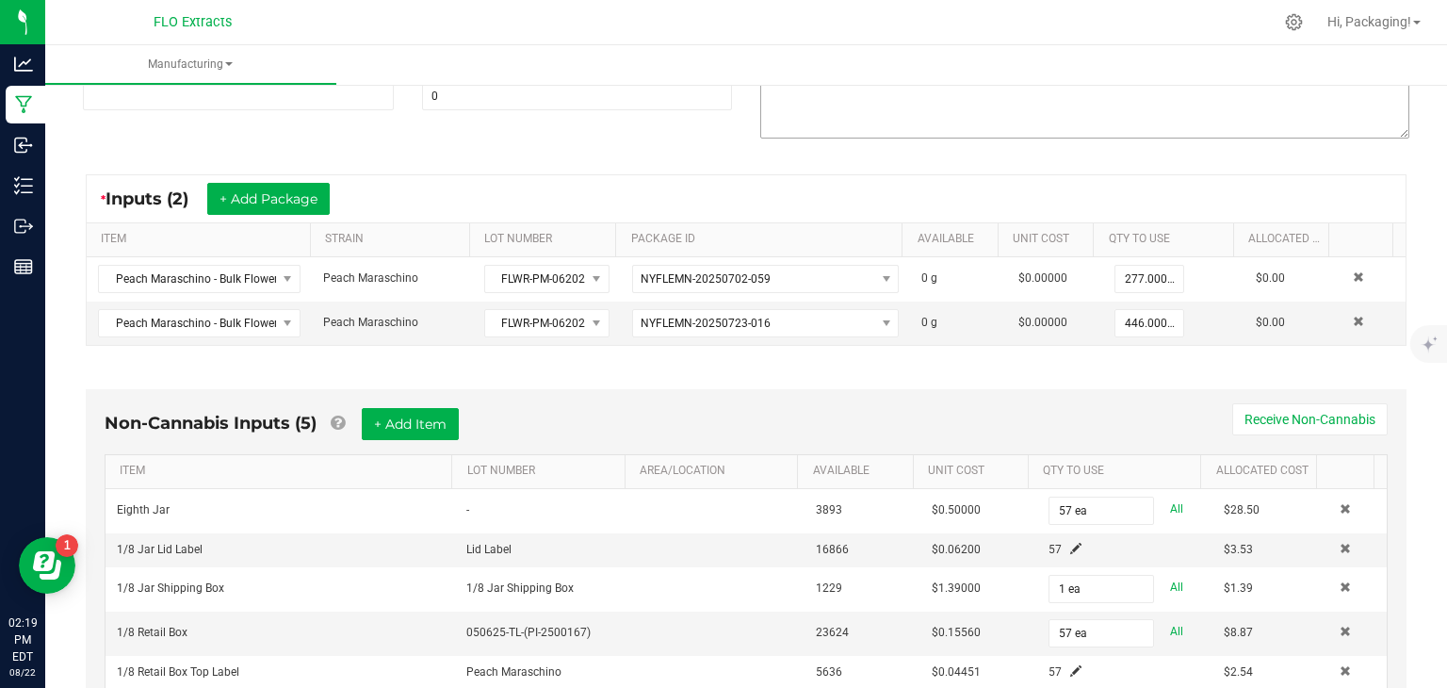
scroll to position [0, 0]
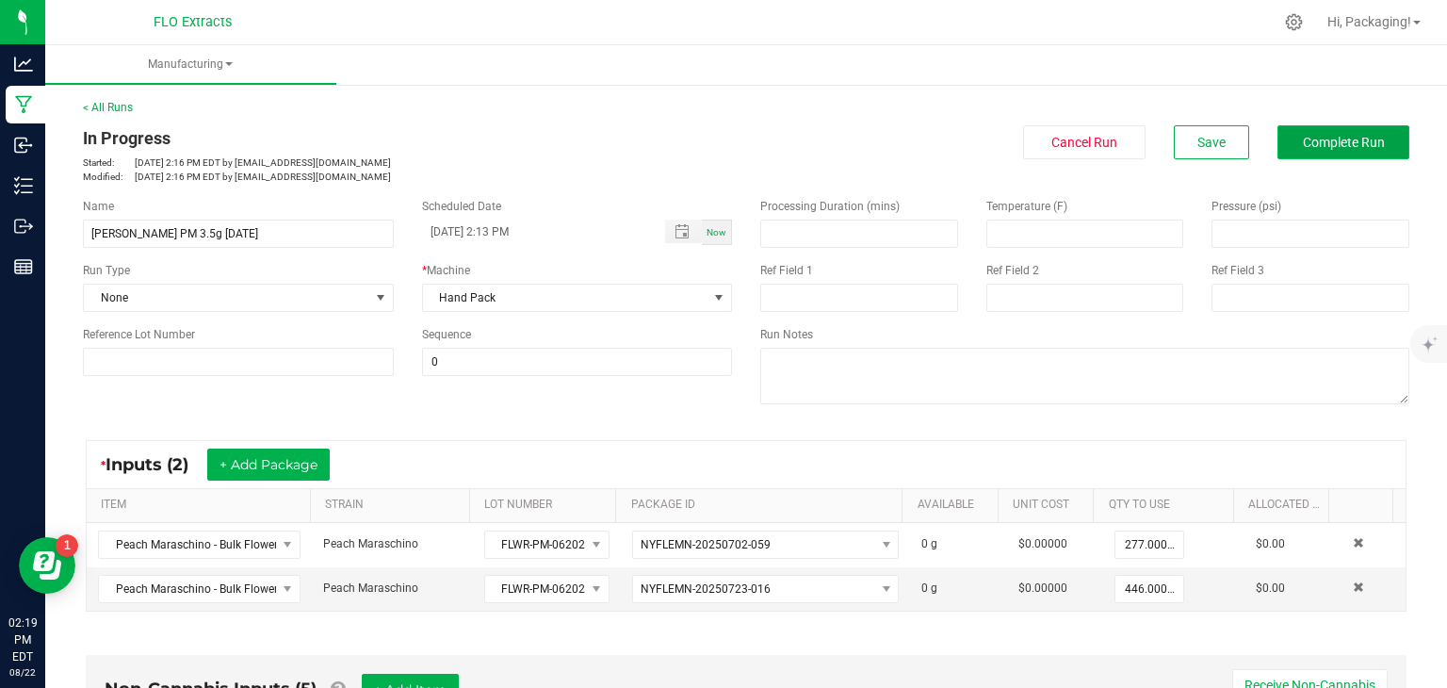
click at [1341, 142] on span "Complete Run" at bounding box center [1344, 142] width 82 height 15
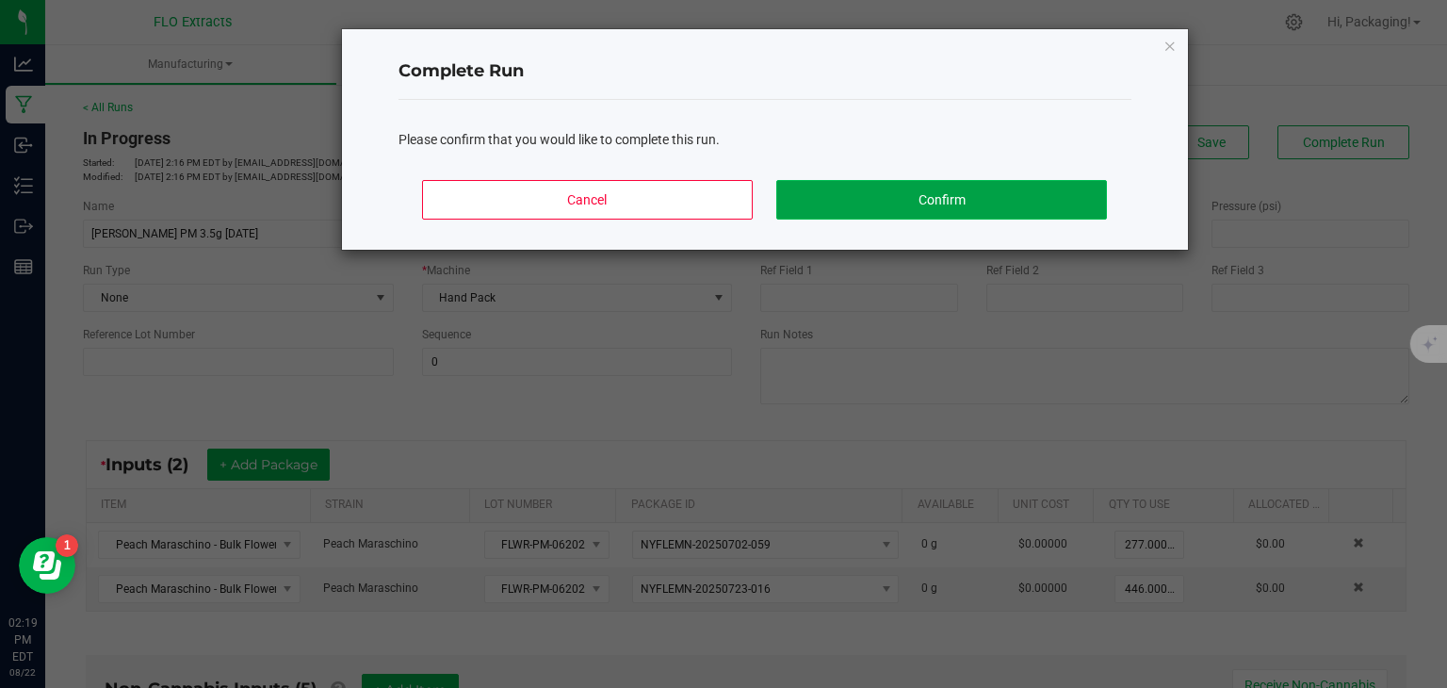
click at [917, 188] on button "Confirm" at bounding box center [941, 200] width 330 height 40
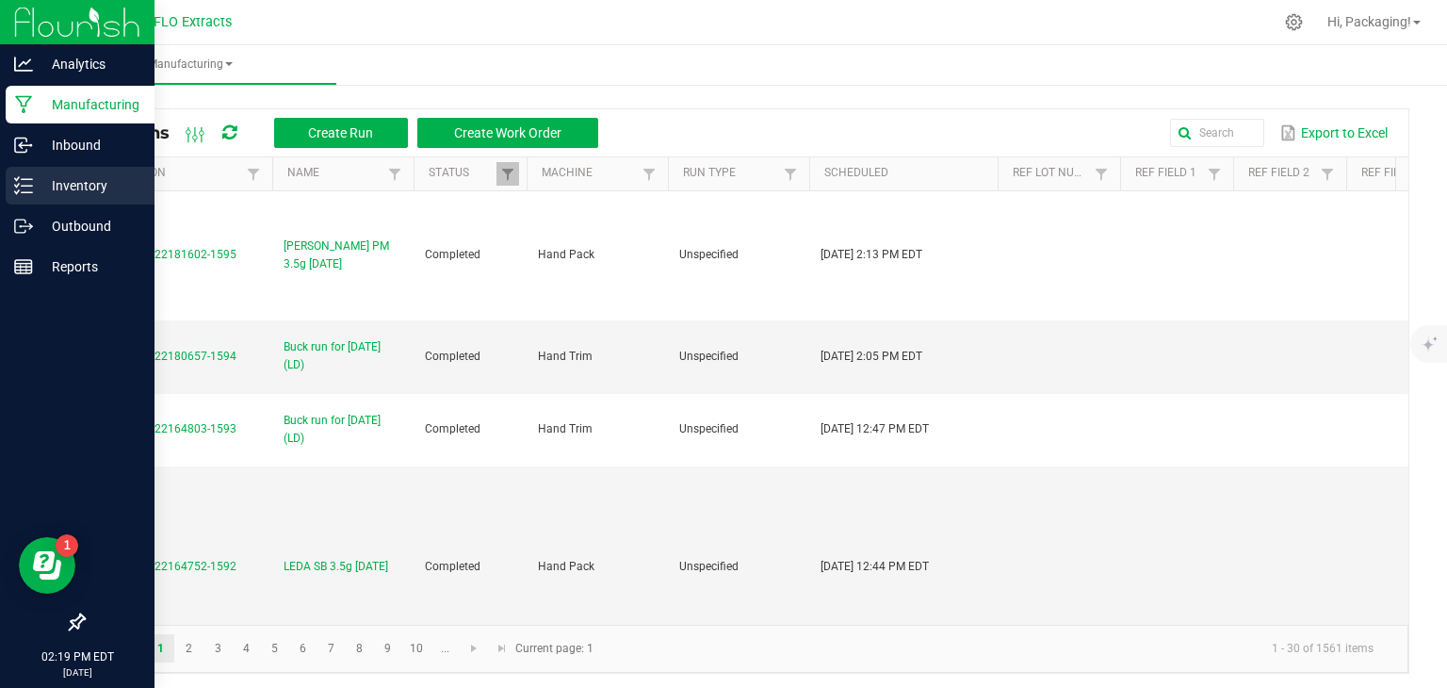
click at [72, 185] on p "Inventory" at bounding box center [89, 185] width 113 height 23
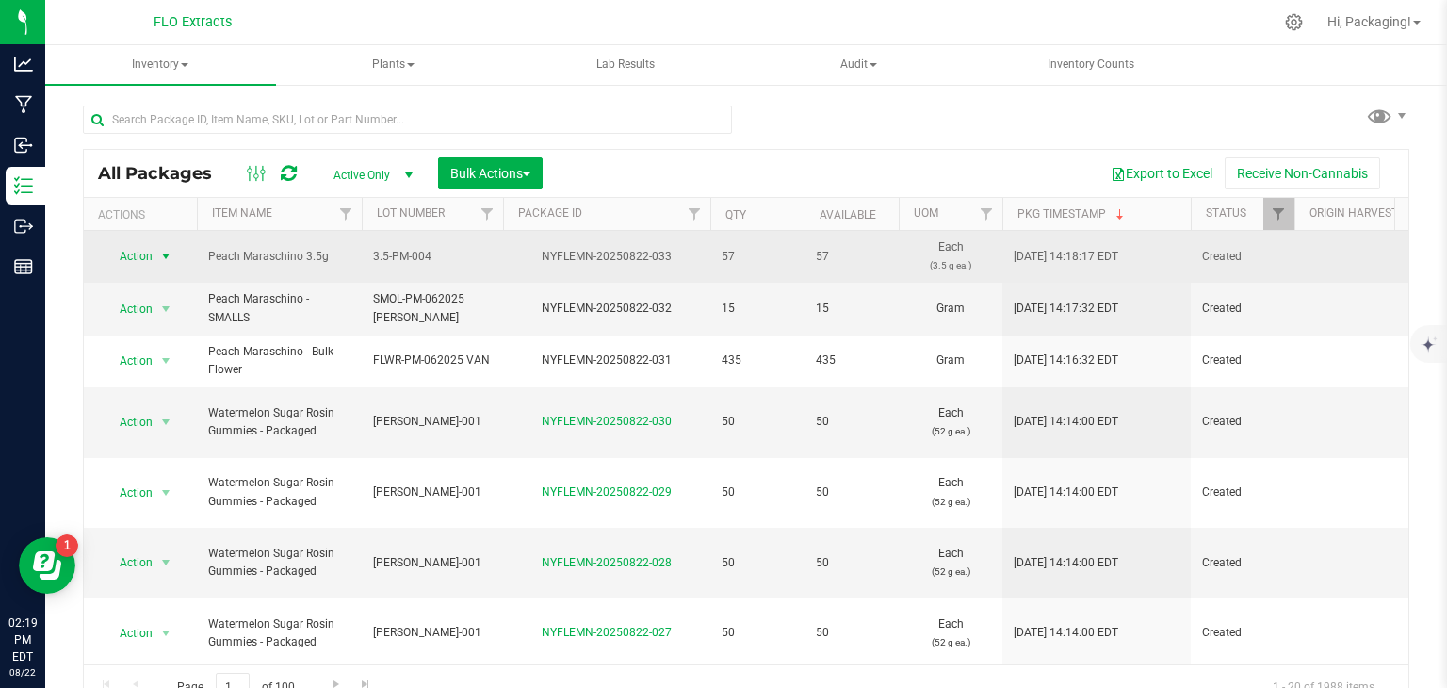
click at [163, 256] on span "select" at bounding box center [165, 256] width 15 height 15
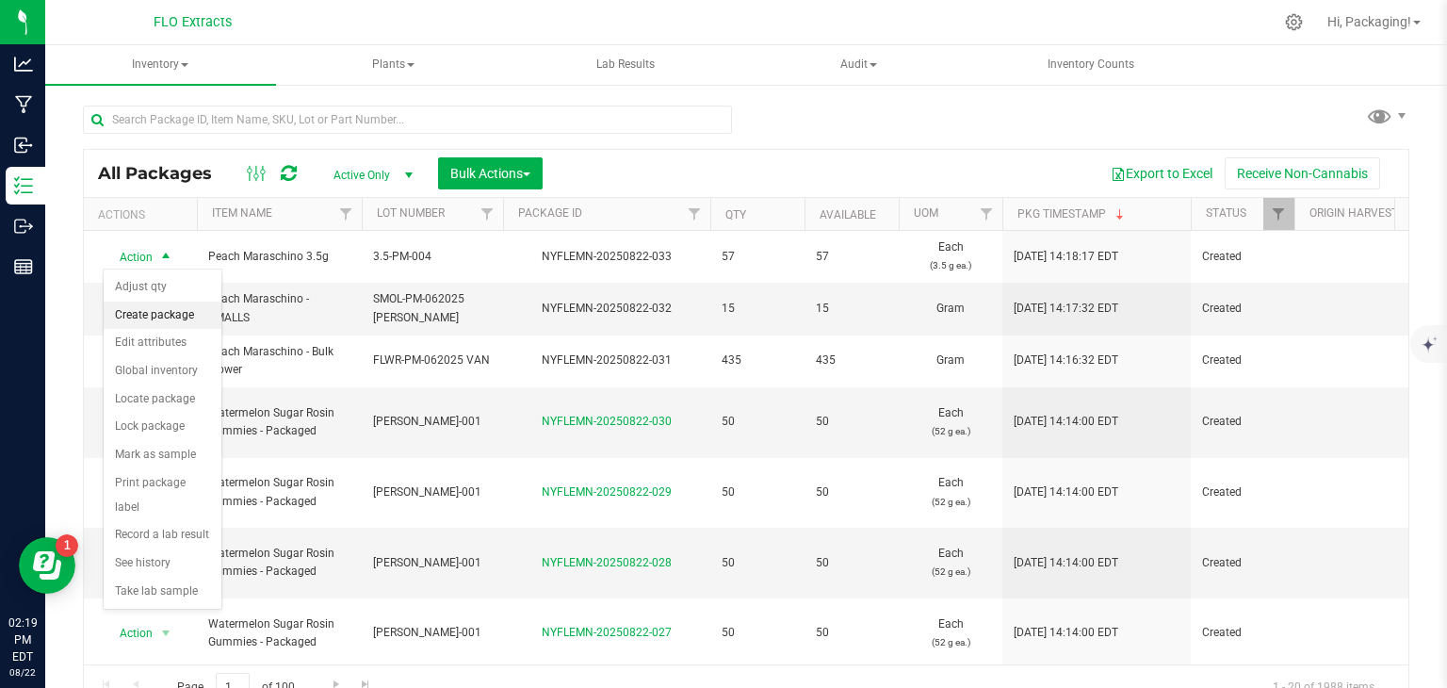
click at [157, 317] on li "Create package" at bounding box center [163, 315] width 118 height 28
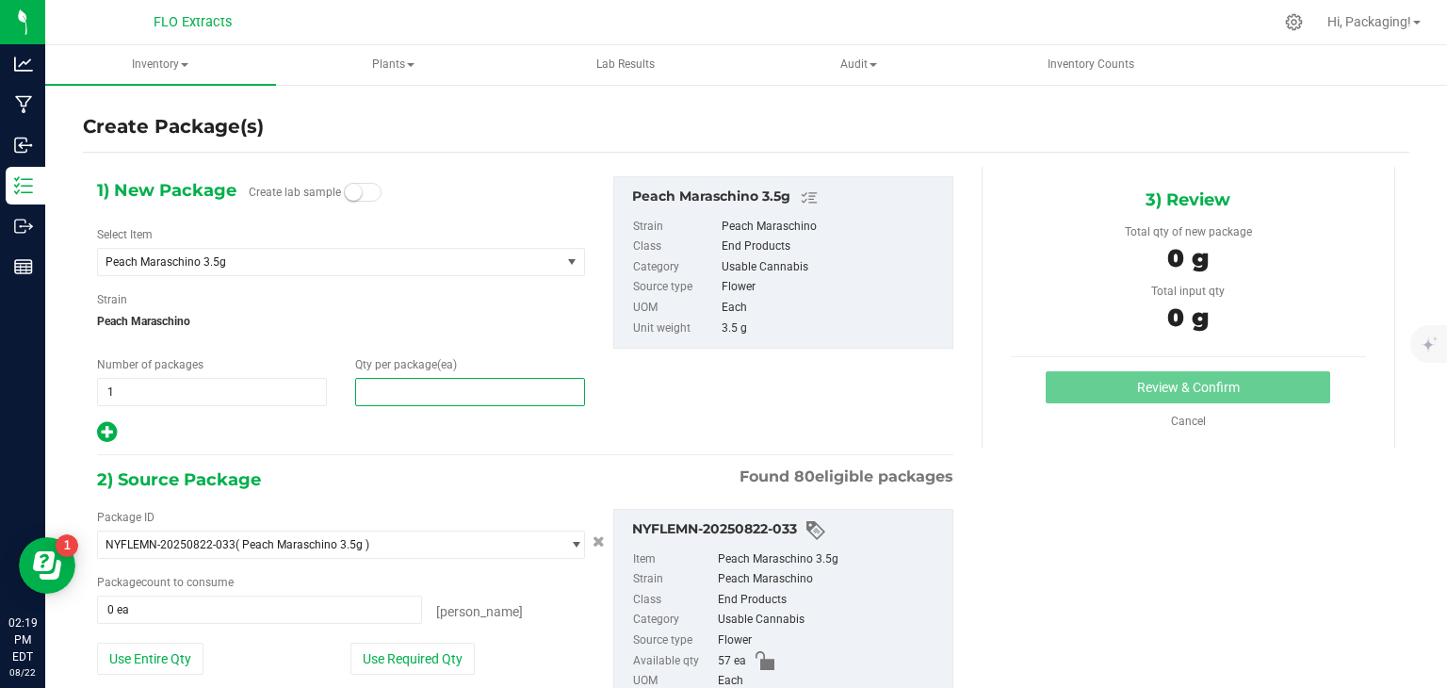
click at [392, 391] on span at bounding box center [470, 392] width 230 height 28
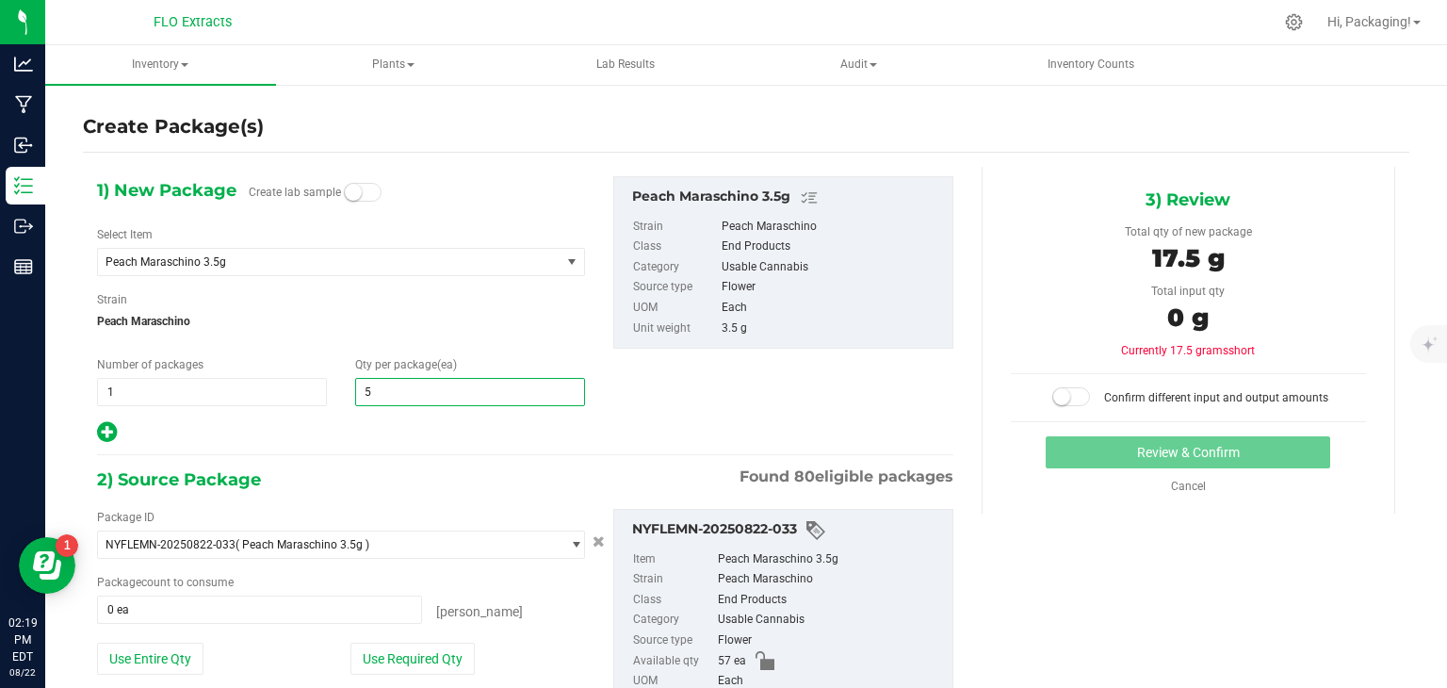
type input "50"
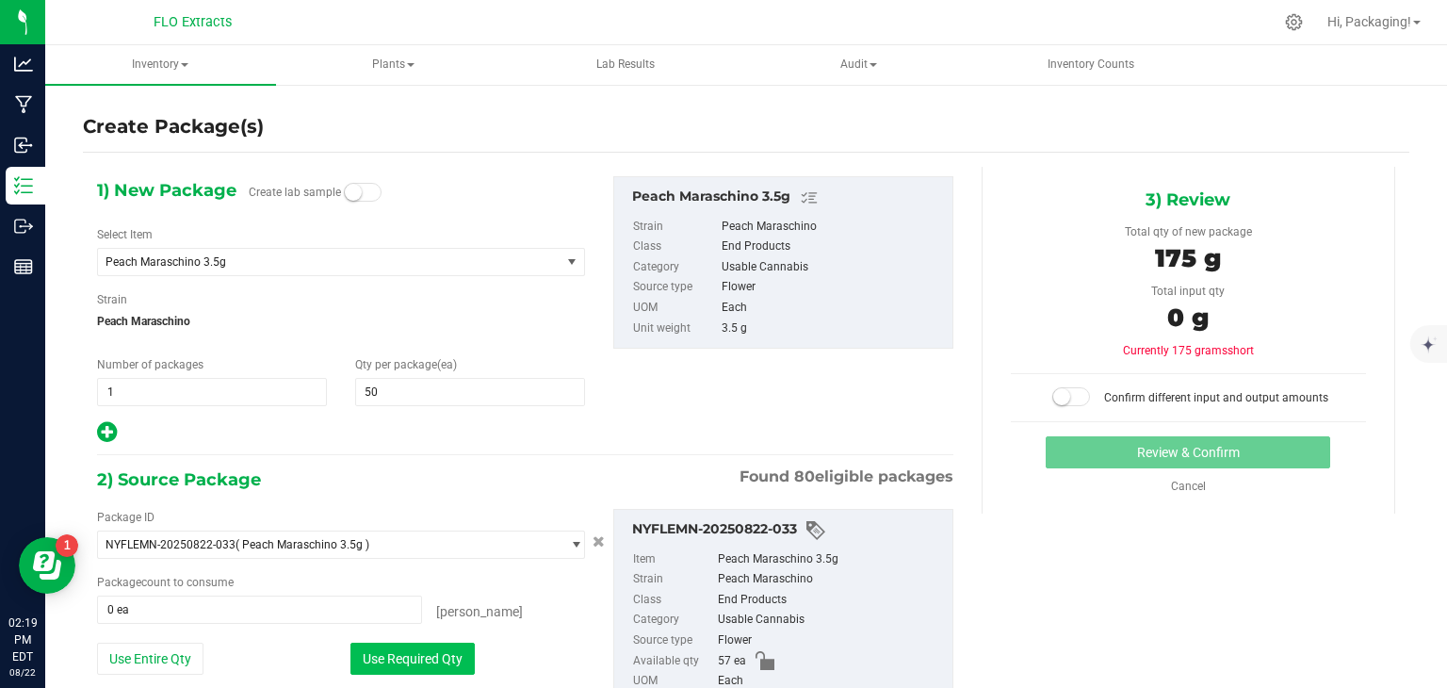
click at [444, 664] on button "Use Required Qty" at bounding box center [412, 658] width 124 height 32
type input "50 ea"
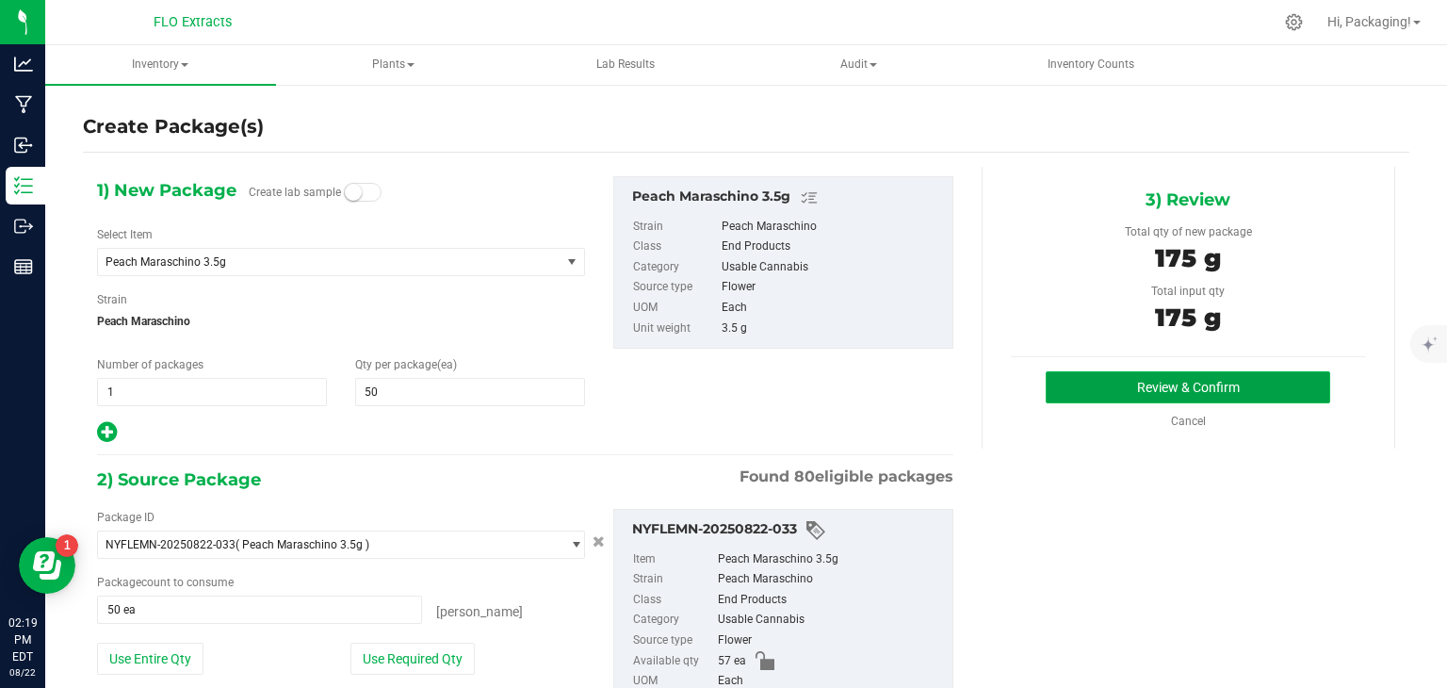
click at [1112, 381] on button "Review & Confirm" at bounding box center [1187, 387] width 284 height 32
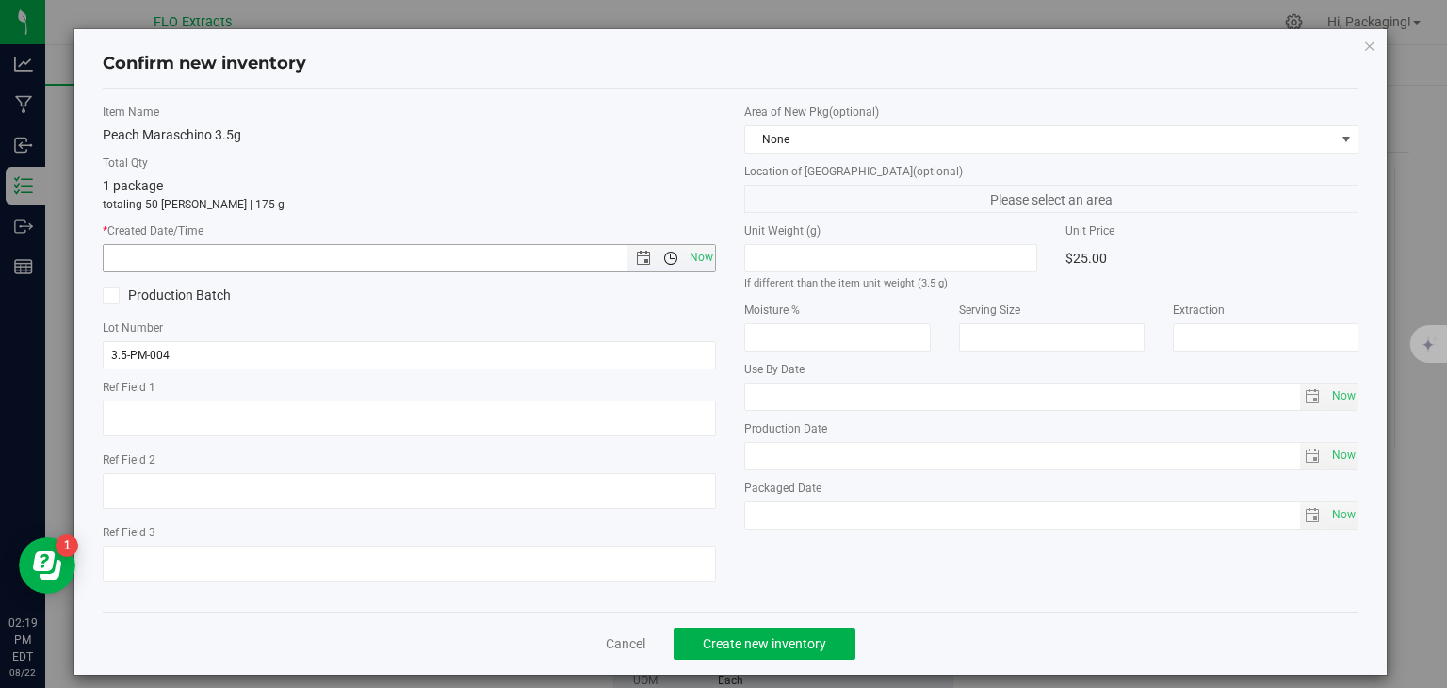
click at [671, 257] on span "Open the time view" at bounding box center [670, 258] width 15 height 15
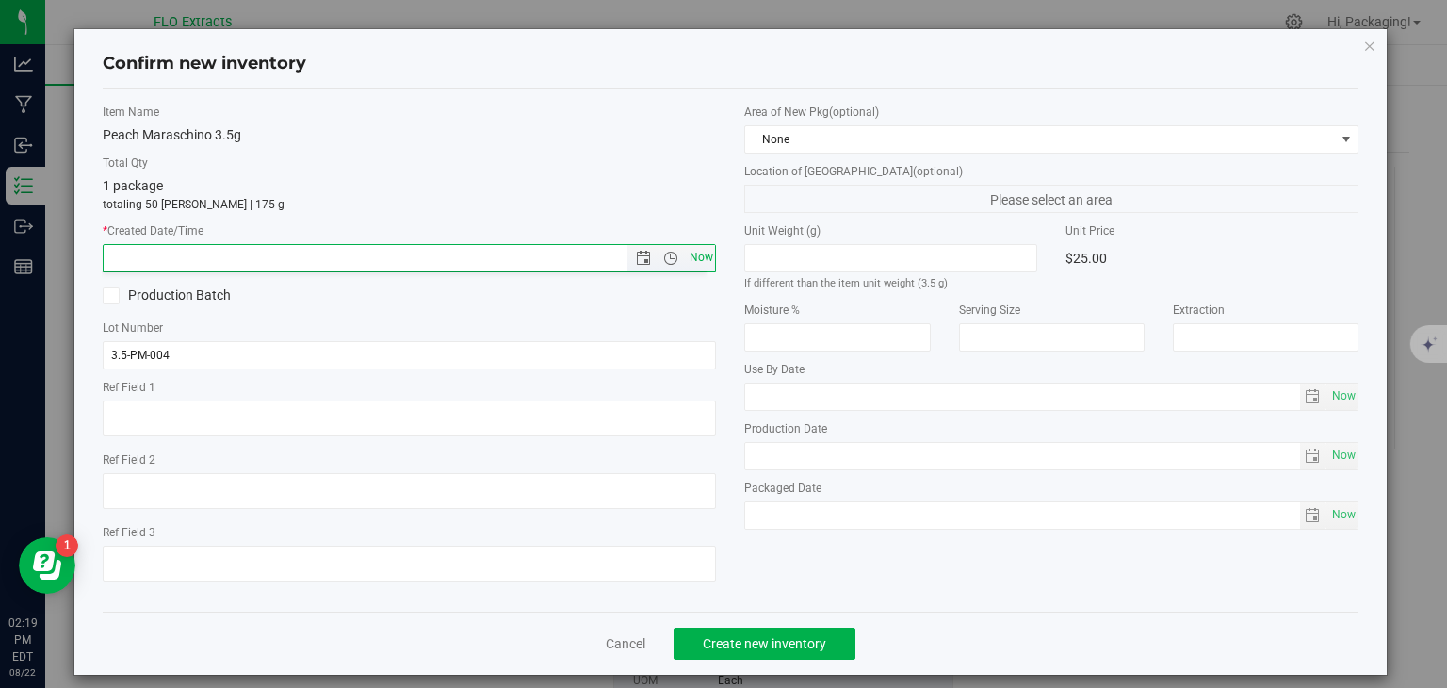
click at [689, 255] on span "Now" at bounding box center [701, 257] width 32 height 27
type input "[DATE] 2:19 PM"
click at [783, 636] on span "Create new inventory" at bounding box center [764, 643] width 123 height 15
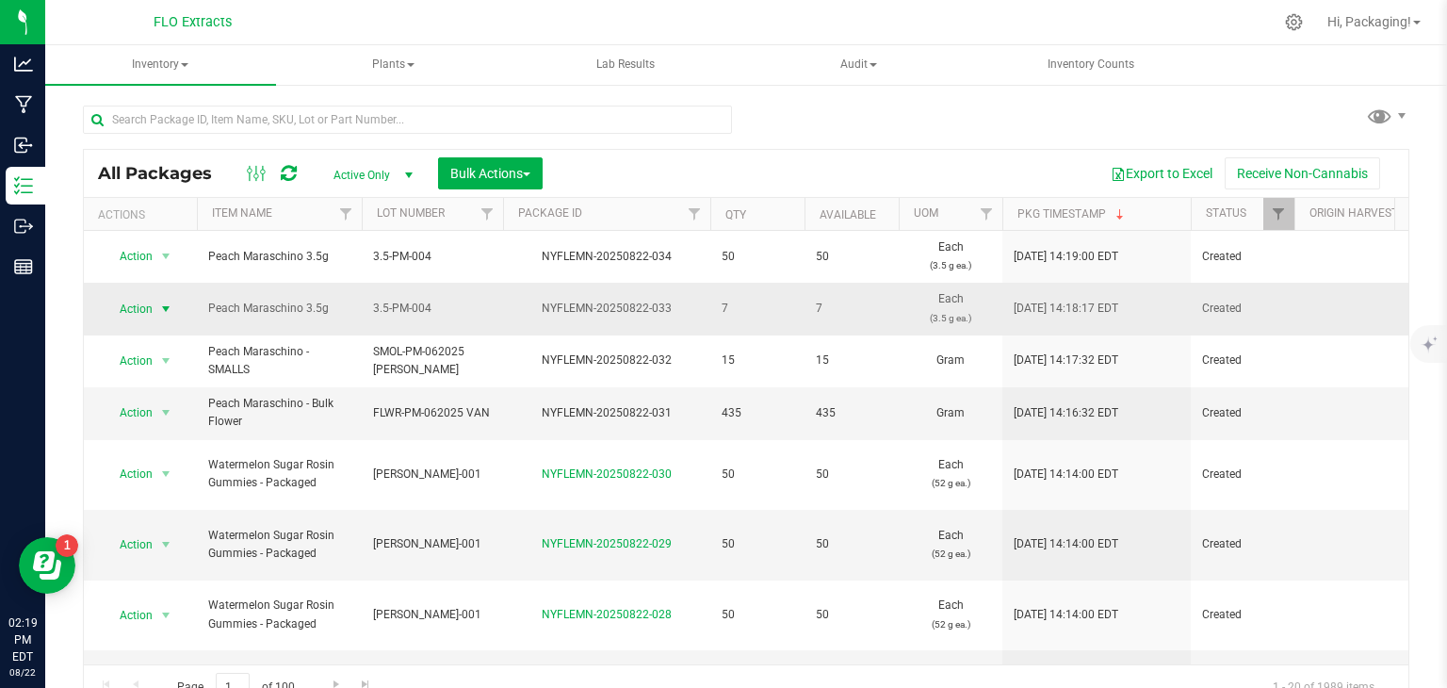
click at [162, 302] on span "select" at bounding box center [165, 308] width 15 height 15
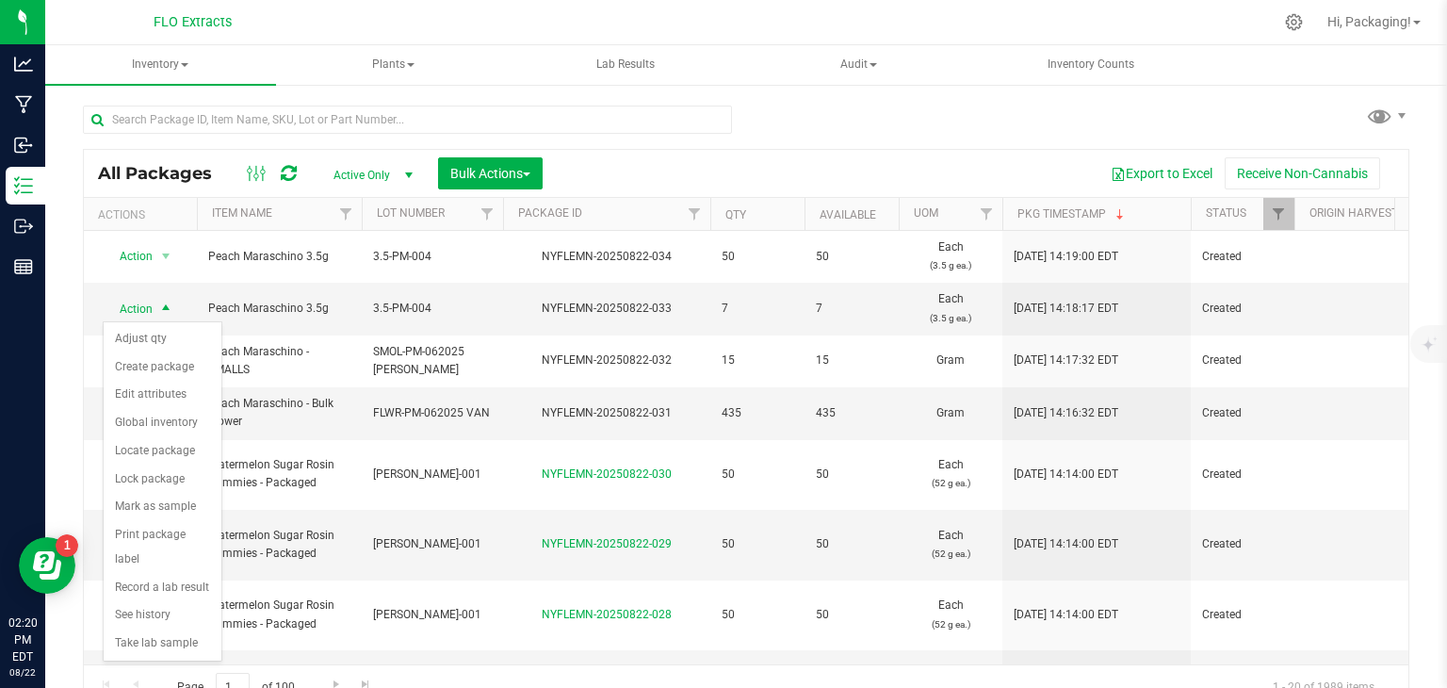
click at [69, 372] on div "All Packages Active Only Active Only Lab Samples Locked All Bulk Actions Add to…" at bounding box center [746, 370] width 1402 height 575
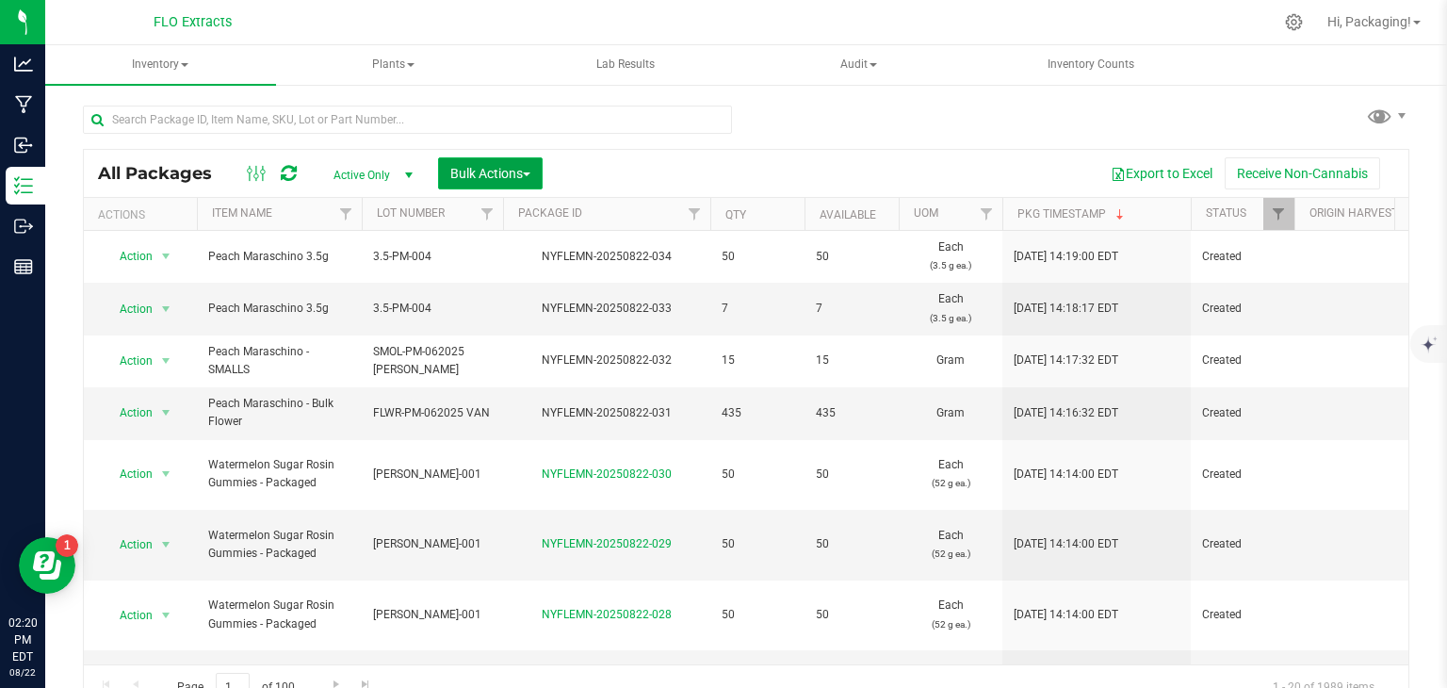
click at [511, 171] on span "Bulk Actions" at bounding box center [490, 173] width 80 height 15
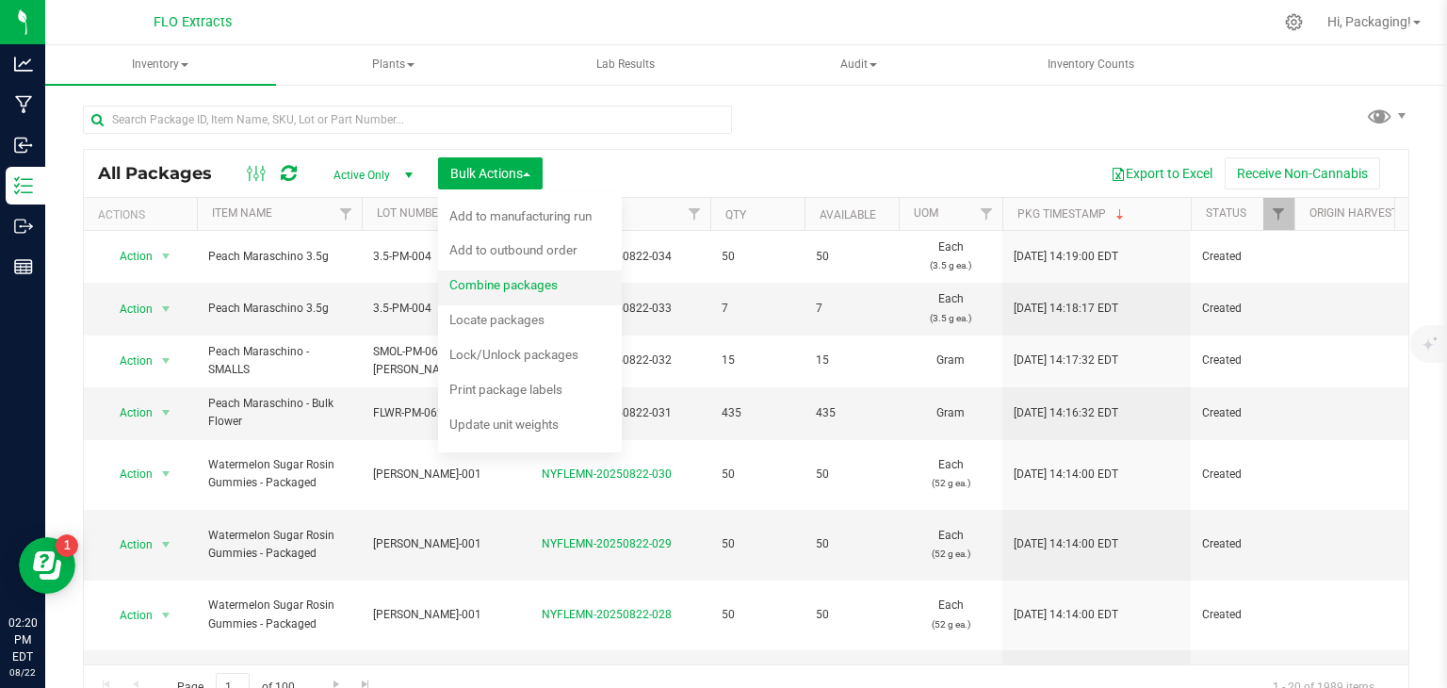
click at [516, 287] on span "Combine packages" at bounding box center [503, 284] width 108 height 15
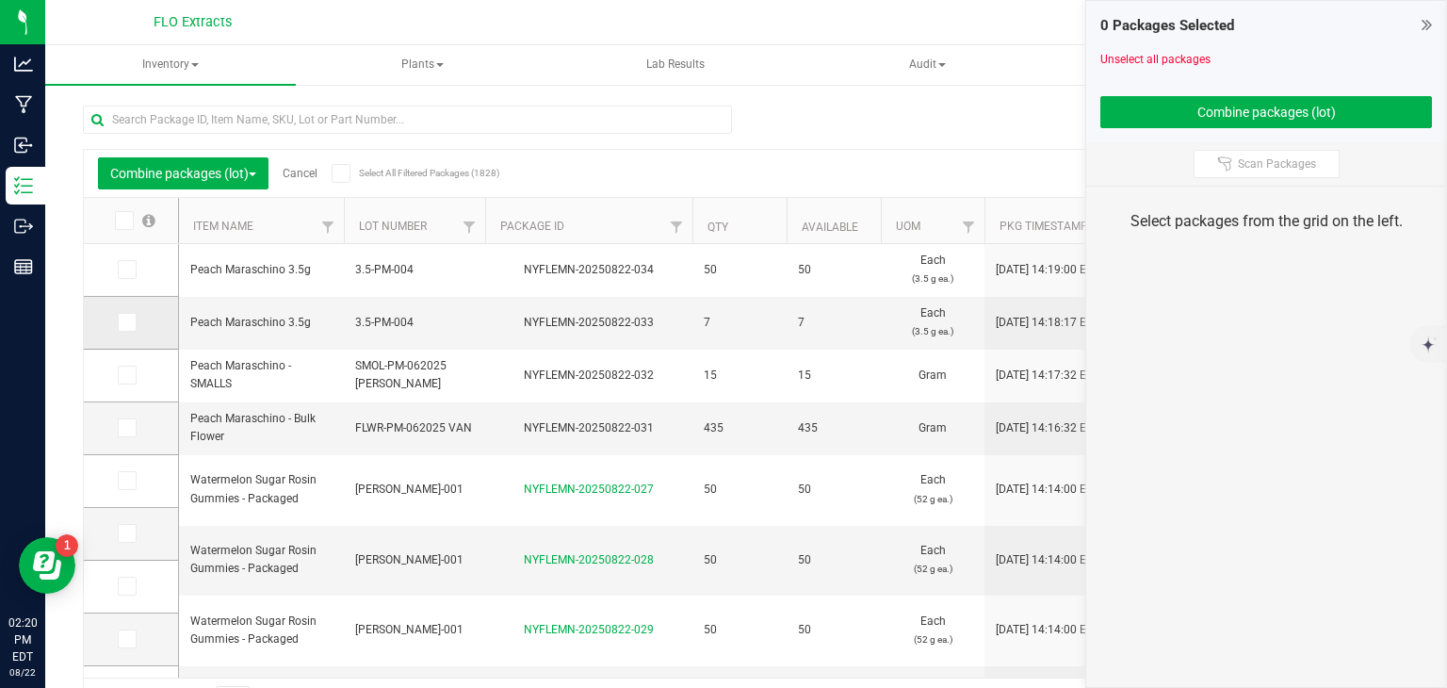
click at [126, 322] on icon at bounding box center [126, 322] width 12 height 0
click at [0, 0] on input "checkbox" at bounding box center [0, 0] width 0 height 0
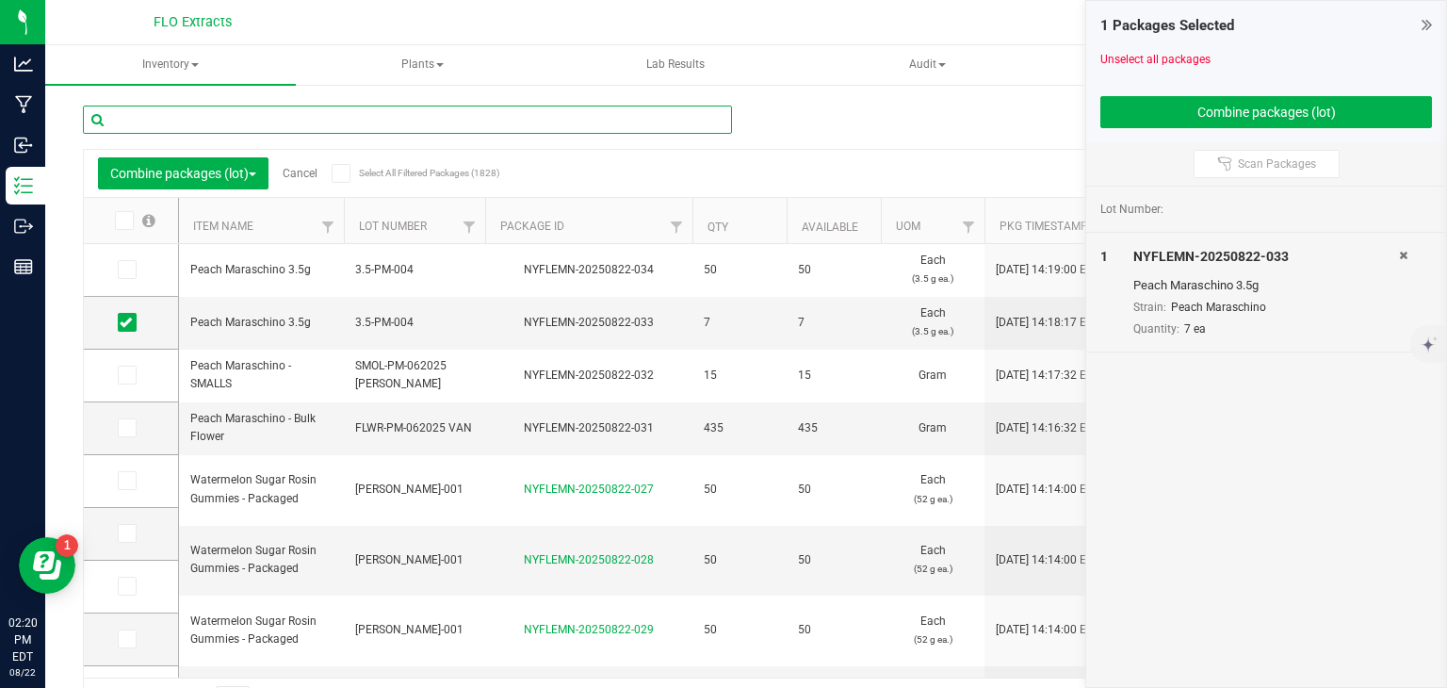
click at [178, 126] on input "text" at bounding box center [407, 119] width 649 height 28
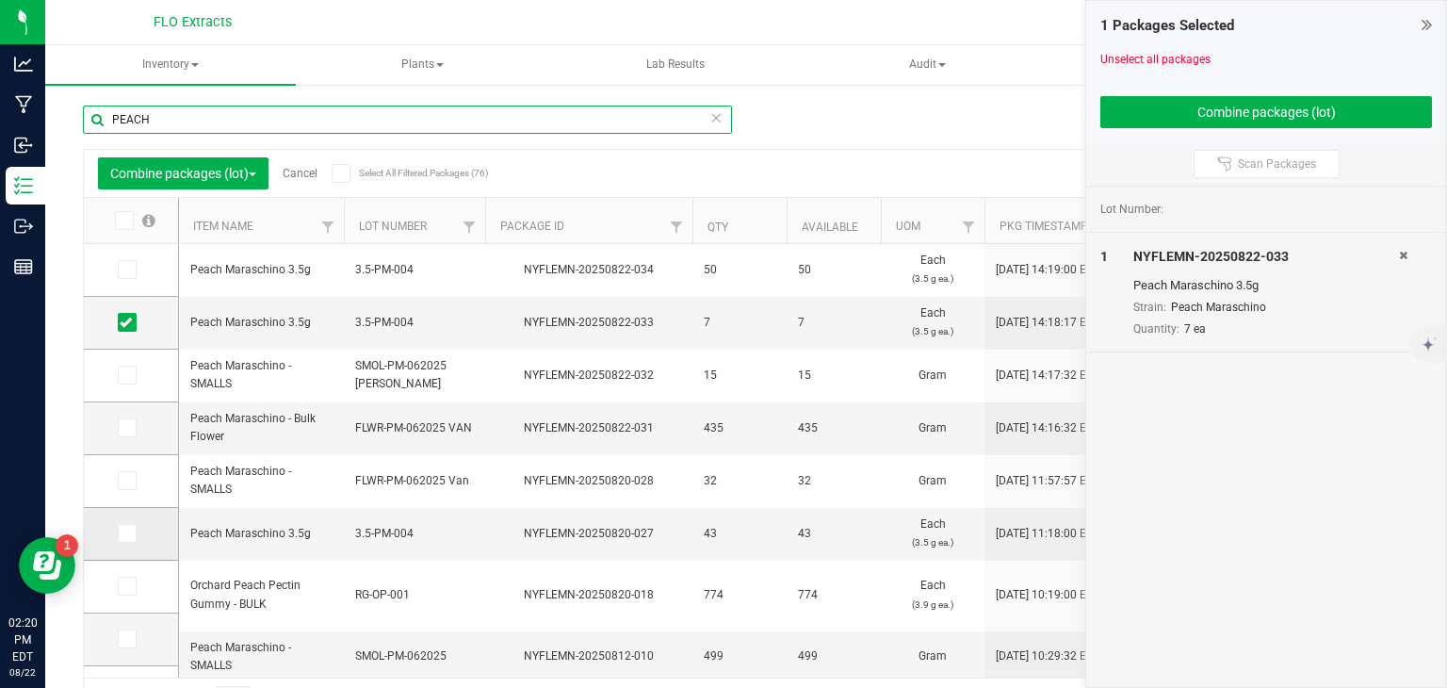
type input "PEACH"
click at [129, 533] on icon at bounding box center [126, 533] width 12 height 0
click at [0, 0] on input "checkbox" at bounding box center [0, 0] width 0 height 0
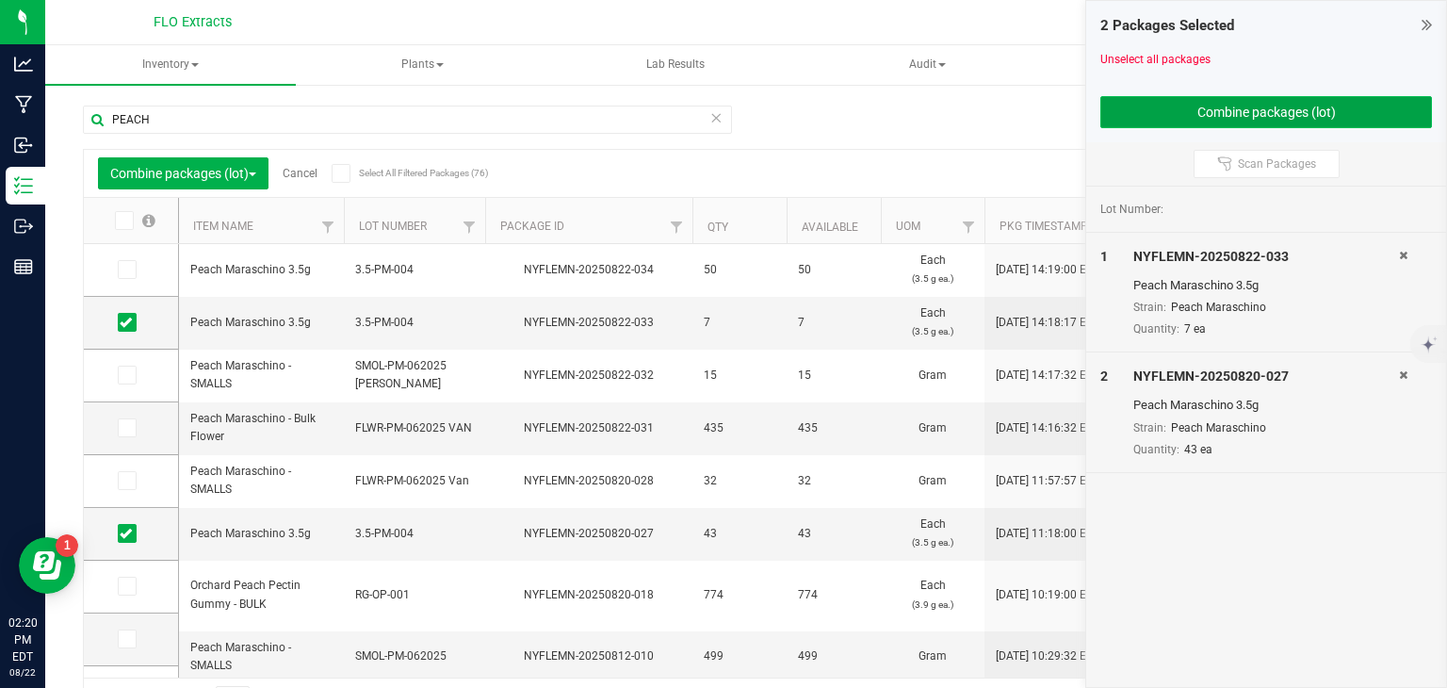
click at [1157, 119] on button "Combine packages (lot)" at bounding box center [1266, 112] width 332 height 32
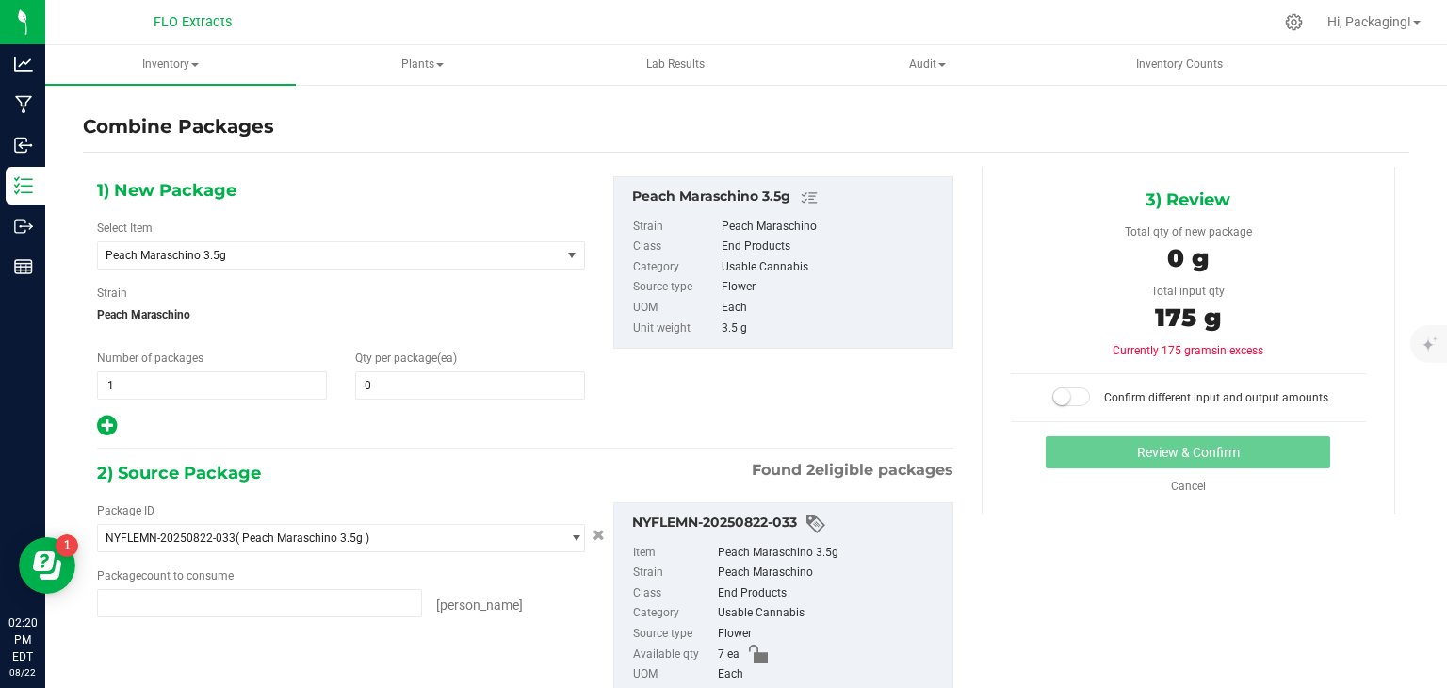
type input "7 ea"
type input "43 ea"
click at [442, 381] on span at bounding box center [470, 385] width 230 height 28
type input "50"
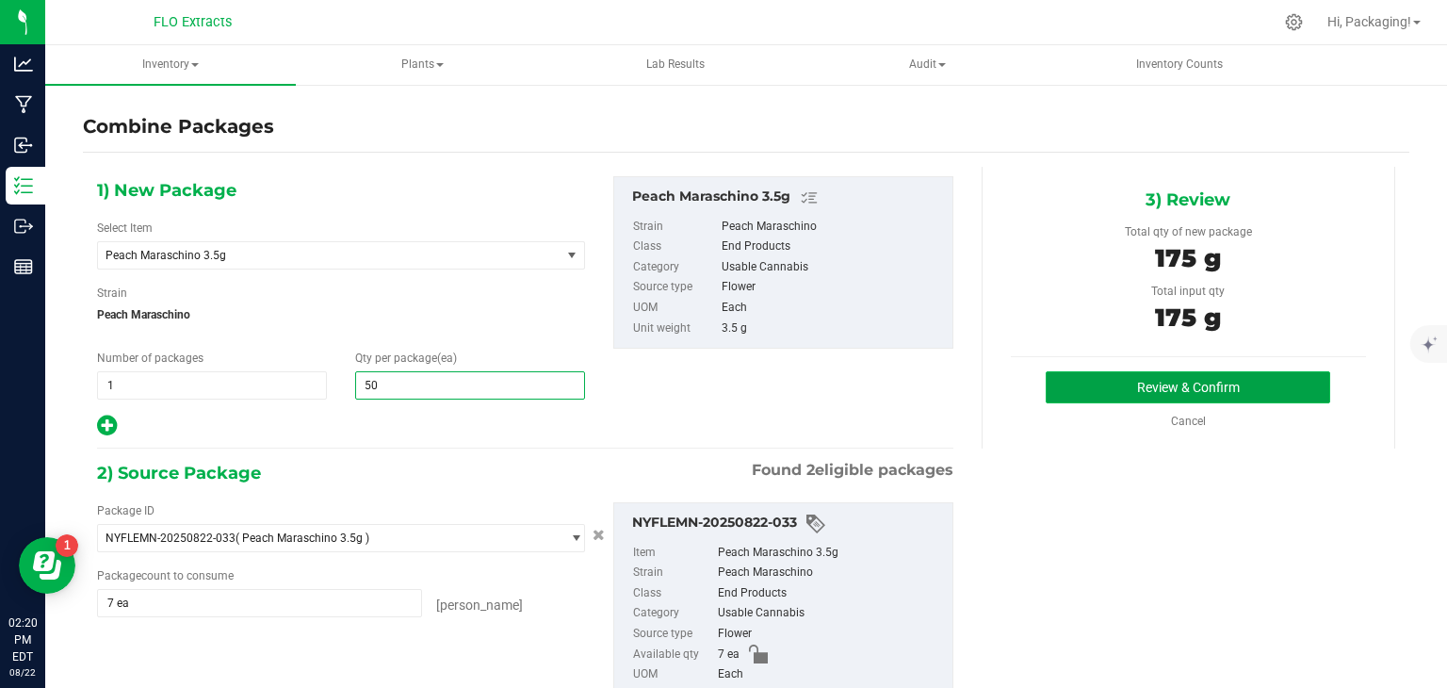
type input "50"
click at [1151, 385] on button "Review & Confirm" at bounding box center [1187, 387] width 284 height 32
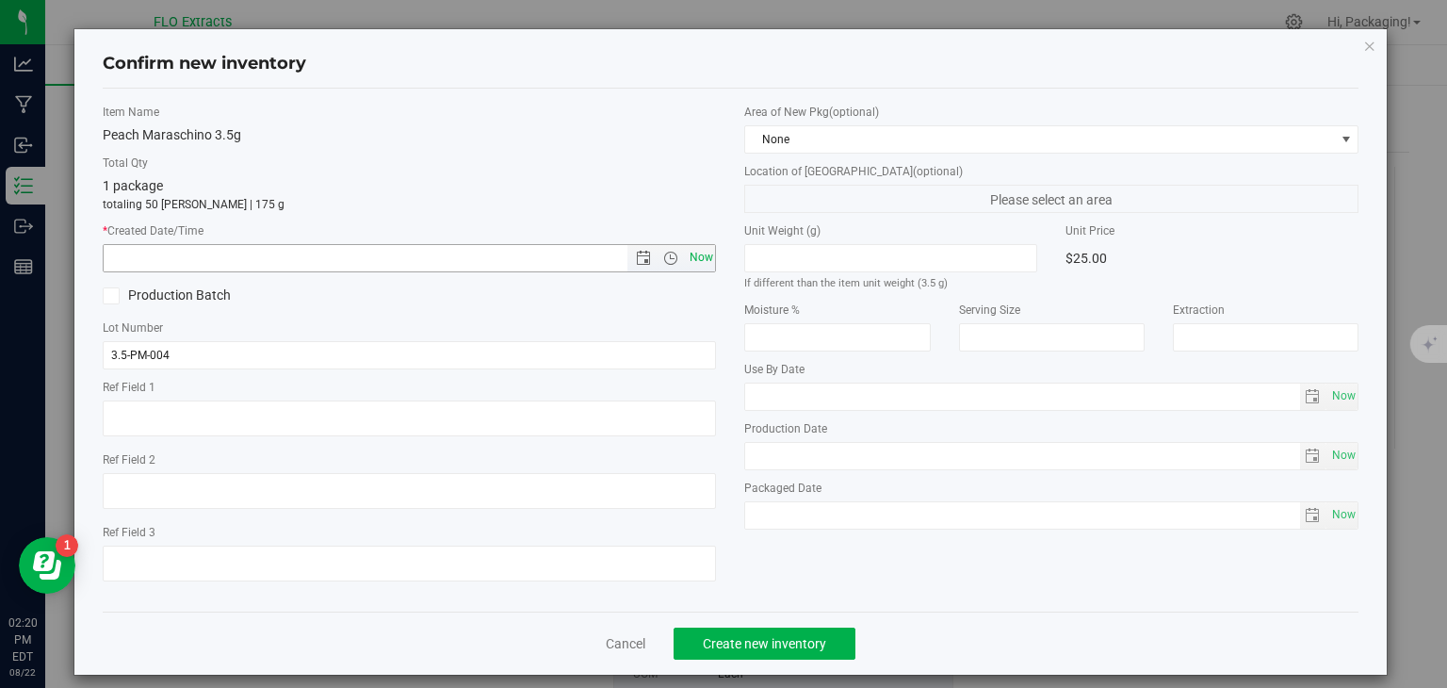
click at [690, 250] on span "Now" at bounding box center [701, 257] width 32 height 27
type input "[DATE] 2:20 PM"
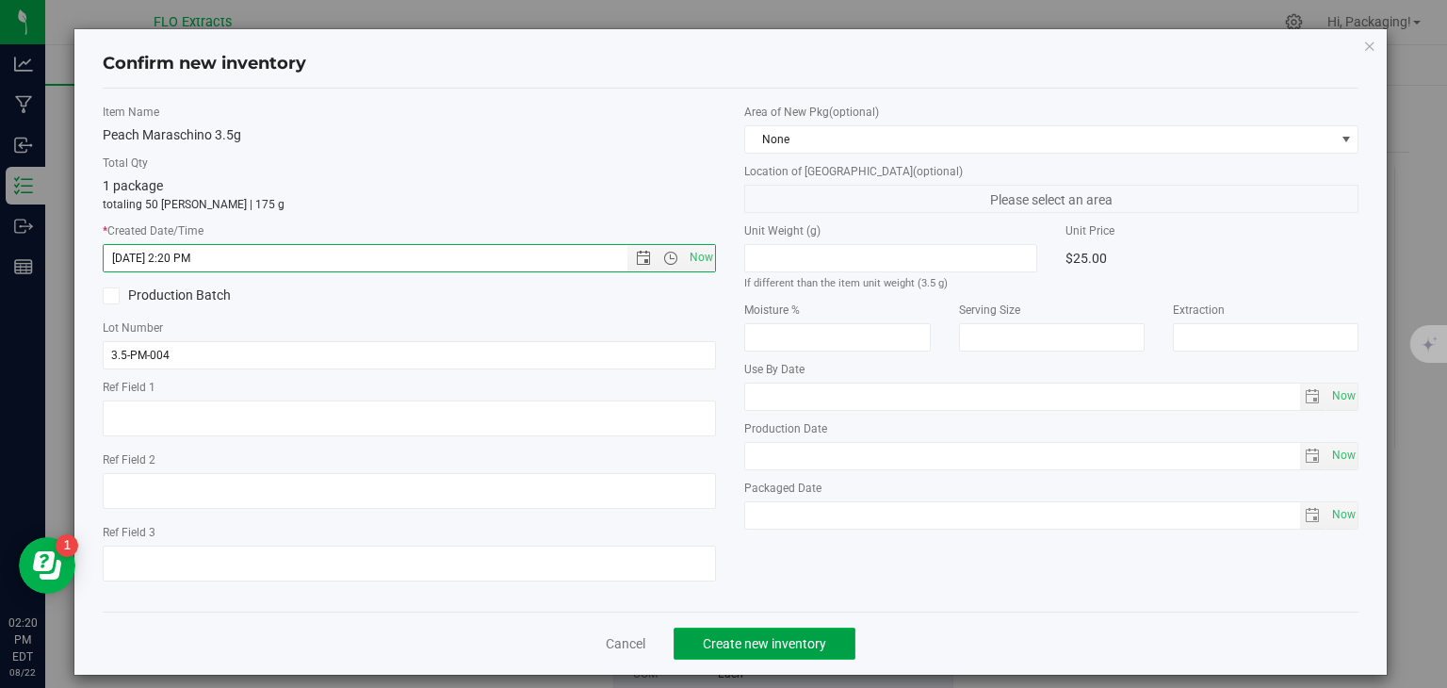
click at [771, 641] on span "Create new inventory" at bounding box center [764, 643] width 123 height 15
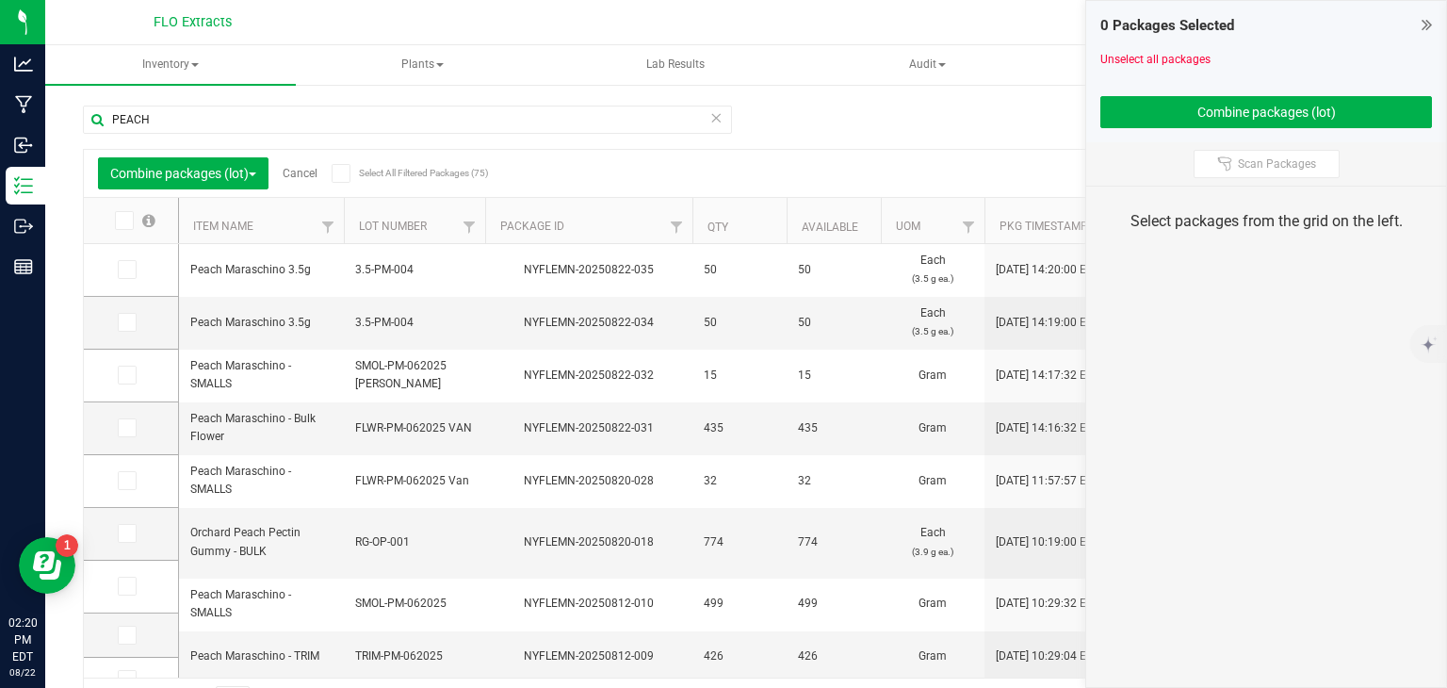
click at [309, 164] on div "Combine packages (lot) Cancel Select All Filtered Packages (75)" at bounding box center [275, 173] width 355 height 32
click at [302, 175] on link "Cancel" at bounding box center [300, 173] width 35 height 13
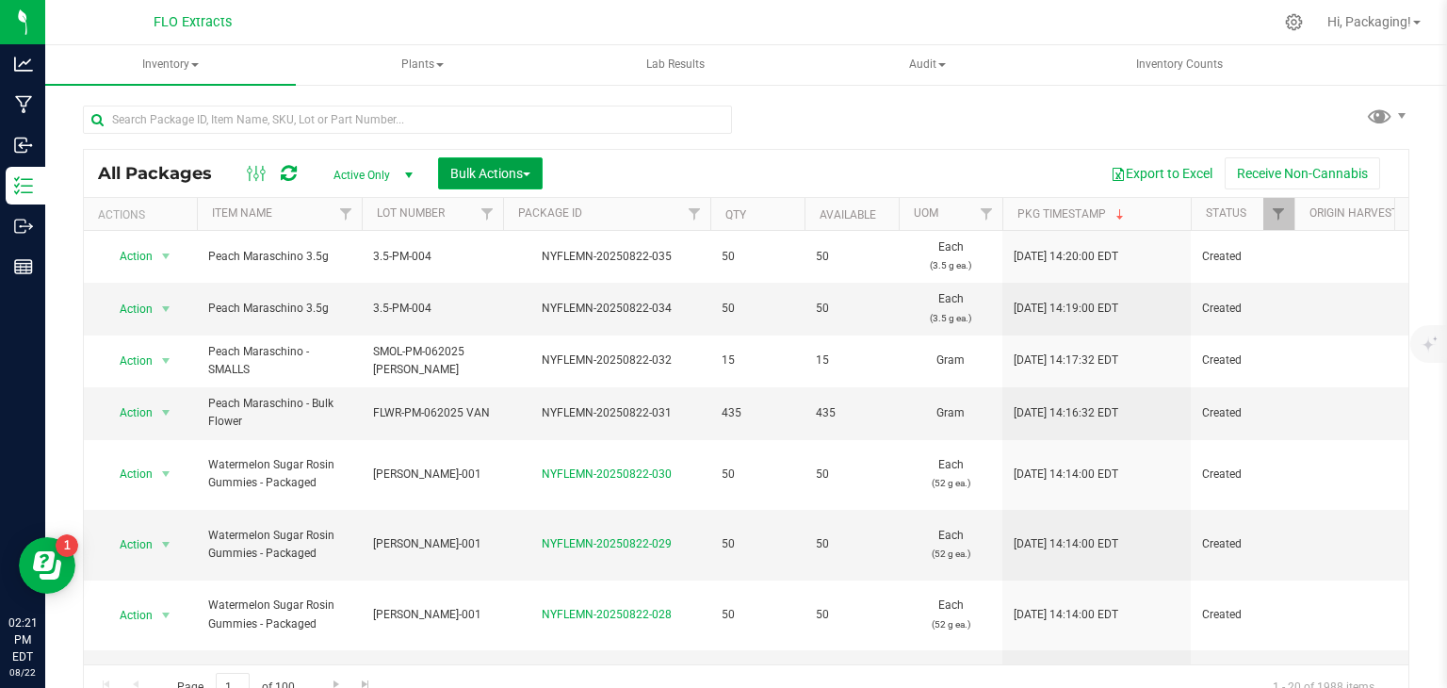
click at [486, 167] on span "Bulk Actions" at bounding box center [490, 173] width 80 height 15
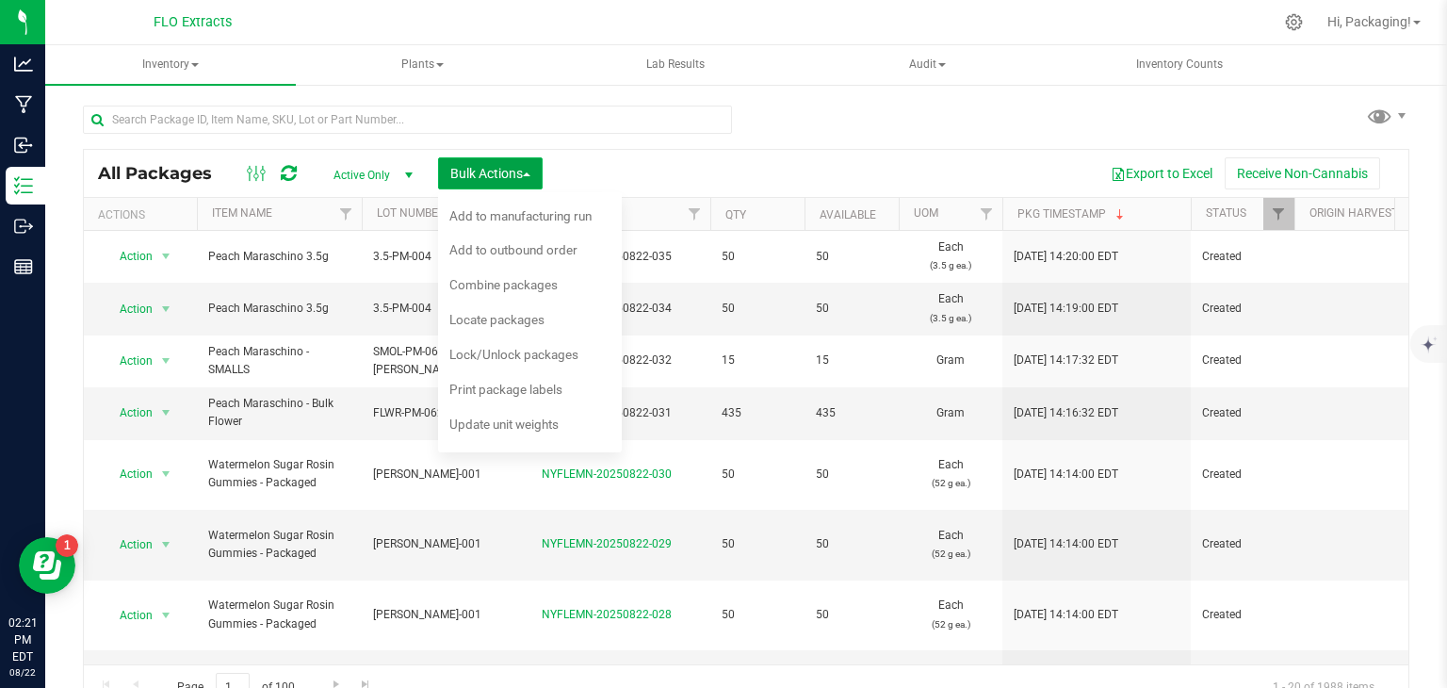
click at [486, 167] on span "Bulk Actions" at bounding box center [490, 173] width 80 height 15
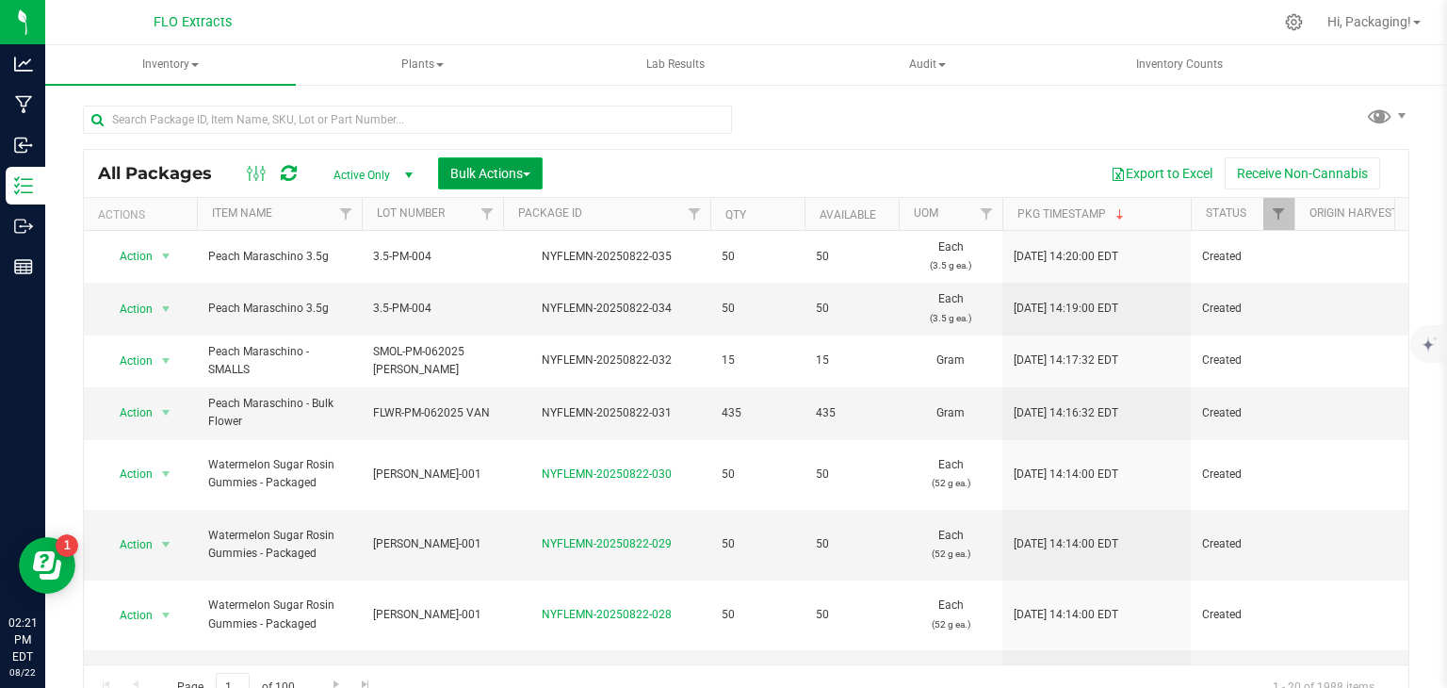
click at [486, 167] on span "Bulk Actions" at bounding box center [490, 173] width 80 height 15
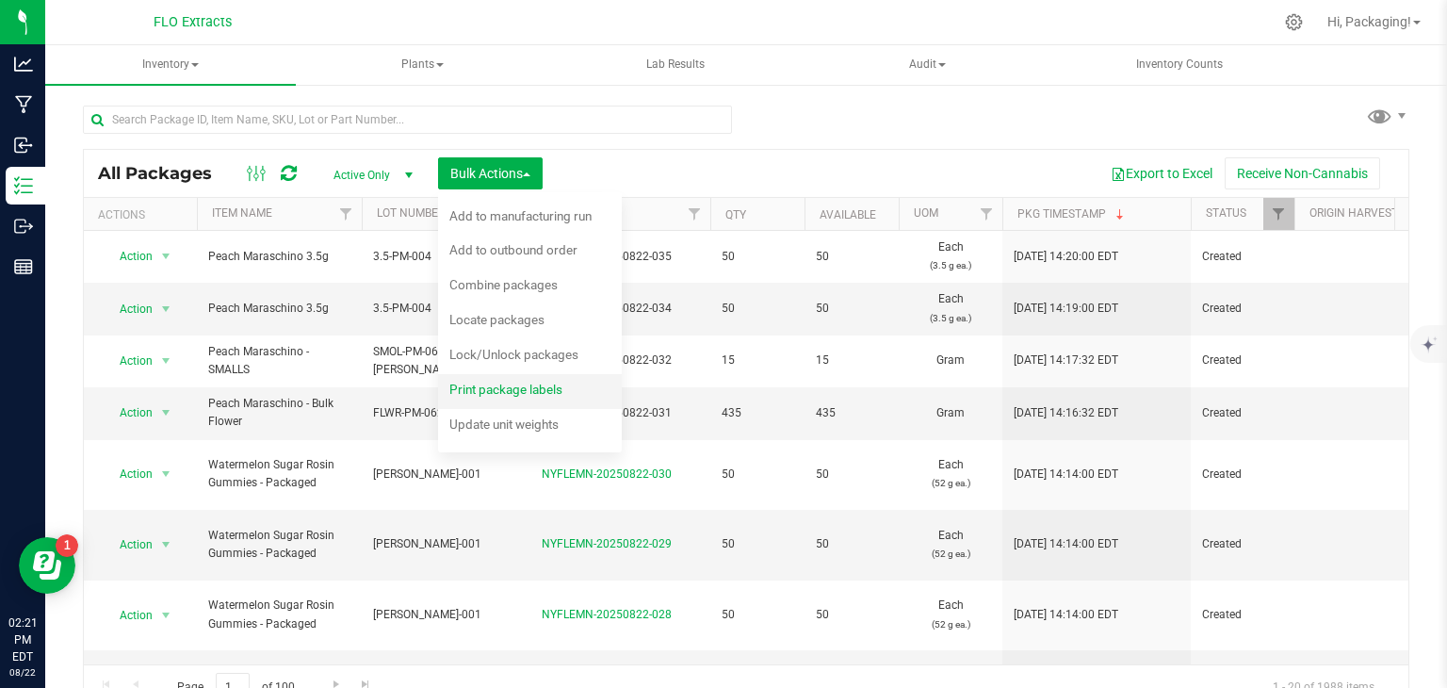
click at [492, 385] on span "Print package labels" at bounding box center [505, 388] width 113 height 15
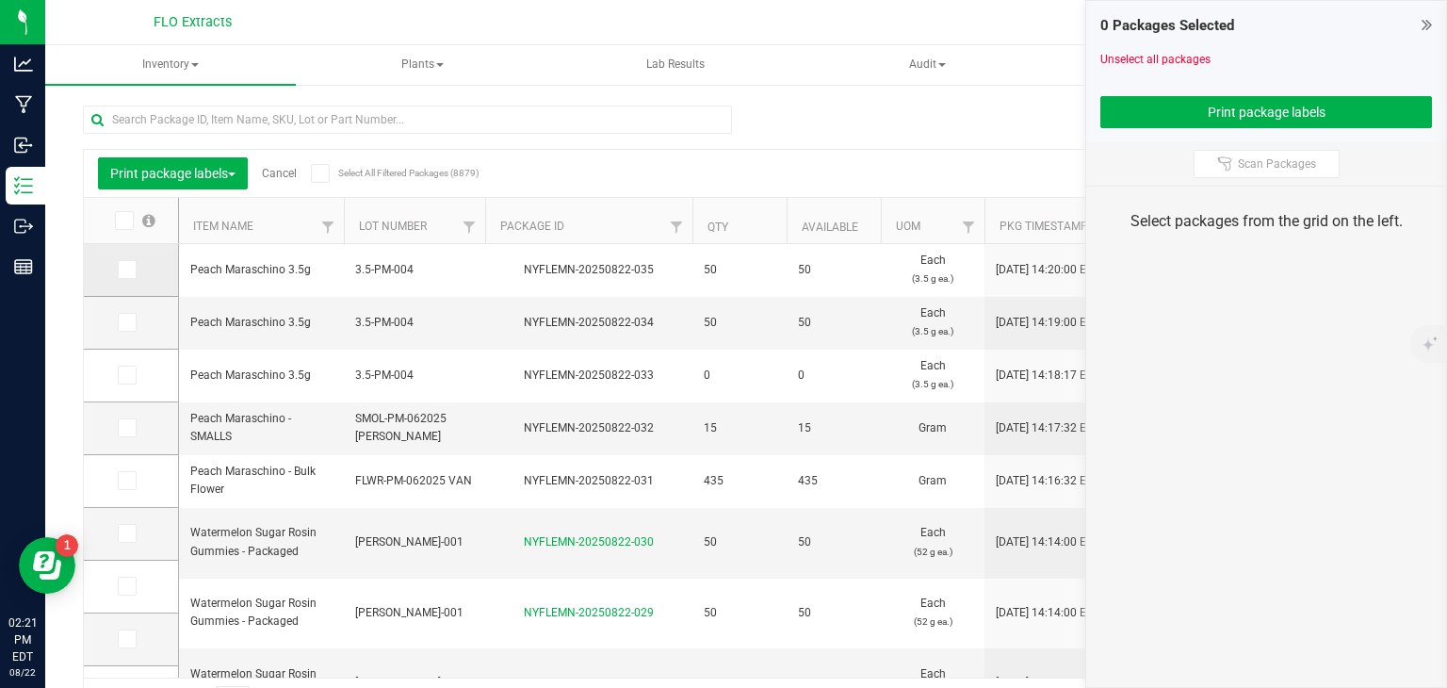
click at [127, 269] on icon at bounding box center [126, 269] width 12 height 0
click at [0, 0] on input "checkbox" at bounding box center [0, 0] width 0 height 0
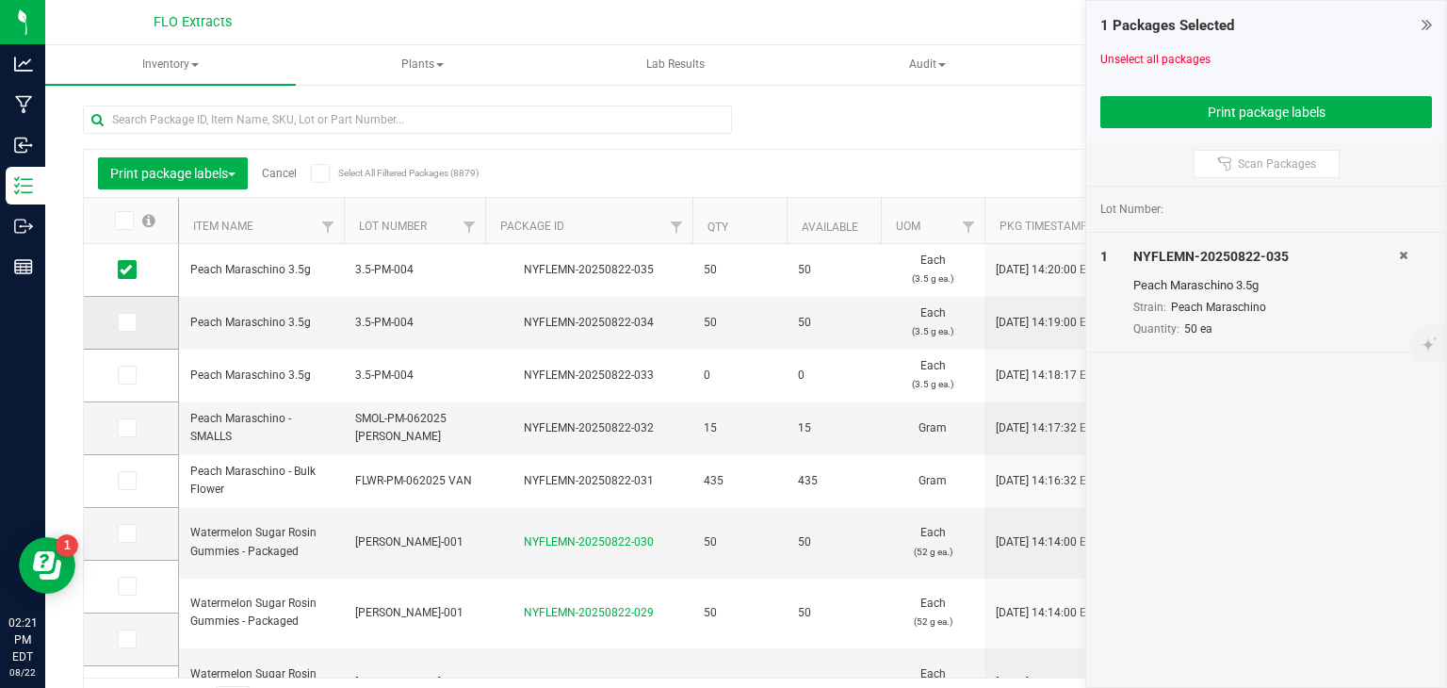
click at [126, 322] on icon at bounding box center [126, 322] width 12 height 0
click at [0, 0] on input "checkbox" at bounding box center [0, 0] width 0 height 0
click at [136, 428] on span at bounding box center [127, 427] width 19 height 19
click at [0, 0] on input "checkbox" at bounding box center [0, 0] width 0 height 0
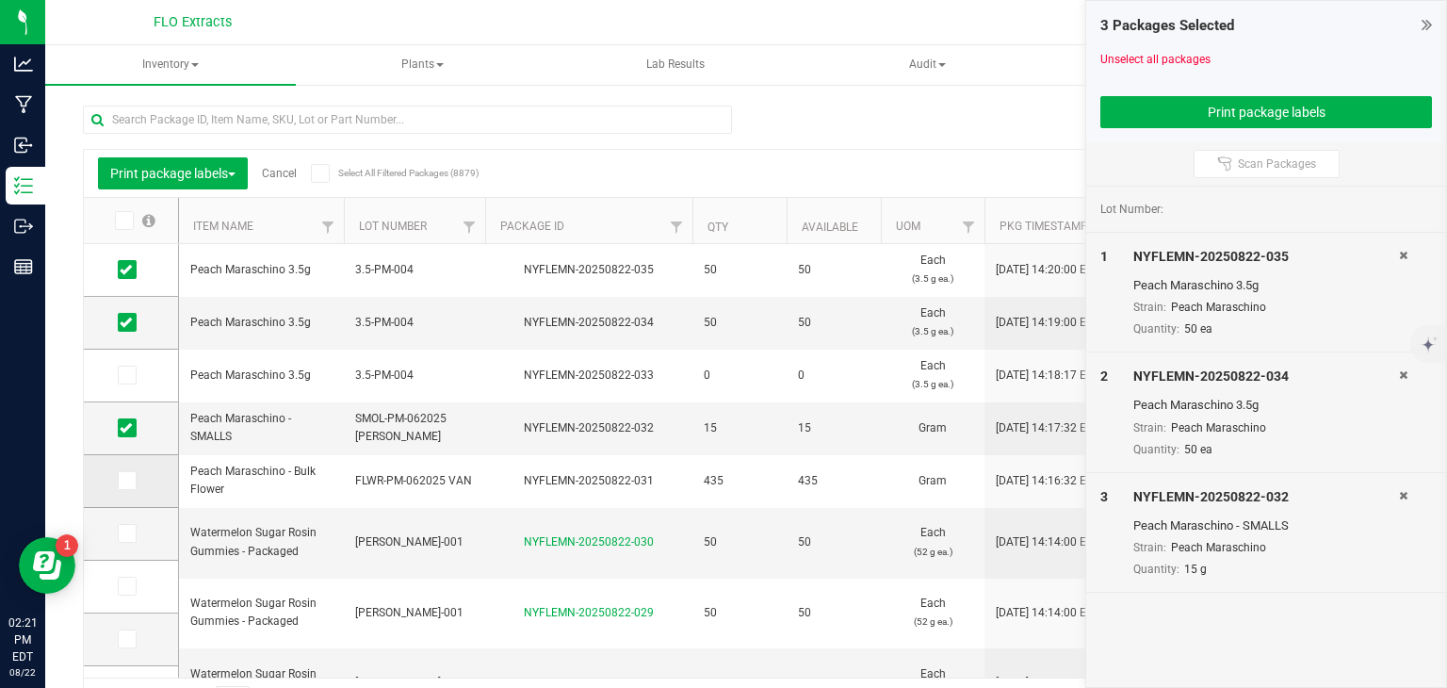
click at [129, 480] on icon at bounding box center [126, 480] width 12 height 0
click at [0, 0] on input "checkbox" at bounding box center [0, 0] width 0 height 0
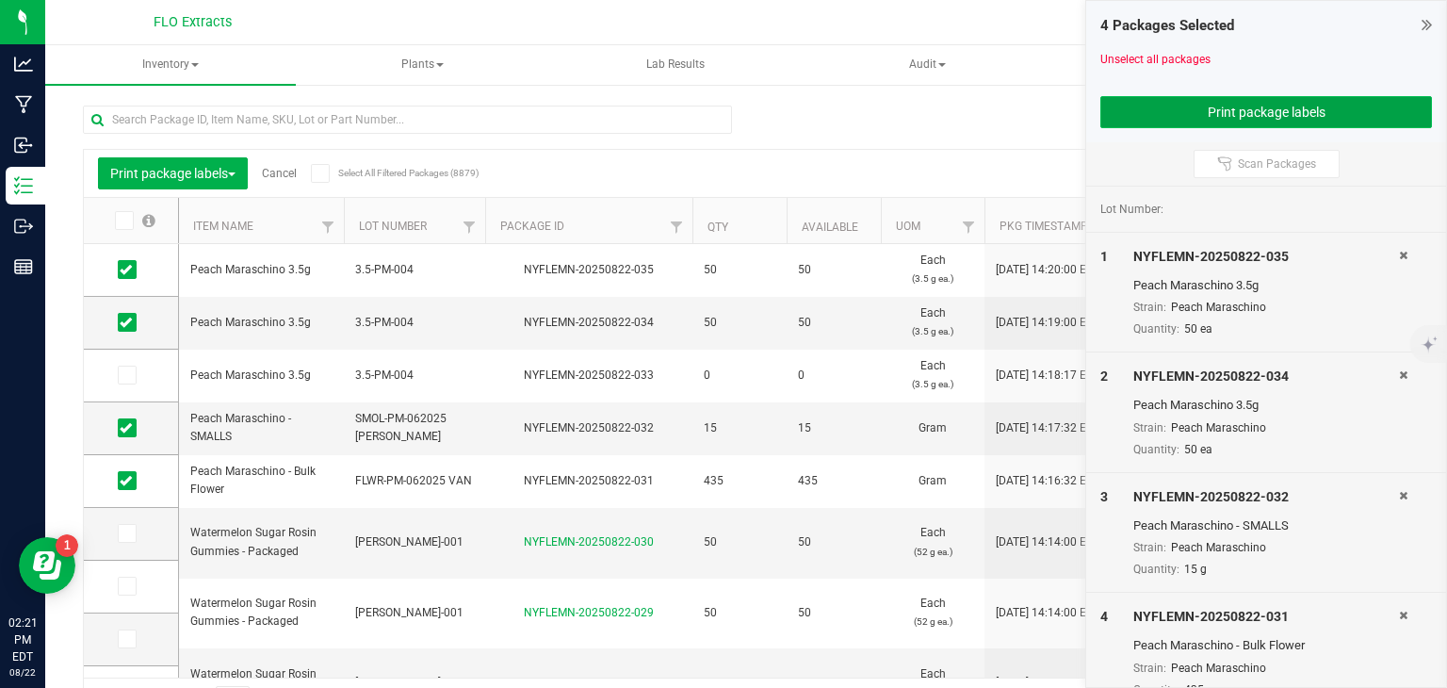
click at [1194, 123] on button "Print package labels" at bounding box center [1266, 112] width 332 height 32
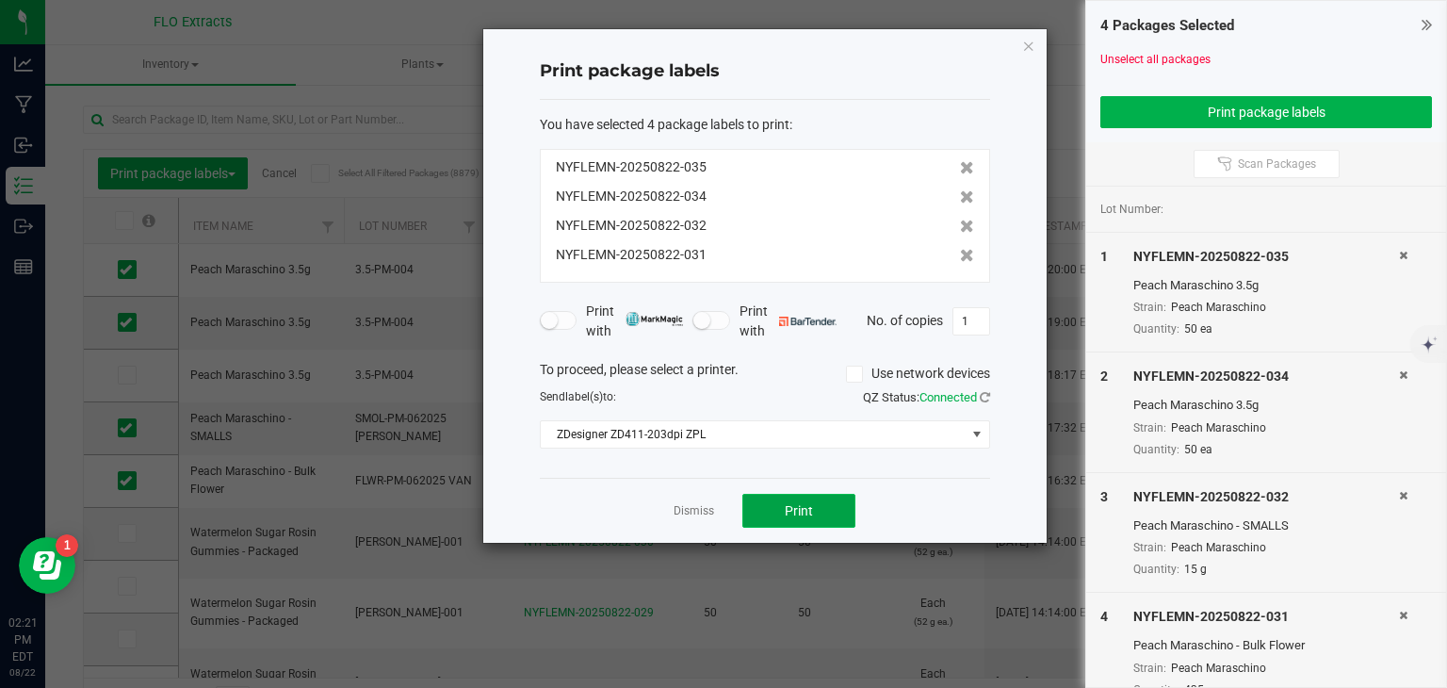
click at [835, 499] on button "Print" at bounding box center [798, 511] width 113 height 34
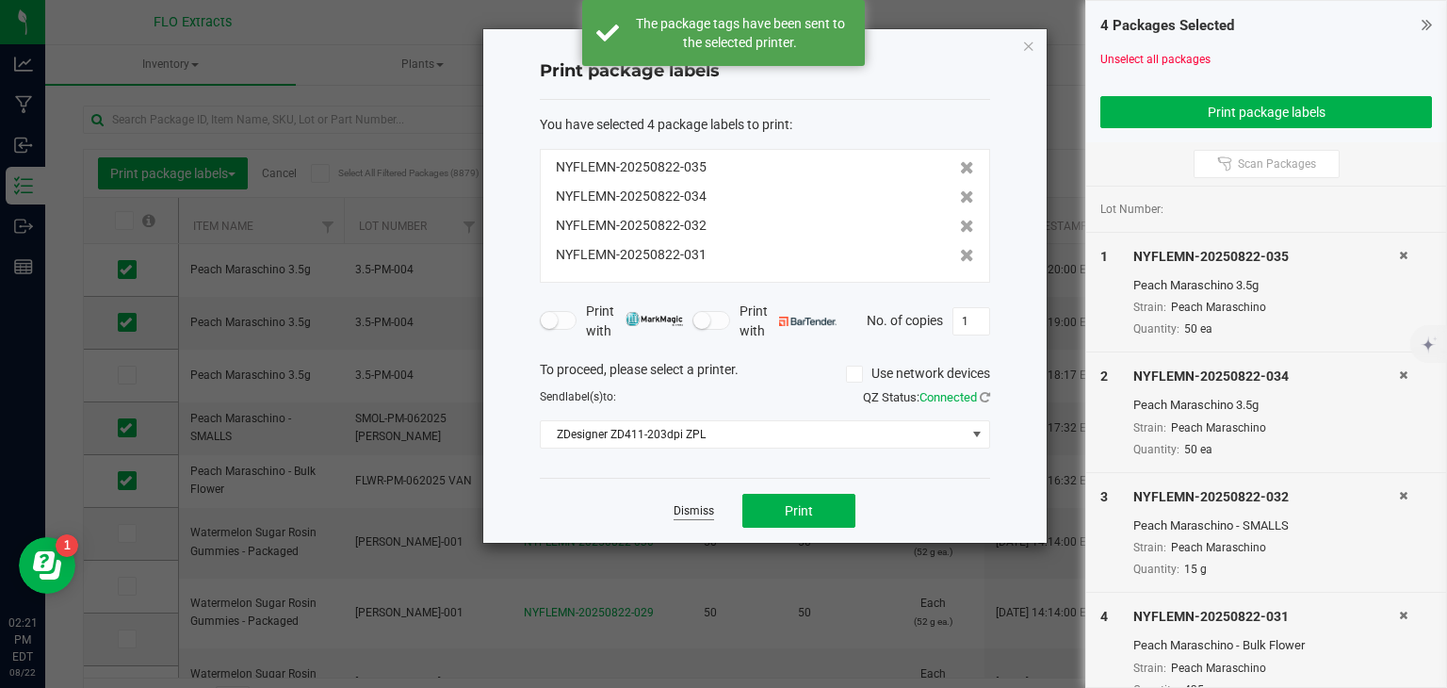
click at [686, 513] on link "Dismiss" at bounding box center [693, 511] width 41 height 16
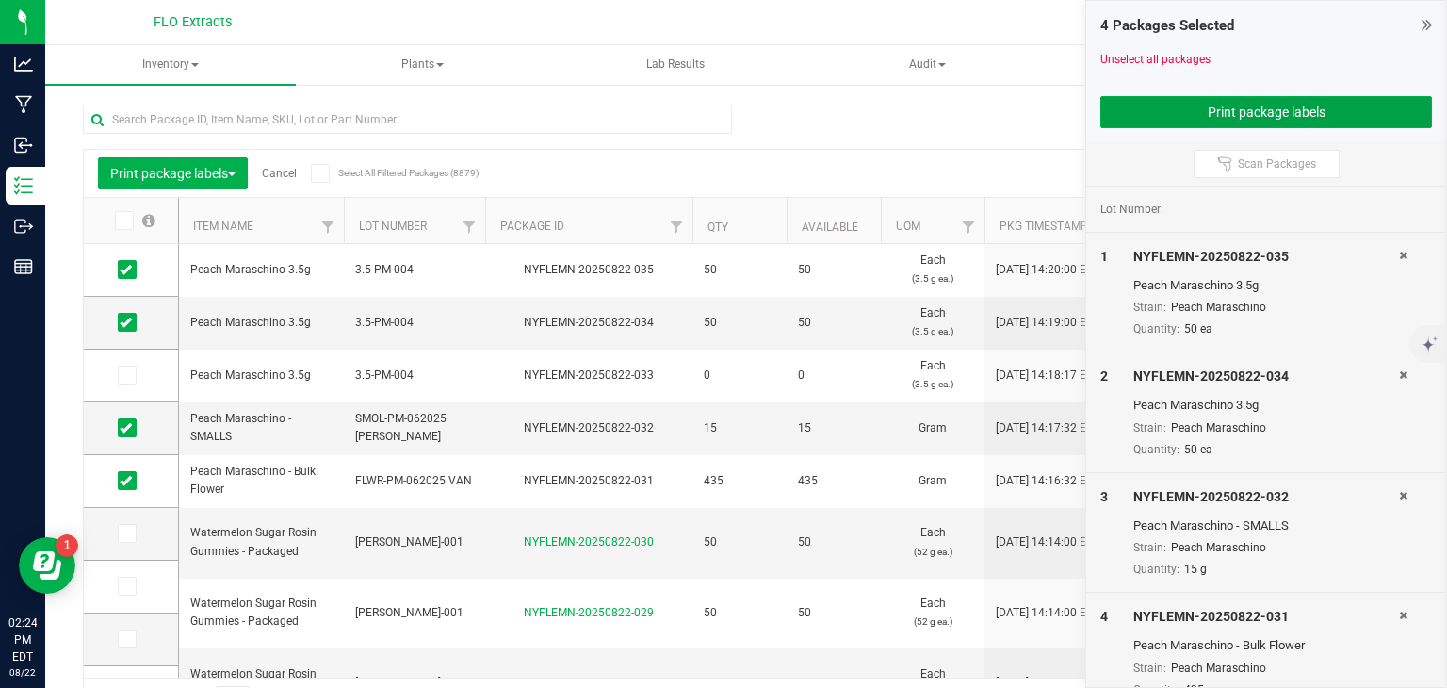
click at [1100, 96] on button "Print package labels" at bounding box center [1266, 112] width 332 height 32
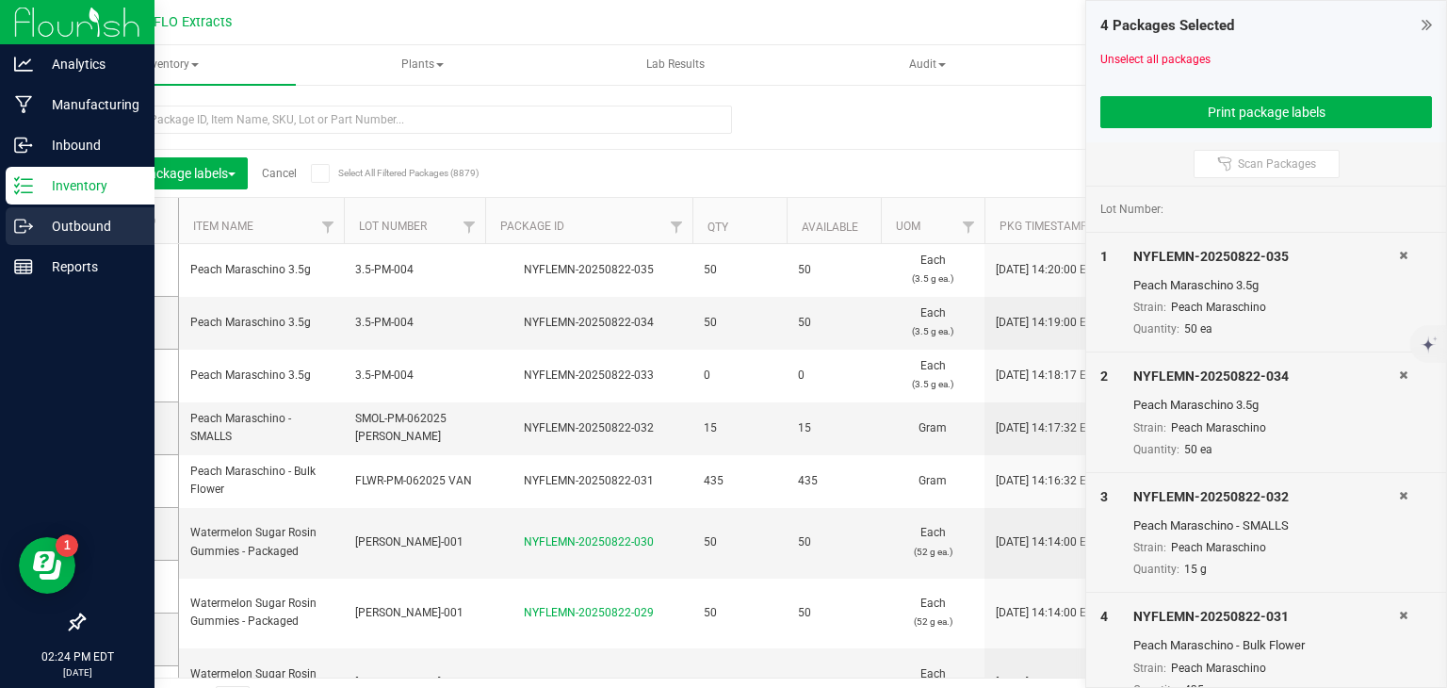
click at [76, 228] on p "Outbound" at bounding box center [89, 226] width 113 height 23
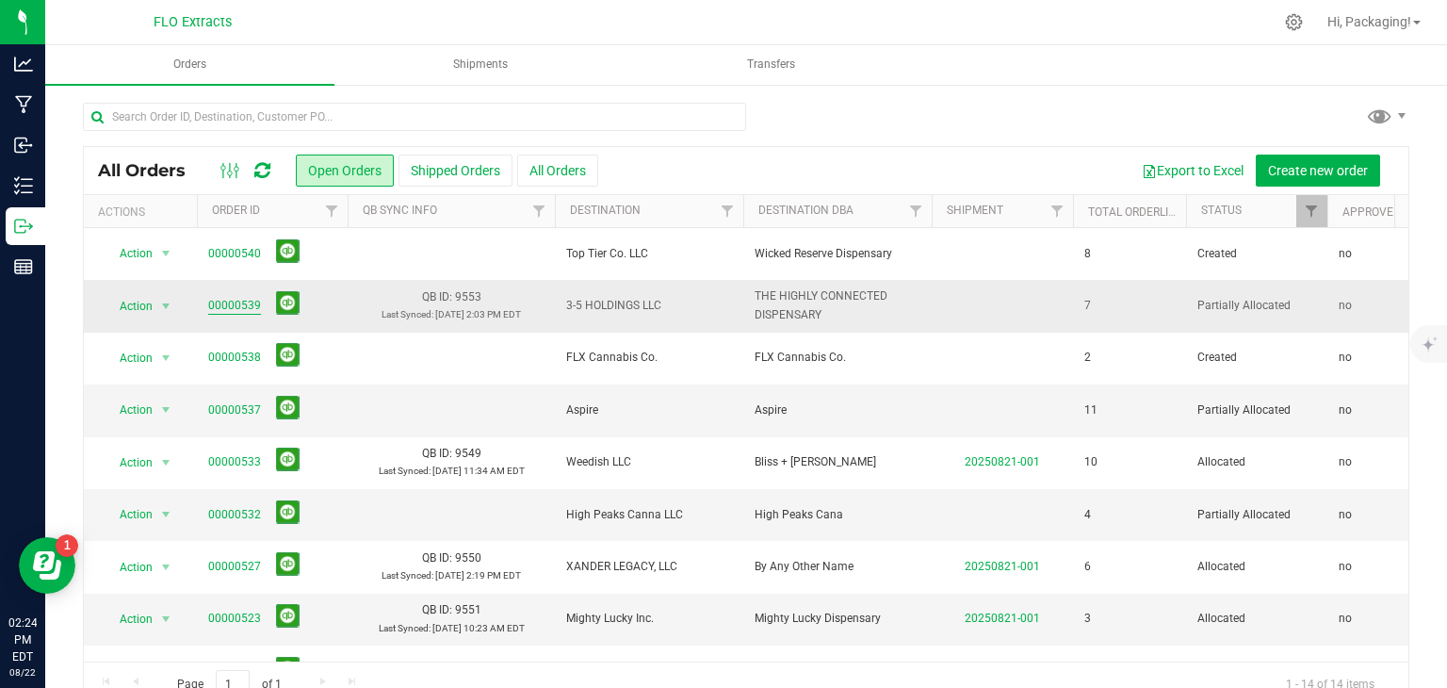
click at [231, 308] on link "00000539" at bounding box center [234, 306] width 53 height 18
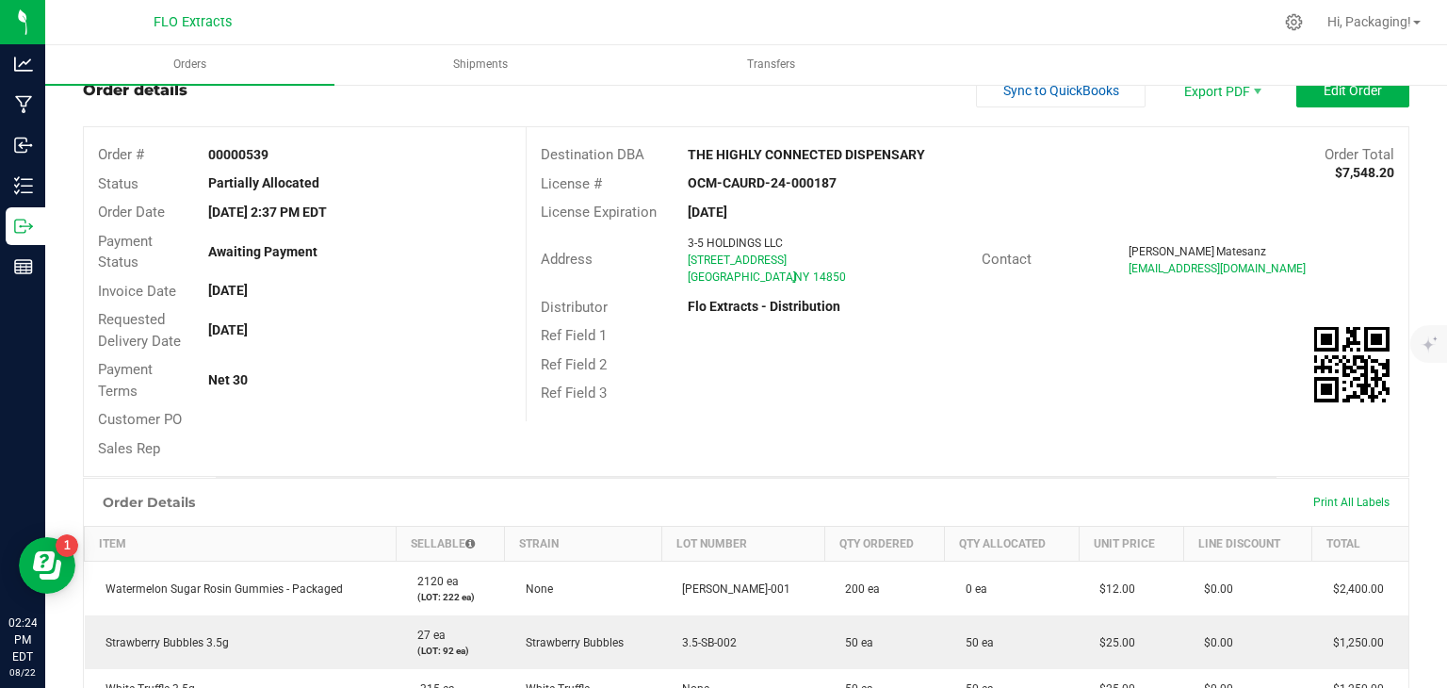
scroll to position [40, 0]
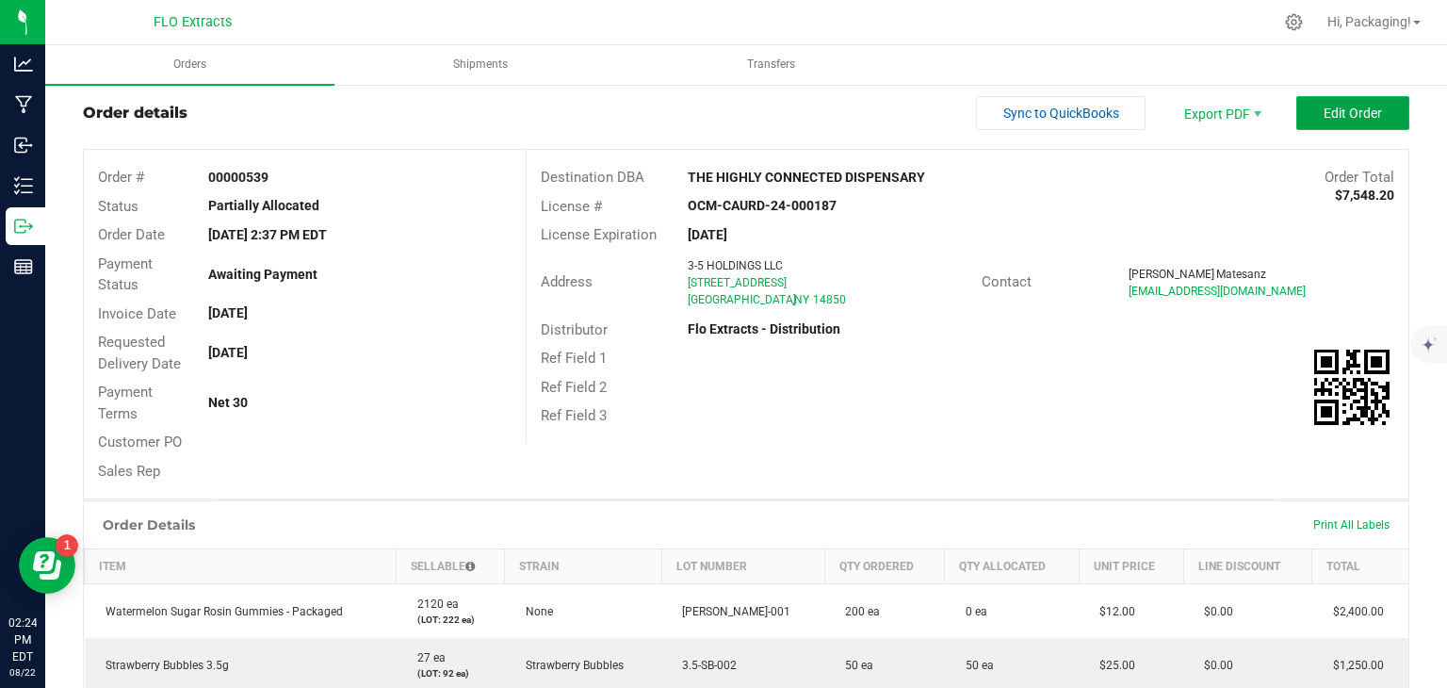
click at [1331, 101] on button "Edit Order" at bounding box center [1352, 113] width 113 height 34
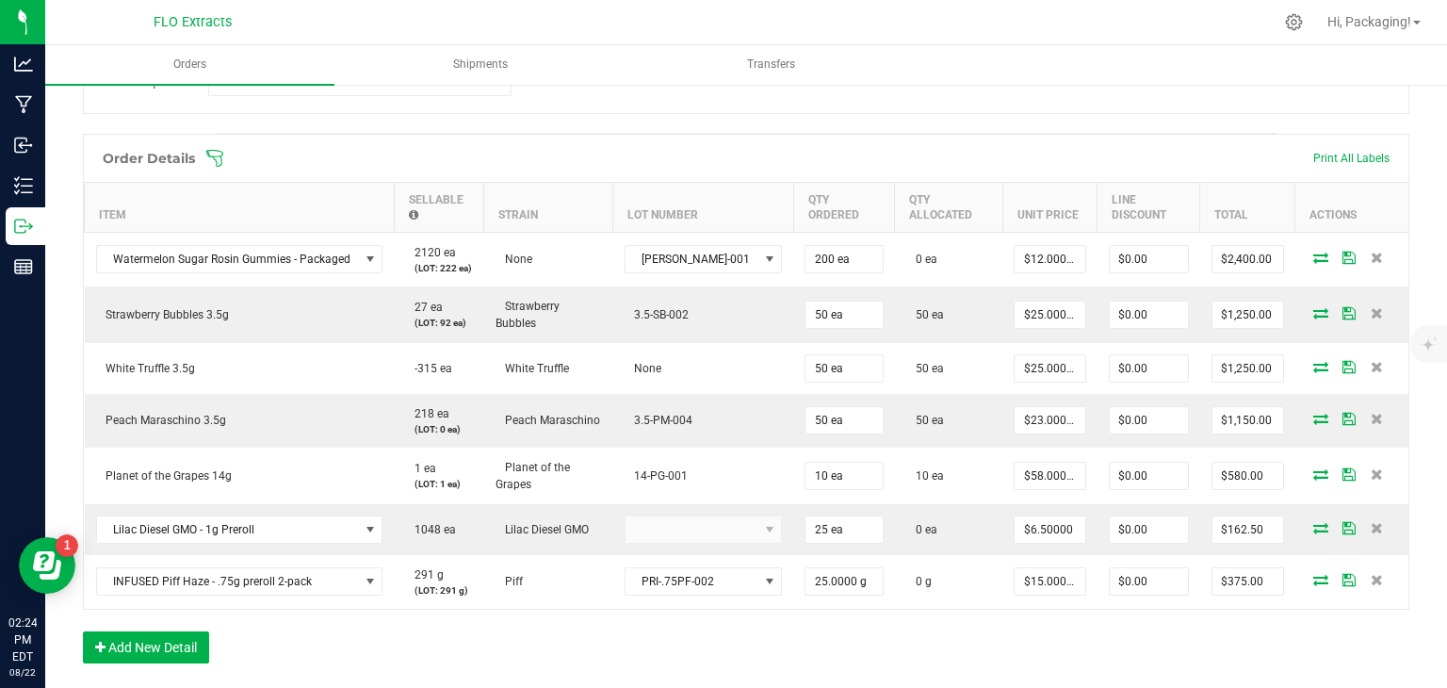
scroll to position [456, 0]
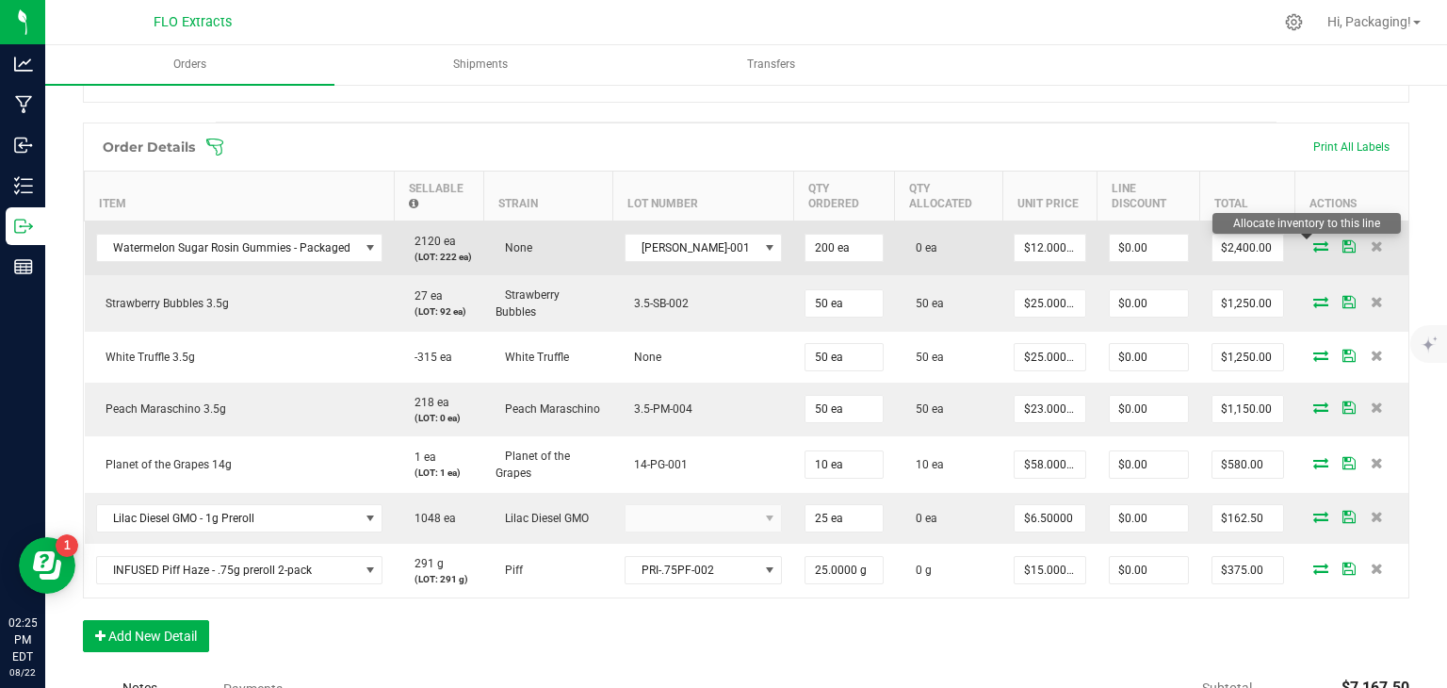
click at [1313, 241] on icon at bounding box center [1320, 245] width 15 height 11
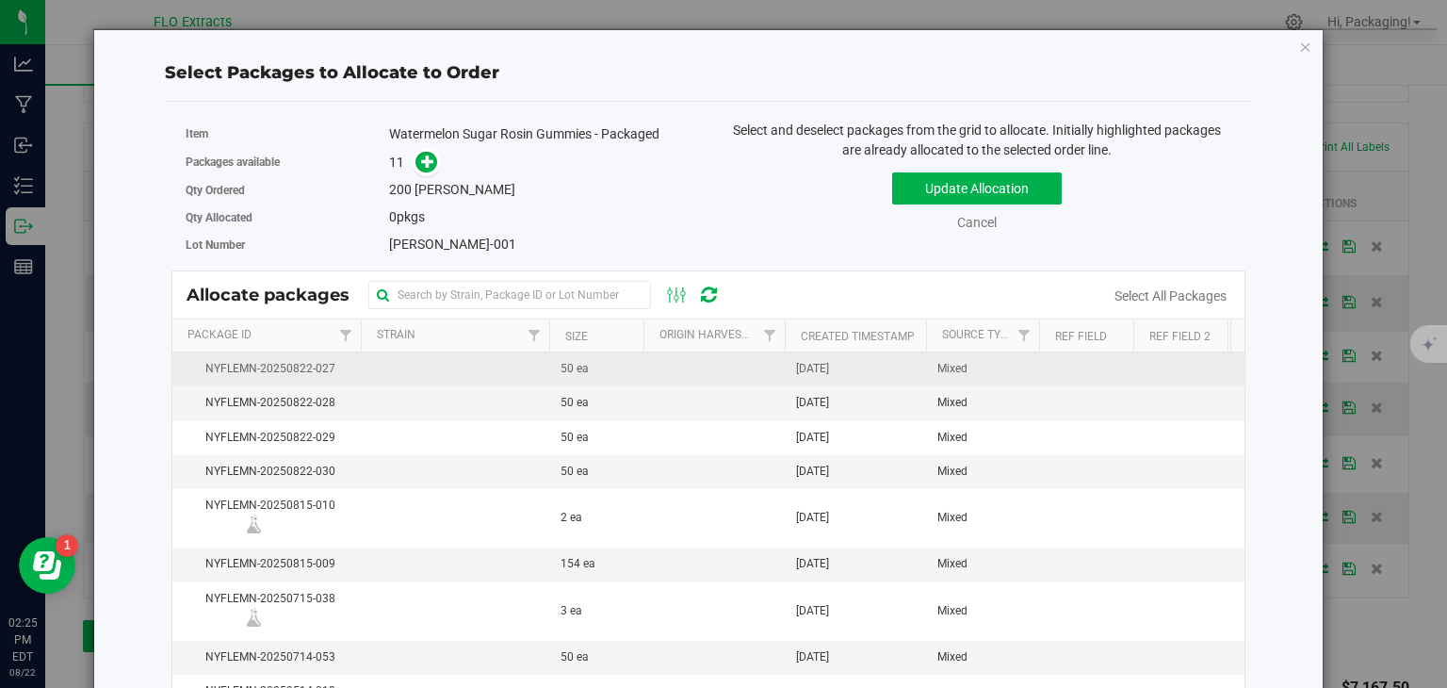
click at [586, 366] on span "50 ea" at bounding box center [574, 369] width 28 height 18
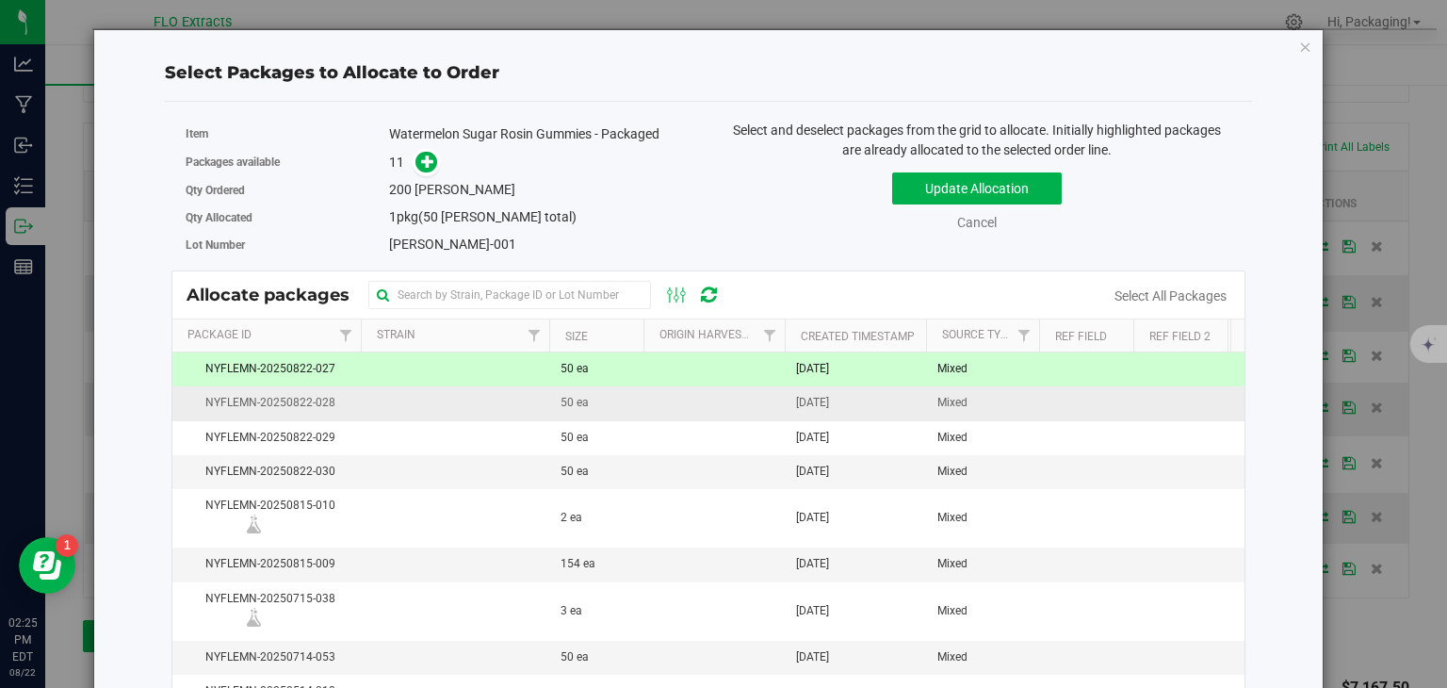
click at [553, 406] on td "50 ea" at bounding box center [596, 403] width 94 height 34
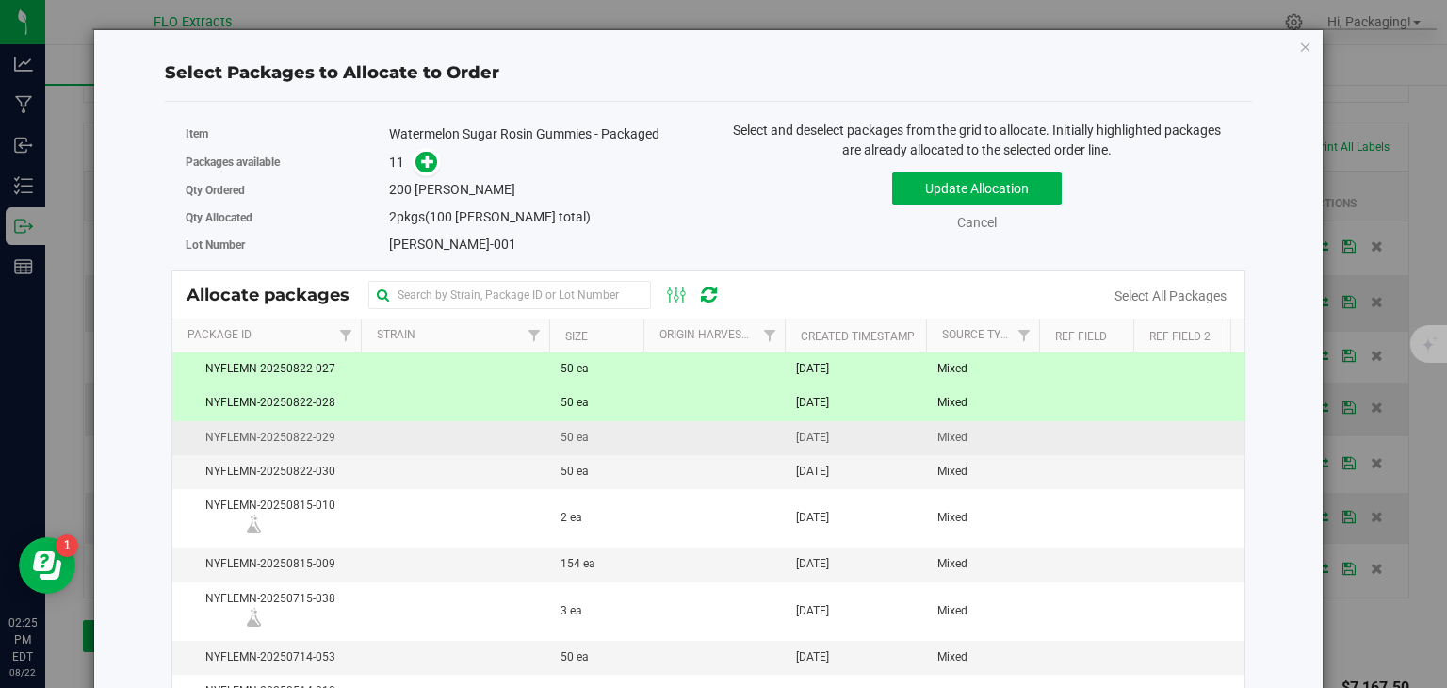
click at [550, 448] on td "50 ea" at bounding box center [596, 438] width 94 height 34
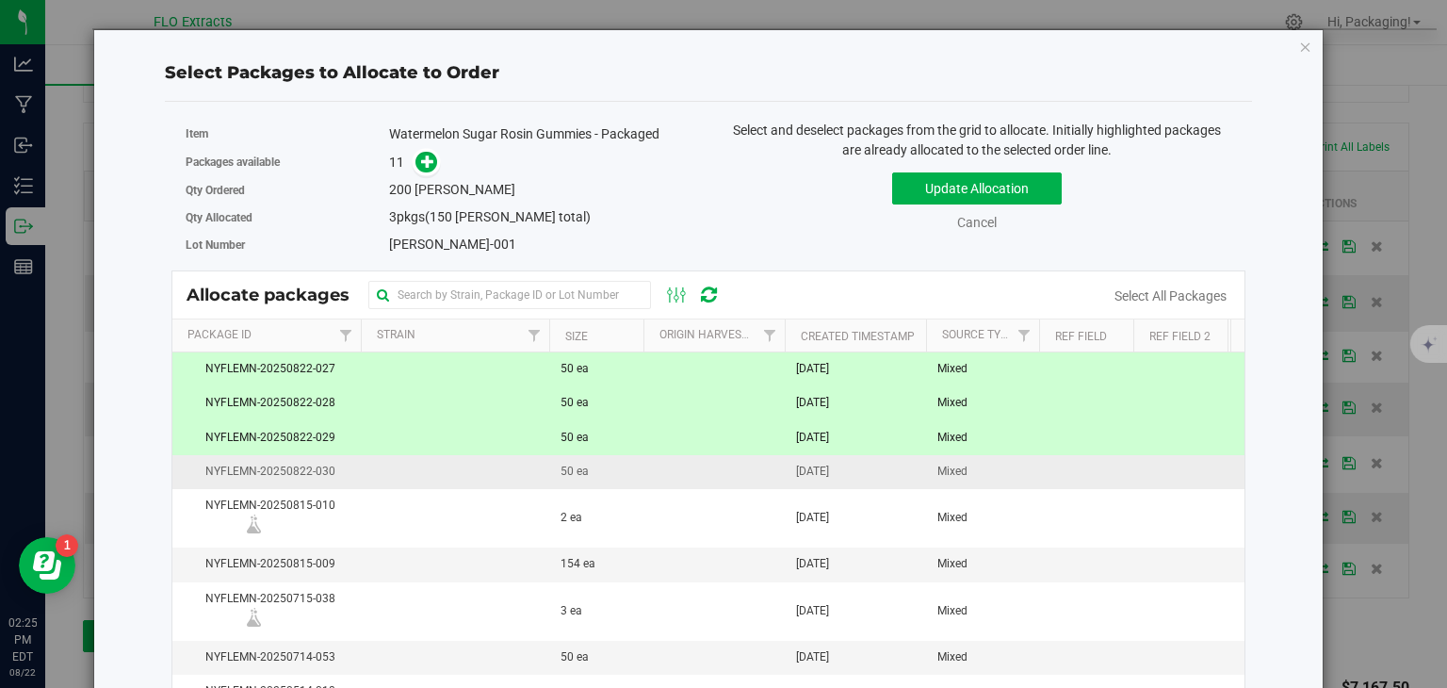
click at [549, 471] on td "50 ea" at bounding box center [596, 472] width 94 height 34
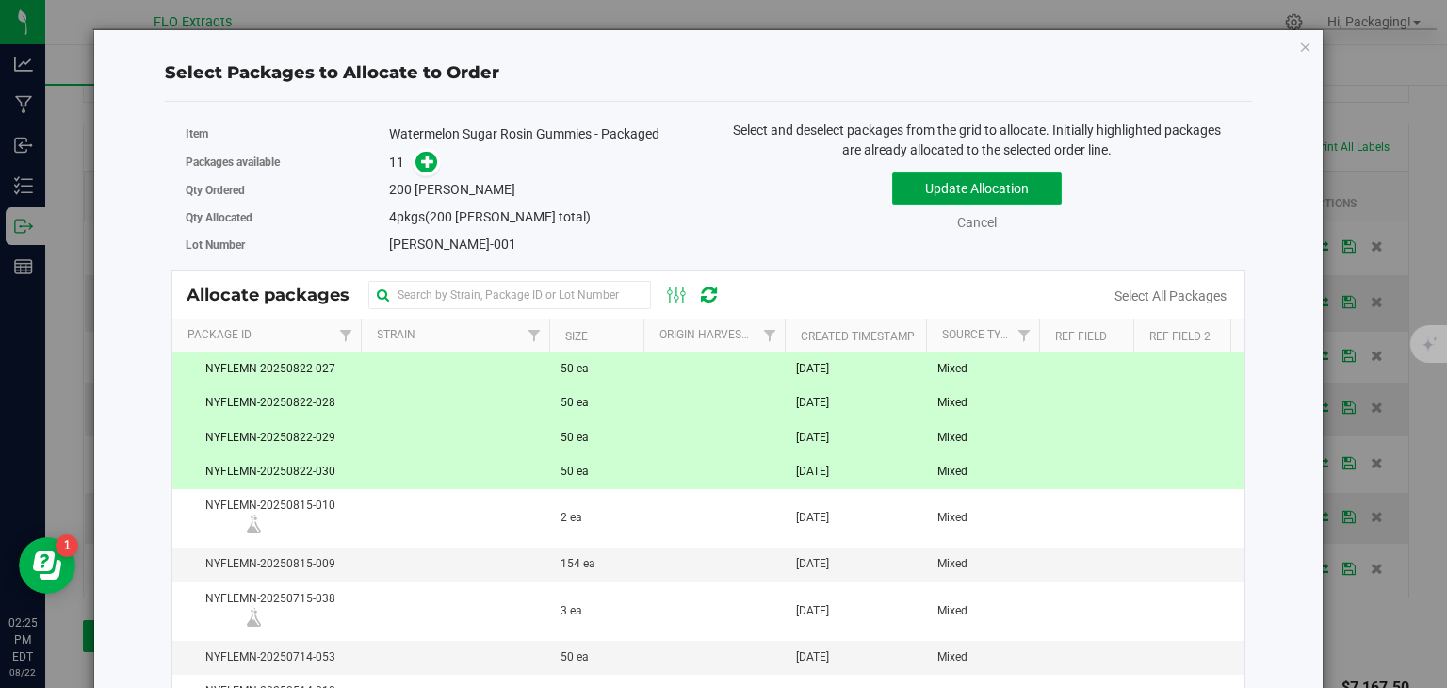
click at [998, 182] on button "Update Allocation" at bounding box center [977, 188] width 170 height 32
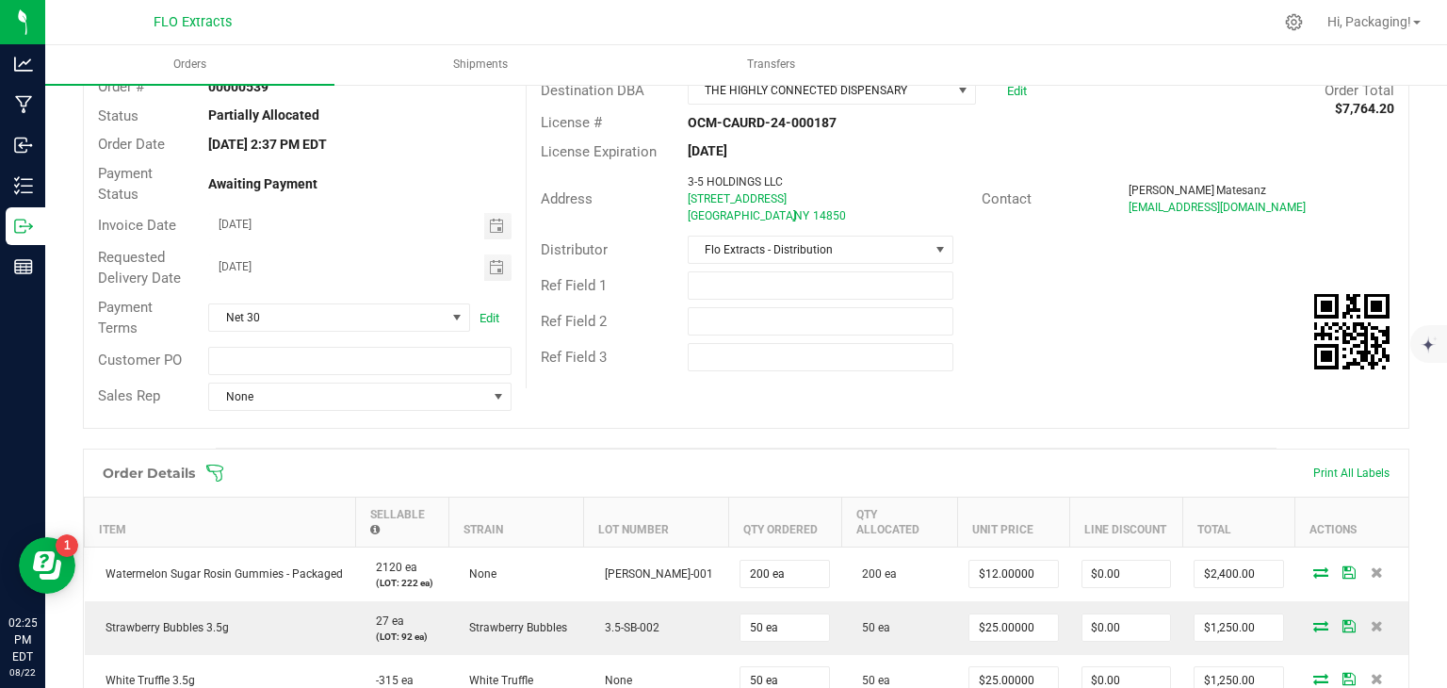
scroll to position [0, 0]
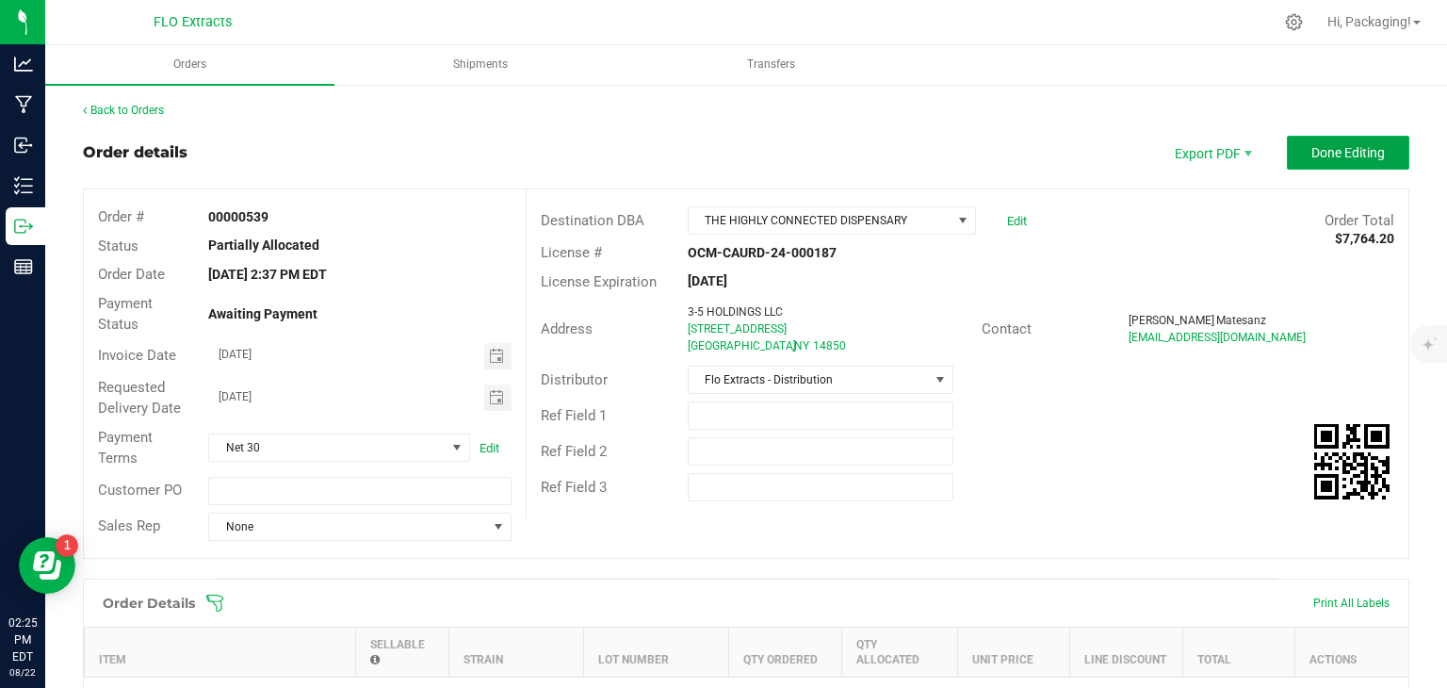
click at [1317, 167] on button "Done Editing" at bounding box center [1348, 153] width 122 height 34
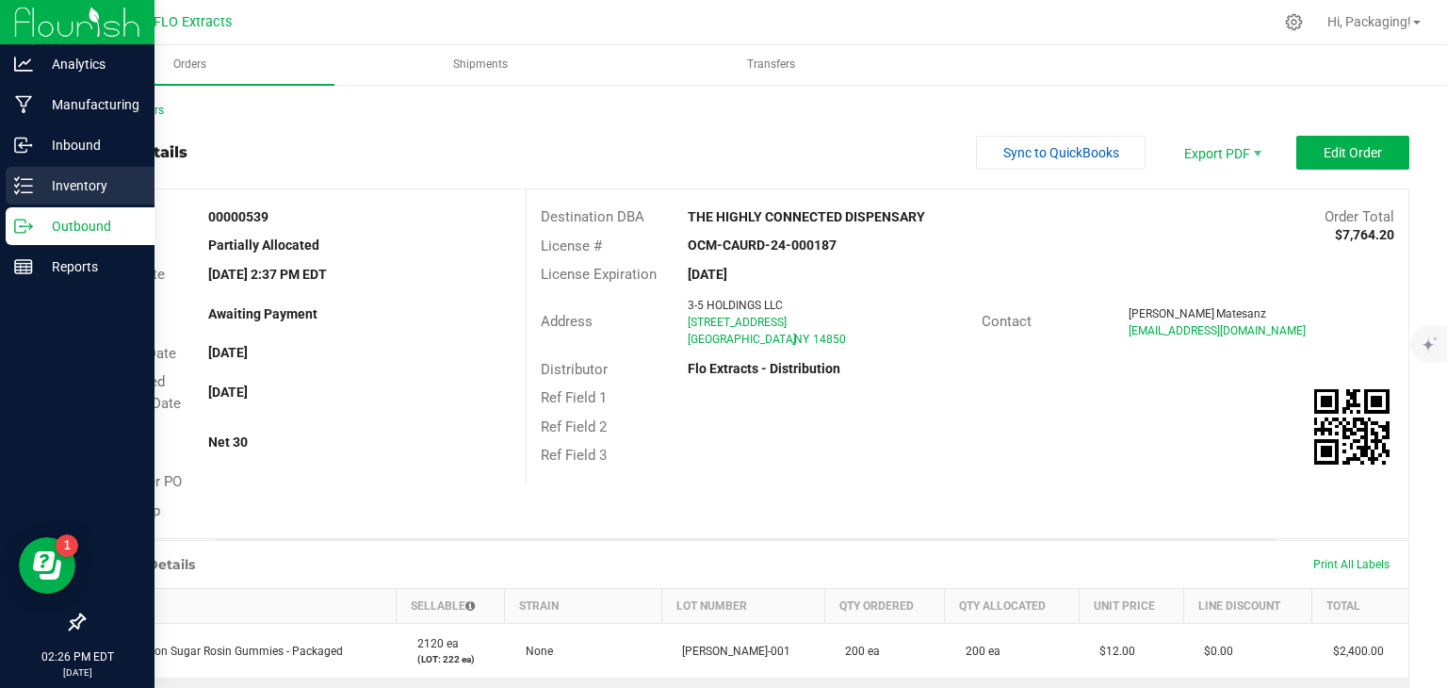
click at [60, 185] on p "Inventory" at bounding box center [89, 185] width 113 height 23
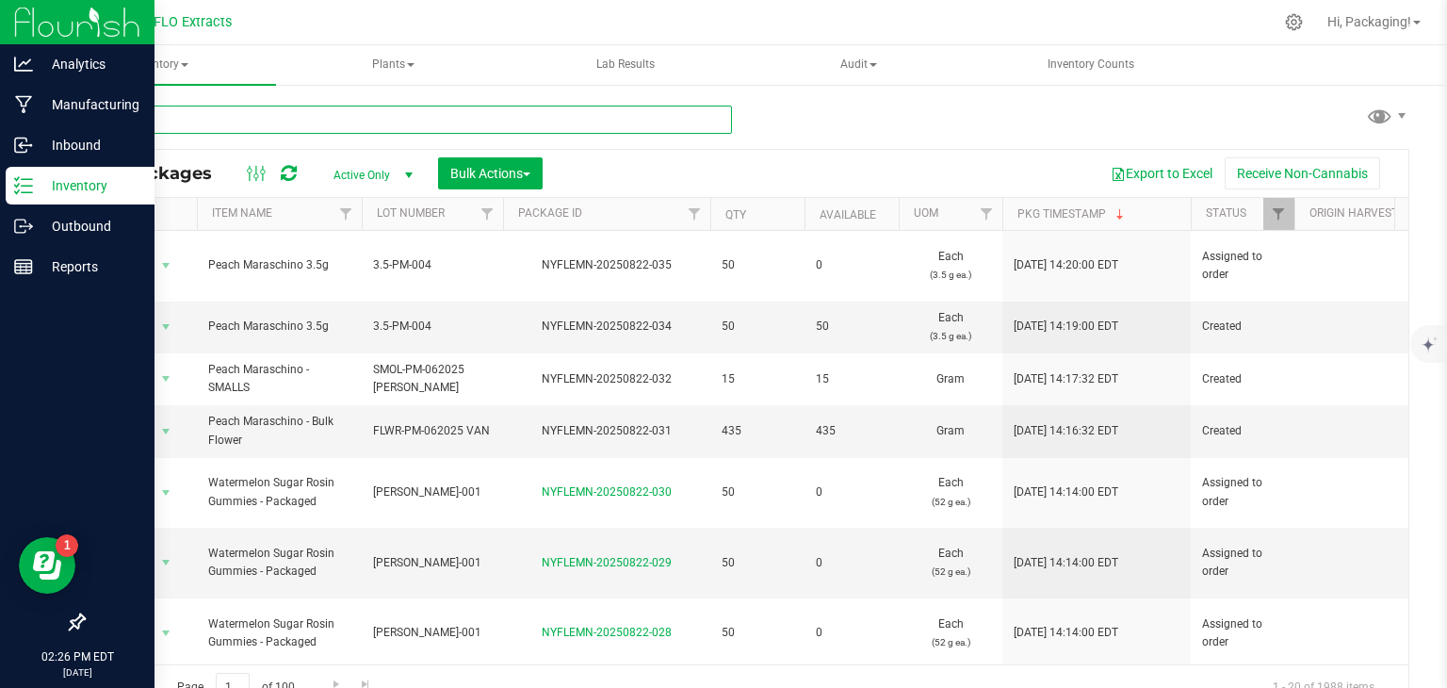
click at [251, 112] on input "text" at bounding box center [407, 119] width 649 height 28
type input "E"
click at [530, 174] on span "button" at bounding box center [527, 174] width 8 height 4
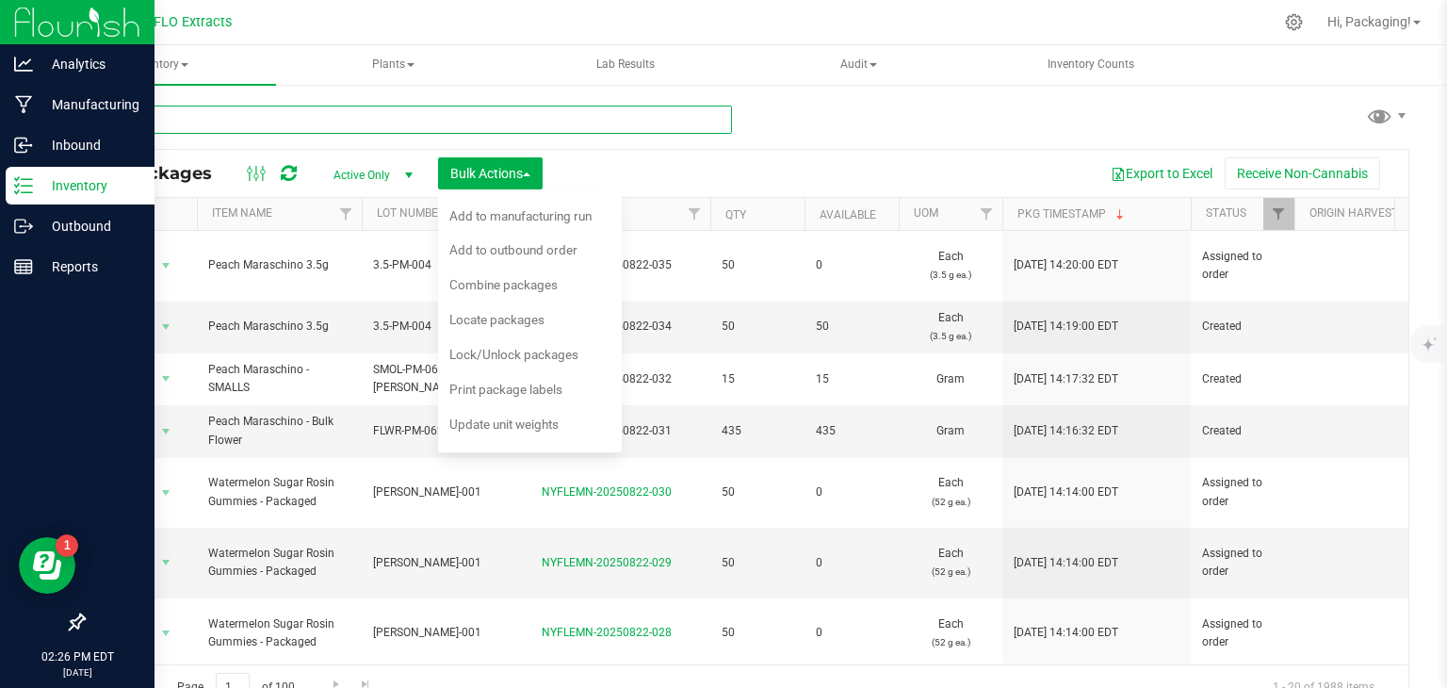
click at [408, 117] on input "text" at bounding box center [407, 119] width 649 height 28
type input "nyflemn-20250820-011"
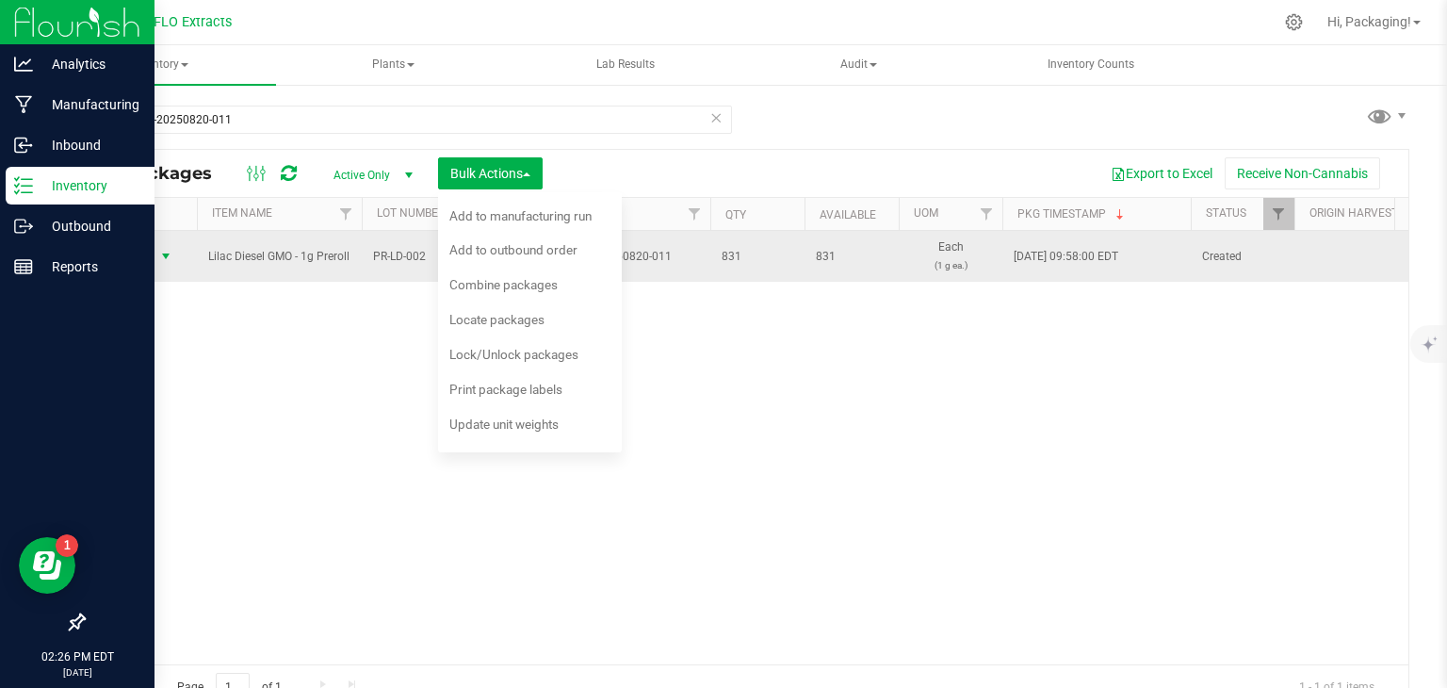
click at [164, 253] on span "select" at bounding box center [165, 256] width 15 height 15
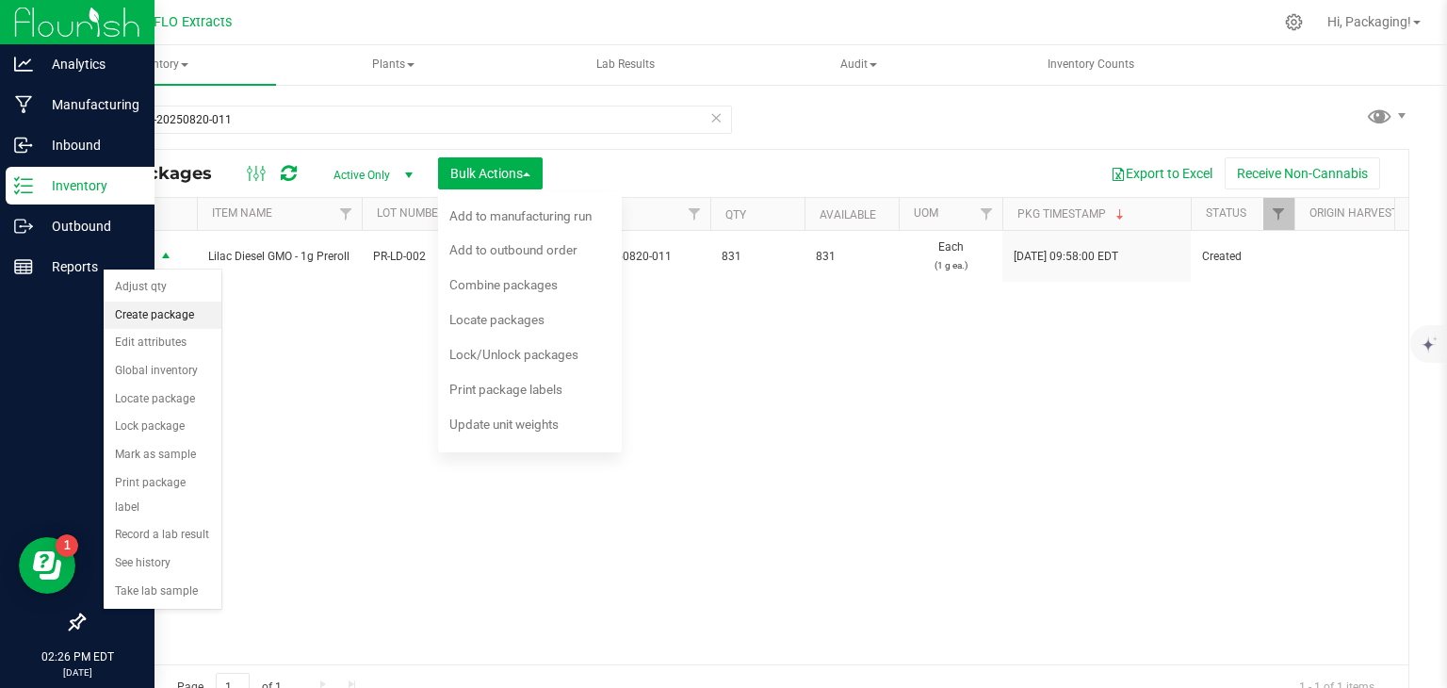
click at [177, 312] on li "Create package" at bounding box center [163, 315] width 118 height 28
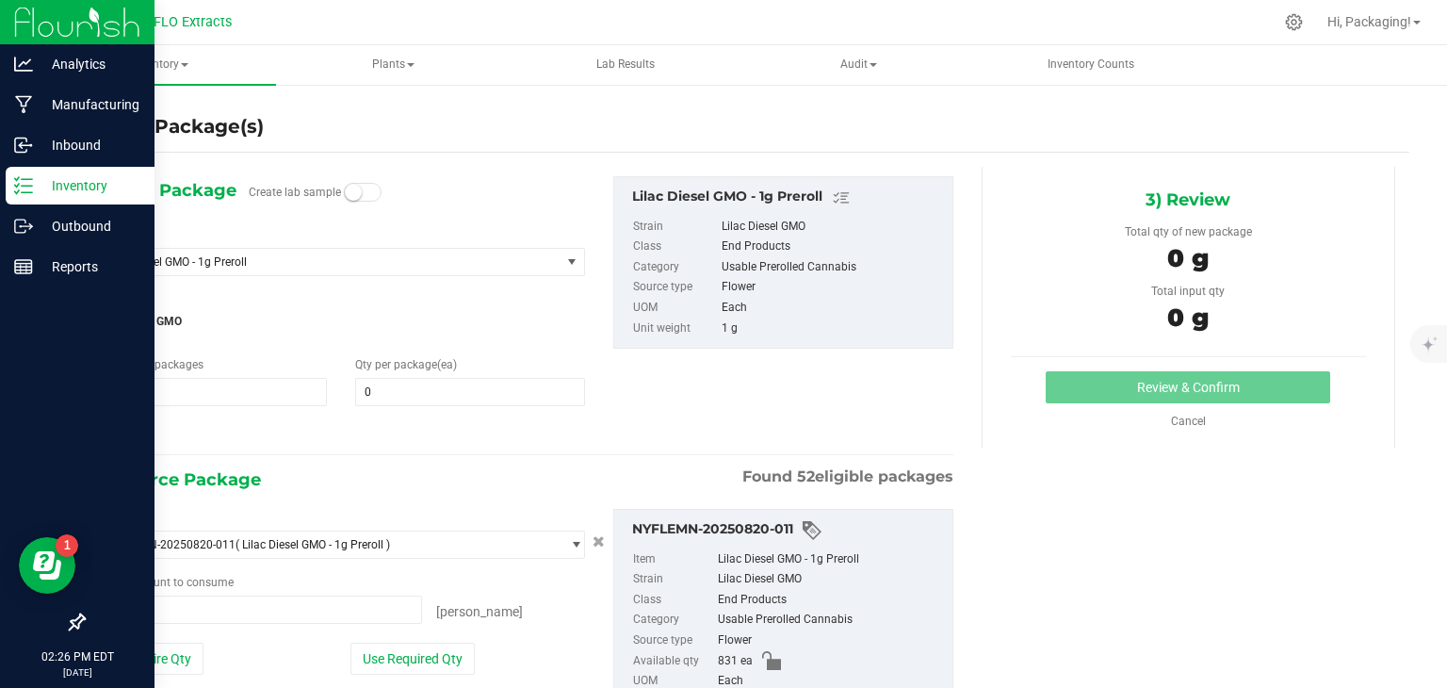
type input "0 ea"
click at [448, 397] on span at bounding box center [470, 392] width 230 height 28
type input "25"
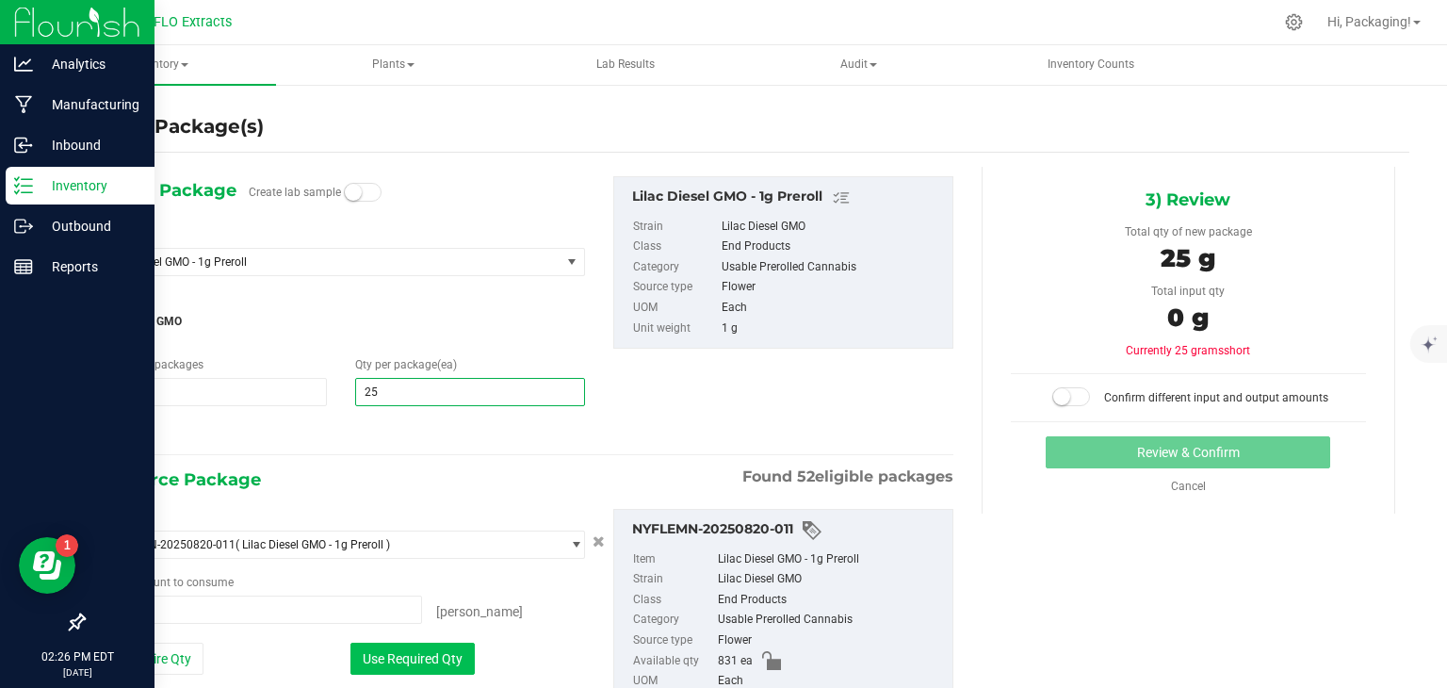
type input "25"
click at [397, 657] on button "Use Required Qty" at bounding box center [412, 658] width 124 height 32
type input "25 ea"
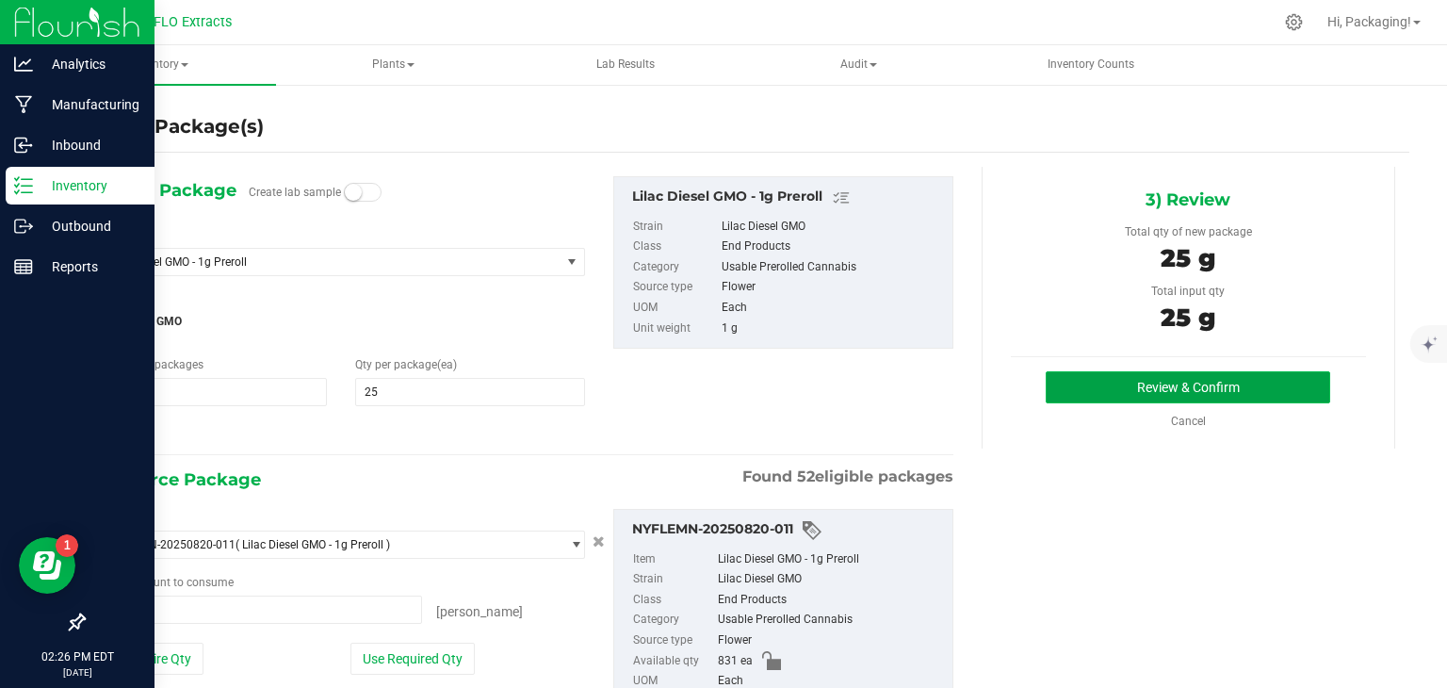
click at [1086, 390] on button "Review & Confirm" at bounding box center [1187, 387] width 284 height 32
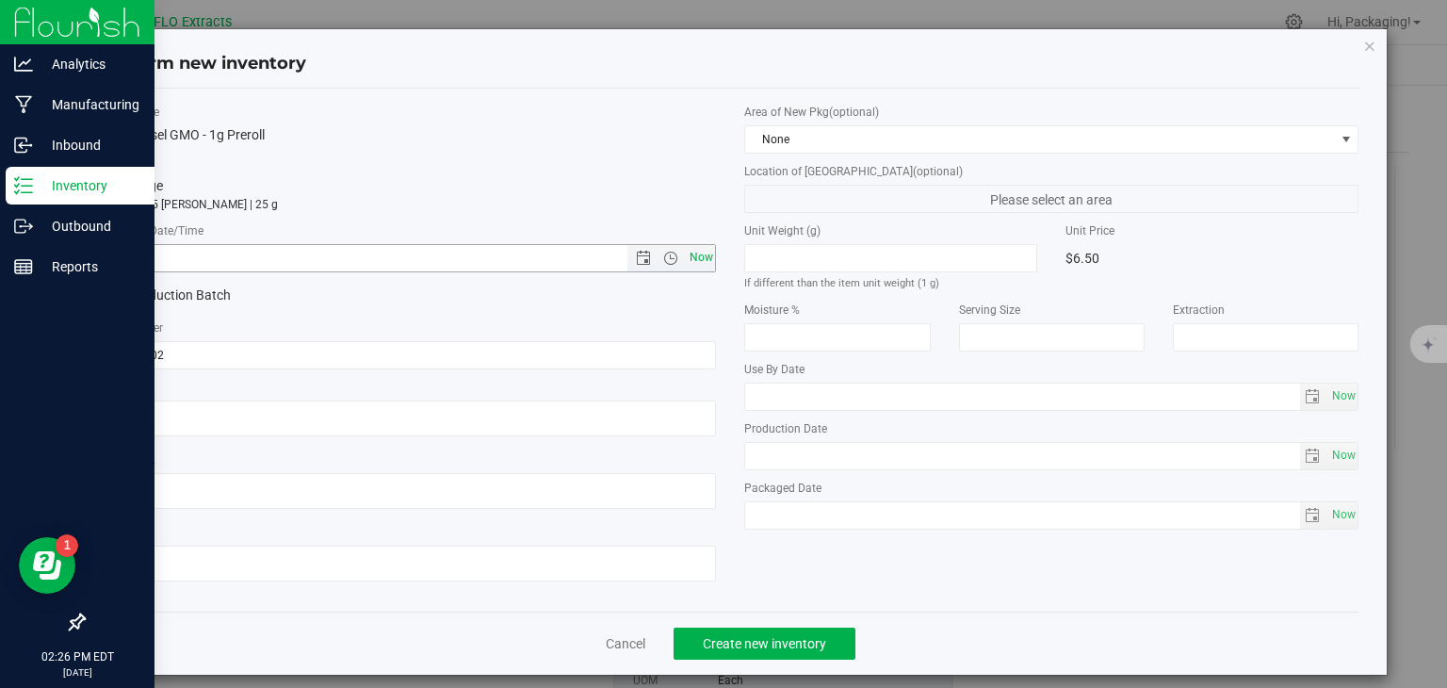
click at [695, 254] on span "Now" at bounding box center [701, 257] width 32 height 27
type input "[DATE] 2:26 PM"
click at [737, 646] on span "Create new inventory" at bounding box center [764, 643] width 123 height 15
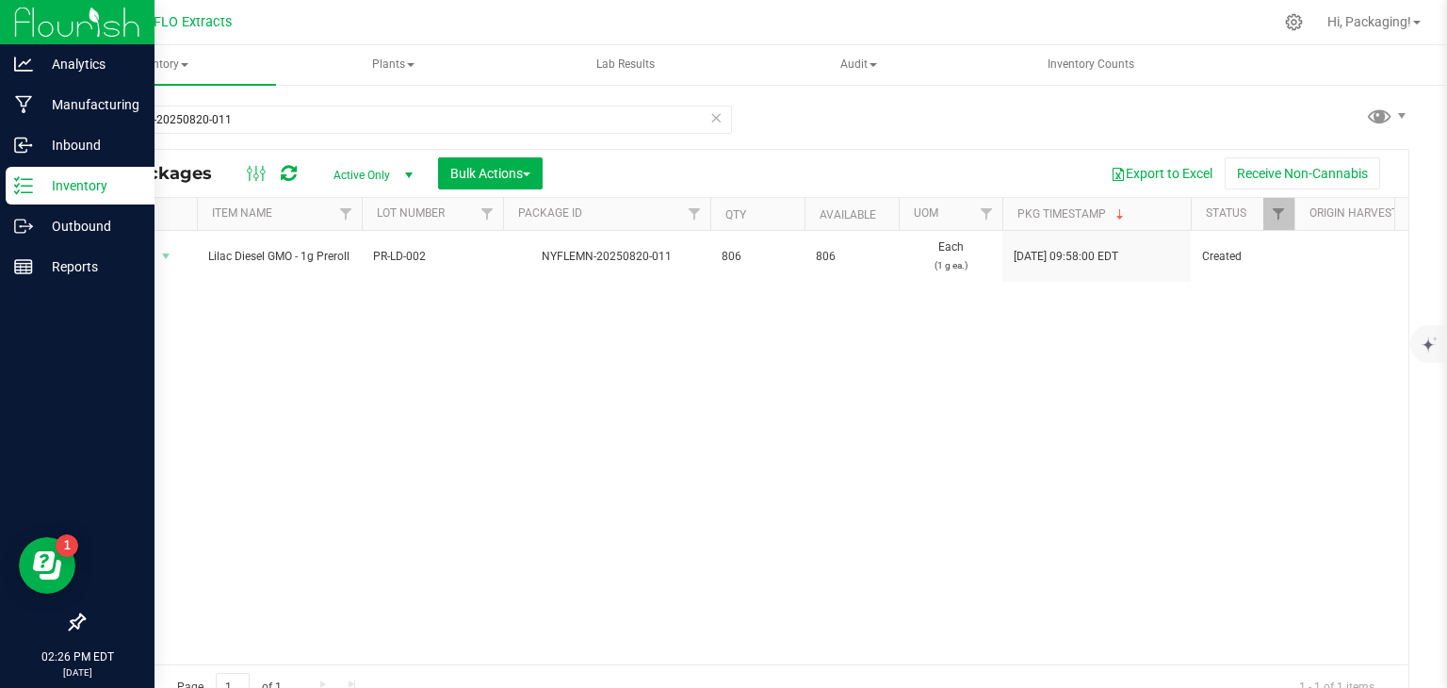
click at [709, 112] on icon at bounding box center [715, 116] width 13 height 23
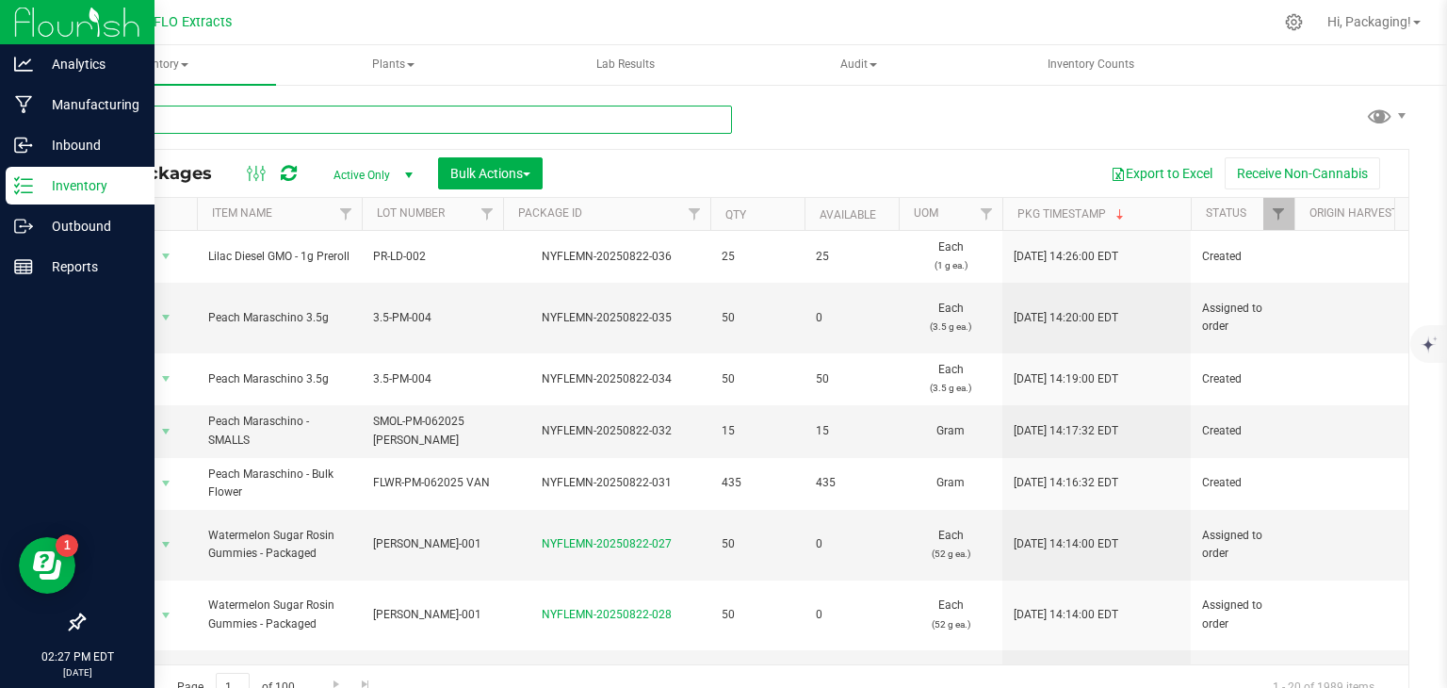
click at [709, 112] on input "text" at bounding box center [407, 119] width 649 height 28
type input "nyflemn-20250819-034"
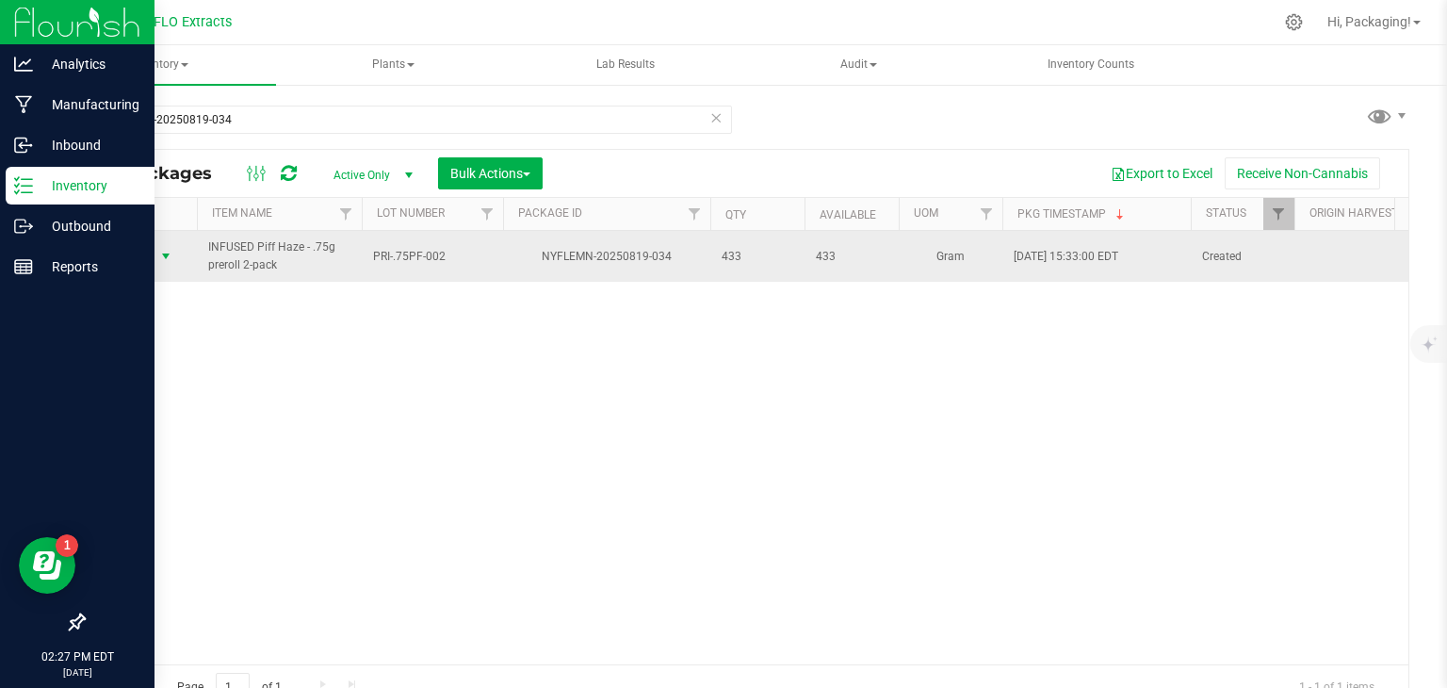
click at [155, 252] on span "select" at bounding box center [166, 256] width 24 height 26
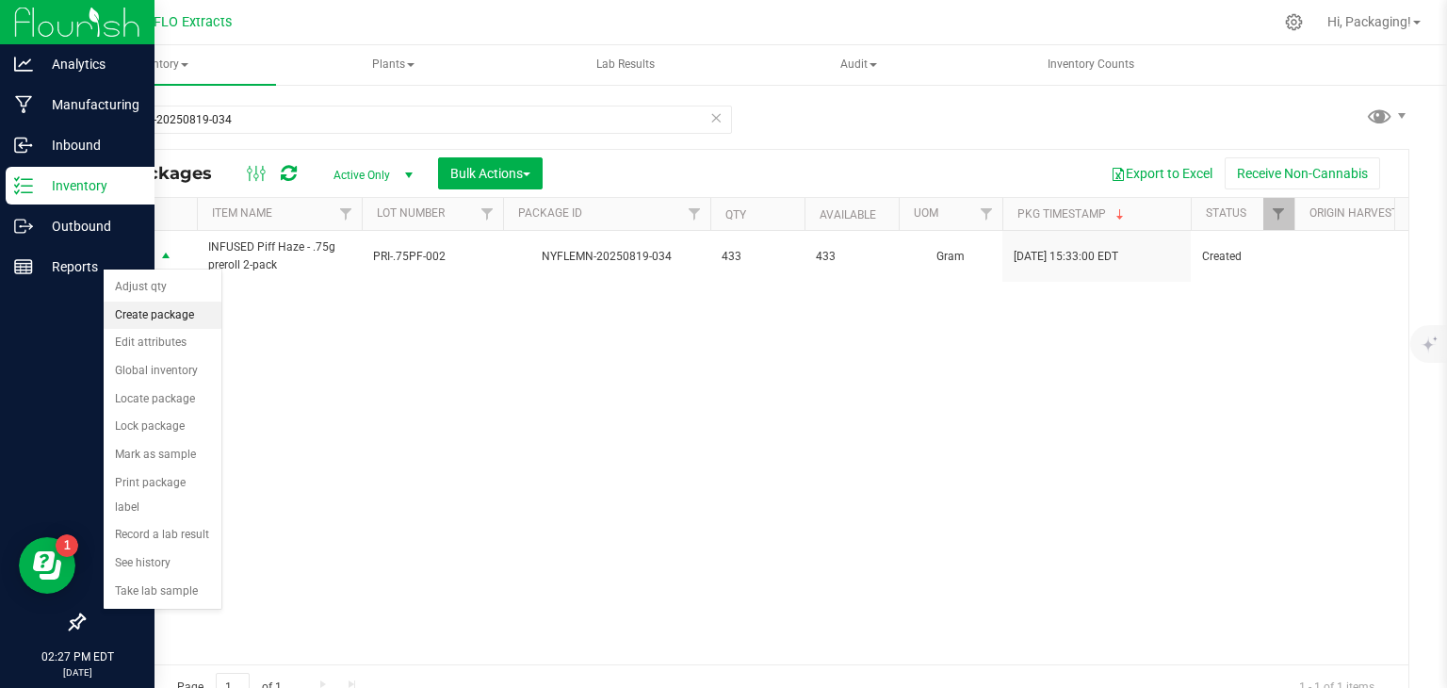
click at [192, 314] on li "Create package" at bounding box center [163, 315] width 118 height 28
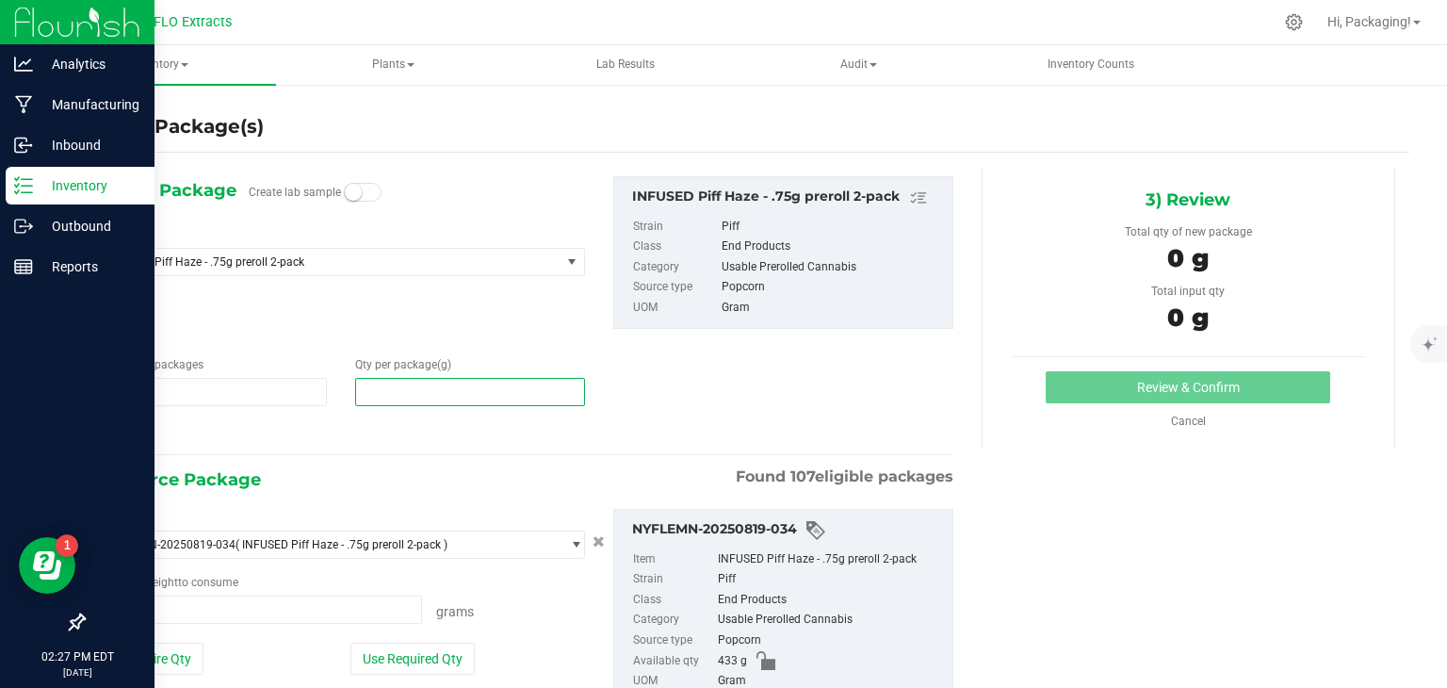
click at [439, 381] on span at bounding box center [470, 392] width 230 height 28
type input "25"
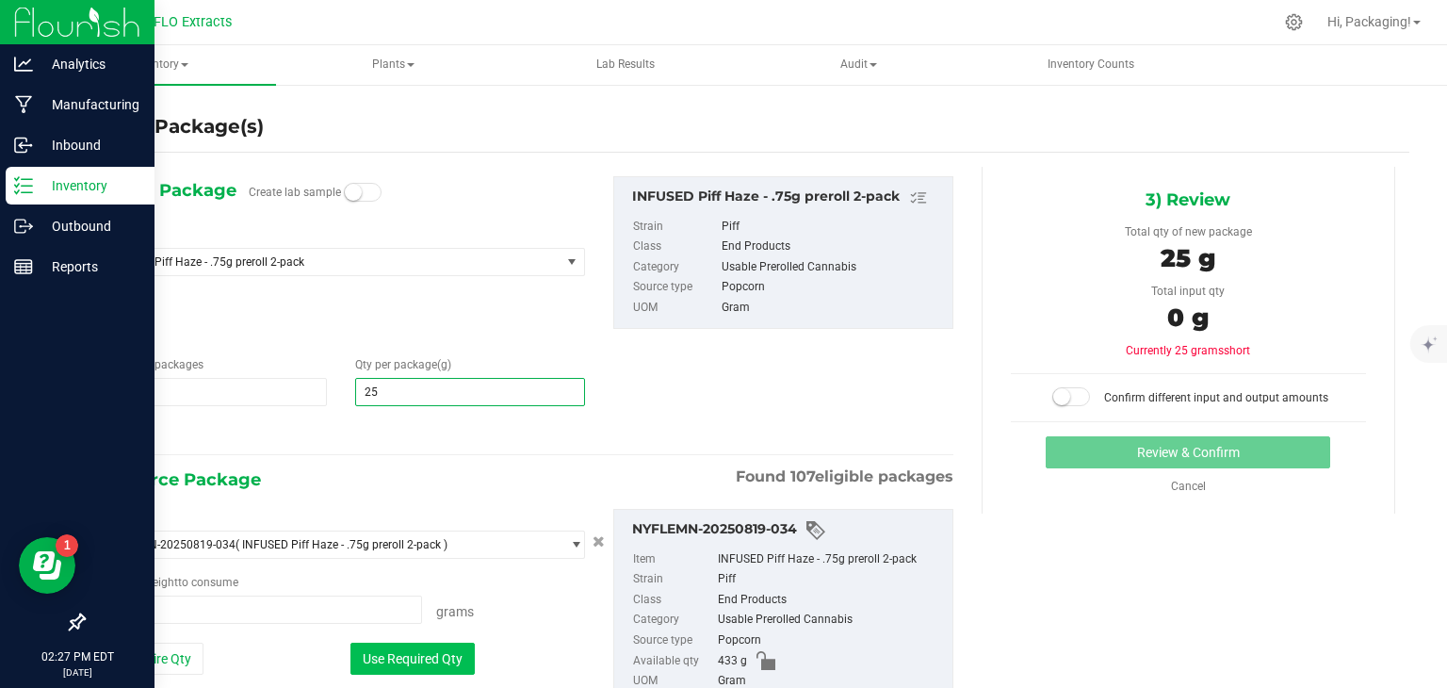
type input "25.0000"
click at [396, 662] on button "Use Required Qty" at bounding box center [412, 658] width 124 height 32
type input "25.0000 g"
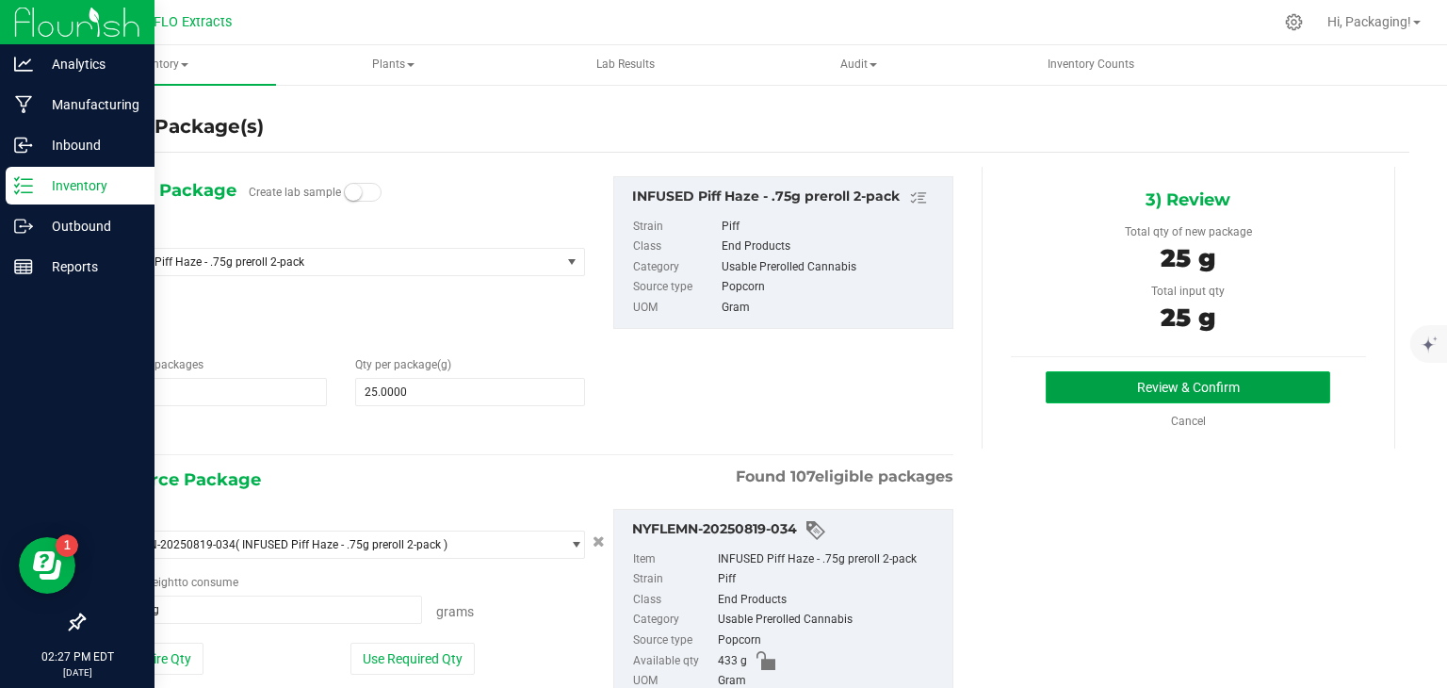
click at [1104, 393] on button "Review & Confirm" at bounding box center [1187, 387] width 284 height 32
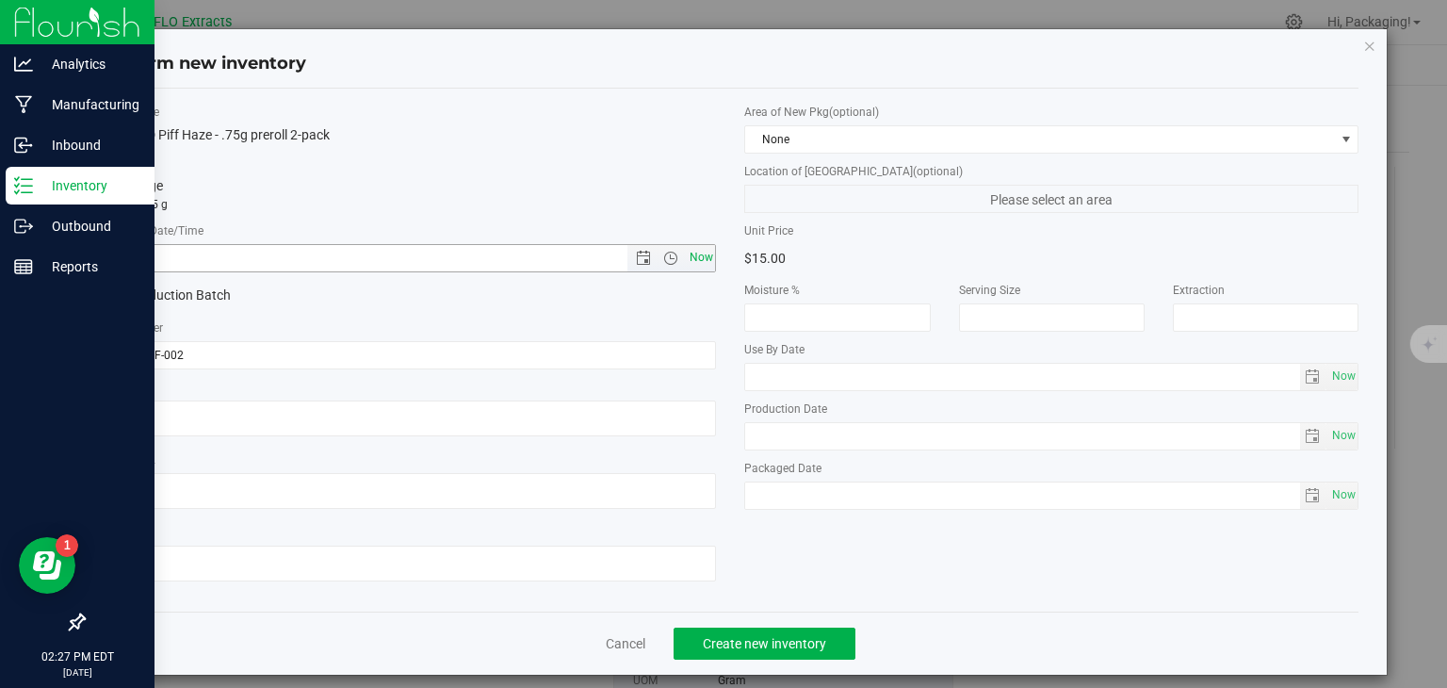
click at [688, 252] on span "Now" at bounding box center [701, 257] width 32 height 27
type input "[DATE] 2:27 PM"
click at [758, 632] on button "Create new inventory" at bounding box center [764, 643] width 182 height 32
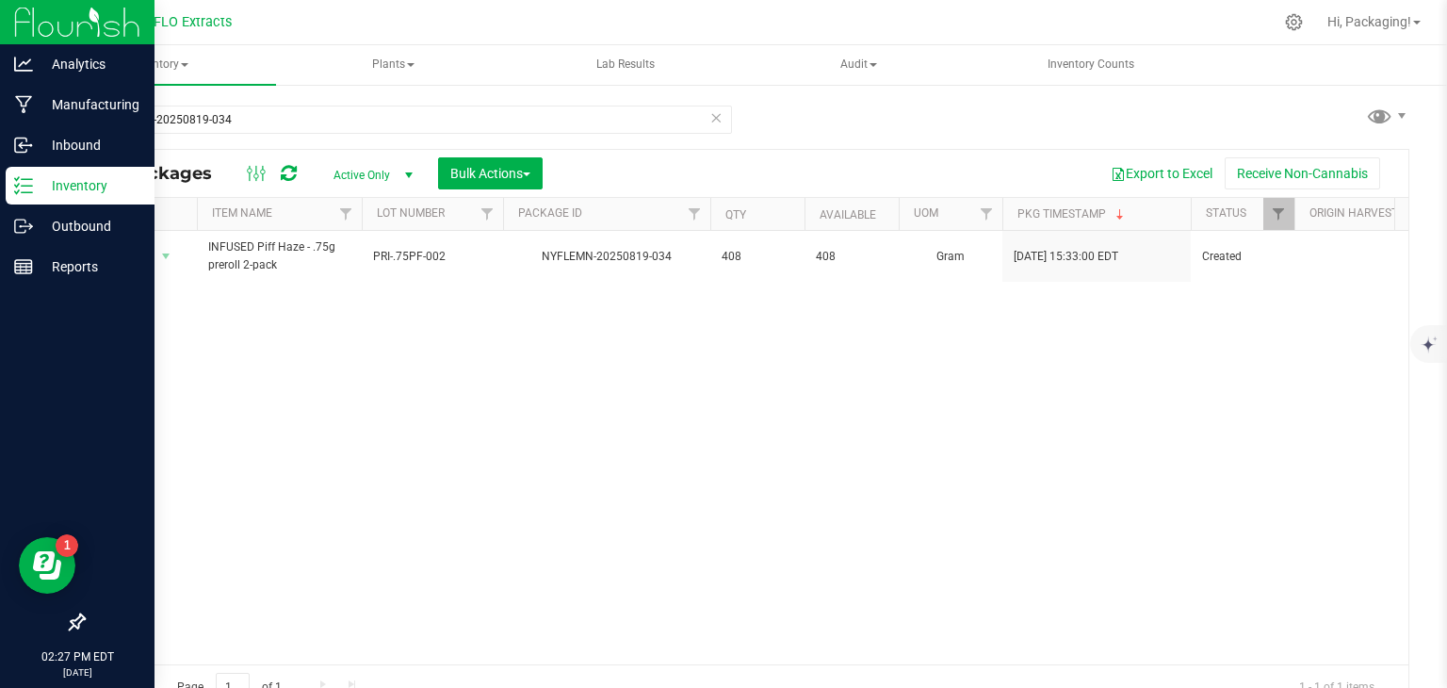
click at [56, 186] on p "Inventory" at bounding box center [89, 185] width 113 height 23
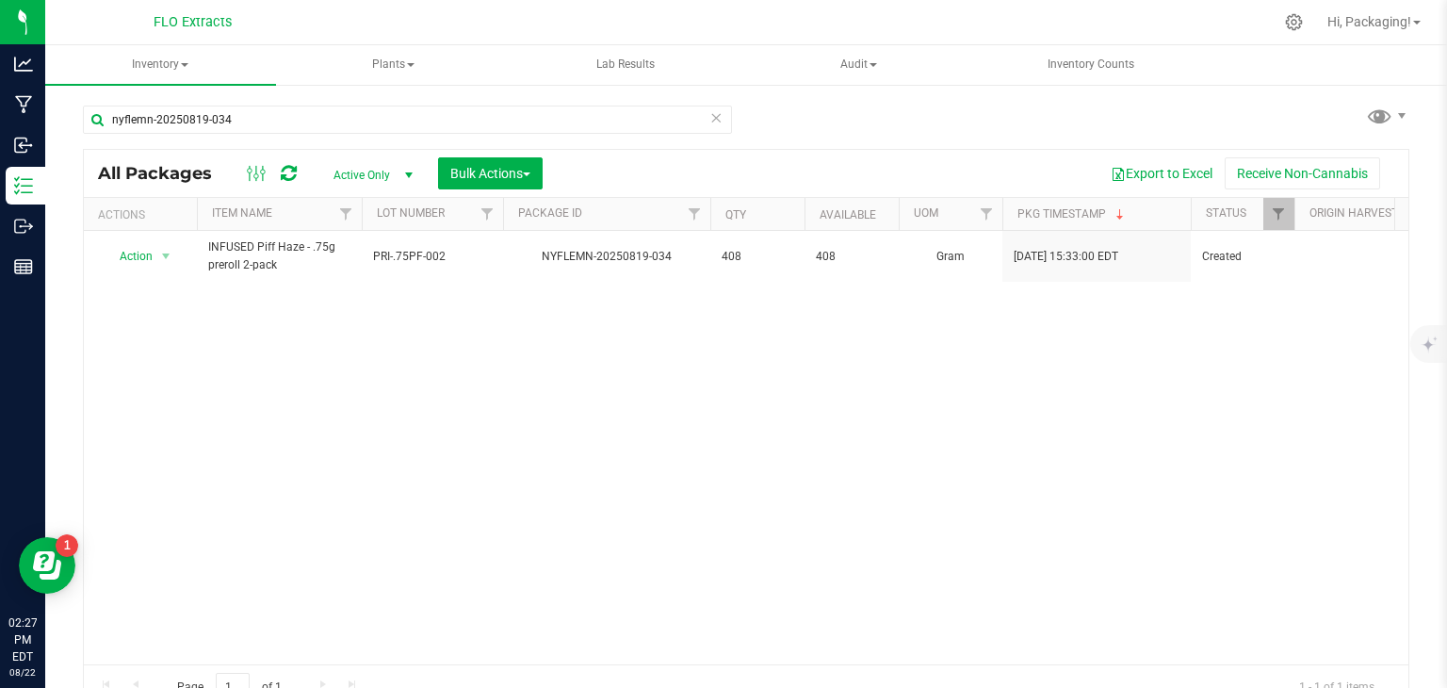
click at [711, 120] on icon at bounding box center [715, 116] width 13 height 23
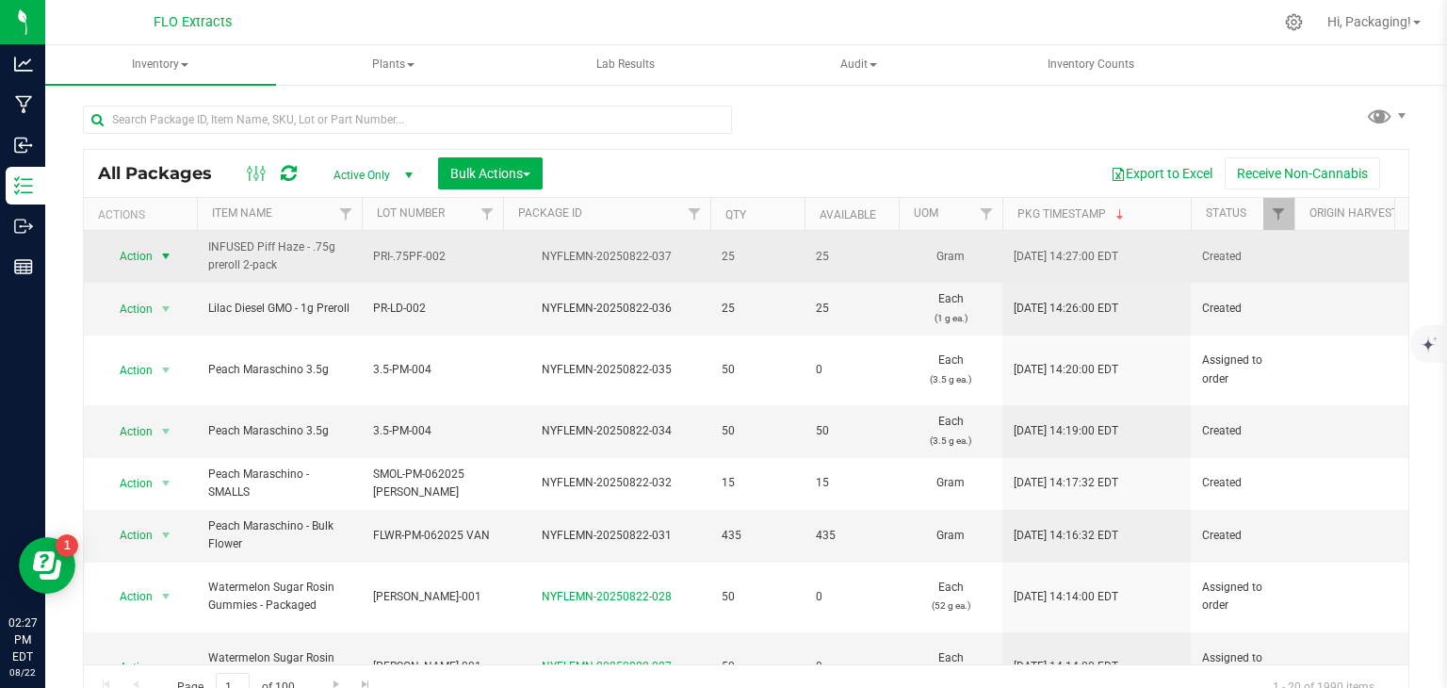
click at [173, 249] on span "select" at bounding box center [165, 256] width 15 height 15
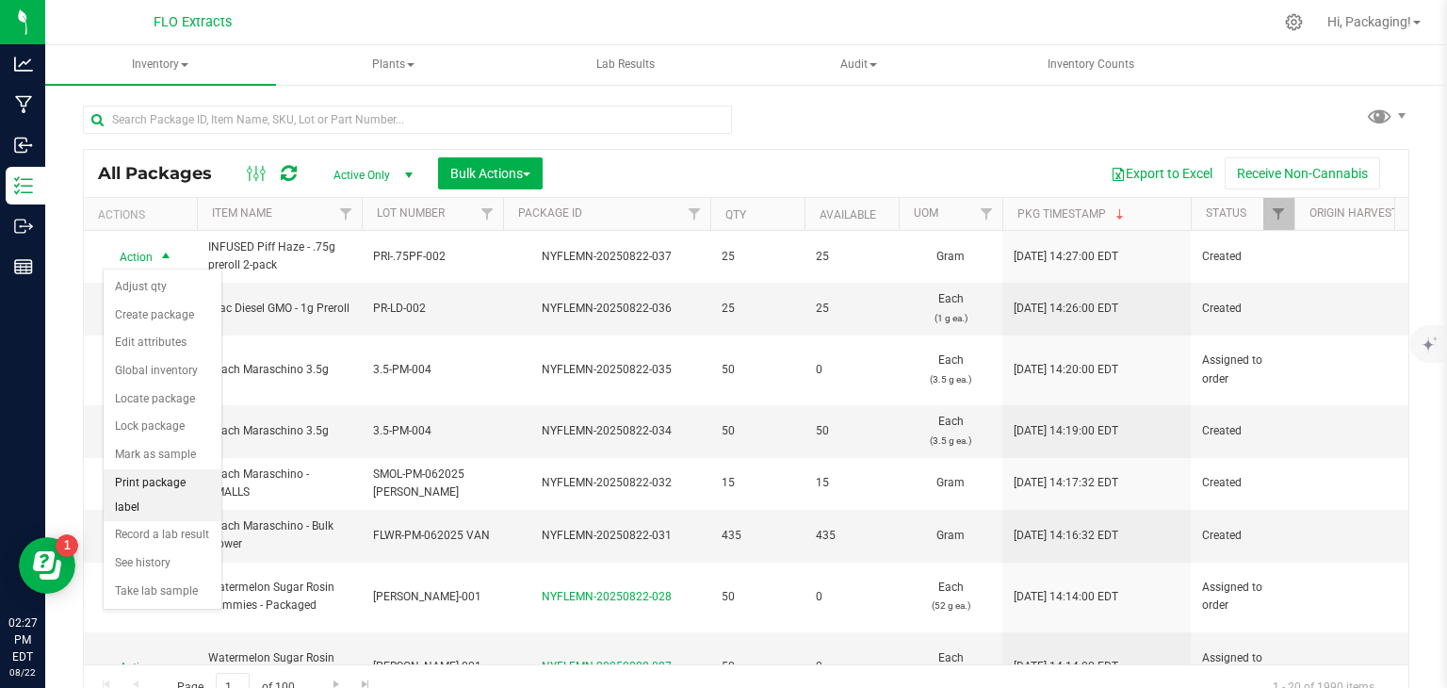
click at [171, 483] on li "Print package label" at bounding box center [163, 495] width 118 height 52
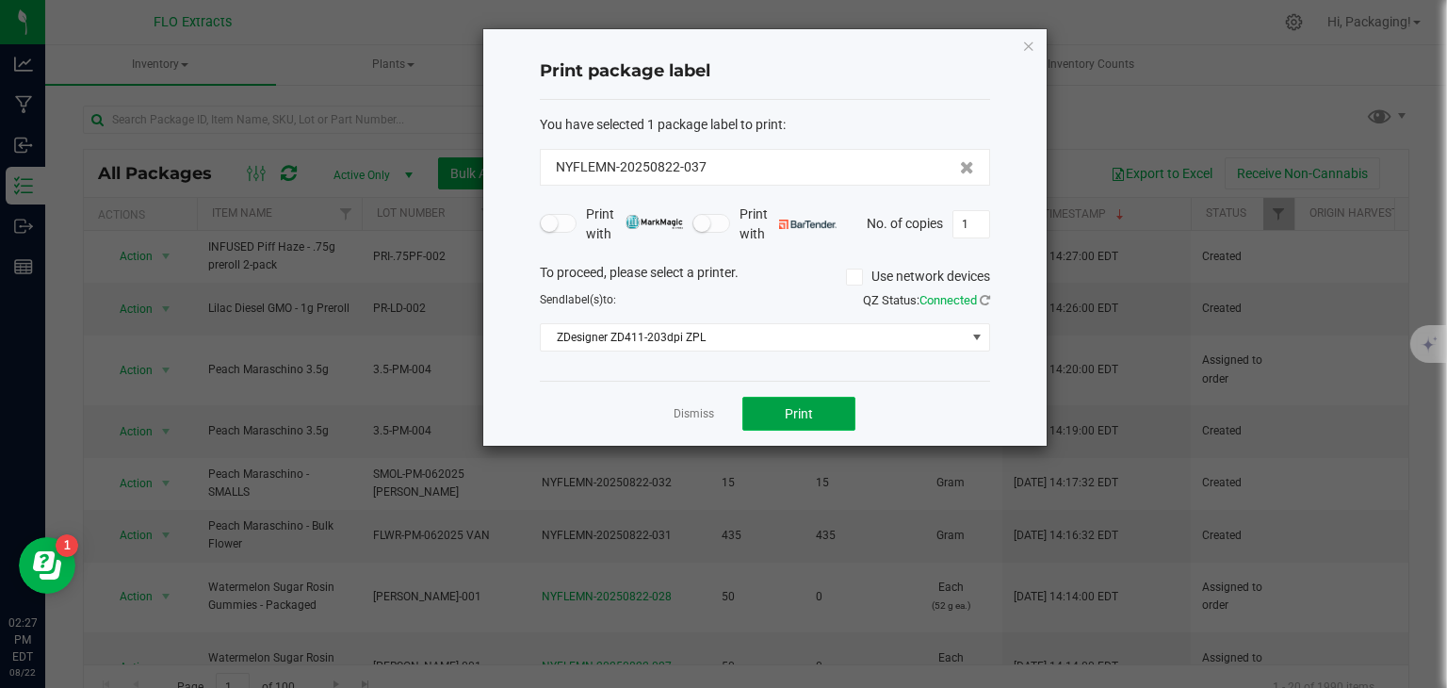
click at [770, 422] on button "Print" at bounding box center [798, 414] width 113 height 34
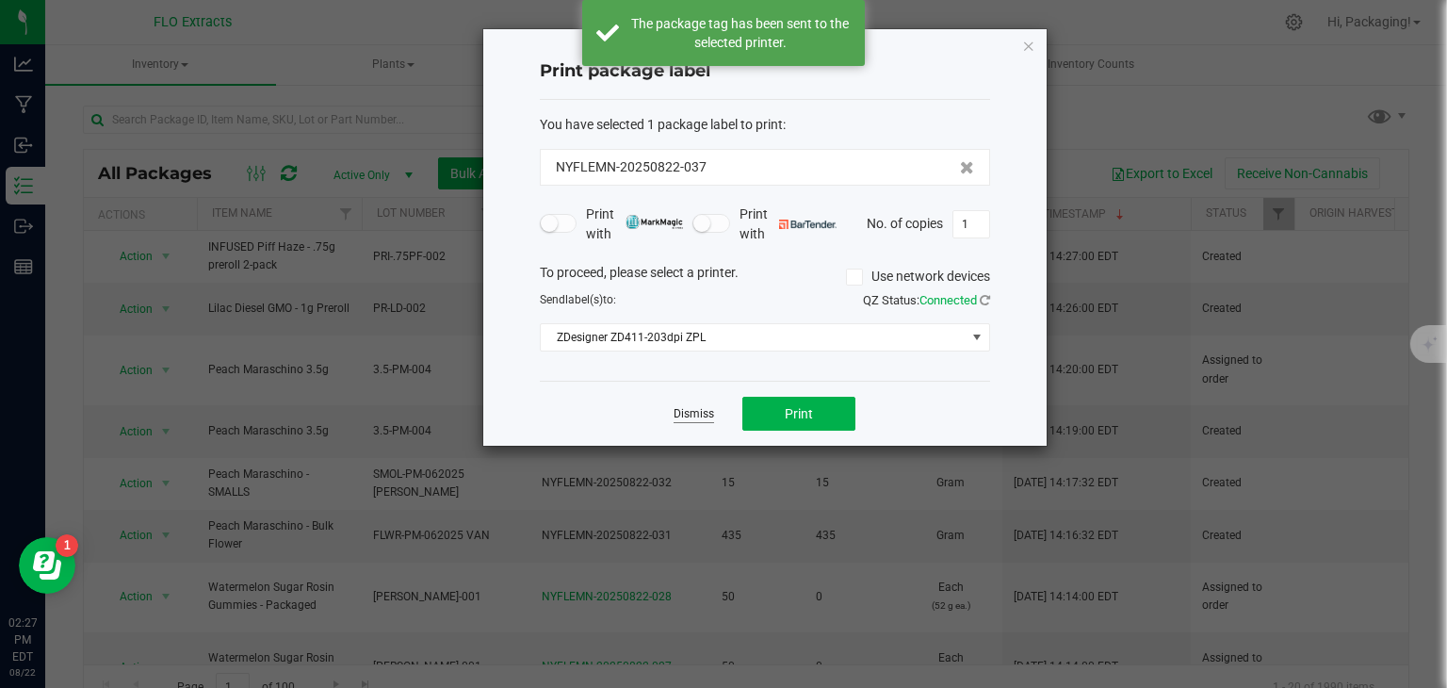
click at [703, 419] on link "Dismiss" at bounding box center [693, 414] width 41 height 16
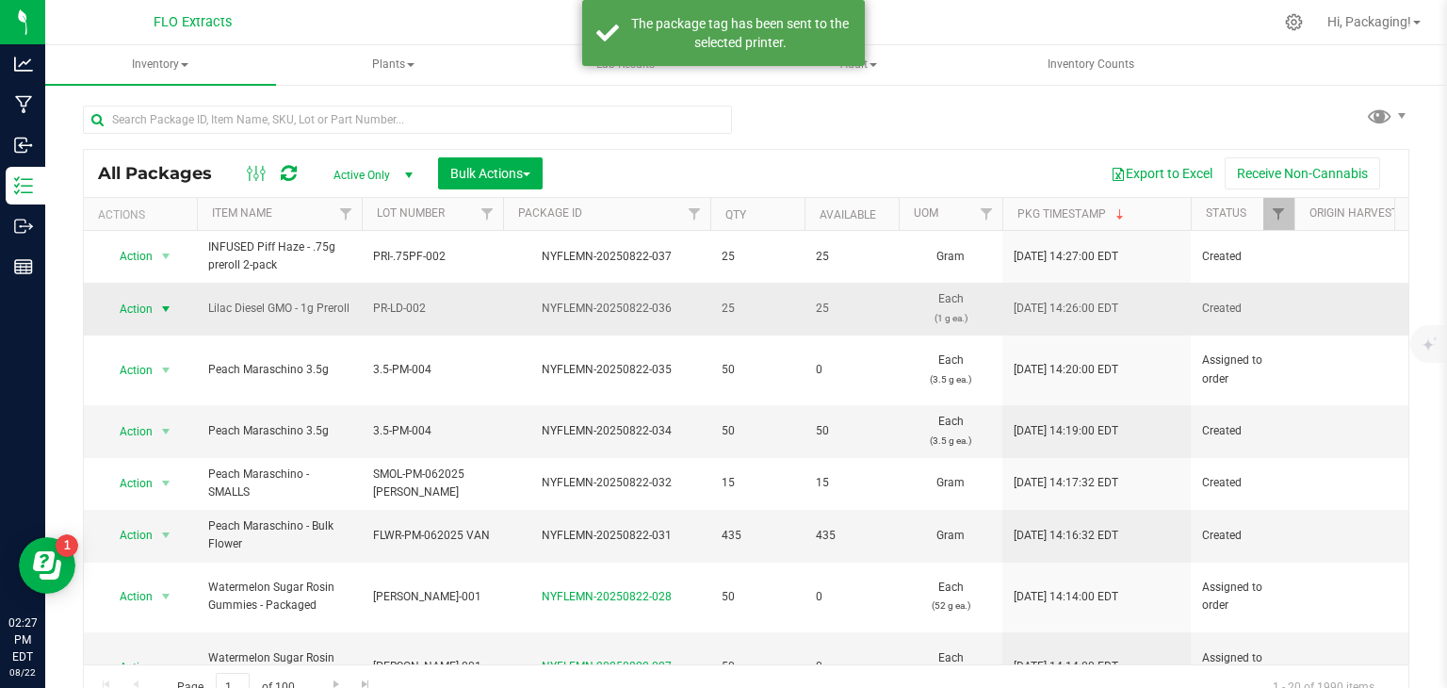
click at [166, 311] on span "select" at bounding box center [165, 308] width 15 height 15
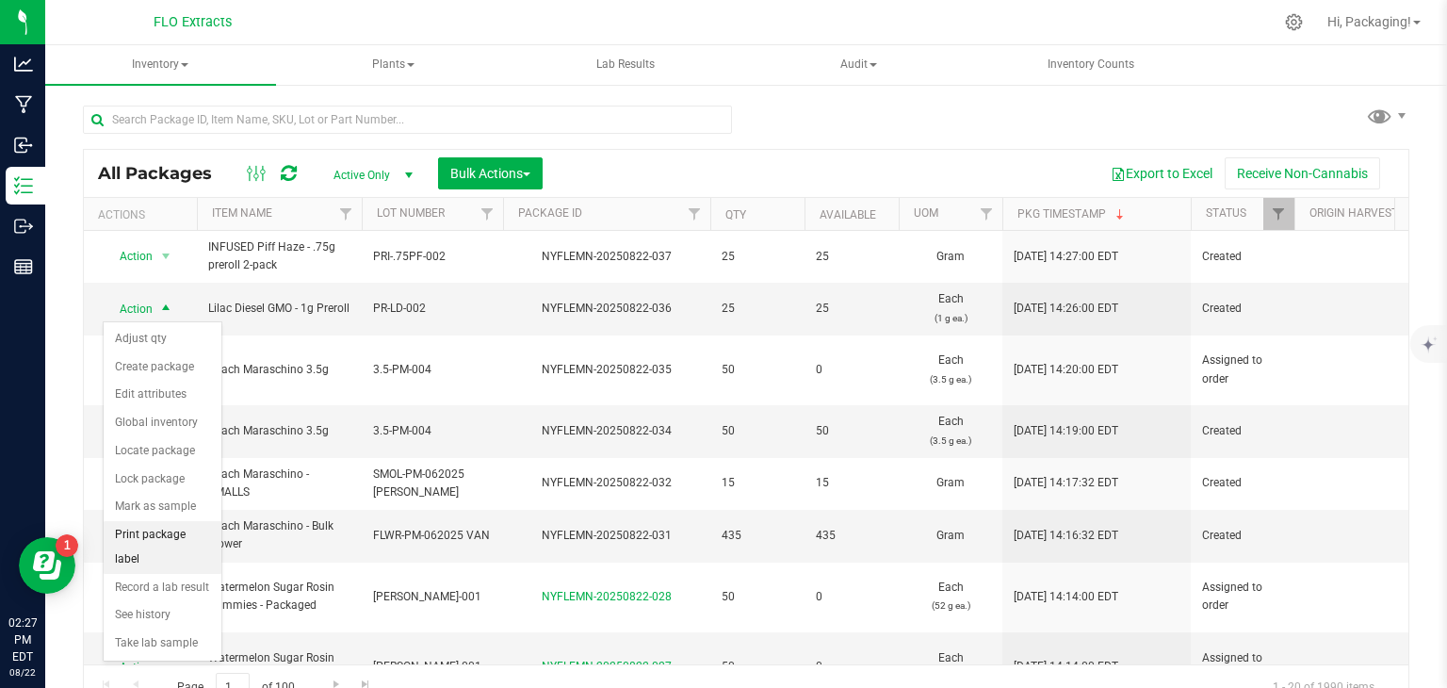
click at [188, 521] on li "Print package label" at bounding box center [163, 547] width 118 height 52
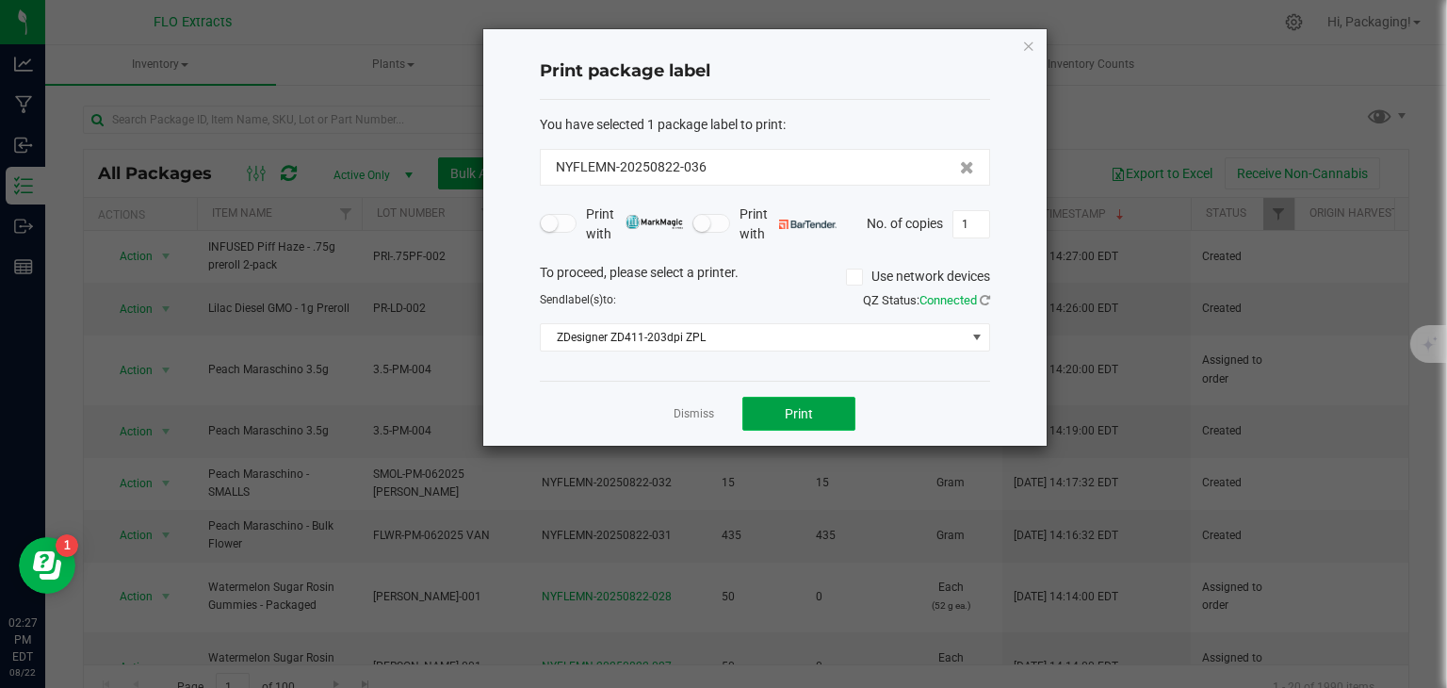
click at [785, 418] on span "Print" at bounding box center [799, 413] width 28 height 15
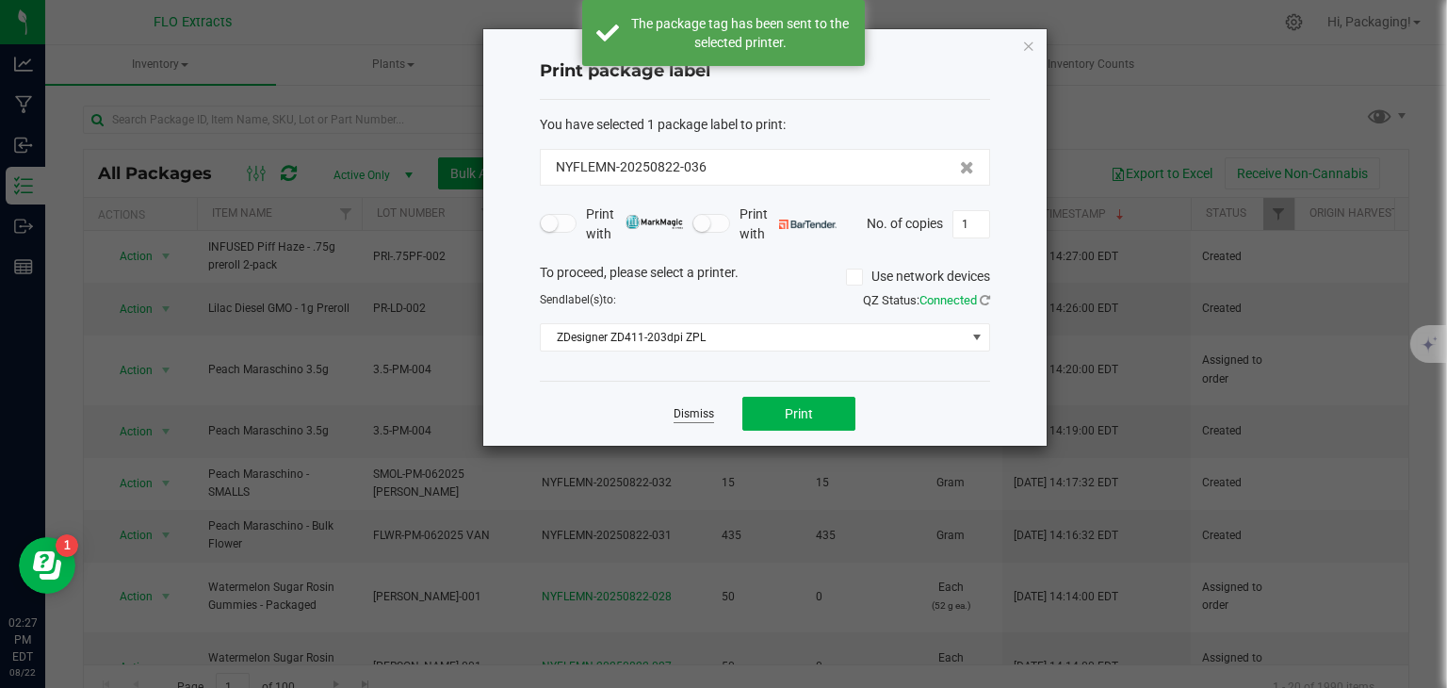
click at [697, 408] on link "Dismiss" at bounding box center [693, 414] width 41 height 16
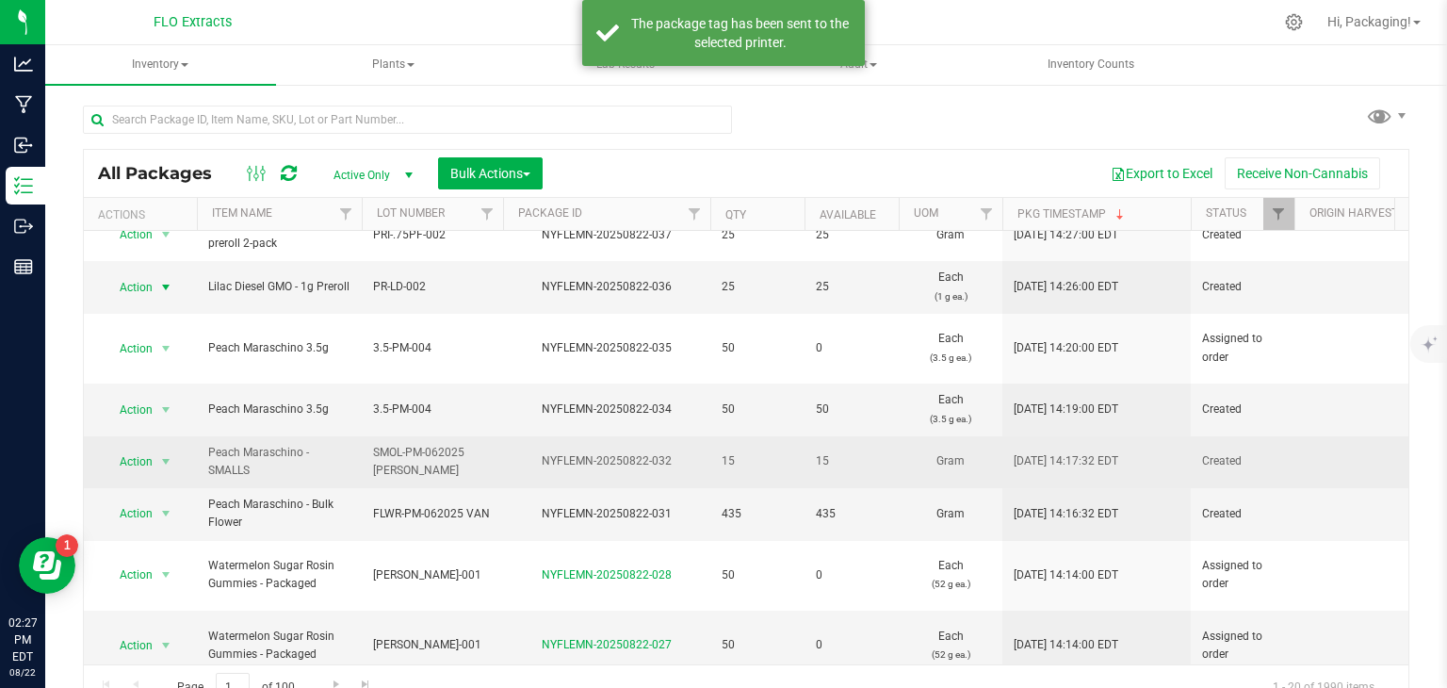
scroll to position [15, 0]
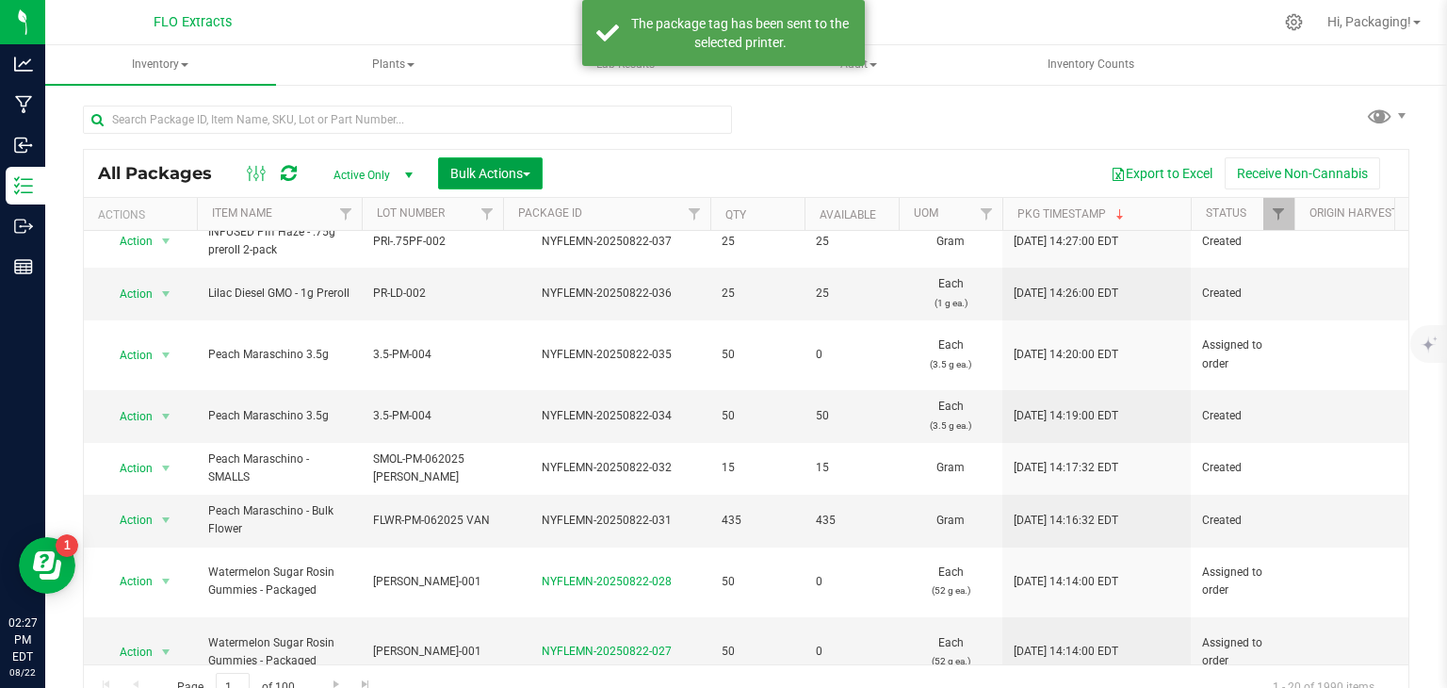
click at [530, 176] on span "Bulk Actions" at bounding box center [490, 173] width 80 height 15
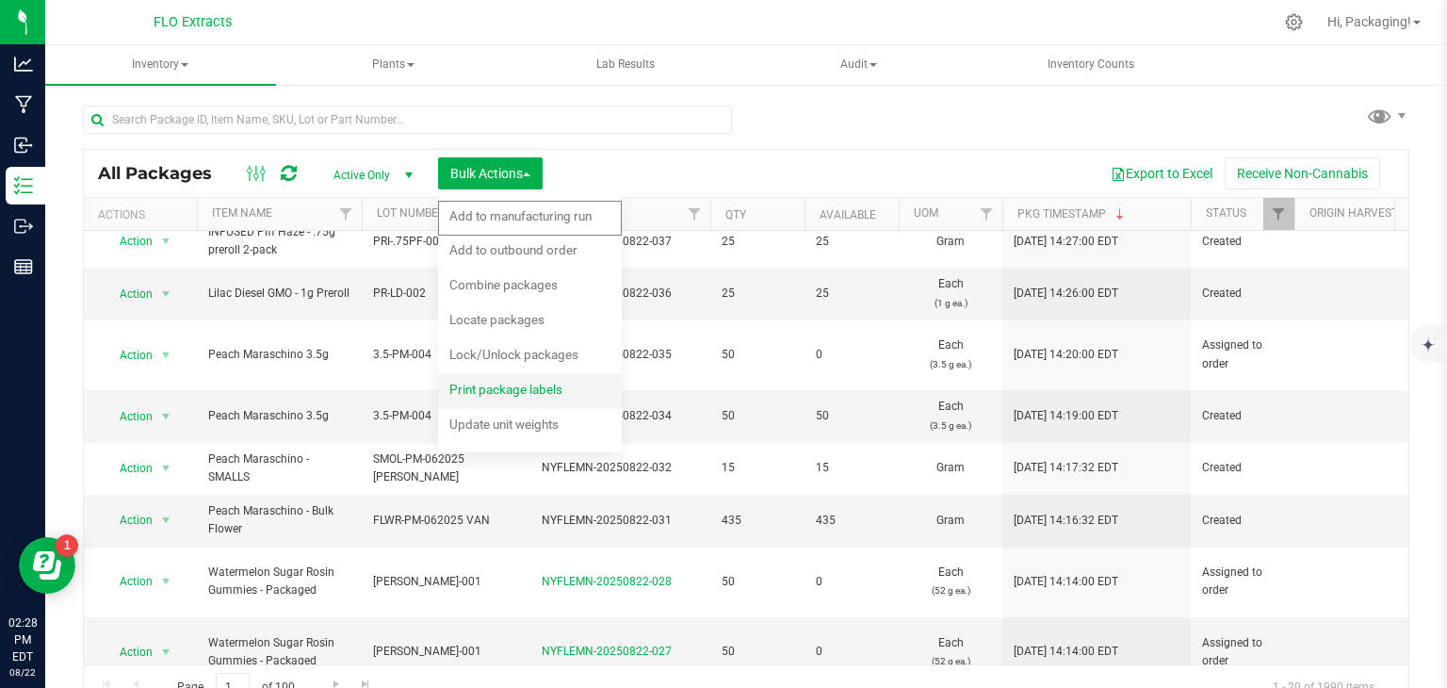
click at [516, 380] on div "Print package labels" at bounding box center [518, 392] width 138 height 30
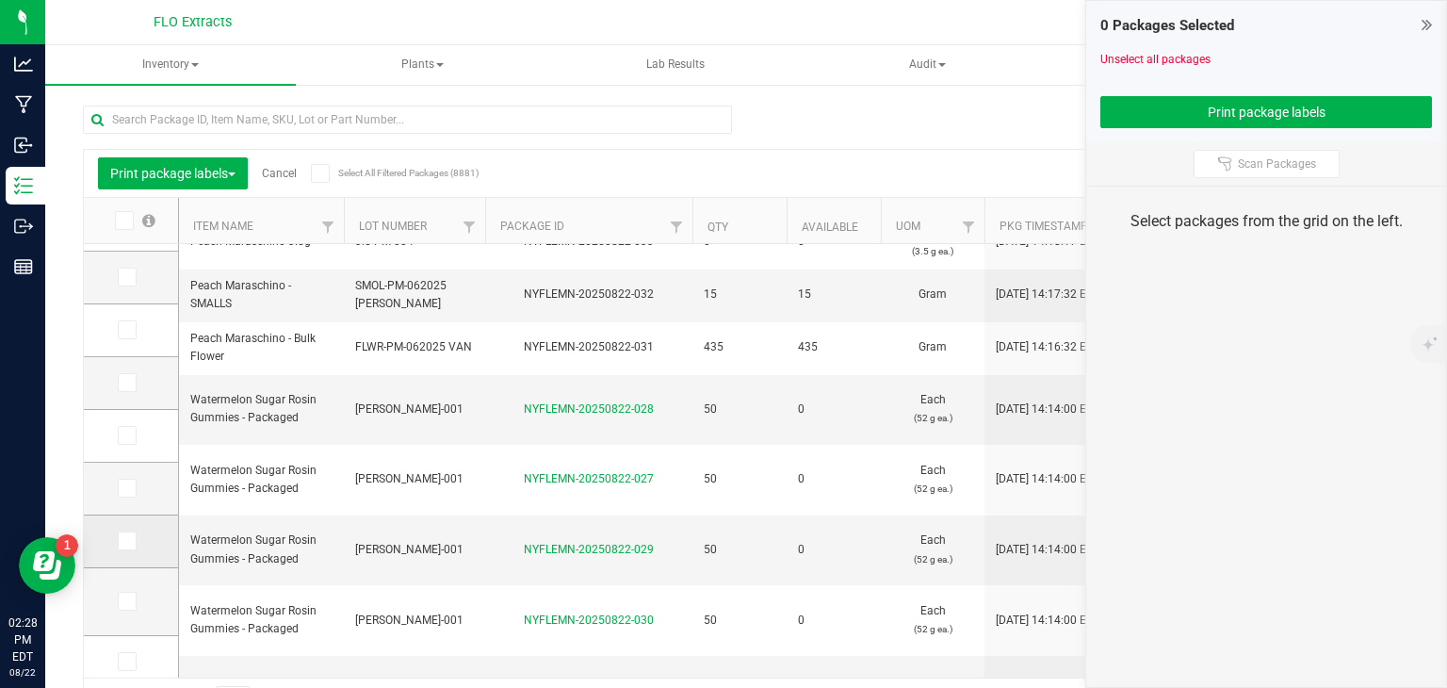
click at [129, 541] on icon at bounding box center [126, 541] width 12 height 0
click at [0, 0] on input "checkbox" at bounding box center [0, 0] width 0 height 0
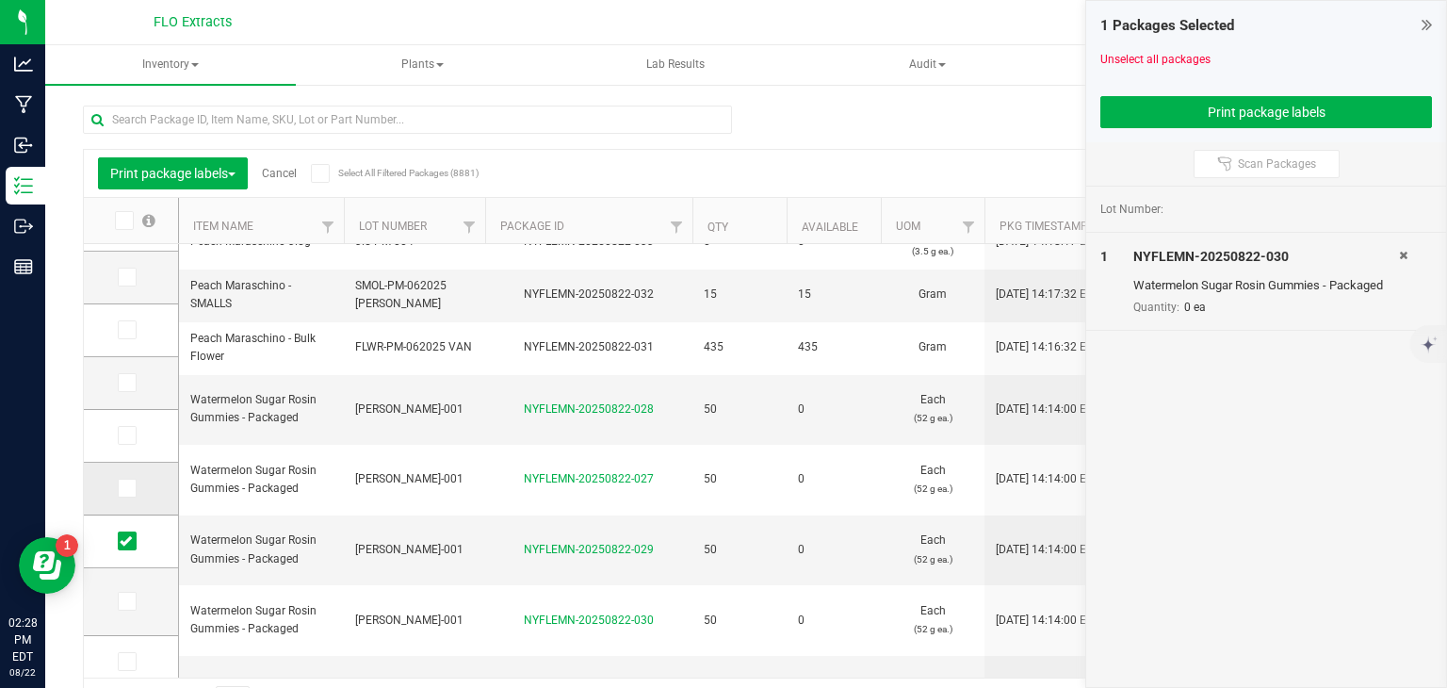
click at [128, 488] on icon at bounding box center [126, 488] width 12 height 0
click at [0, 0] on input "checkbox" at bounding box center [0, 0] width 0 height 0
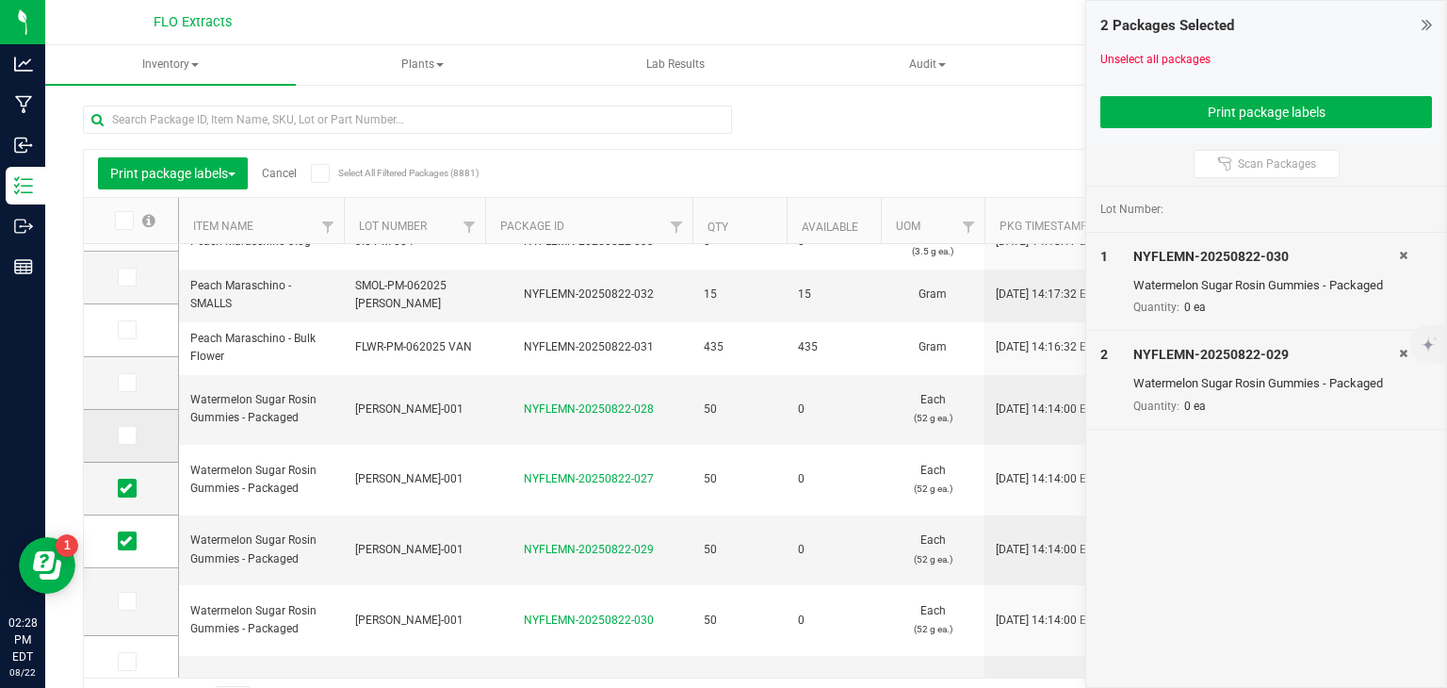
click at [125, 435] on icon at bounding box center [126, 435] width 12 height 0
click at [0, 0] on input "checkbox" at bounding box center [0, 0] width 0 height 0
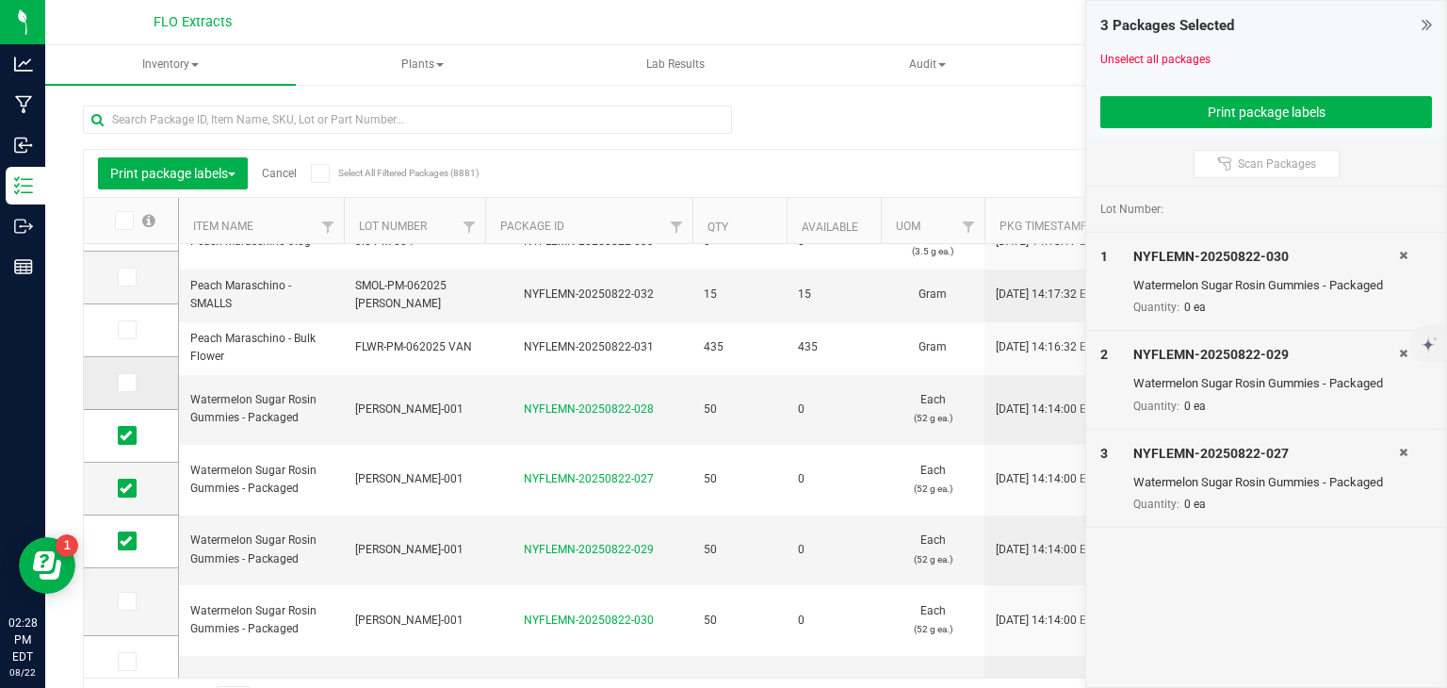
click at [122, 382] on icon at bounding box center [126, 382] width 12 height 0
click at [0, 0] on input "checkbox" at bounding box center [0, 0] width 0 height 0
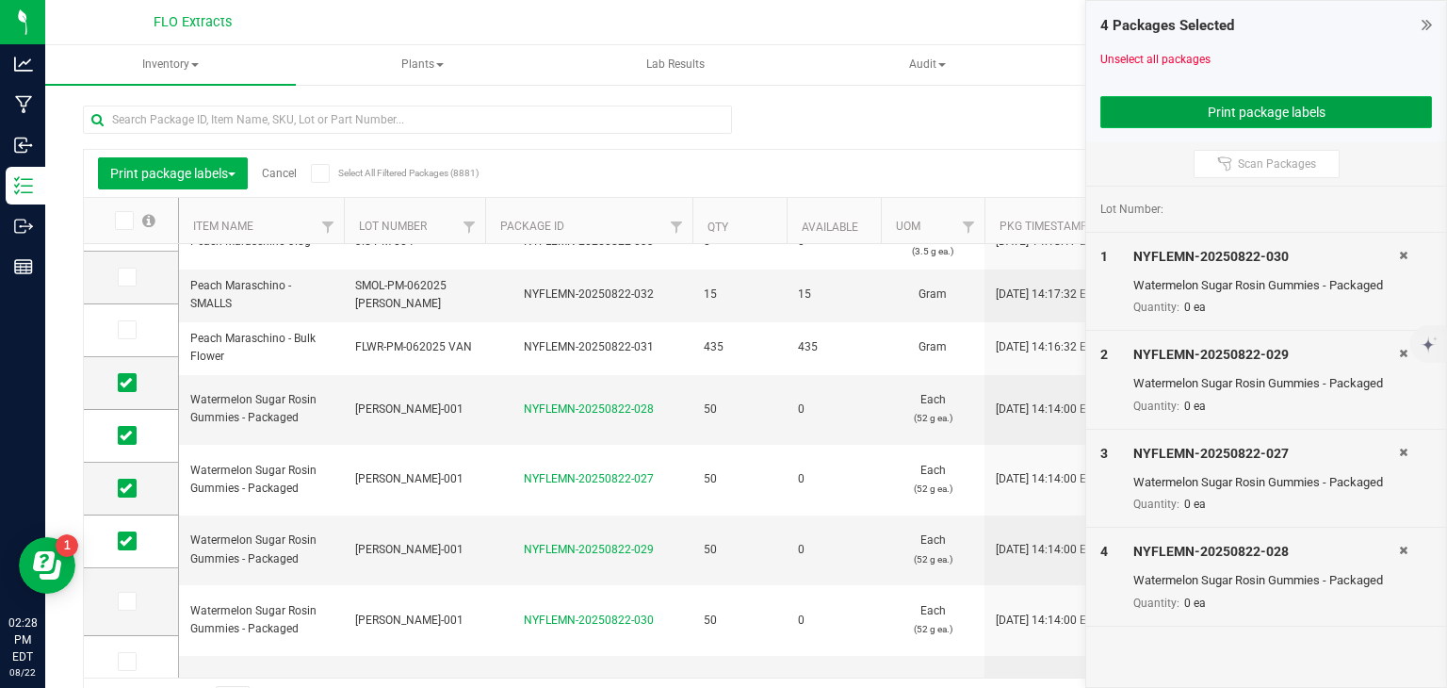
click at [1126, 120] on button "Print package labels" at bounding box center [1266, 112] width 332 height 32
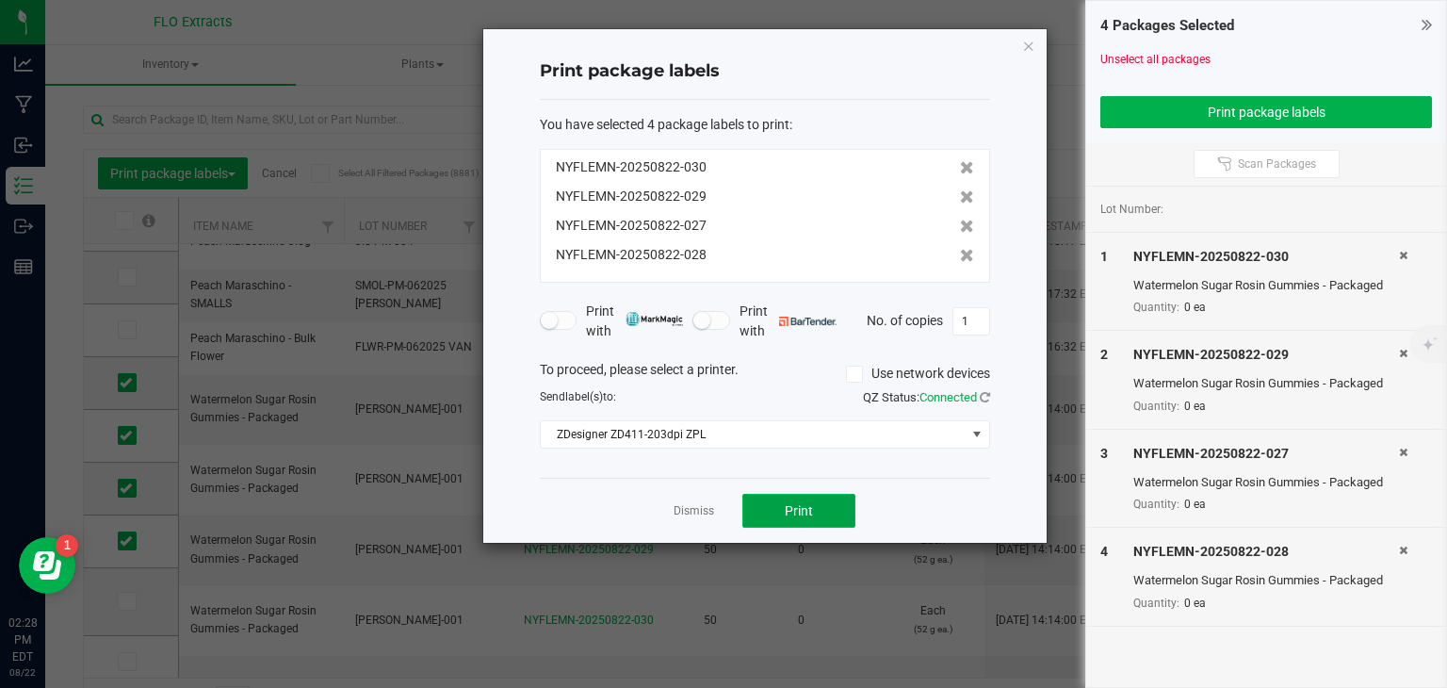
click at [817, 501] on button "Print" at bounding box center [798, 511] width 113 height 34
click at [707, 508] on link "Dismiss" at bounding box center [693, 511] width 41 height 16
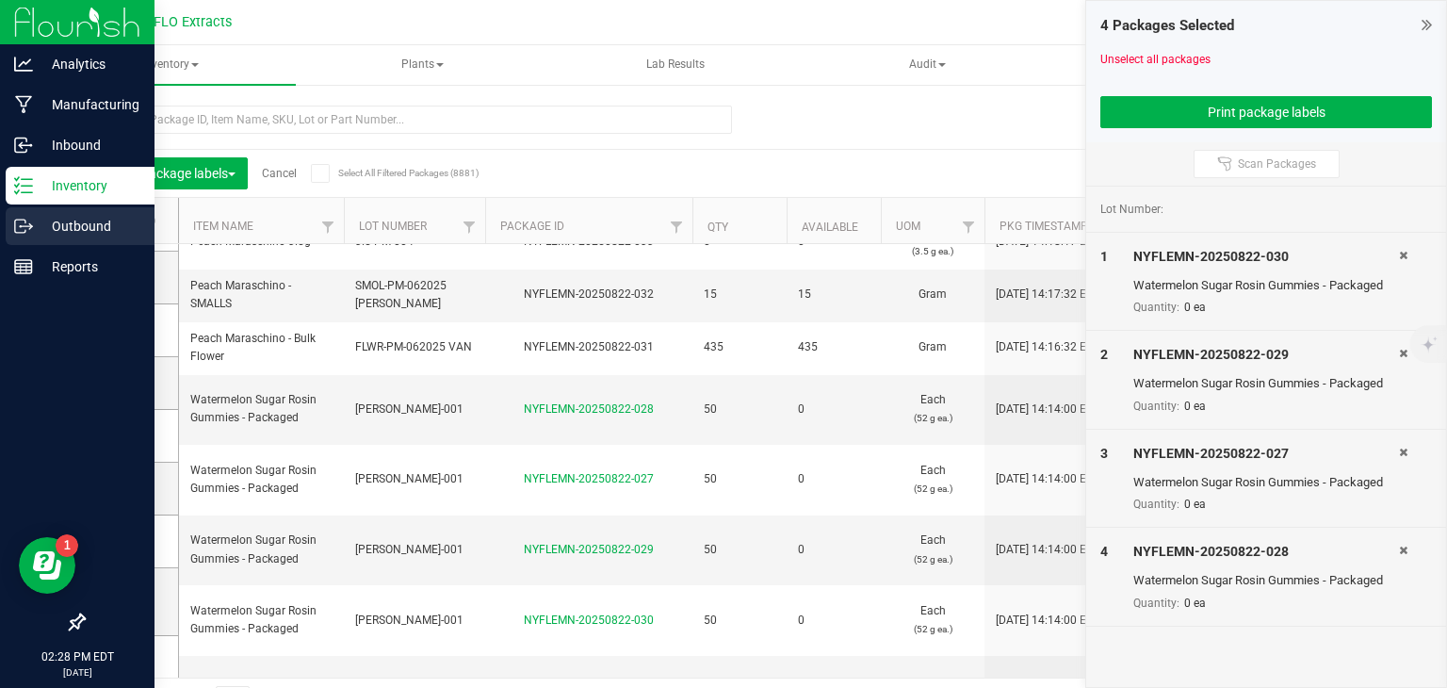
click at [57, 220] on p "Outbound" at bounding box center [89, 226] width 113 height 23
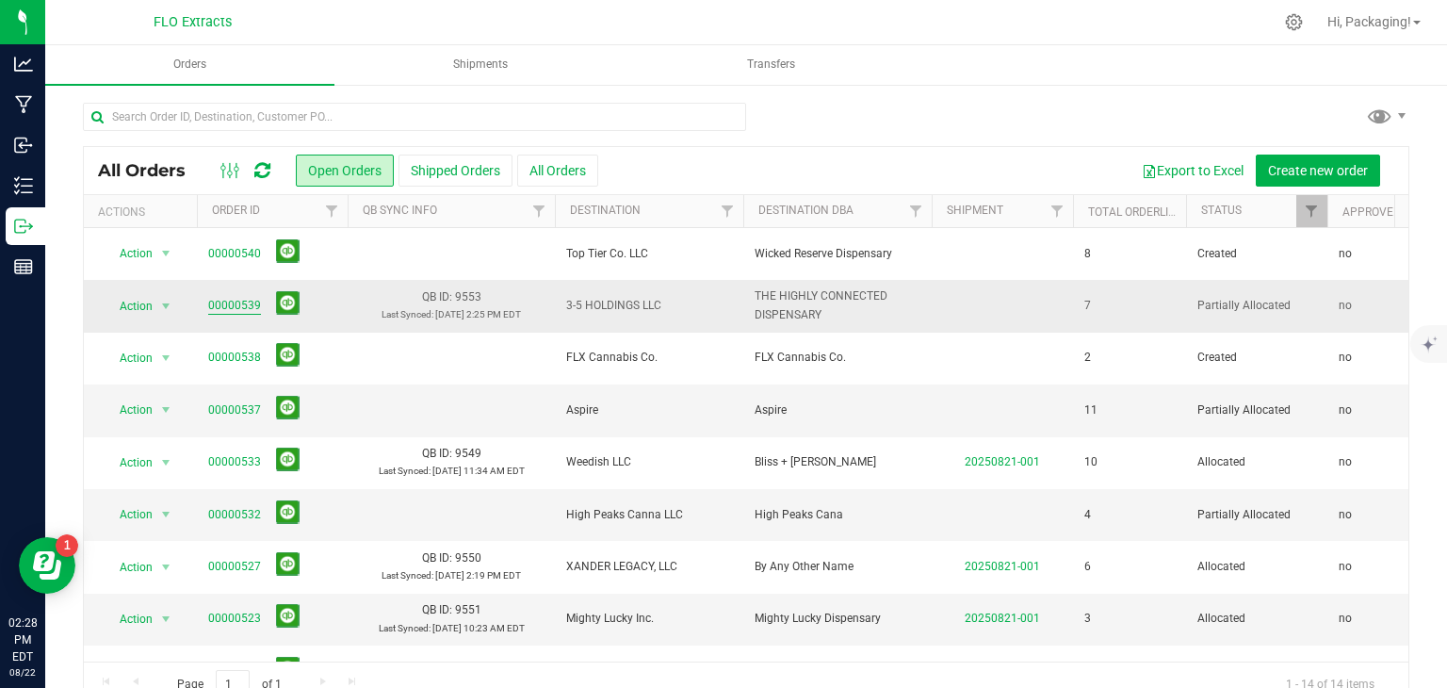
click at [236, 310] on link "00000539" at bounding box center [234, 306] width 53 height 18
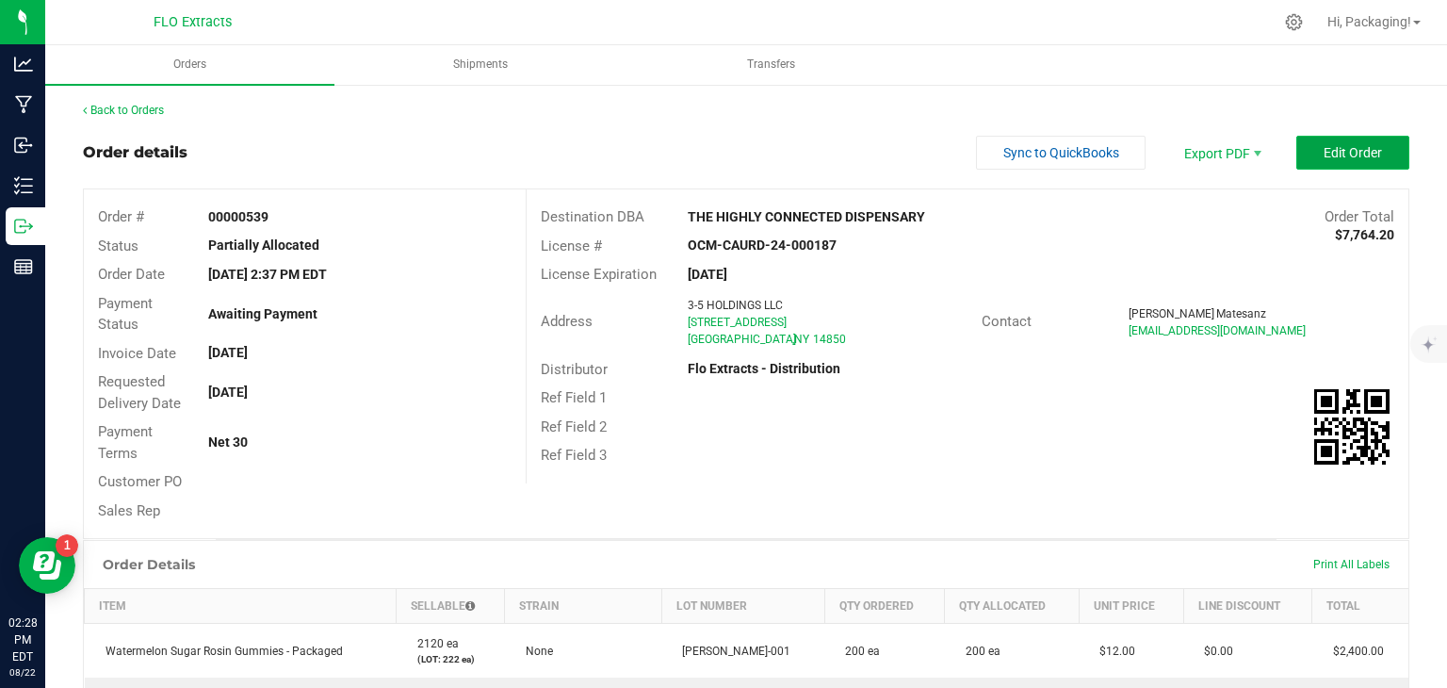
click at [1323, 155] on span "Edit Order" at bounding box center [1352, 152] width 58 height 15
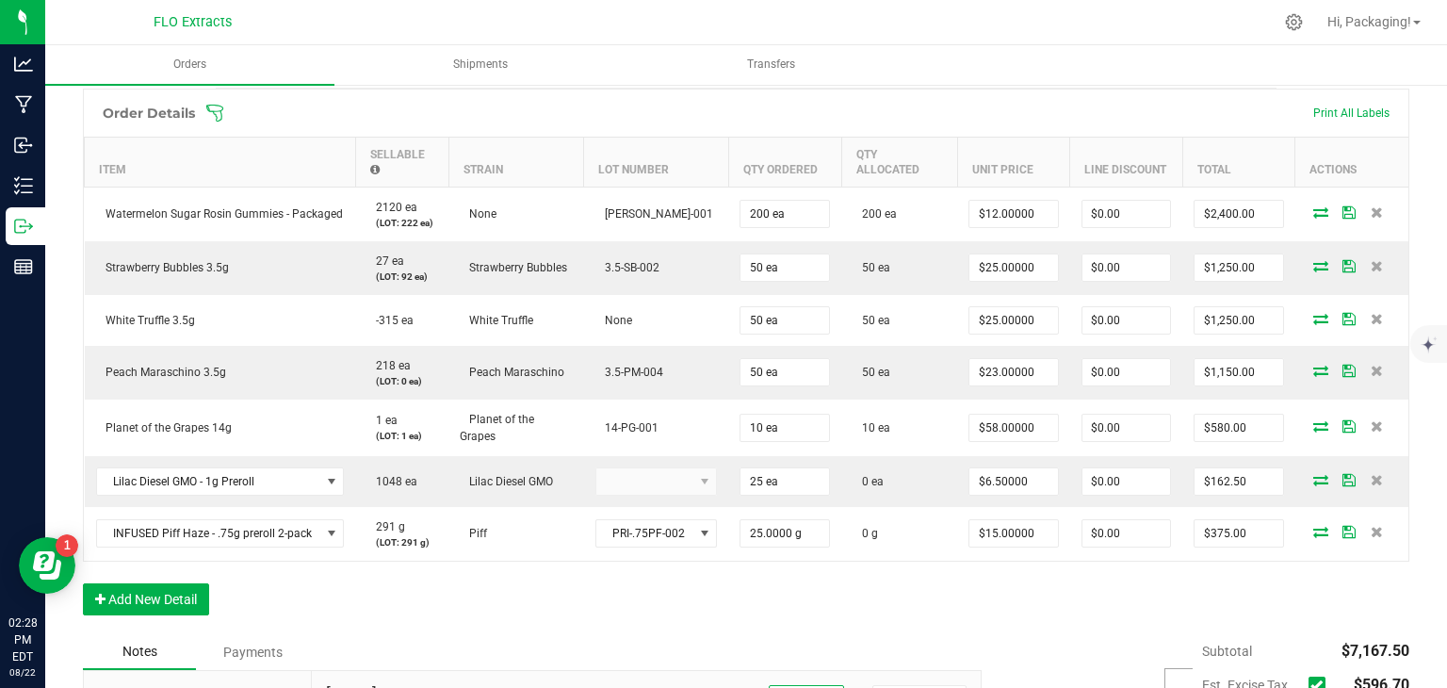
scroll to position [494, 0]
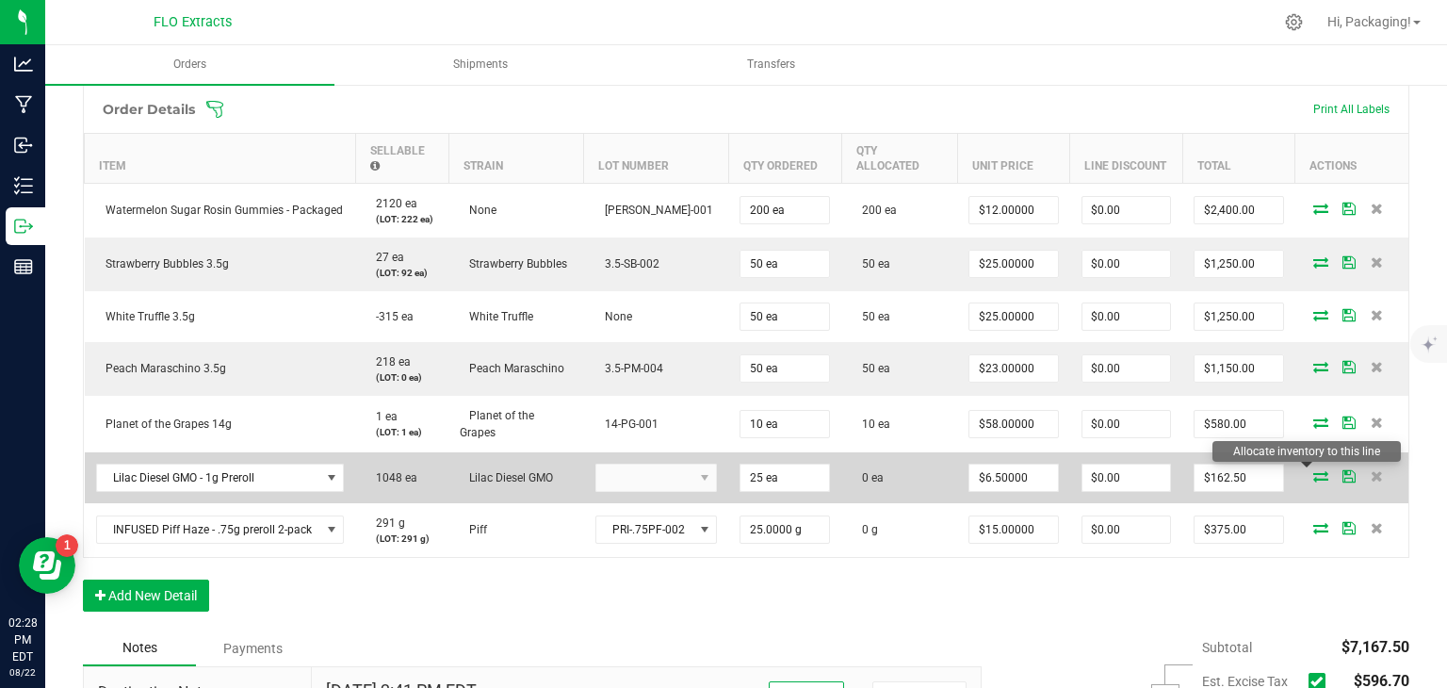
click at [1313, 470] on icon at bounding box center [1320, 475] width 15 height 11
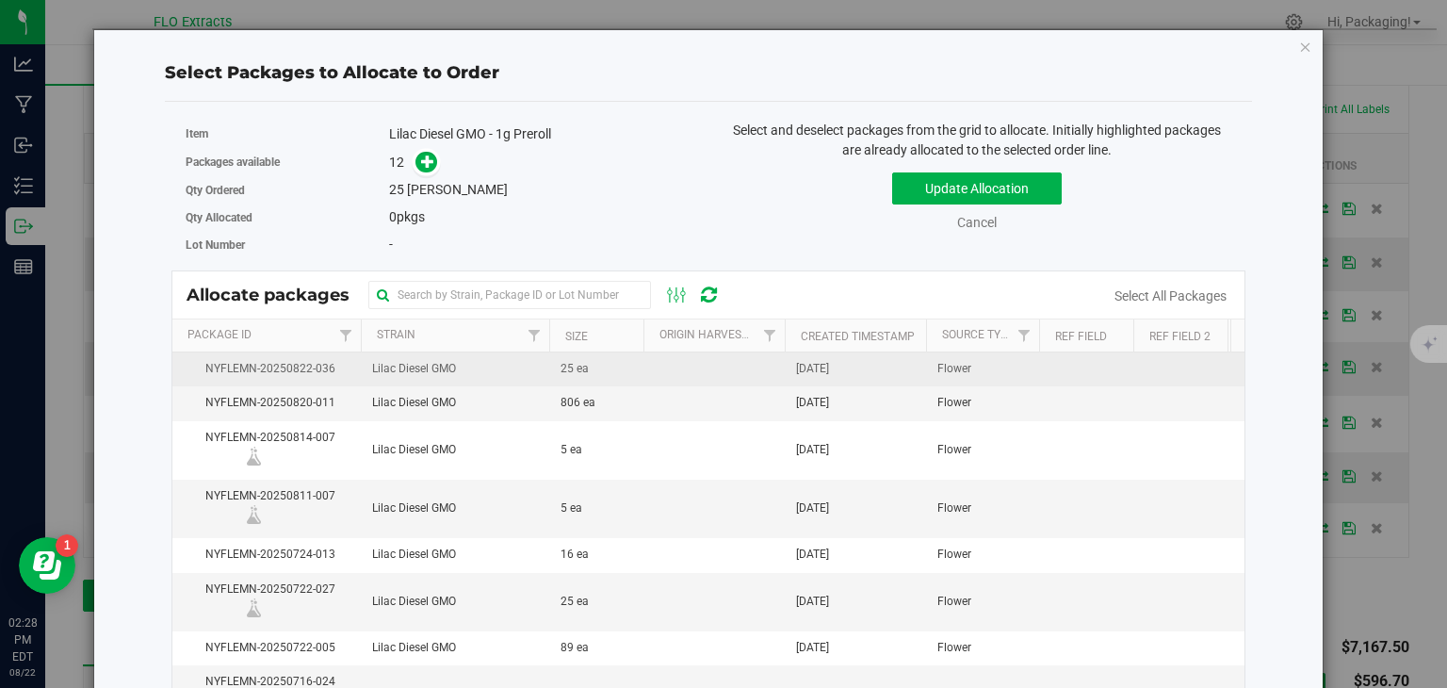
click at [883, 373] on td "[DATE]" at bounding box center [855, 369] width 141 height 34
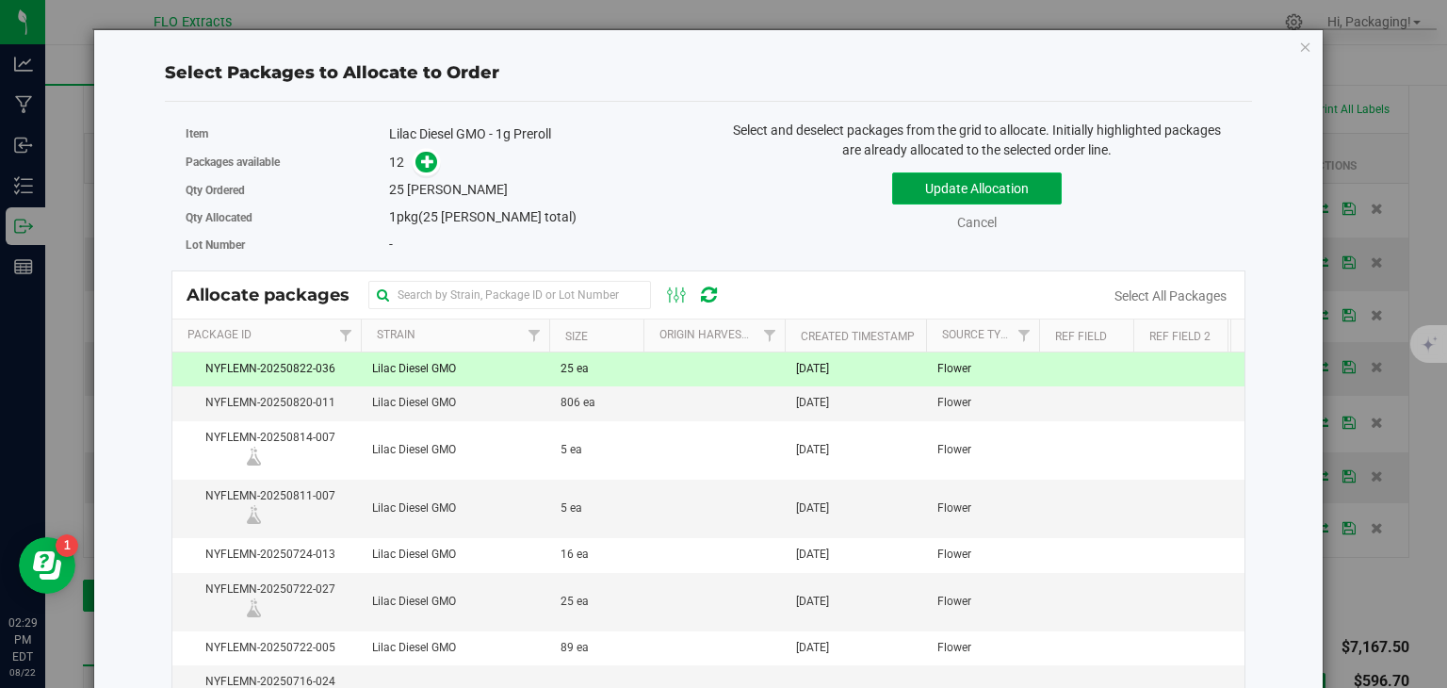
click at [980, 192] on button "Update Allocation" at bounding box center [977, 188] width 170 height 32
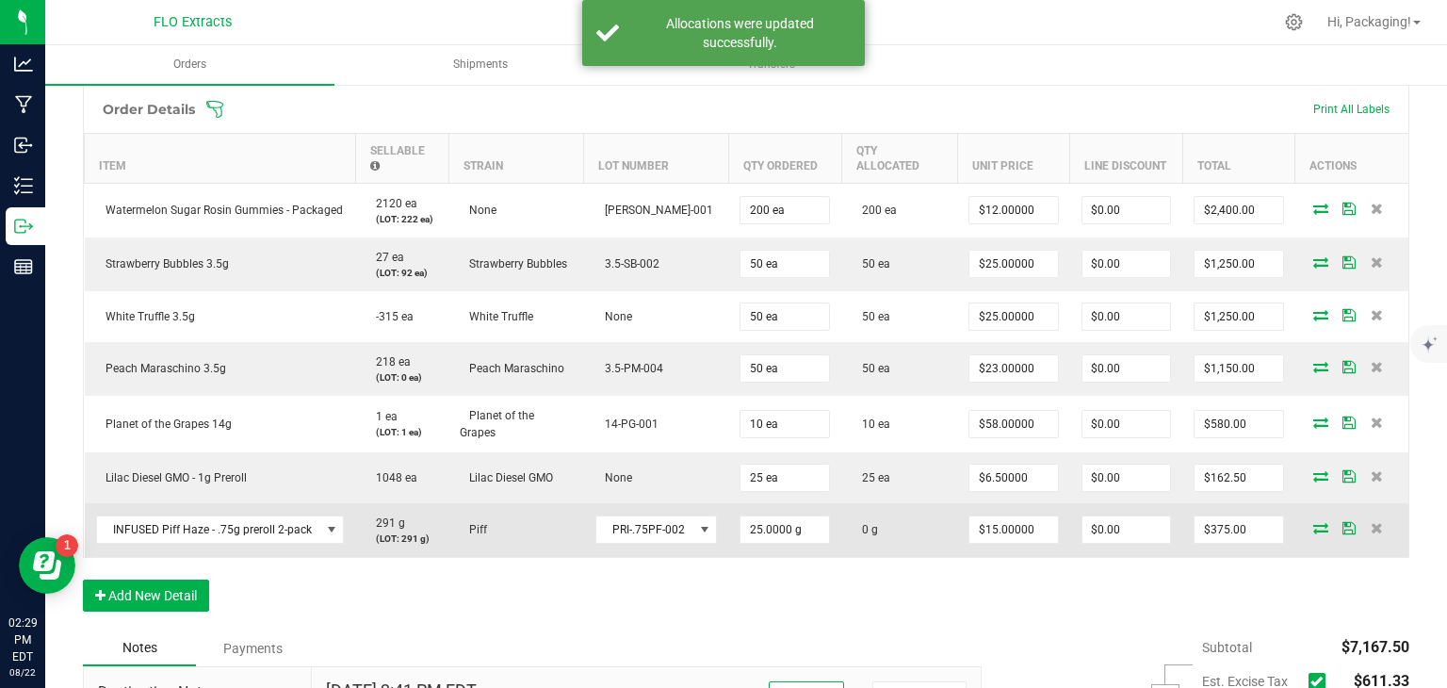
click at [1313, 525] on icon at bounding box center [1320, 527] width 15 height 11
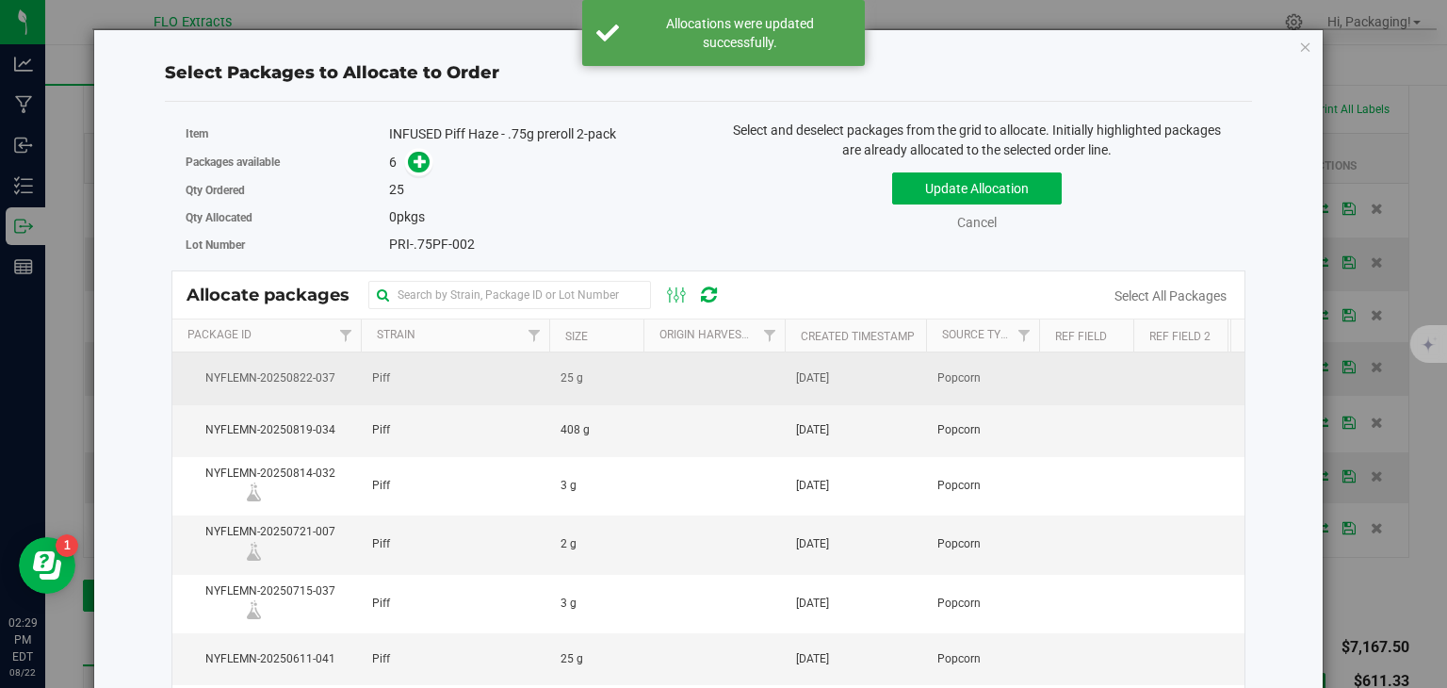
click at [788, 362] on td "[DATE]" at bounding box center [855, 378] width 141 height 52
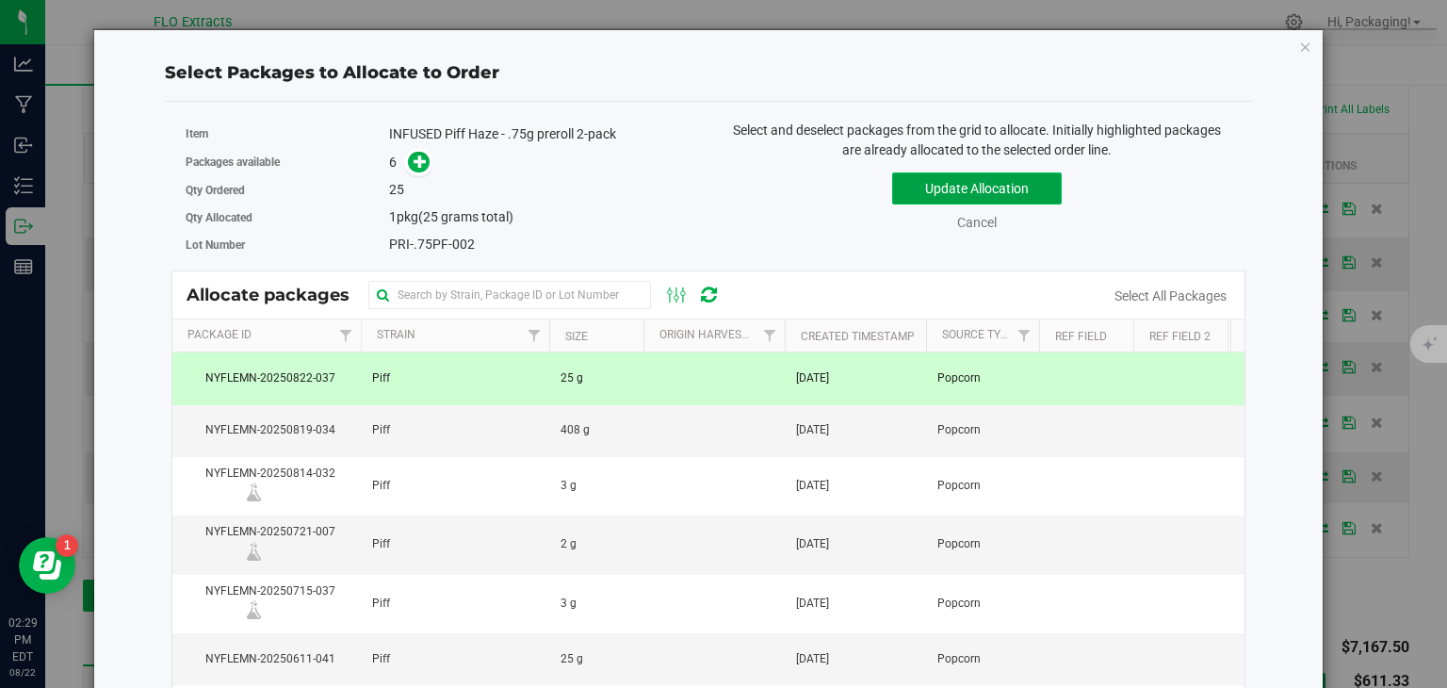
click at [965, 186] on button "Update Allocation" at bounding box center [977, 188] width 170 height 32
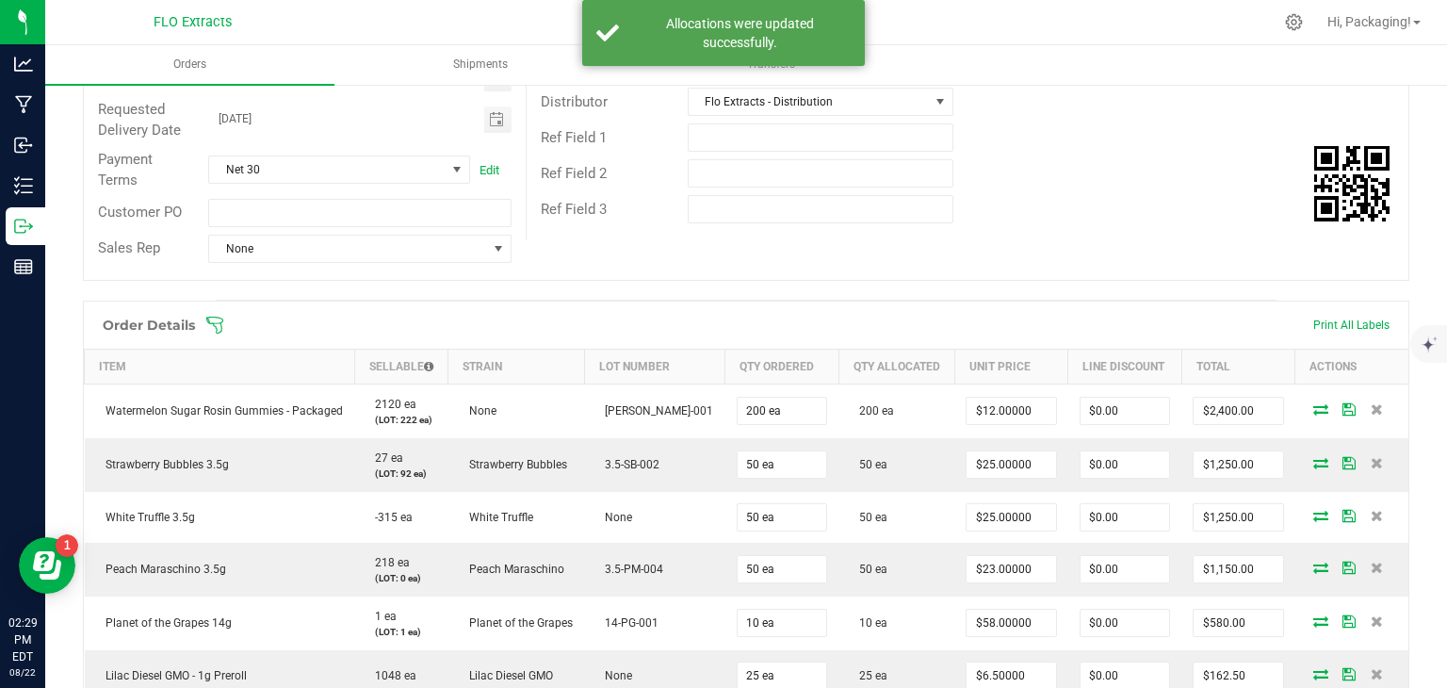
scroll to position [0, 0]
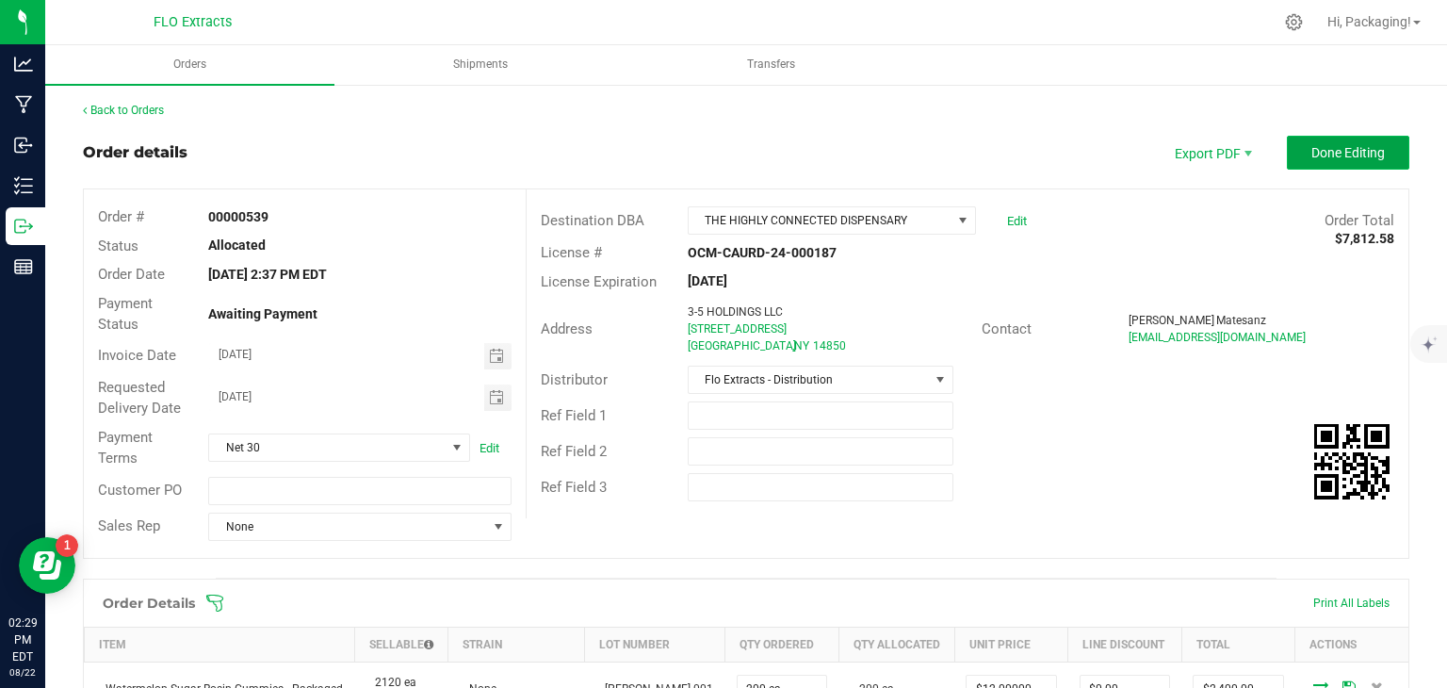
click at [1330, 154] on span "Done Editing" at bounding box center [1347, 152] width 73 height 15
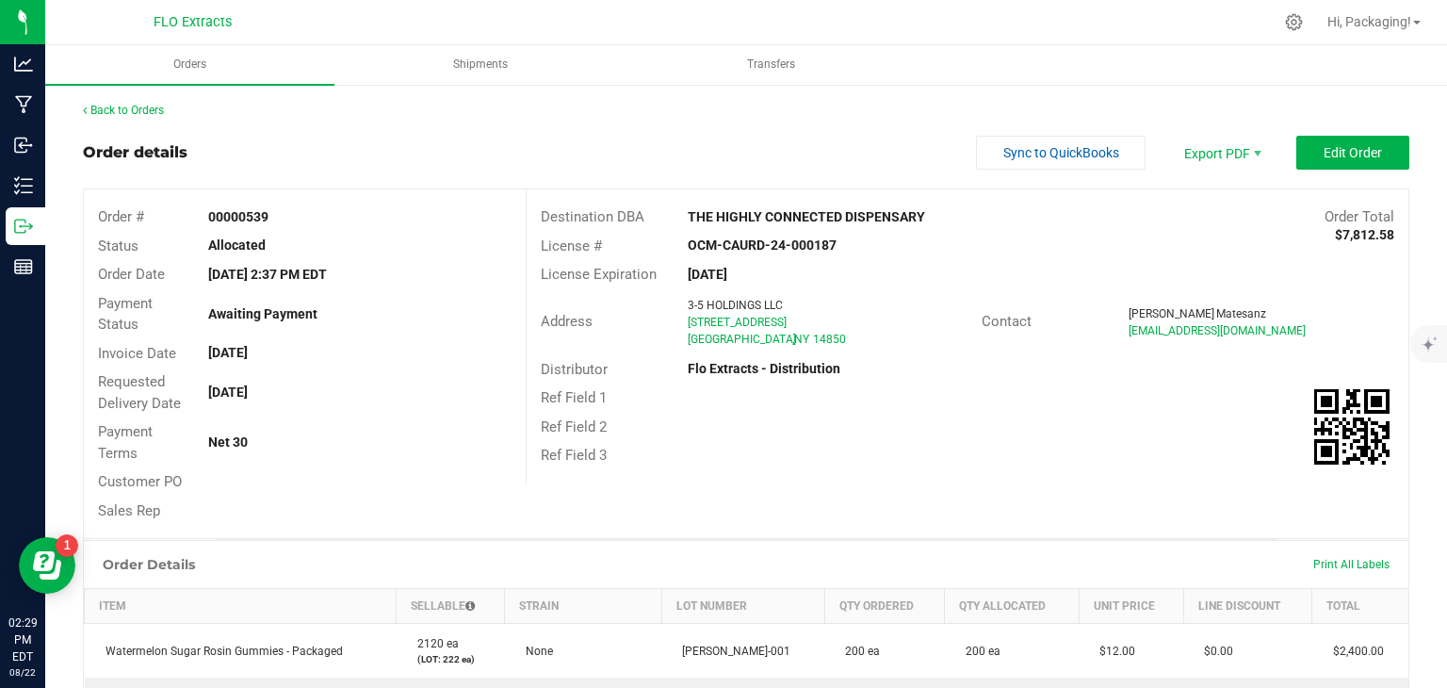
click at [1230, 106] on div "Back to Orders" at bounding box center [746, 110] width 1326 height 17
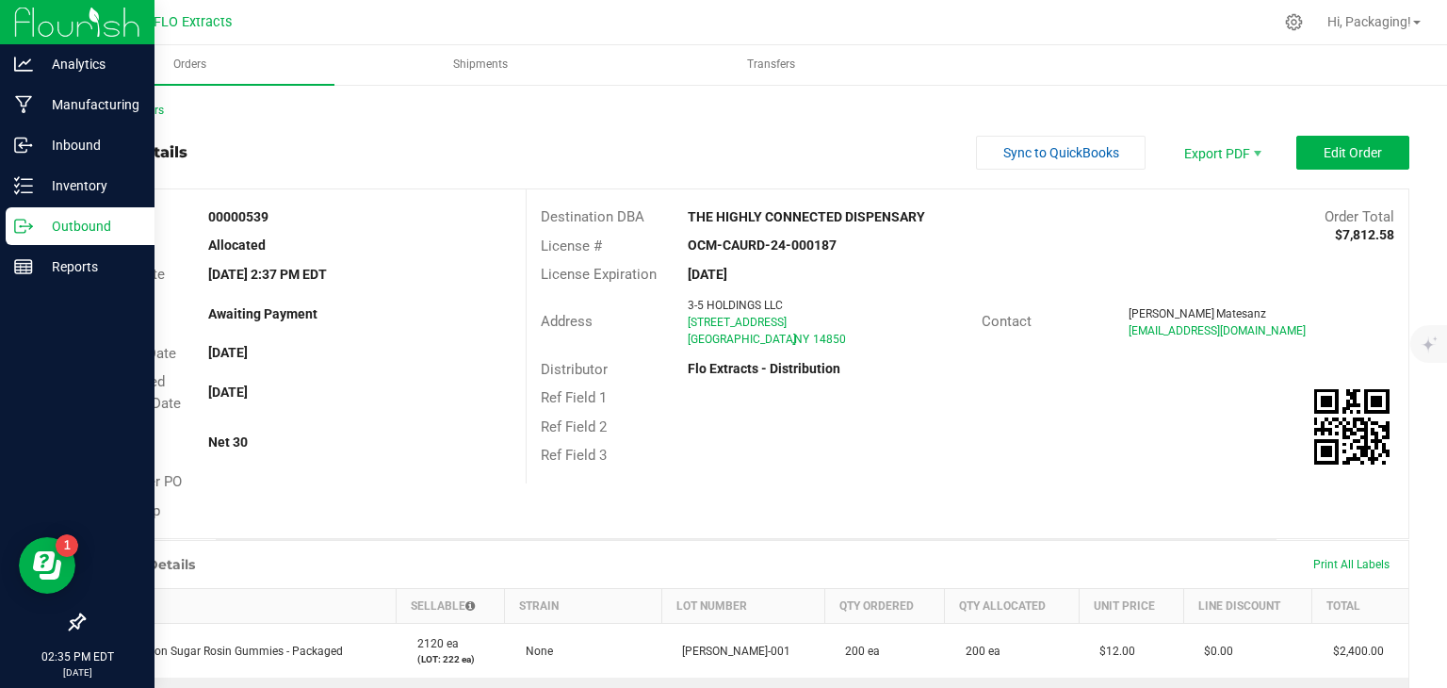
click at [44, 231] on p "Outbound" at bounding box center [89, 226] width 113 height 23
